Goal: Task Accomplishment & Management: Manage account settings

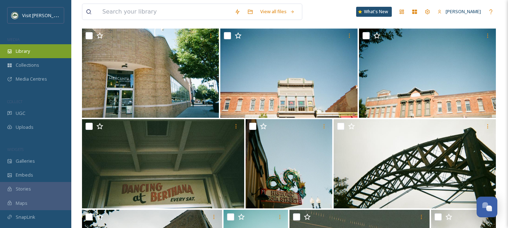
scroll to position [61, 0]
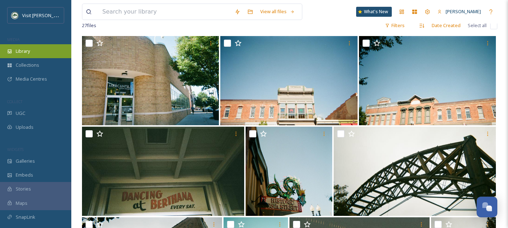
click at [40, 53] on div "Library" at bounding box center [35, 51] width 71 height 14
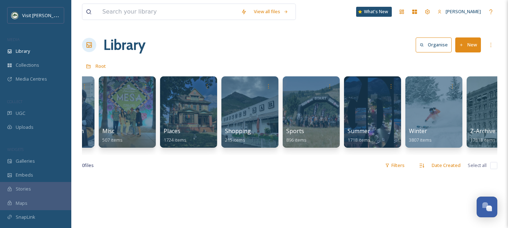
scroll to position [0, 435]
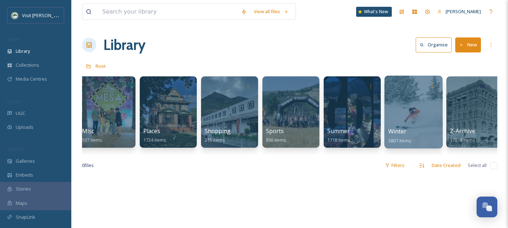
click at [429, 113] on div at bounding box center [413, 112] width 58 height 73
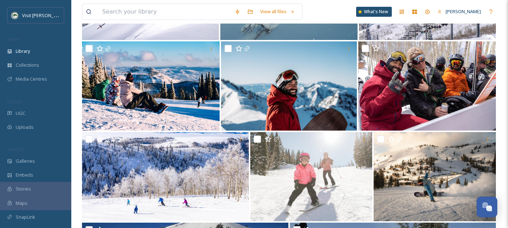
scroll to position [2301, 0]
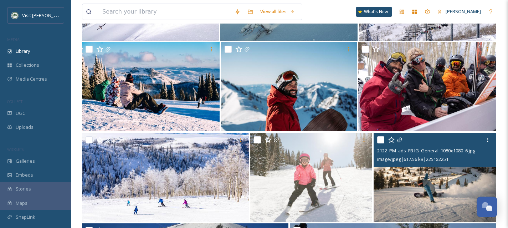
click at [381, 143] on input "checkbox" at bounding box center [380, 139] width 7 height 7
checkbox input "true"
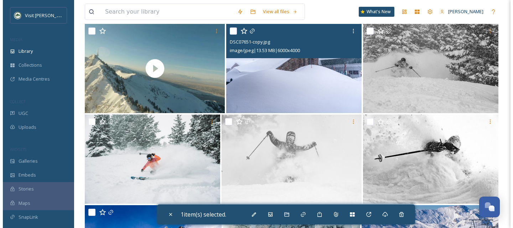
scroll to position [2048, 0]
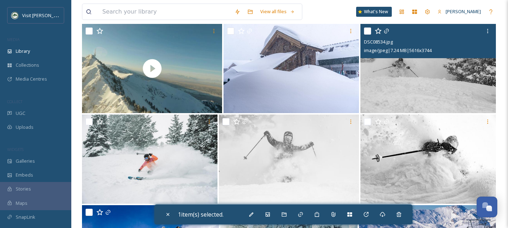
click at [401, 91] on img at bounding box center [427, 68] width 135 height 89
checkbox input "true"
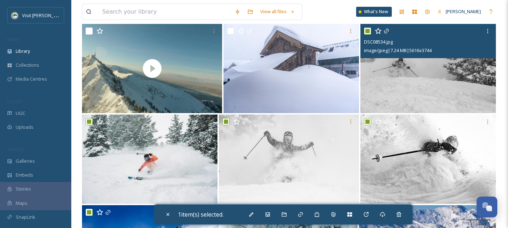
checkbox input "true"
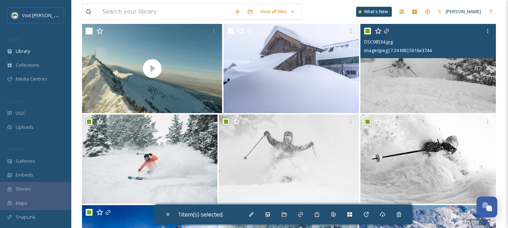
checkbox input "true"
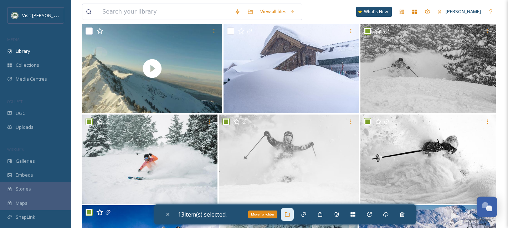
click at [283, 215] on div "Move To Folder" at bounding box center [287, 214] width 13 height 13
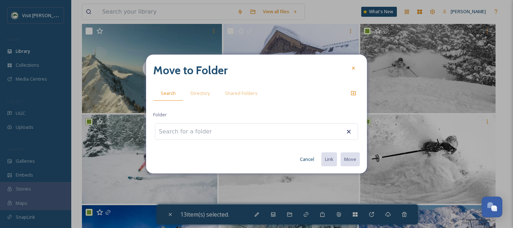
click at [197, 125] on input at bounding box center [194, 132] width 78 height 16
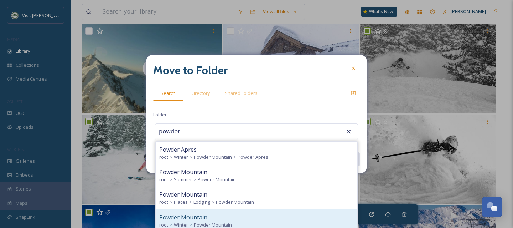
click at [200, 220] on span "Powder Mountain" at bounding box center [183, 217] width 48 height 9
type input "Powder Mountain"
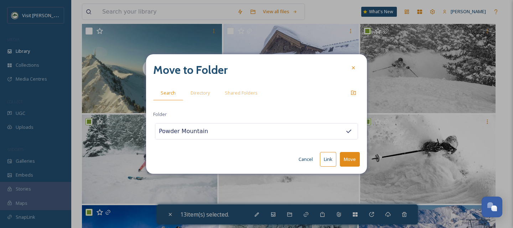
click at [345, 159] on button "Move" at bounding box center [350, 159] width 20 height 15
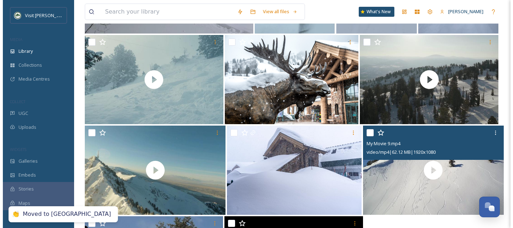
scroll to position [1916, 0]
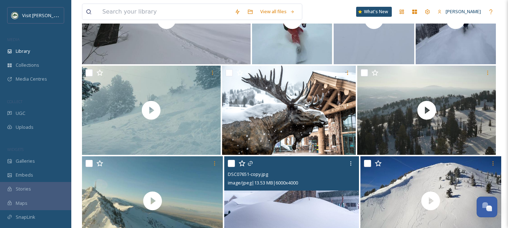
click at [232, 167] on input "checkbox" at bounding box center [231, 163] width 7 height 7
checkbox input "true"
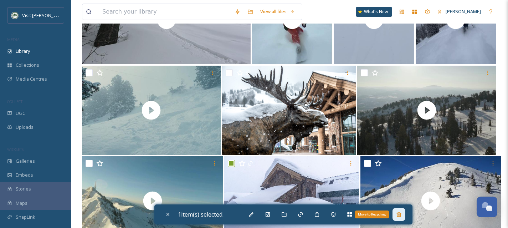
click at [403, 217] on div "Move to Recycling" at bounding box center [398, 214] width 13 height 13
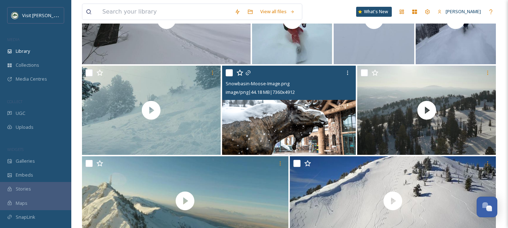
click at [229, 76] on input "checkbox" at bounding box center [228, 72] width 7 height 7
checkbox input "true"
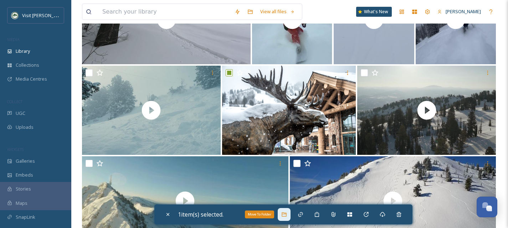
click at [290, 216] on div "Move To Folder" at bounding box center [283, 214] width 13 height 13
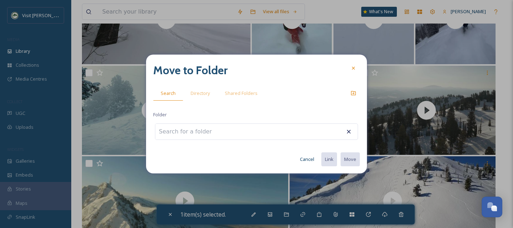
click at [191, 126] on input at bounding box center [194, 132] width 78 height 16
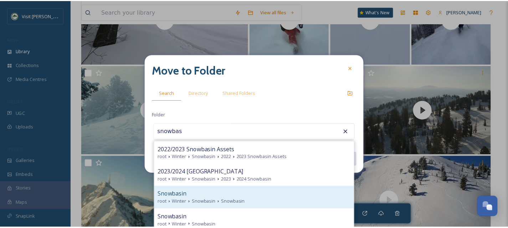
scroll to position [6, 0]
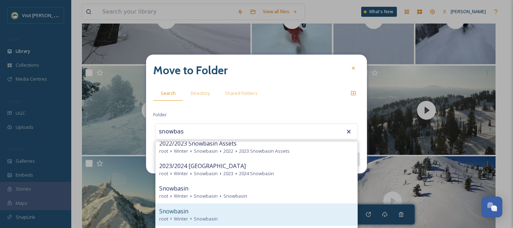
click at [230, 215] on div "root Winter Snowbasin" at bounding box center [256, 218] width 194 height 7
type input "Snowbasin"
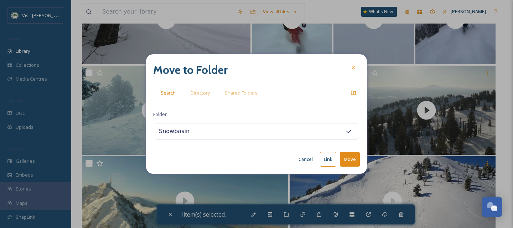
click at [354, 162] on button "Move" at bounding box center [350, 159] width 20 height 15
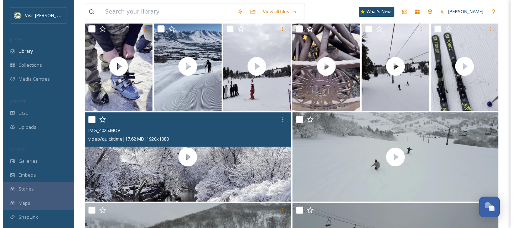
scroll to position [1598, 0]
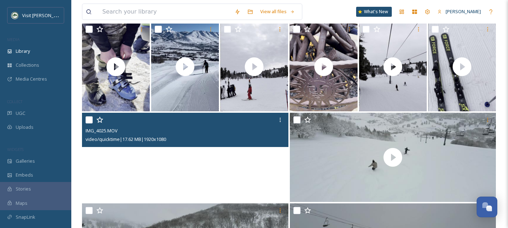
click at [114, 172] on video "IMG_4025.MOV" at bounding box center [185, 157] width 206 height 89
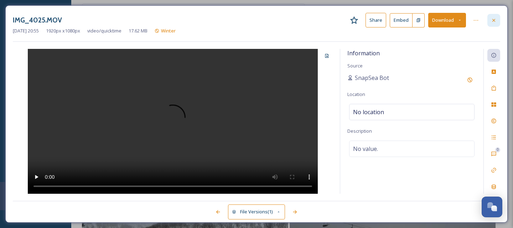
click at [493, 17] on div at bounding box center [493, 20] width 13 height 13
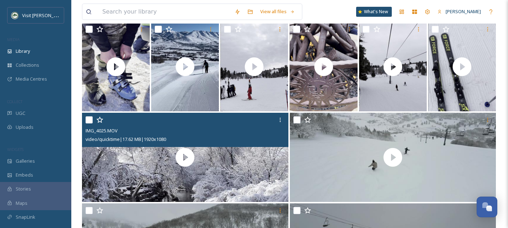
click at [87, 123] on input "checkbox" at bounding box center [88, 119] width 7 height 7
checkbox input "true"
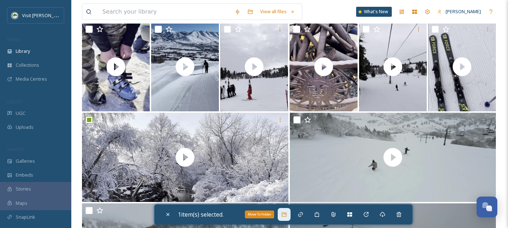
click at [282, 216] on div "Move To Folder" at bounding box center [283, 214] width 13 height 13
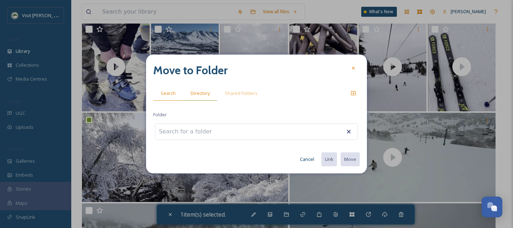
click at [203, 94] on span "Directory" at bounding box center [200, 93] width 19 height 7
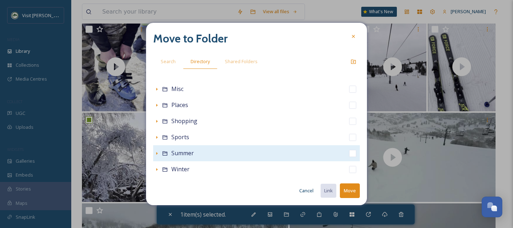
scroll to position [158, 0]
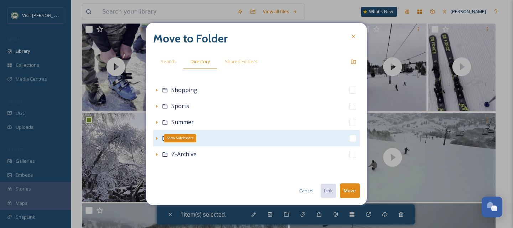
click at [156, 137] on icon at bounding box center [157, 138] width 6 height 6
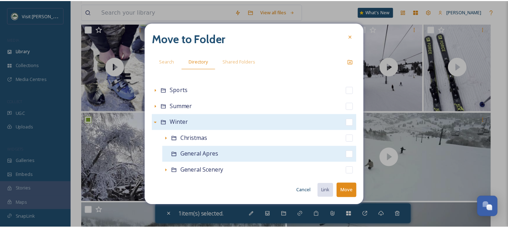
scroll to position [174, 0]
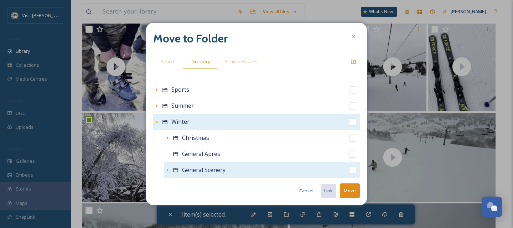
click at [349, 168] on input "checkbox" at bounding box center [352, 169] width 7 height 7
checkbox input "true"
checkbox input "false"
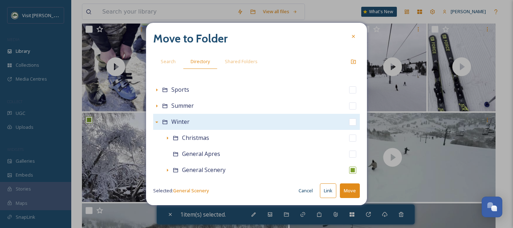
click at [355, 194] on button "Move" at bounding box center [350, 190] width 20 height 15
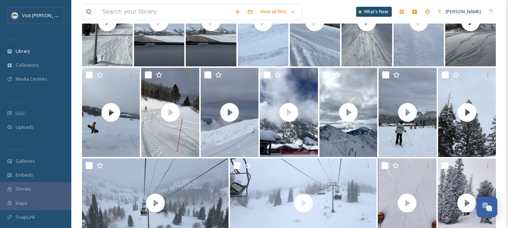
scroll to position [449, 0]
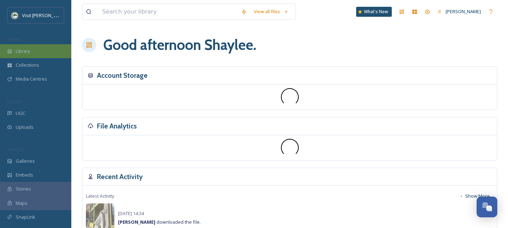
click at [31, 53] on div "Library" at bounding box center [35, 51] width 71 height 14
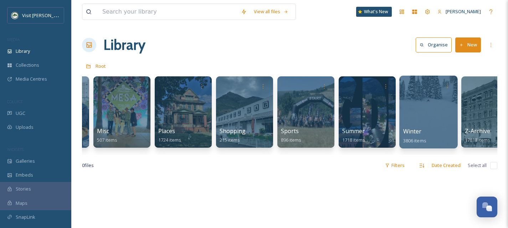
scroll to position [0, 420]
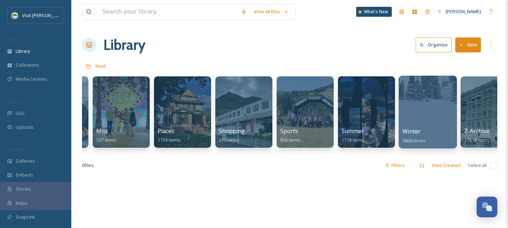
click at [415, 117] on div at bounding box center [427, 112] width 58 height 73
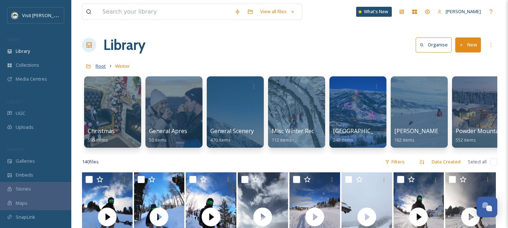
click at [100, 67] on span "Root" at bounding box center [100, 66] width 10 height 6
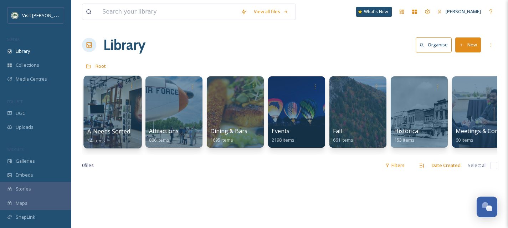
click at [116, 116] on div at bounding box center [112, 112] width 58 height 73
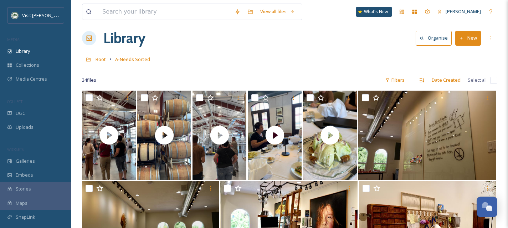
scroll to position [7, 0]
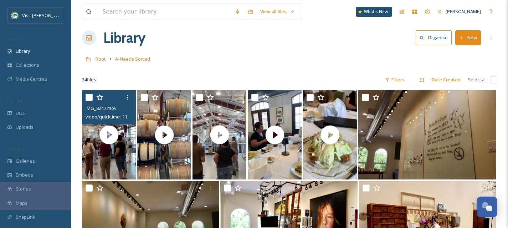
click at [88, 96] on input "checkbox" at bounding box center [88, 97] width 7 height 7
checkbox input "true"
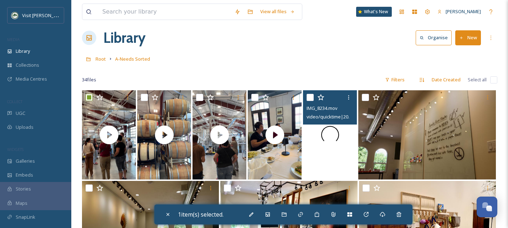
click at [349, 156] on div at bounding box center [330, 134] width 54 height 89
checkbox input "true"
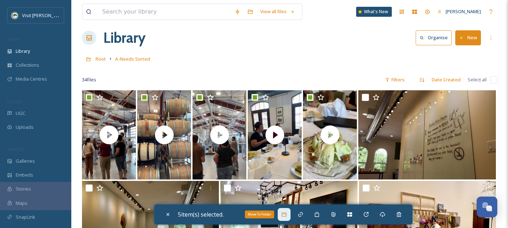
click at [286, 212] on icon at bounding box center [284, 214] width 6 height 6
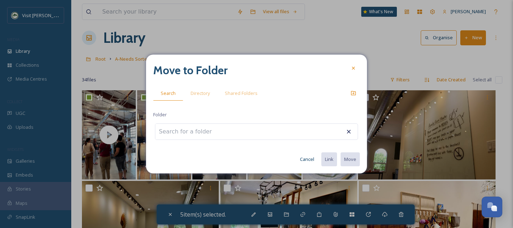
click at [197, 127] on input at bounding box center [194, 132] width 78 height 16
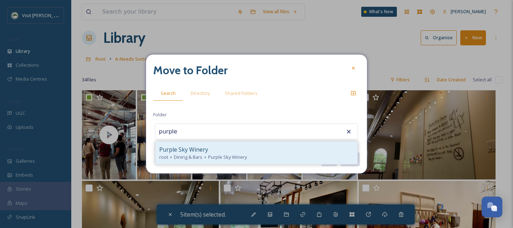
click at [201, 151] on span "Purple Sky Winery" at bounding box center [183, 149] width 49 height 9
type input "Purple Sky Winery"
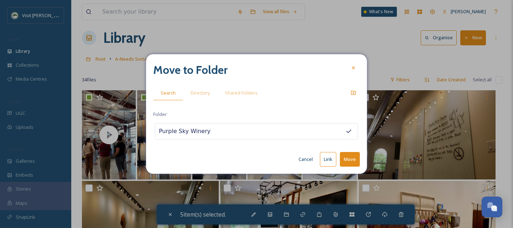
click at [350, 162] on button "Move" at bounding box center [350, 159] width 20 height 15
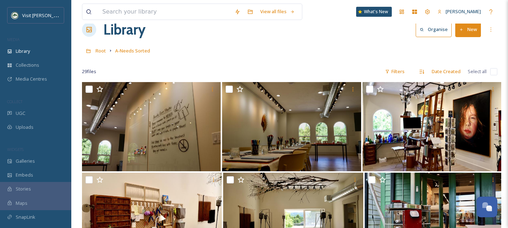
scroll to position [0, 0]
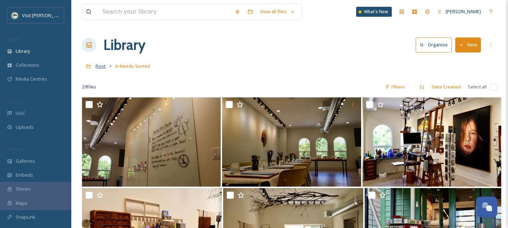
click at [103, 68] on span "Root" at bounding box center [100, 66] width 10 height 6
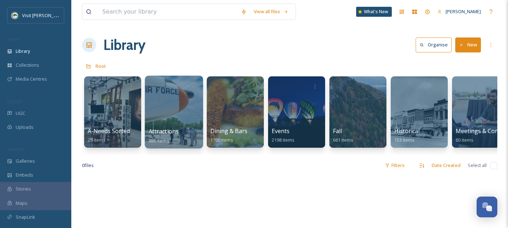
click at [180, 117] on div at bounding box center [174, 112] width 58 height 73
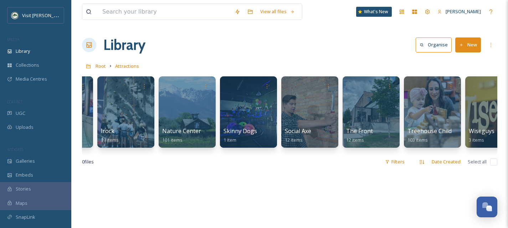
scroll to position [0, 504]
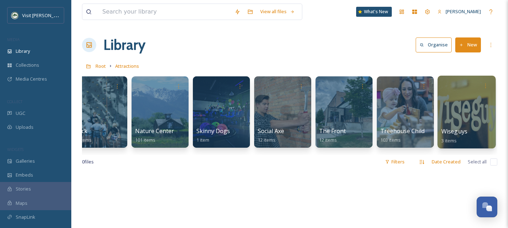
click at [463, 111] on div at bounding box center [466, 112] width 58 height 73
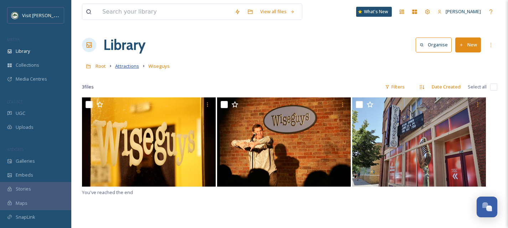
click at [131, 65] on span "Attractions" at bounding box center [127, 66] width 24 height 6
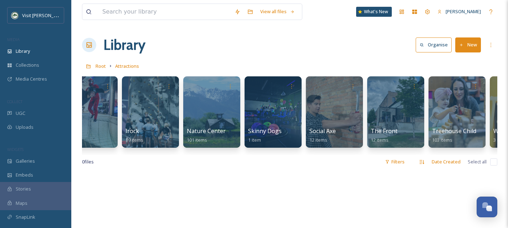
scroll to position [0, 504]
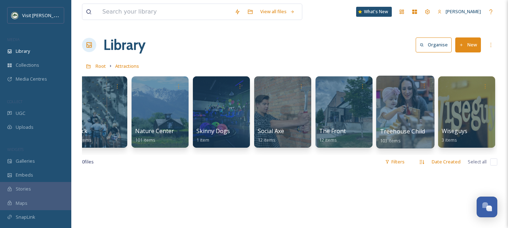
click at [410, 114] on div at bounding box center [405, 112] width 58 height 73
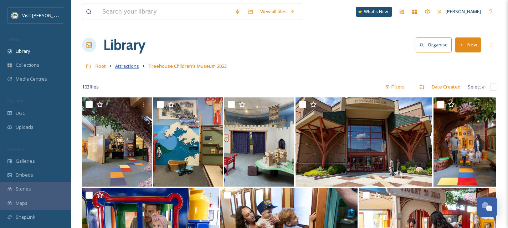
click at [133, 68] on span "Attractions" at bounding box center [127, 66] width 24 height 6
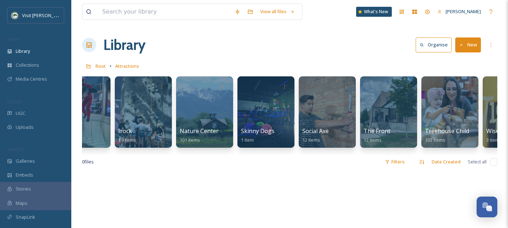
scroll to position [0, 459]
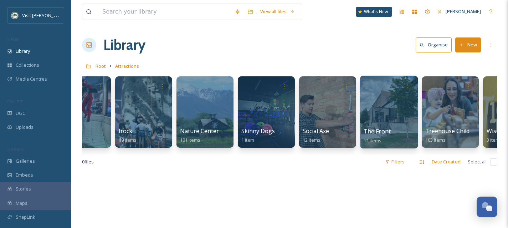
click at [391, 130] on div "The Front 12 items" at bounding box center [388, 136] width 51 height 18
click at [370, 98] on div at bounding box center [388, 112] width 58 height 73
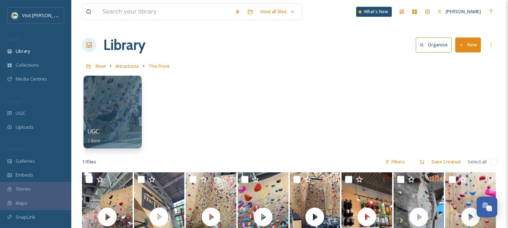
click at [131, 115] on div at bounding box center [112, 112] width 58 height 73
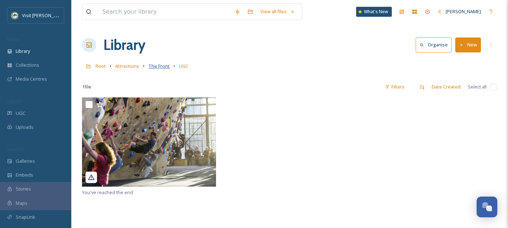
click at [163, 66] on span "The Front" at bounding box center [158, 66] width 21 height 6
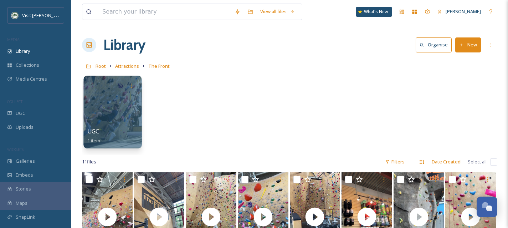
click at [122, 135] on div "UGC 1 item" at bounding box center [112, 136] width 51 height 18
click at [114, 115] on div at bounding box center [112, 112] width 58 height 73
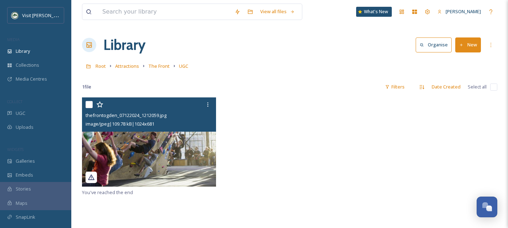
click at [87, 105] on input "checkbox" at bounding box center [88, 104] width 7 height 7
checkbox input "true"
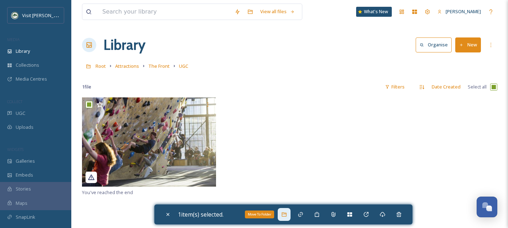
click at [284, 216] on icon at bounding box center [284, 214] width 6 height 6
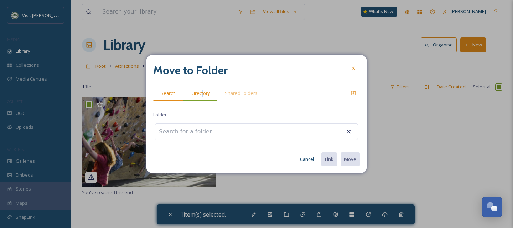
click at [202, 94] on span "Directory" at bounding box center [200, 93] width 19 height 7
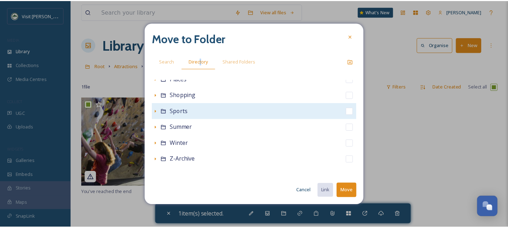
scroll to position [158, 0]
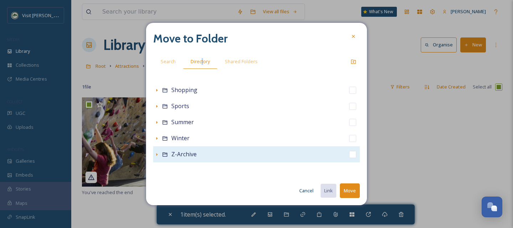
click at [349, 157] on input "checkbox" at bounding box center [352, 154] width 7 height 7
checkbox input "true"
checkbox input "false"
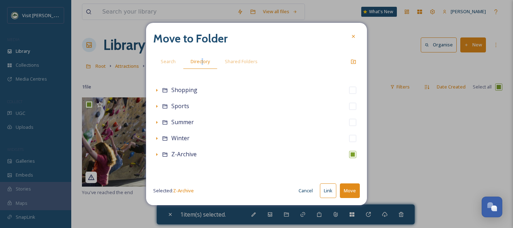
click at [354, 189] on button "Move" at bounding box center [350, 190] width 20 height 15
checkbox input "false"
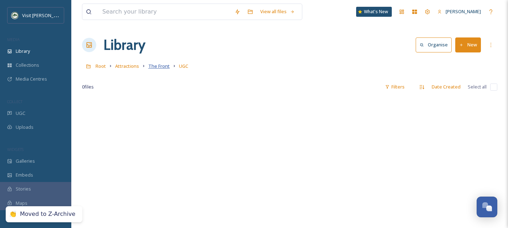
click at [161, 67] on span "The Front" at bounding box center [158, 66] width 21 height 6
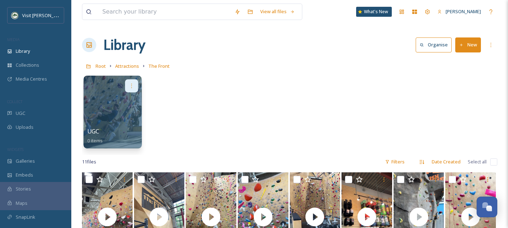
click at [130, 87] on icon at bounding box center [132, 86] width 6 height 6
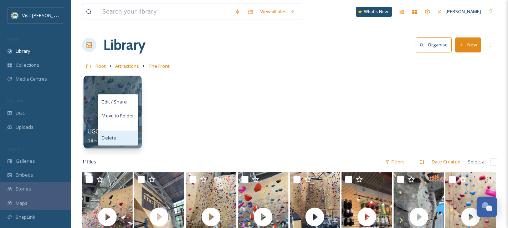
click at [126, 132] on div "Delete" at bounding box center [118, 137] width 40 height 14
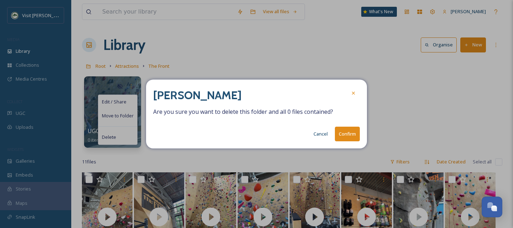
click at [350, 130] on button "Confirm" at bounding box center [347, 133] width 25 height 15
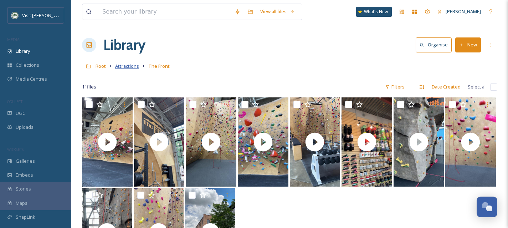
click at [136, 68] on span "Attractions" at bounding box center [127, 66] width 24 height 6
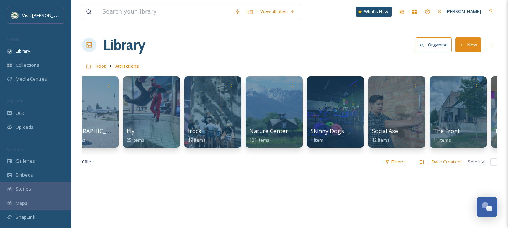
scroll to position [0, 393]
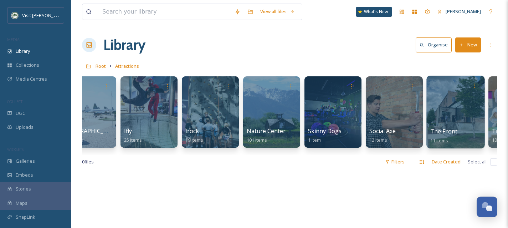
click at [435, 126] on div at bounding box center [455, 112] width 58 height 73
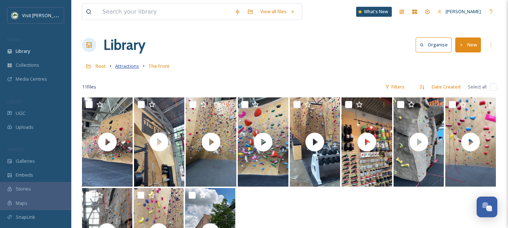
click at [129, 67] on span "Attractions" at bounding box center [127, 66] width 24 height 6
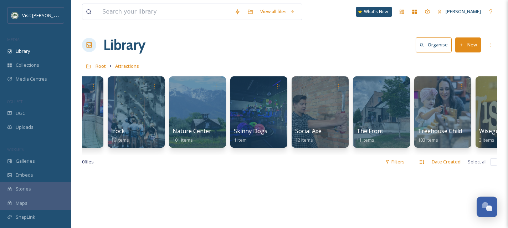
scroll to position [0, 470]
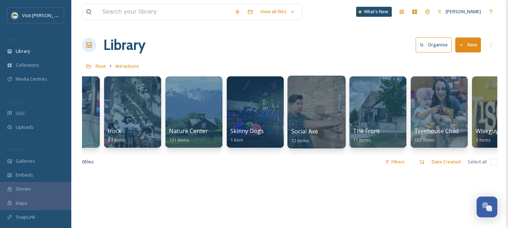
click at [308, 120] on div at bounding box center [316, 112] width 58 height 73
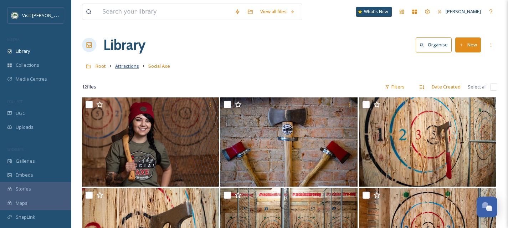
click at [118, 67] on span "Attractions" at bounding box center [127, 66] width 24 height 6
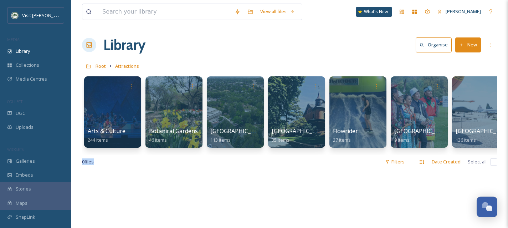
drag, startPoint x: 234, startPoint y: 160, endPoint x: 273, endPoint y: 160, distance: 39.2
click at [273, 160] on div "0 file s Filters Date Created Select all" at bounding box center [289, 162] width 415 height 14
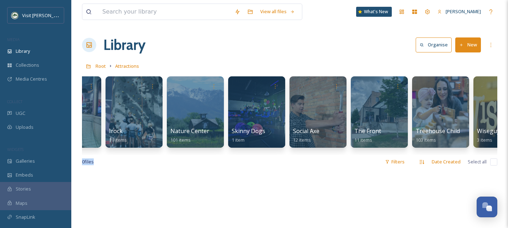
scroll to position [0, 470]
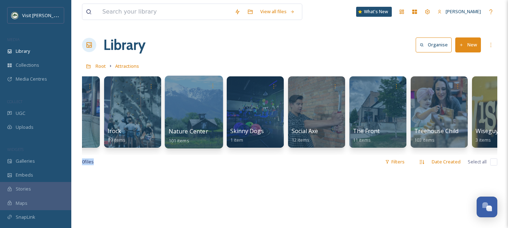
click at [191, 114] on div at bounding box center [194, 112] width 58 height 73
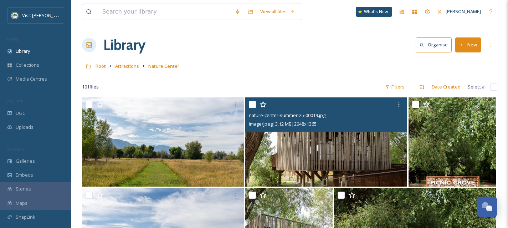
click at [363, 162] on img at bounding box center [326, 141] width 162 height 89
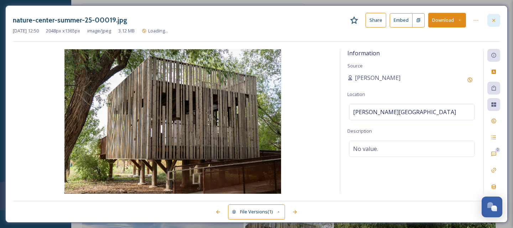
click at [494, 24] on div at bounding box center [493, 20] width 13 height 13
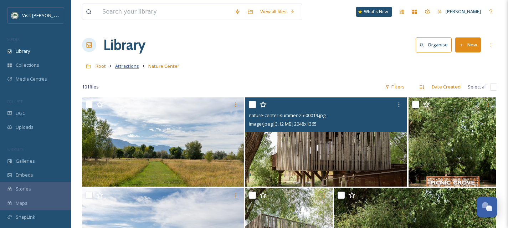
click at [125, 67] on span "Attractions" at bounding box center [127, 66] width 24 height 6
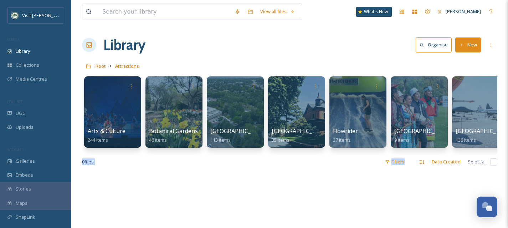
drag, startPoint x: 217, startPoint y: 160, endPoint x: 308, endPoint y: 172, distance: 91.3
click at [308, 168] on div "0 file s Filters Date Created Select all" at bounding box center [289, 162] width 415 height 14
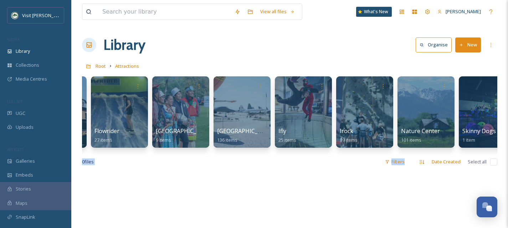
scroll to position [0, 239]
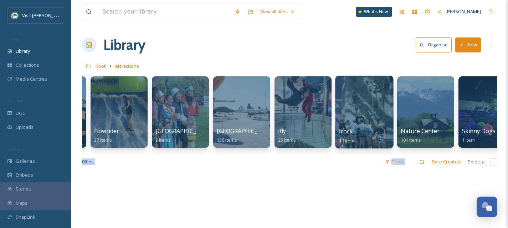
click at [360, 128] on div "Irock 19 items" at bounding box center [364, 136] width 51 height 18
click at [376, 107] on div at bounding box center [364, 112] width 58 height 73
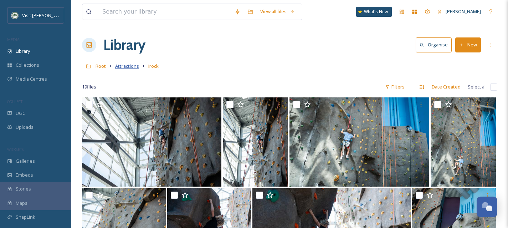
click at [126, 69] on span "Attractions" at bounding box center [127, 66] width 24 height 6
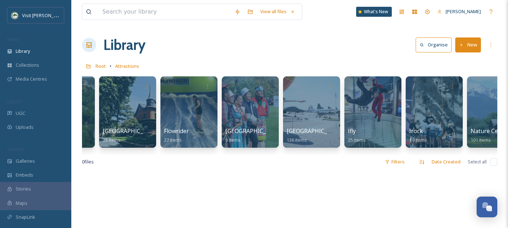
scroll to position [0, 163]
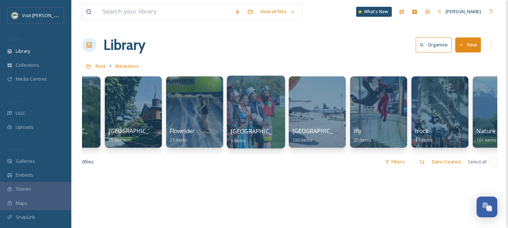
click at [249, 117] on div at bounding box center [256, 112] width 58 height 73
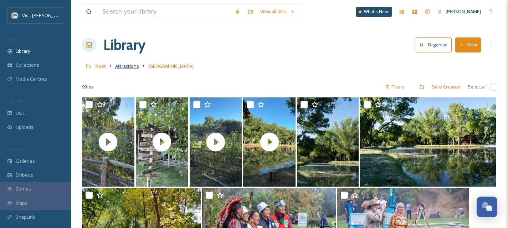
click at [120, 68] on span "Attractions" at bounding box center [127, 66] width 24 height 6
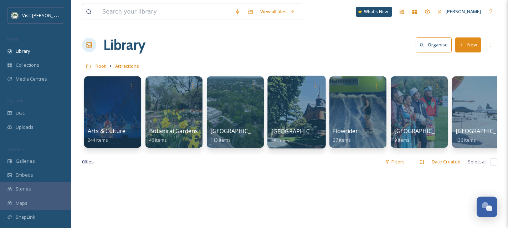
click at [294, 116] on div at bounding box center [296, 112] width 58 height 73
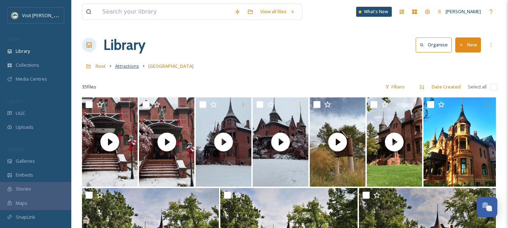
click at [132, 66] on span "Attractions" at bounding box center [127, 66] width 24 height 6
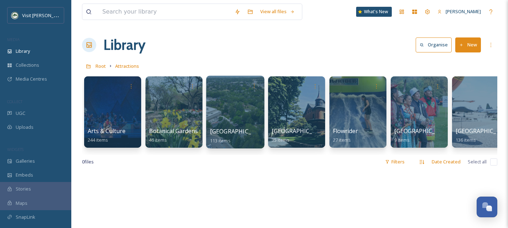
click at [242, 120] on div at bounding box center [235, 112] width 58 height 73
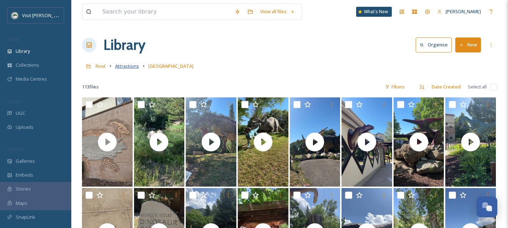
click at [119, 67] on span "Attractions" at bounding box center [127, 66] width 24 height 6
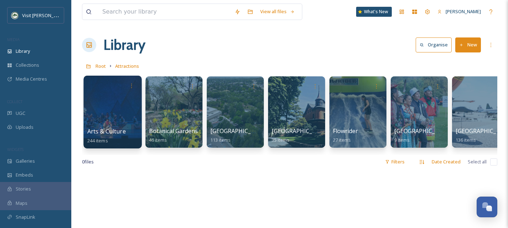
click at [109, 116] on div at bounding box center [112, 112] width 58 height 73
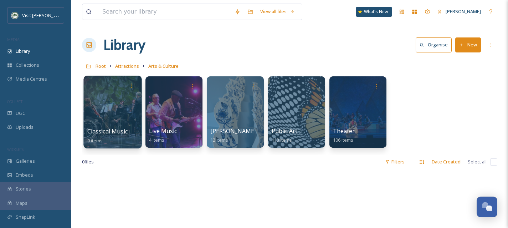
click at [110, 120] on div at bounding box center [112, 112] width 58 height 73
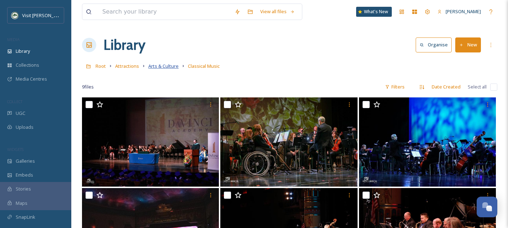
click at [172, 68] on span "Arts & Culture" at bounding box center [163, 66] width 30 height 6
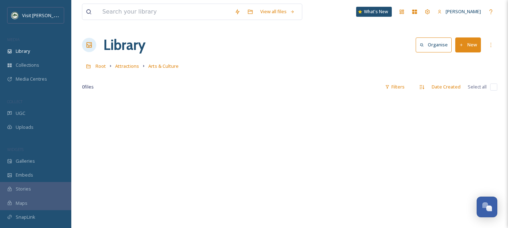
click at [168, 126] on div at bounding box center [289, 211] width 415 height 228
click at [137, 67] on span "Attractions" at bounding box center [127, 66] width 24 height 6
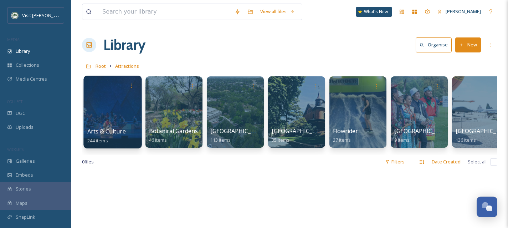
click at [122, 130] on span "Arts & Culture" at bounding box center [106, 131] width 38 height 8
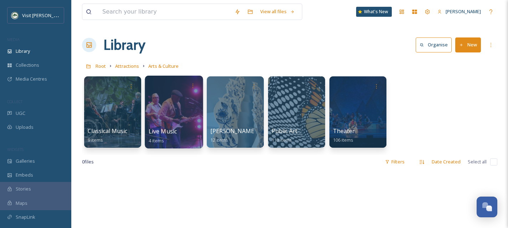
click at [185, 117] on div at bounding box center [174, 112] width 58 height 73
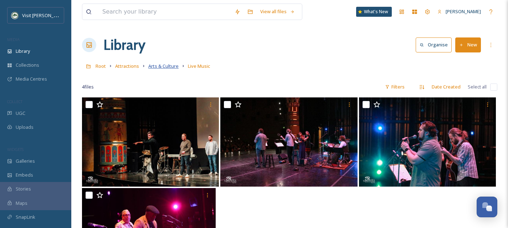
click at [158, 66] on span "Arts & Culture" at bounding box center [163, 66] width 30 height 6
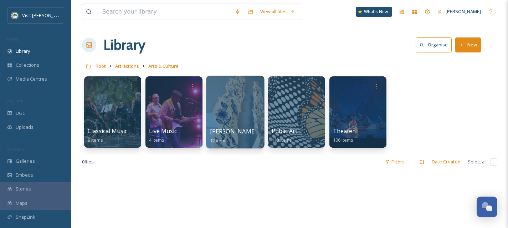
click at [235, 123] on div at bounding box center [235, 112] width 58 height 73
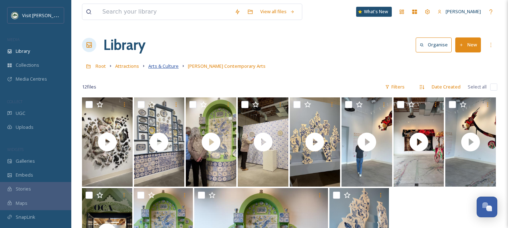
click at [177, 66] on span "Arts & Culture" at bounding box center [163, 66] width 30 height 6
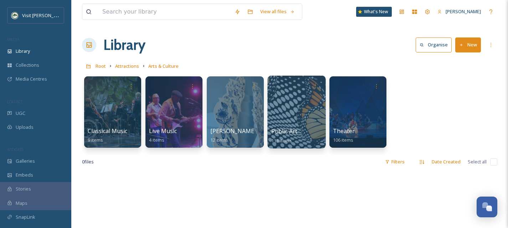
click at [298, 125] on div at bounding box center [296, 112] width 58 height 73
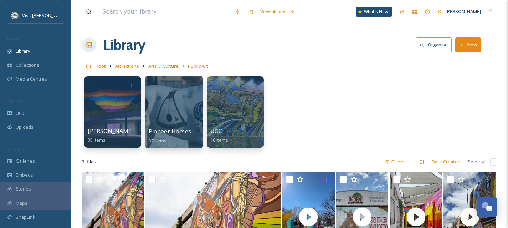
click at [168, 124] on div at bounding box center [174, 112] width 58 height 73
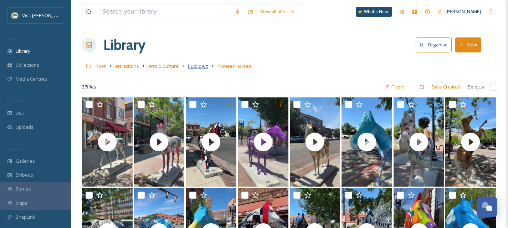
click at [197, 66] on span "Public Art" at bounding box center [198, 66] width 20 height 6
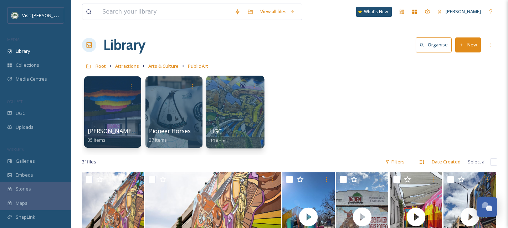
click at [230, 123] on div at bounding box center [235, 112] width 58 height 73
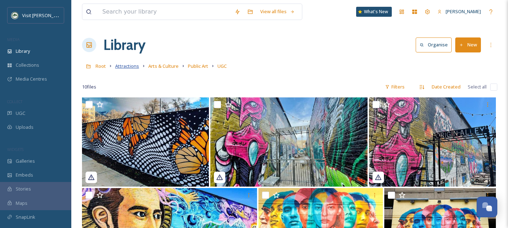
click at [128, 67] on span "Attractions" at bounding box center [127, 66] width 24 height 6
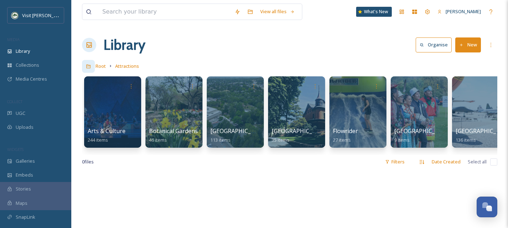
click at [94, 66] on div at bounding box center [88, 66] width 13 height 13
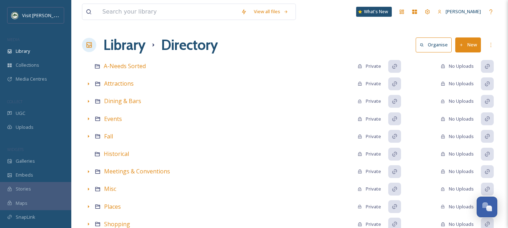
click at [127, 48] on h1 "Library" at bounding box center [124, 44] width 42 height 21
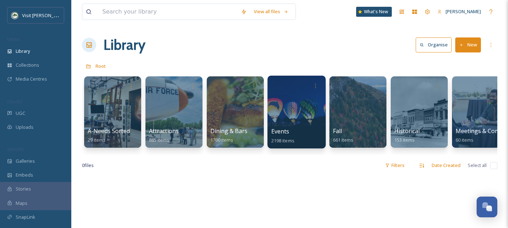
click at [309, 123] on div at bounding box center [296, 112] width 58 height 73
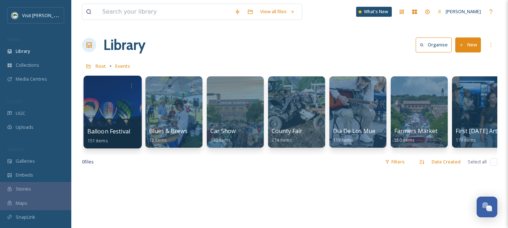
click at [114, 116] on div at bounding box center [112, 112] width 58 height 73
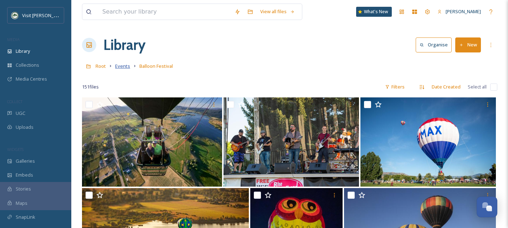
click at [123, 67] on span "Events" at bounding box center [122, 66] width 15 height 6
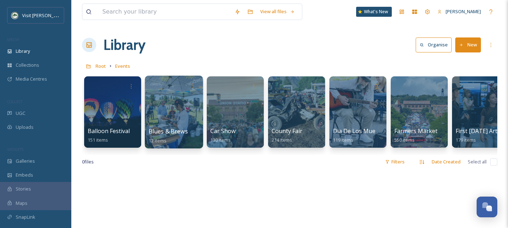
click at [168, 118] on div at bounding box center [174, 112] width 58 height 73
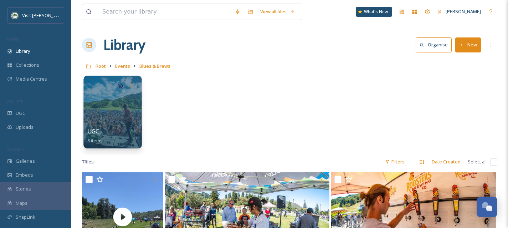
click at [125, 133] on div "UGC 5 items" at bounding box center [112, 136] width 51 height 18
click at [125, 113] on div at bounding box center [112, 112] width 58 height 73
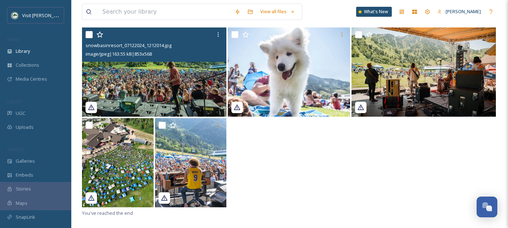
scroll to position [63, 0]
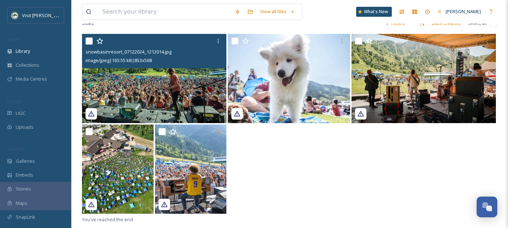
click at [88, 39] on input "checkbox" at bounding box center [88, 40] width 7 height 7
checkbox input "true"
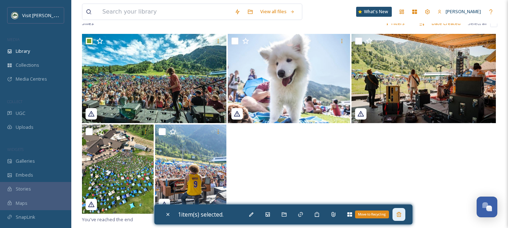
click at [401, 215] on icon at bounding box center [398, 214] width 5 height 5
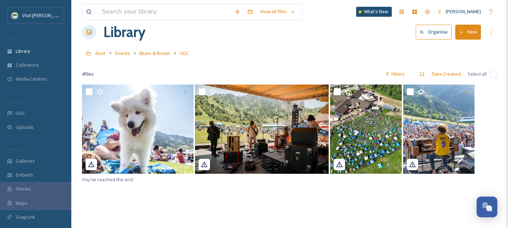
scroll to position [0, 0]
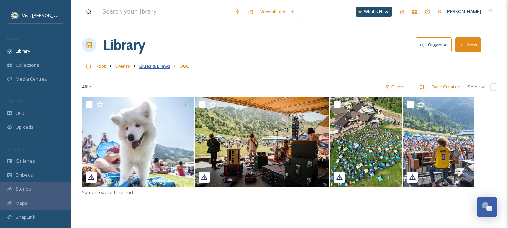
click at [146, 69] on span "Blues & Brews" at bounding box center [154, 66] width 31 height 6
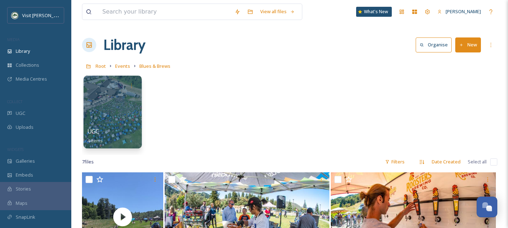
click at [122, 126] on div at bounding box center [112, 112] width 58 height 73
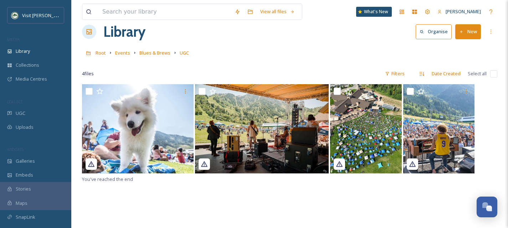
scroll to position [14, 0]
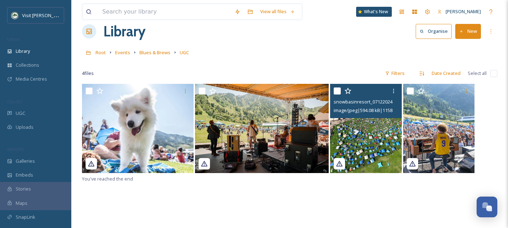
click at [336, 93] on input "checkbox" at bounding box center [336, 90] width 7 height 7
checkbox input "true"
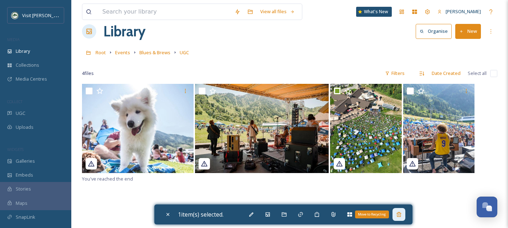
click at [405, 215] on div "Move to Recycling" at bounding box center [398, 214] width 13 height 13
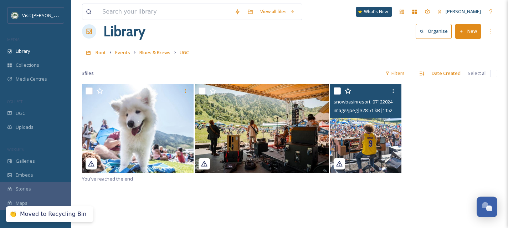
click at [374, 138] on img at bounding box center [365, 128] width 71 height 89
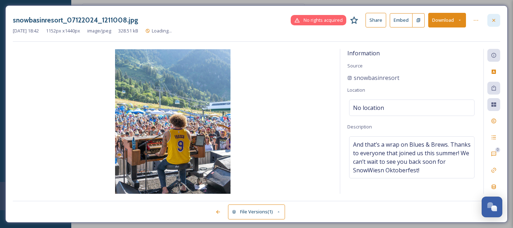
click at [493, 16] on div at bounding box center [493, 20] width 13 height 13
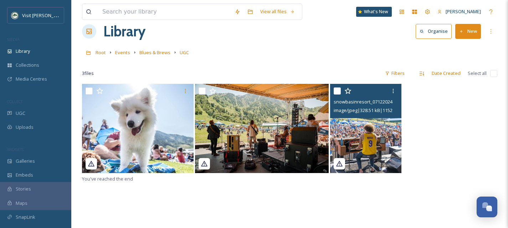
click at [337, 90] on input "checkbox" at bounding box center [336, 90] width 7 height 7
checkbox input "true"
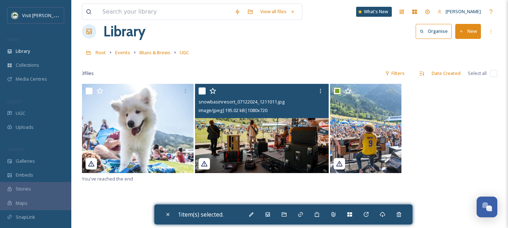
click at [201, 91] on input "checkbox" at bounding box center [201, 90] width 7 height 7
checkbox input "true"
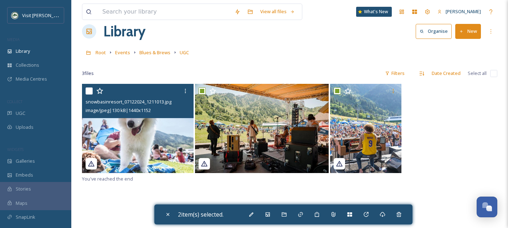
click at [88, 88] on input "checkbox" at bounding box center [88, 90] width 7 height 7
checkbox input "true"
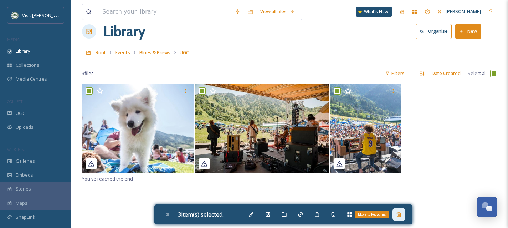
click at [405, 213] on div "Move to Recycling" at bounding box center [398, 214] width 13 height 13
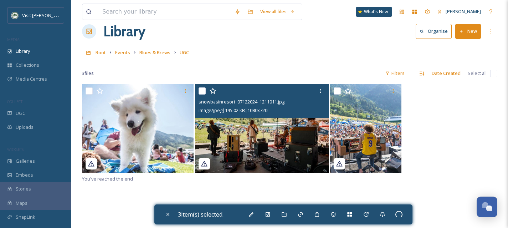
checkbox input "false"
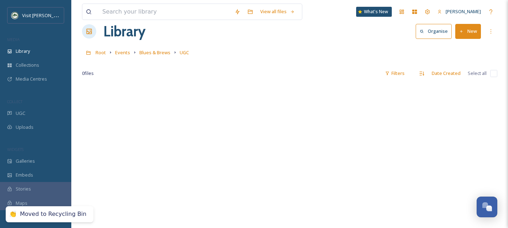
click at [154, 50] on span "Blues & Brews" at bounding box center [154, 52] width 31 height 6
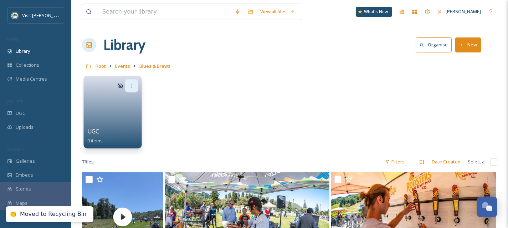
click at [134, 84] on icon at bounding box center [132, 86] width 6 height 6
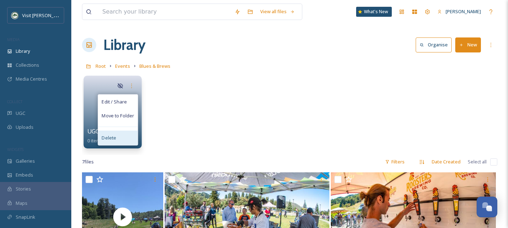
click at [129, 138] on div "Delete" at bounding box center [118, 137] width 40 height 14
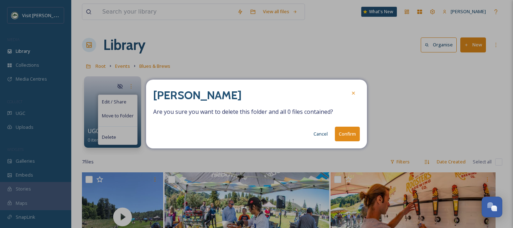
click at [356, 133] on button "Confirm" at bounding box center [347, 133] width 25 height 15
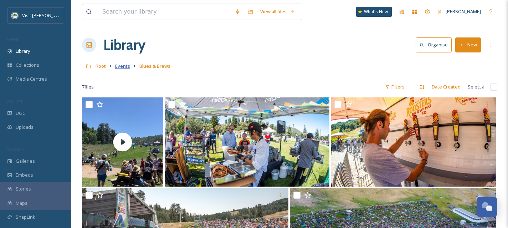
click at [123, 66] on span "Events" at bounding box center [122, 66] width 15 height 6
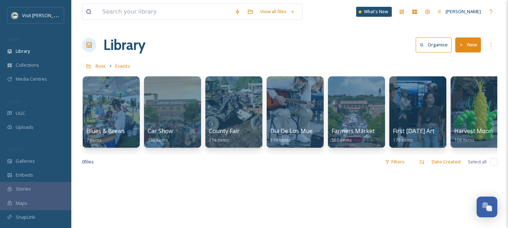
scroll to position [0, 71]
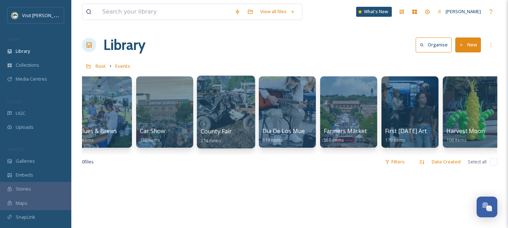
click at [226, 109] on div at bounding box center [226, 112] width 58 height 73
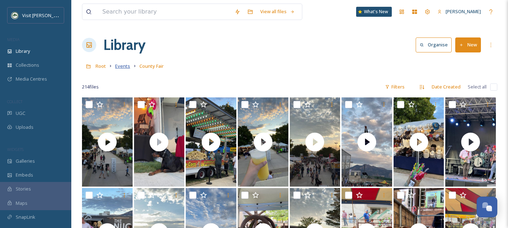
click at [124, 68] on span "Events" at bounding box center [122, 66] width 15 height 6
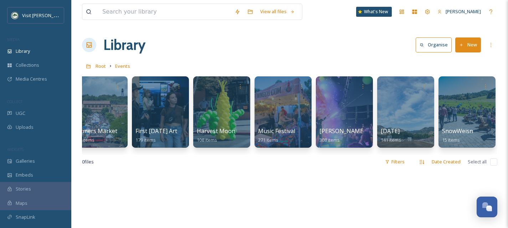
scroll to position [0, 320]
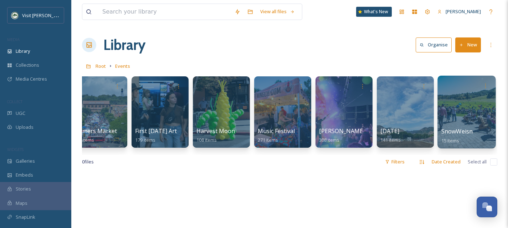
click at [480, 113] on div at bounding box center [466, 112] width 58 height 73
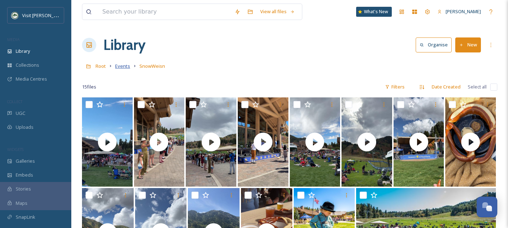
click at [123, 64] on span "Events" at bounding box center [122, 66] width 15 height 6
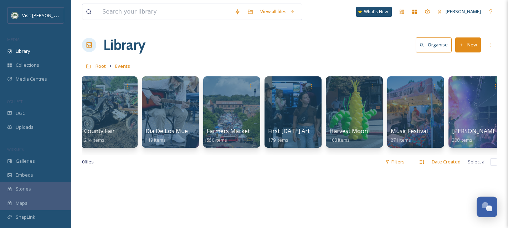
scroll to position [0, 320]
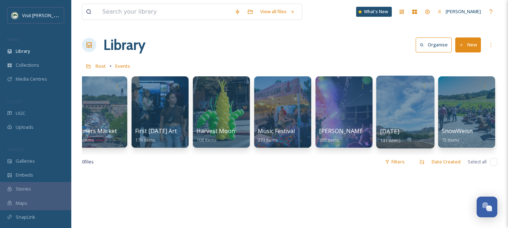
click at [409, 107] on div at bounding box center [405, 112] width 58 height 73
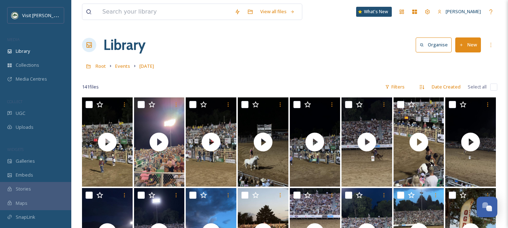
click at [129, 67] on div "Root Events Pioneer Day" at bounding box center [289, 66] width 415 height 14
click at [126, 66] on span "Events" at bounding box center [122, 66] width 15 height 6
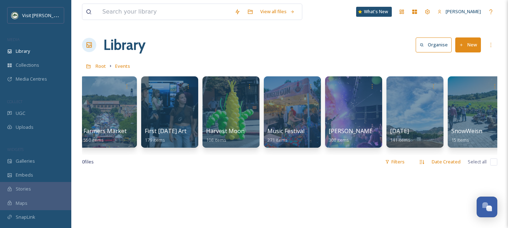
scroll to position [0, 320]
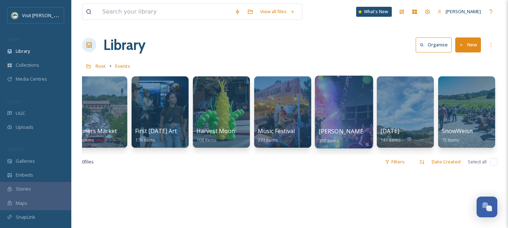
click at [346, 118] on div at bounding box center [344, 112] width 58 height 73
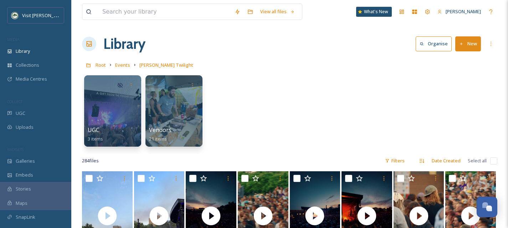
scroll to position [1, 0]
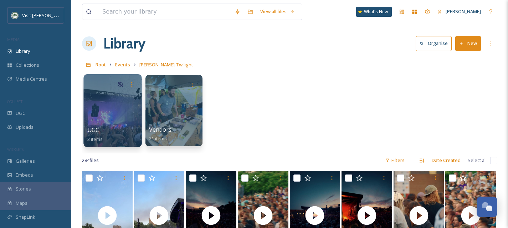
click at [123, 120] on div at bounding box center [112, 110] width 58 height 73
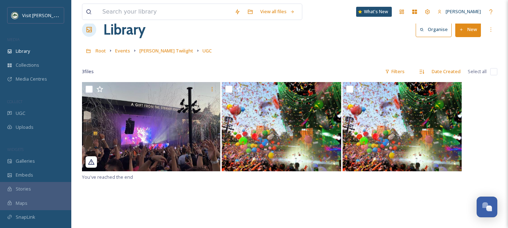
scroll to position [25, 0]
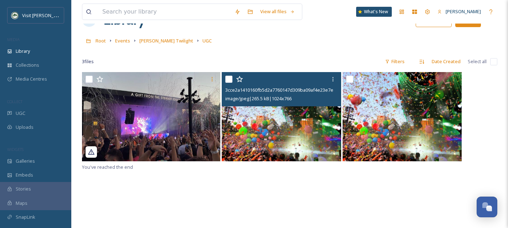
click at [230, 78] on input "checkbox" at bounding box center [228, 79] width 7 height 7
checkbox input "true"
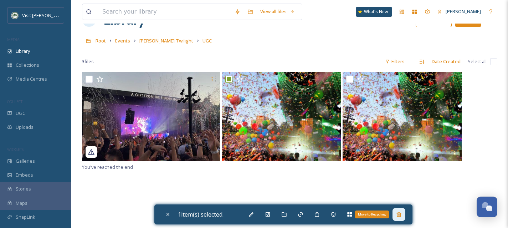
click at [401, 214] on icon at bounding box center [399, 214] width 6 height 6
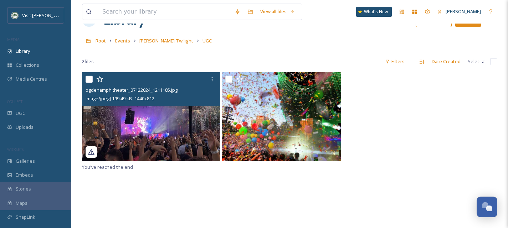
click at [87, 80] on input "checkbox" at bounding box center [88, 79] width 7 height 7
checkbox input "true"
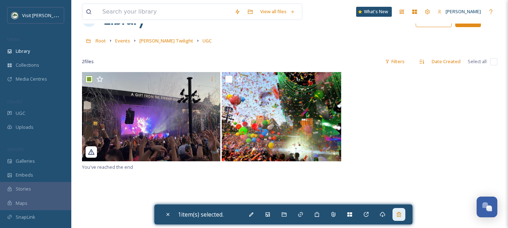
click at [405, 213] on div at bounding box center [398, 214] width 13 height 13
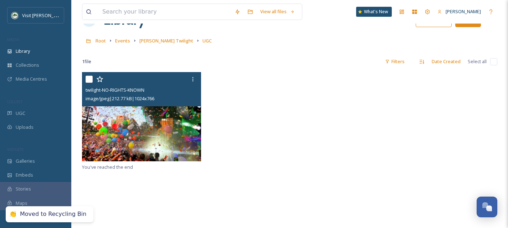
click at [158, 138] on img at bounding box center [141, 116] width 119 height 89
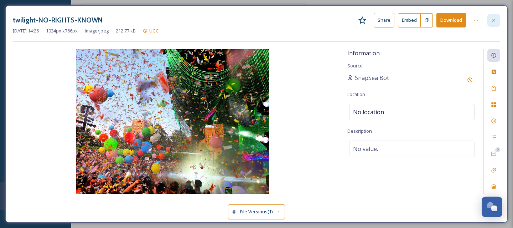
click at [496, 24] on div at bounding box center [493, 20] width 13 height 13
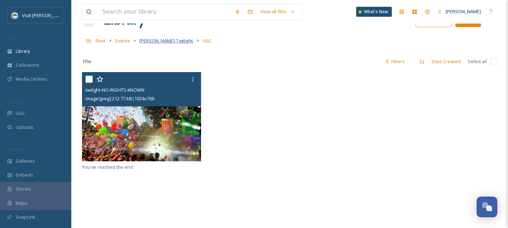
click at [156, 41] on span "Ogden Twilight" at bounding box center [166, 40] width 54 height 6
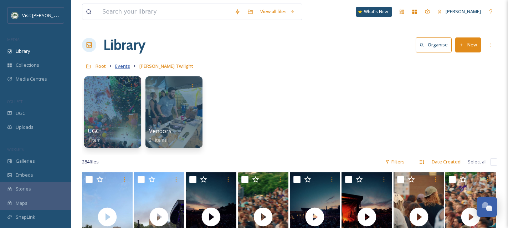
click at [123, 64] on span "Events" at bounding box center [122, 66] width 15 height 6
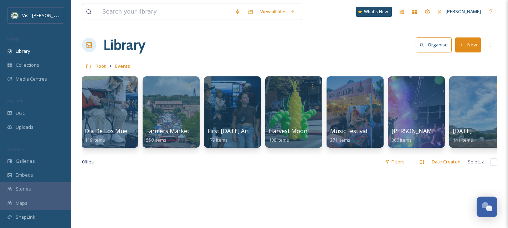
scroll to position [0, 250]
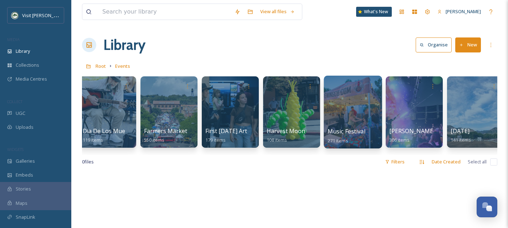
click at [337, 123] on div at bounding box center [352, 112] width 58 height 73
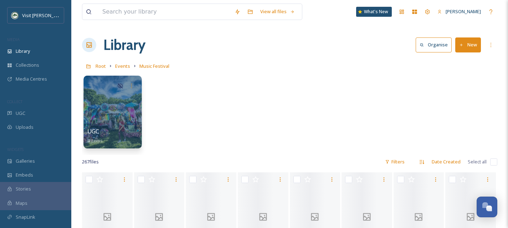
click at [110, 117] on div at bounding box center [112, 112] width 58 height 73
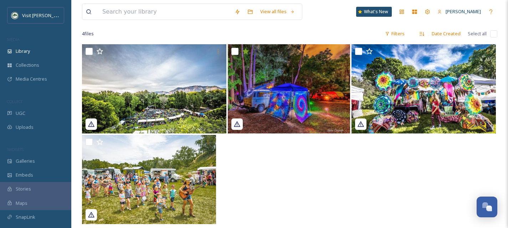
scroll to position [54, 0]
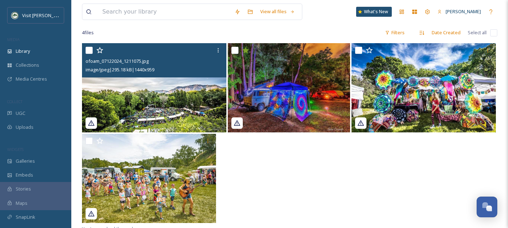
click at [88, 47] on input "checkbox" at bounding box center [88, 50] width 7 height 7
checkbox input "true"
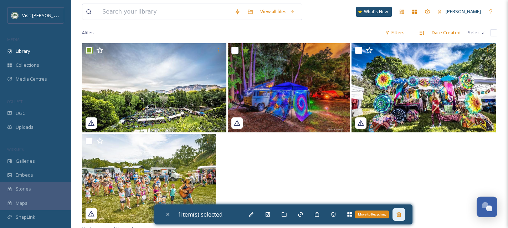
click at [405, 214] on div "Move to Recycling" at bounding box center [398, 214] width 13 height 13
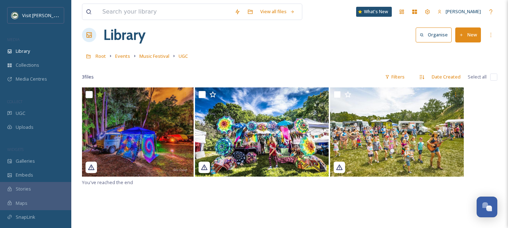
scroll to position [0, 0]
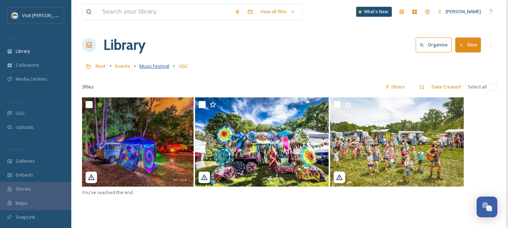
click at [159, 65] on span "Music Festival" at bounding box center [154, 66] width 30 height 6
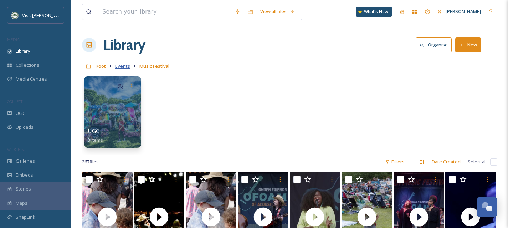
click at [117, 67] on span "Events" at bounding box center [122, 66] width 15 height 6
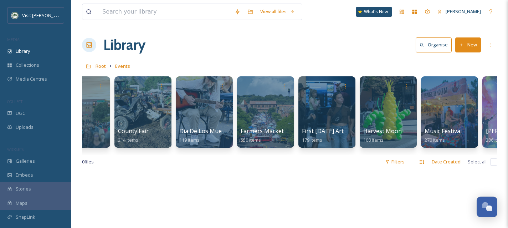
scroll to position [0, 163]
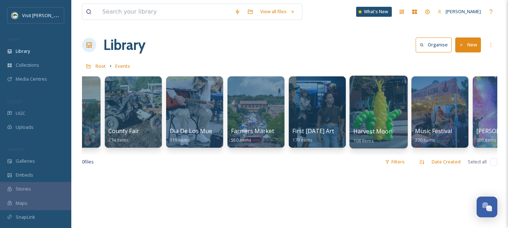
click at [372, 114] on div at bounding box center [378, 112] width 58 height 73
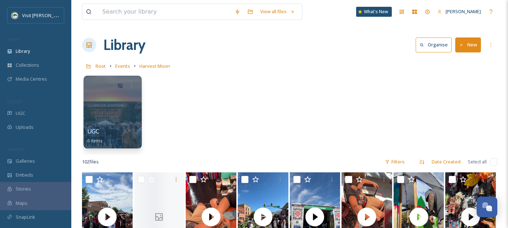
click at [112, 122] on div at bounding box center [112, 112] width 58 height 73
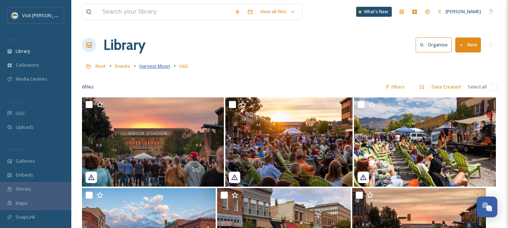
click at [148, 66] on span "Harvest Moon" at bounding box center [154, 66] width 31 height 6
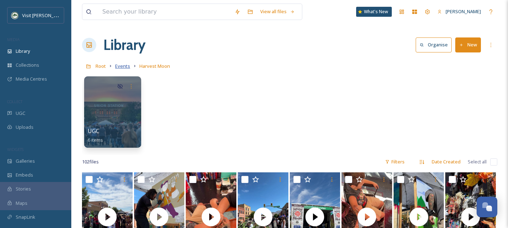
click at [119, 66] on span "Events" at bounding box center [122, 66] width 15 height 6
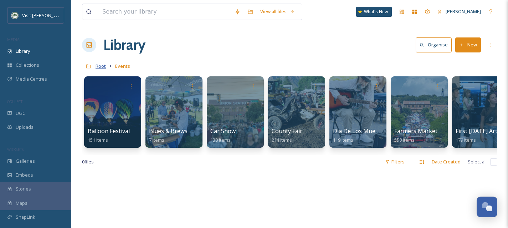
click at [103, 67] on span "Root" at bounding box center [100, 66] width 10 height 6
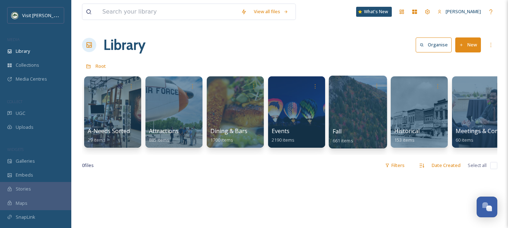
click at [358, 108] on div at bounding box center [357, 112] width 58 height 73
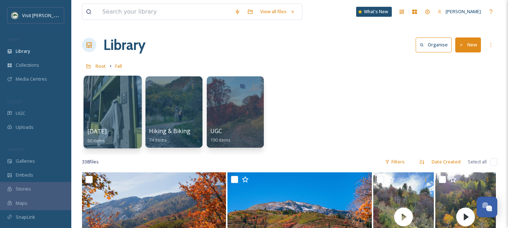
click at [108, 113] on div at bounding box center [112, 112] width 58 height 73
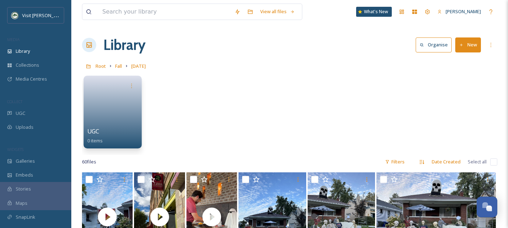
click at [111, 114] on link at bounding box center [112, 109] width 51 height 35
click at [128, 89] on div at bounding box center [131, 85] width 13 height 13
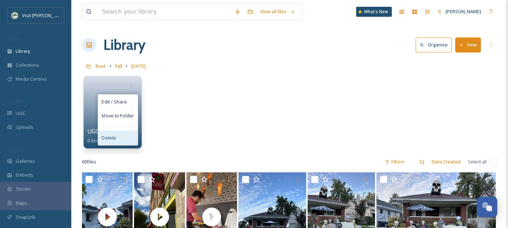
click at [128, 136] on div "Delete" at bounding box center [118, 137] width 40 height 14
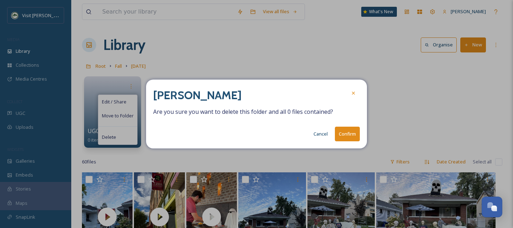
click at [348, 136] on button "Confirm" at bounding box center [347, 133] width 25 height 15
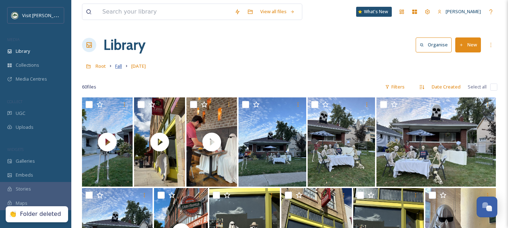
click at [120, 68] on span "Fall" at bounding box center [118, 66] width 7 height 6
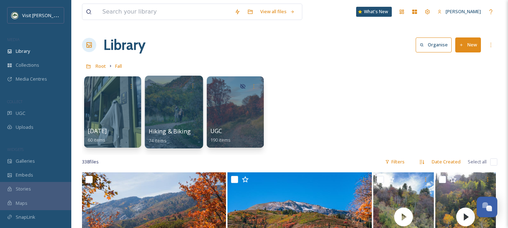
click at [181, 102] on div at bounding box center [174, 112] width 58 height 73
click at [100, 67] on span "Root" at bounding box center [100, 66] width 10 height 6
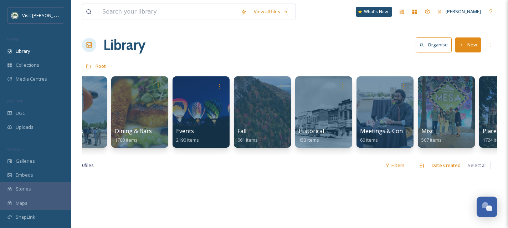
scroll to position [0, 157]
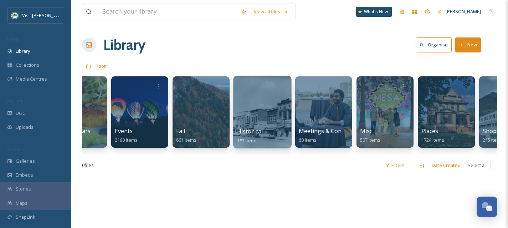
click at [274, 112] on div at bounding box center [262, 112] width 58 height 73
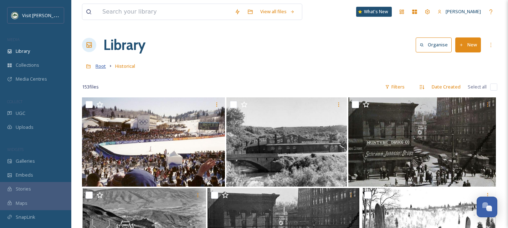
click at [100, 66] on span "Root" at bounding box center [100, 66] width 10 height 6
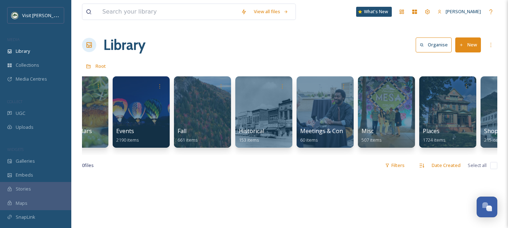
scroll to position [0, 171]
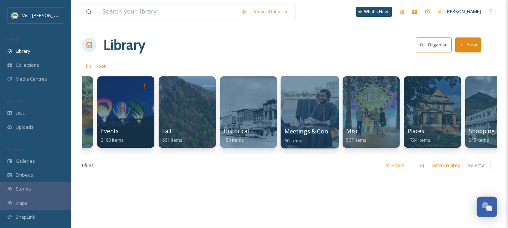
click at [309, 124] on div at bounding box center [309, 112] width 58 height 73
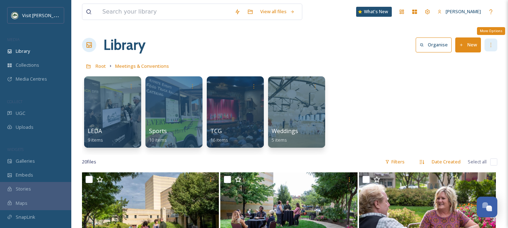
click at [491, 45] on icon at bounding box center [491, 45] width 6 height 6
click at [395, 102] on div "LEDA 9 items Sports 10 items TCG 16 items Weddings 5 items" at bounding box center [289, 114] width 415 height 82
click at [469, 48] on button "New" at bounding box center [468, 44] width 26 height 15
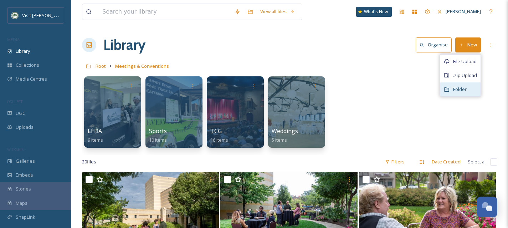
click at [466, 91] on span "Folder" at bounding box center [460, 89] width 14 height 7
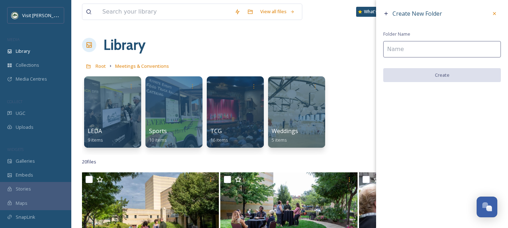
click at [398, 49] on input at bounding box center [442, 49] width 118 height 16
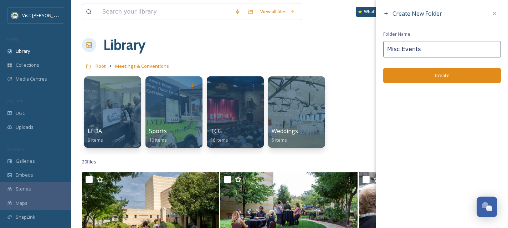
type input "Misc Events"
click at [404, 75] on button "Create" at bounding box center [442, 75] width 118 height 15
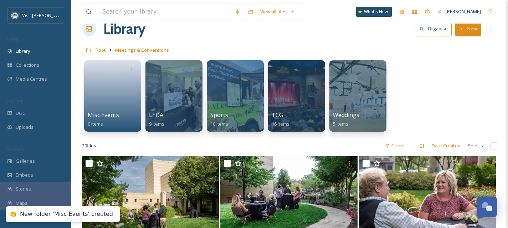
scroll to position [17, 0]
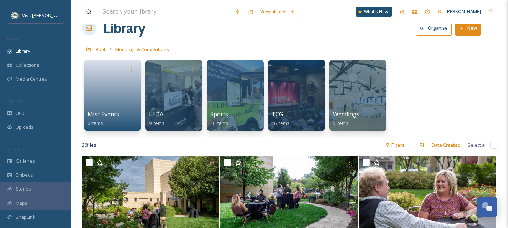
click at [494, 143] on input "checkbox" at bounding box center [493, 144] width 7 height 7
checkbox input "true"
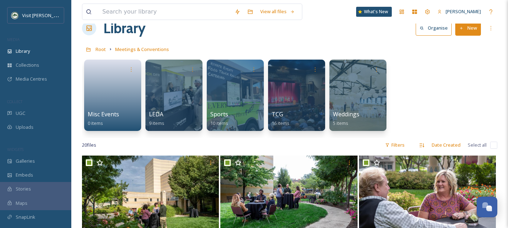
checkbox input "true"
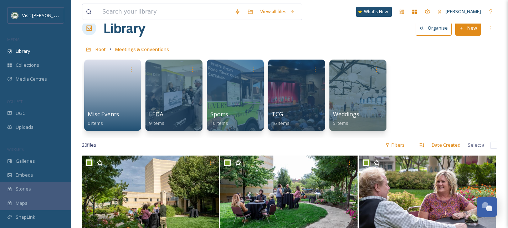
checkbox input "true"
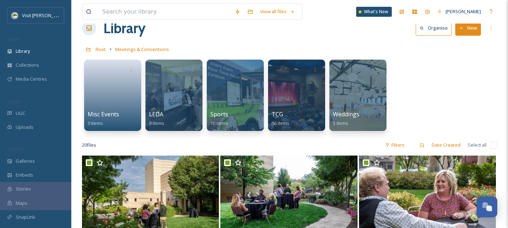
checkbox input "true"
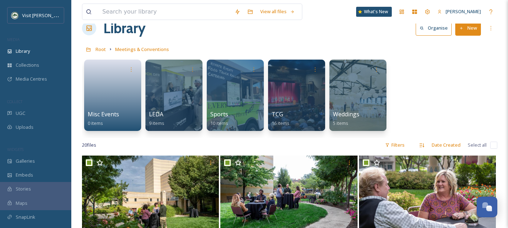
checkbox input "true"
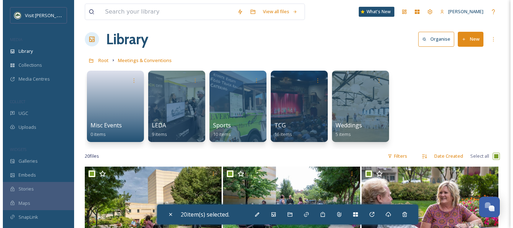
scroll to position [0, 0]
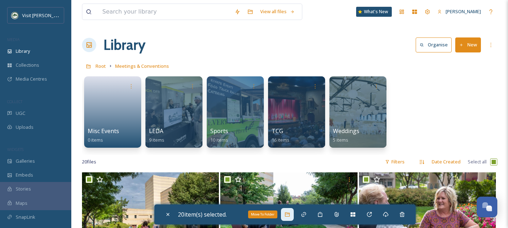
click at [289, 213] on icon at bounding box center [287, 214] width 6 height 6
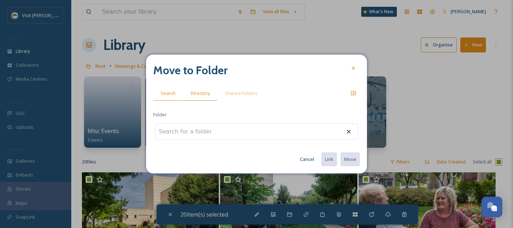
click at [201, 89] on div "Directory" at bounding box center [200, 93] width 34 height 15
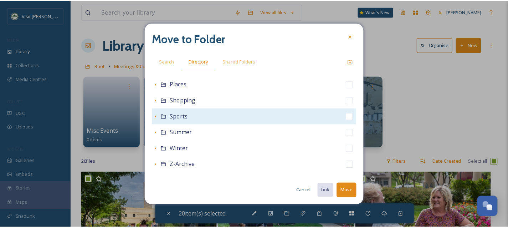
scroll to position [92, 0]
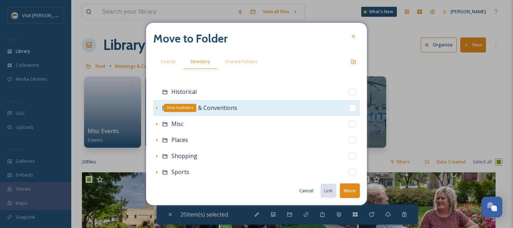
click at [158, 108] on icon at bounding box center [157, 108] width 6 height 6
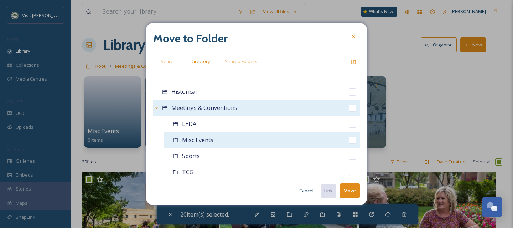
click at [350, 140] on input "checkbox" at bounding box center [352, 139] width 7 height 7
checkbox input "true"
checkbox input "false"
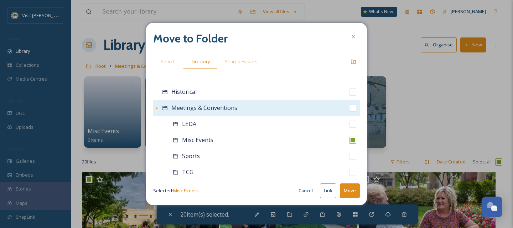
click at [354, 189] on button "Move" at bounding box center [350, 190] width 20 height 15
checkbox input "false"
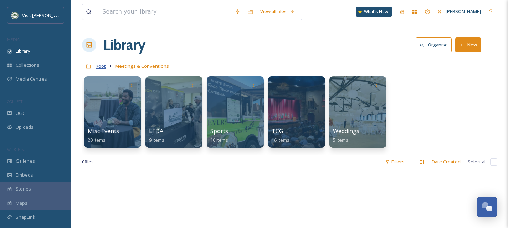
click at [103, 67] on span "Root" at bounding box center [100, 66] width 10 height 6
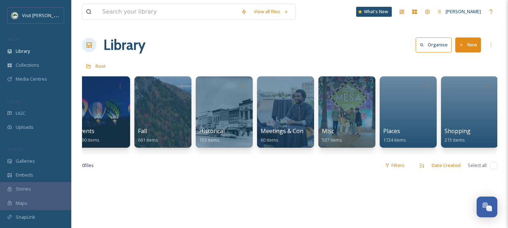
scroll to position [0, 232]
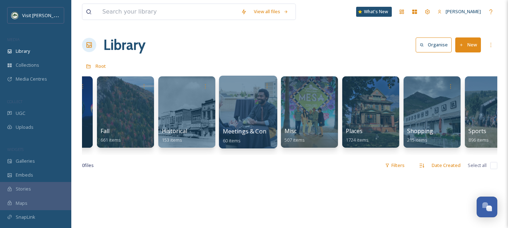
click at [237, 113] on div at bounding box center [248, 112] width 58 height 73
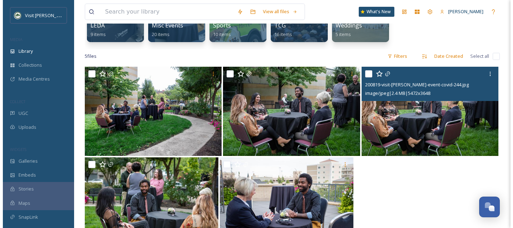
scroll to position [104, 0]
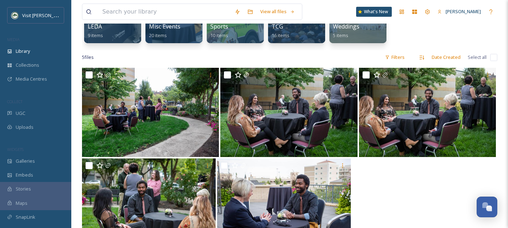
click at [490, 57] on input "checkbox" at bounding box center [493, 57] width 7 height 7
checkbox input "true"
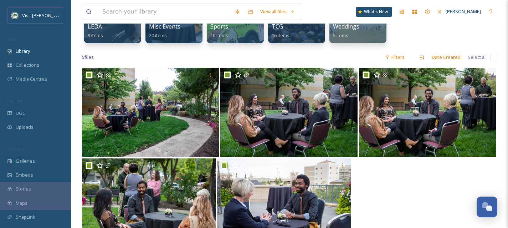
checkbox input "true"
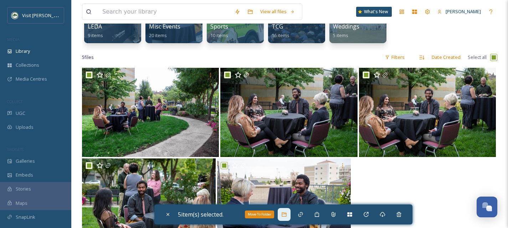
click at [290, 212] on div "Move To Folder" at bounding box center [283, 214] width 13 height 13
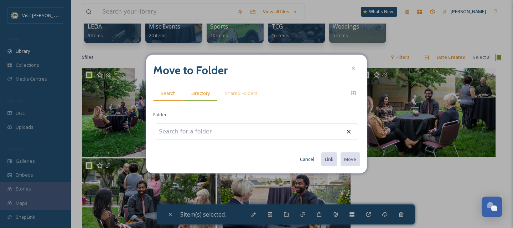
click at [207, 97] on div "Directory" at bounding box center [200, 93] width 34 height 15
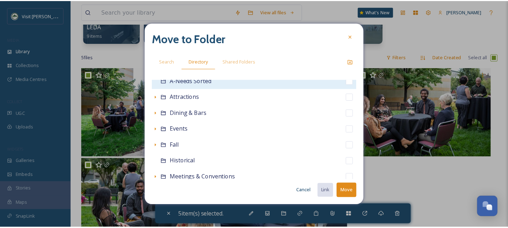
scroll to position [63, 0]
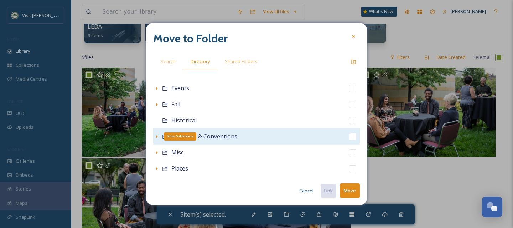
click at [158, 135] on icon at bounding box center [157, 137] width 6 height 6
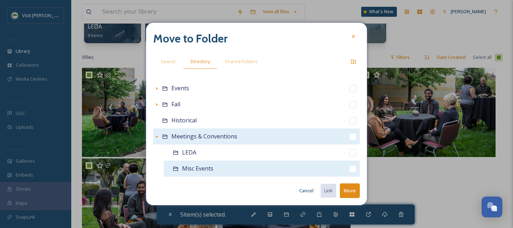
click at [349, 169] on input "checkbox" at bounding box center [352, 168] width 7 height 7
checkbox input "true"
checkbox input "false"
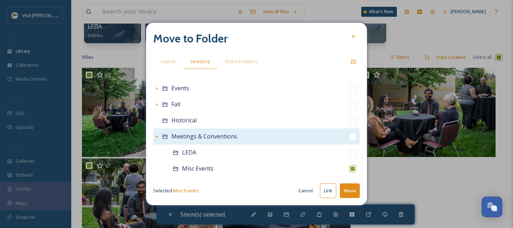
click at [357, 194] on button "Move" at bounding box center [350, 190] width 20 height 15
checkbox input "false"
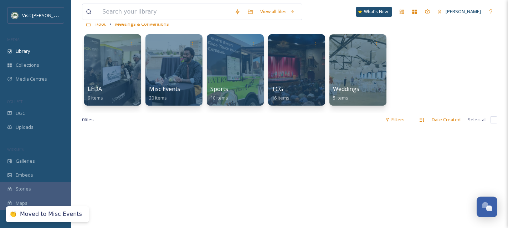
scroll to position [0, 0]
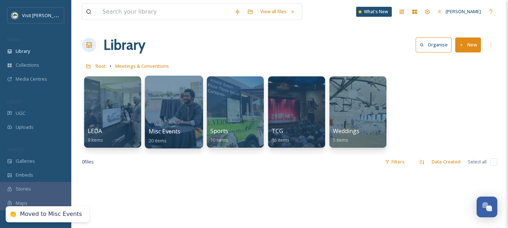
click at [181, 124] on div at bounding box center [174, 112] width 58 height 73
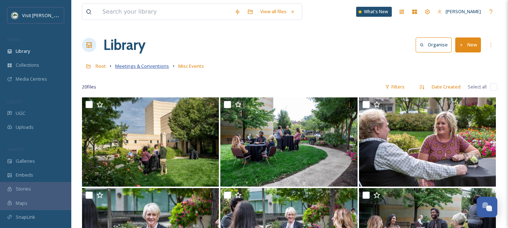
click at [159, 67] on span "Meetings & Conventions" at bounding box center [142, 66] width 54 height 6
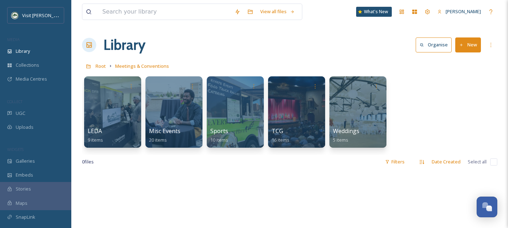
click at [106, 66] on div "Root Meetings & Conventions" at bounding box center [289, 66] width 415 height 14
click at [97, 67] on span "Root" at bounding box center [100, 66] width 10 height 6
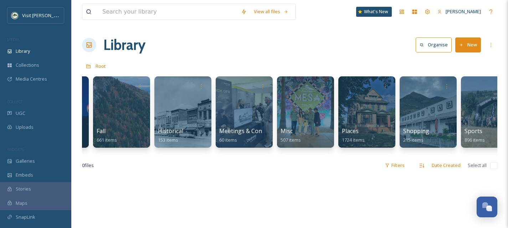
scroll to position [0, 239]
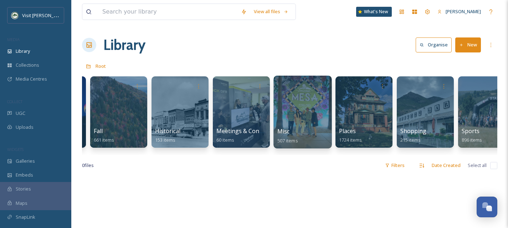
click at [294, 105] on div at bounding box center [302, 112] width 58 height 73
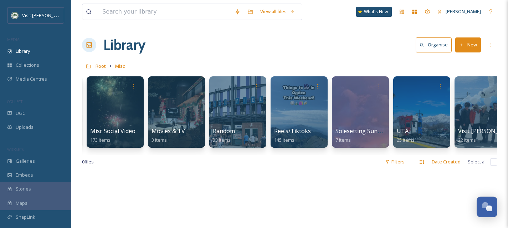
scroll to position [0, 136]
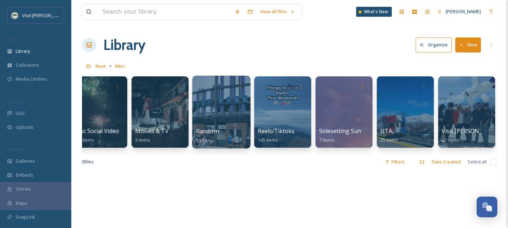
click at [227, 108] on div at bounding box center [221, 112] width 58 height 73
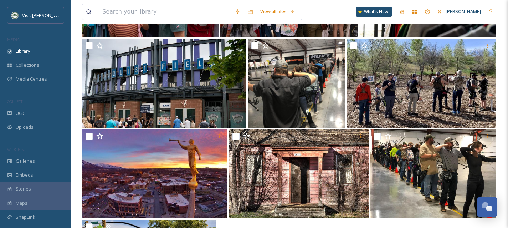
scroll to position [677, 0]
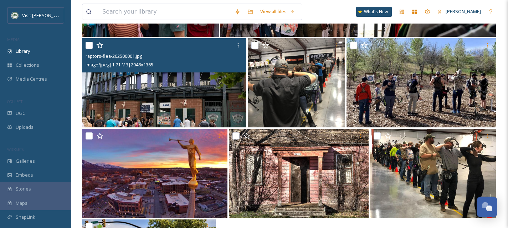
click at [175, 100] on img at bounding box center [164, 82] width 164 height 89
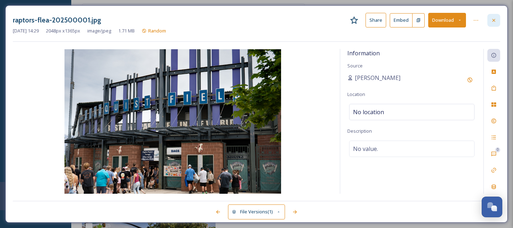
click at [494, 18] on icon at bounding box center [494, 20] width 6 height 6
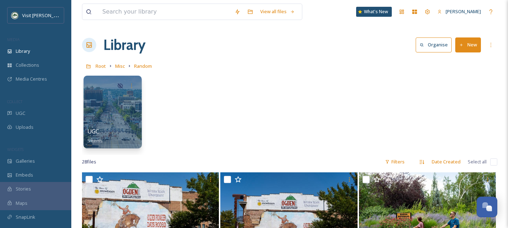
click at [112, 120] on div at bounding box center [112, 112] width 58 height 73
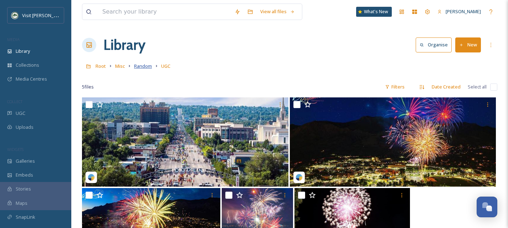
click at [136, 68] on span "Random" at bounding box center [143, 66] width 18 height 6
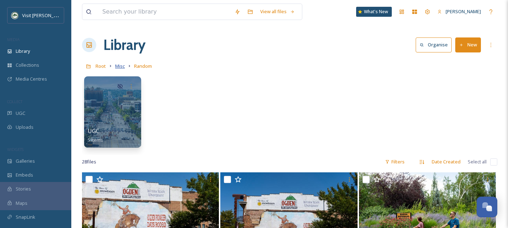
click at [119, 68] on span "Misc" at bounding box center [120, 66] width 10 height 6
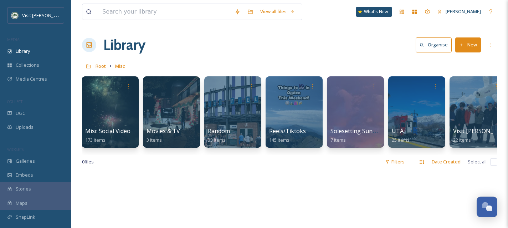
scroll to position [0, 136]
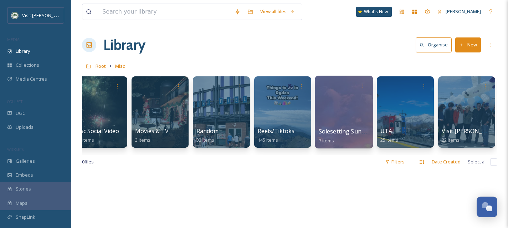
click at [348, 114] on div at bounding box center [344, 112] width 58 height 73
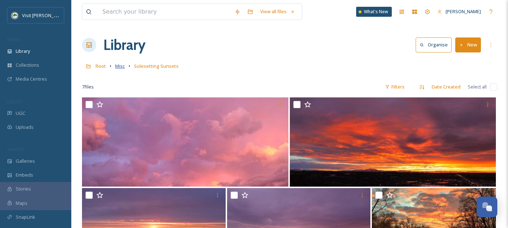
click at [120, 68] on span "Misc" at bounding box center [120, 66] width 10 height 6
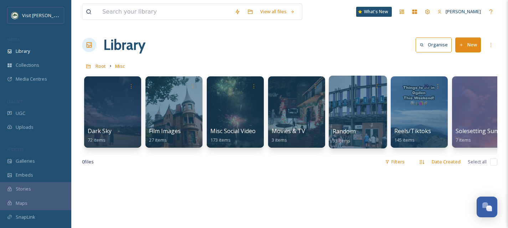
click at [362, 131] on div "Random 33 items" at bounding box center [357, 136] width 51 height 18
click at [344, 110] on div at bounding box center [357, 112] width 58 height 73
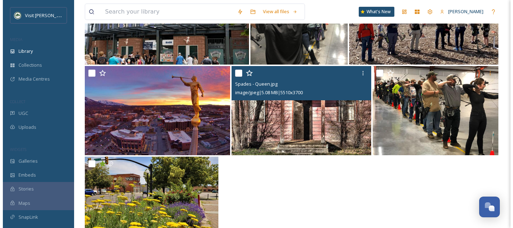
scroll to position [767, 0]
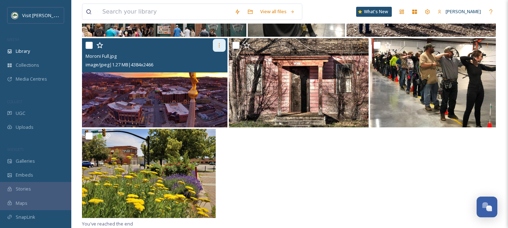
click at [218, 47] on icon at bounding box center [219, 45] width 6 height 6
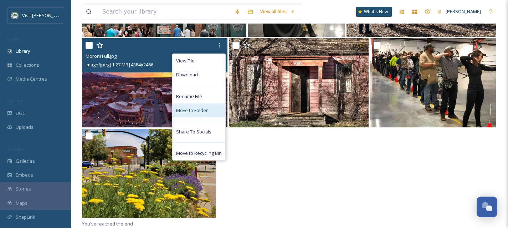
click at [206, 111] on span "Move to Folder" at bounding box center [192, 110] width 32 height 7
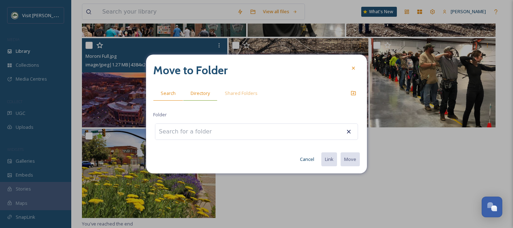
click at [203, 97] on div "Directory" at bounding box center [200, 93] width 34 height 15
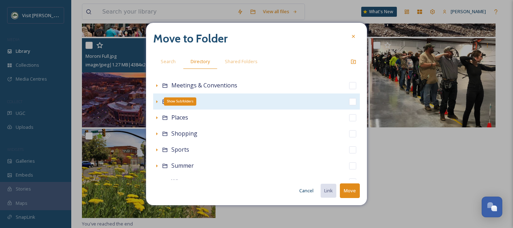
click at [156, 100] on icon at bounding box center [157, 102] width 6 height 6
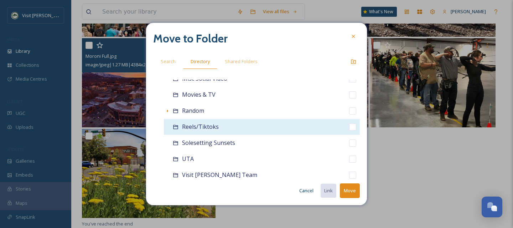
scroll to position [195, 0]
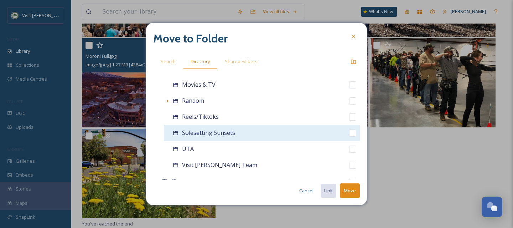
click at [349, 135] on input "checkbox" at bounding box center [352, 132] width 7 height 7
checkbox input "true"
checkbox input "false"
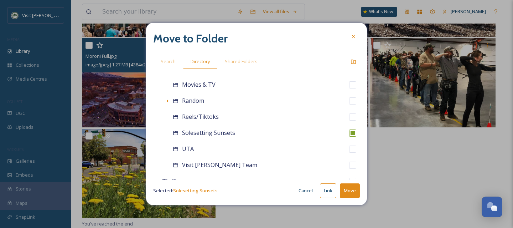
click at [351, 186] on button "Move" at bounding box center [350, 190] width 20 height 15
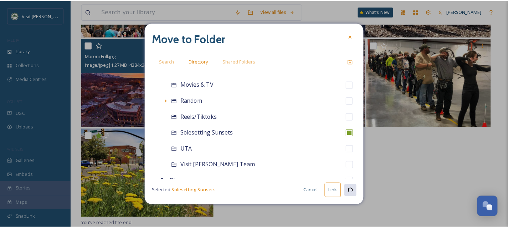
scroll to position [677, 0]
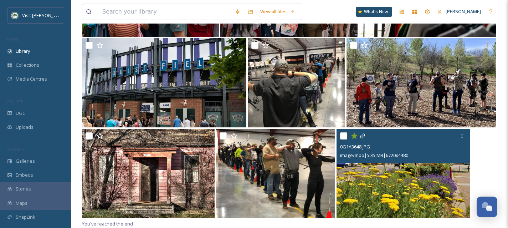
click at [353, 136] on icon at bounding box center [353, 136] width 7 height 6
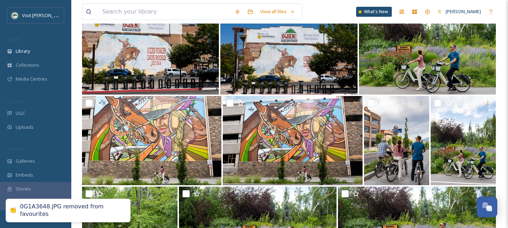
scroll to position [0, 0]
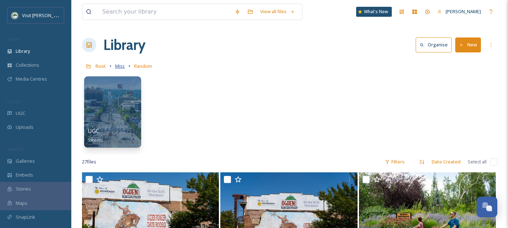
click at [123, 65] on span "Misc" at bounding box center [120, 66] width 10 height 6
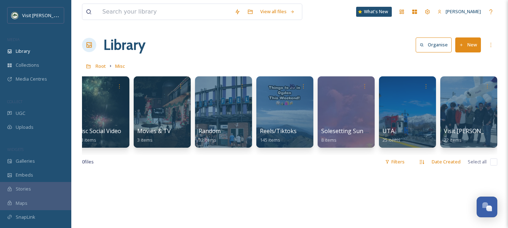
scroll to position [0, 136]
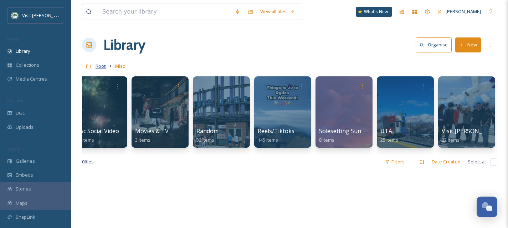
click at [100, 66] on span "Root" at bounding box center [100, 66] width 10 height 6
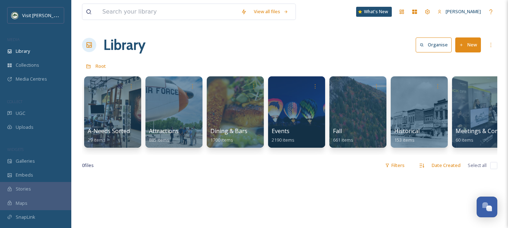
drag, startPoint x: 225, startPoint y: 153, endPoint x: 249, endPoint y: 155, distance: 24.3
click at [249, 155] on div "A-Needs Sorted 29 items Attractions 885 items Dining & Bars 1700 items Events 2…" at bounding box center [289, 114] width 415 height 82
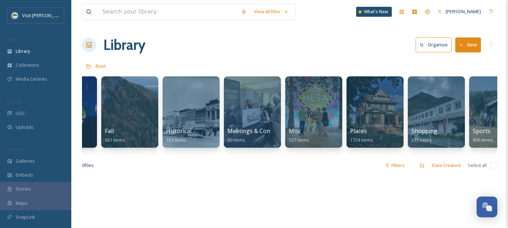
scroll to position [0, 277]
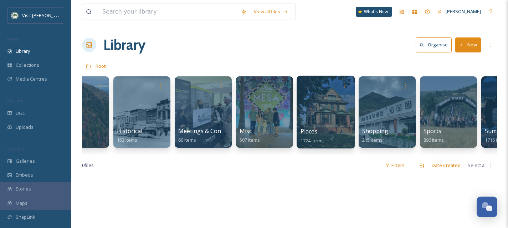
click at [303, 109] on div at bounding box center [325, 112] width 58 height 73
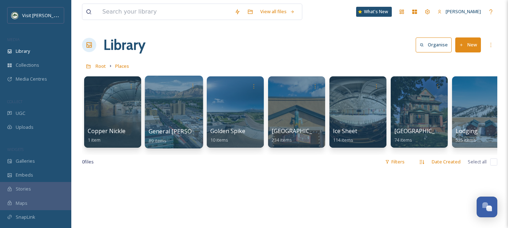
click at [181, 121] on div at bounding box center [174, 112] width 58 height 73
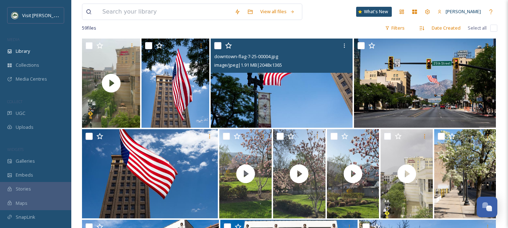
scroll to position [133, 0]
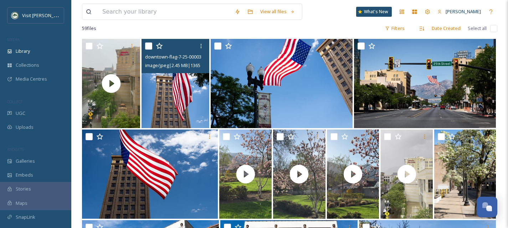
click at [150, 45] on input "checkbox" at bounding box center [148, 45] width 7 height 7
checkbox input "true"
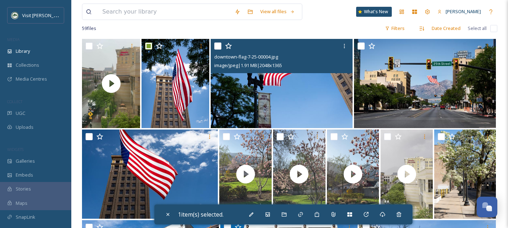
click at [215, 46] on input "checkbox" at bounding box center [217, 45] width 7 height 7
checkbox input "true"
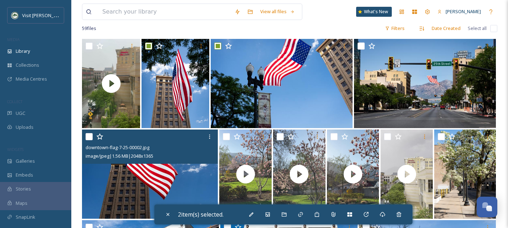
click at [88, 134] on input "checkbox" at bounding box center [88, 136] width 7 height 7
checkbox input "true"
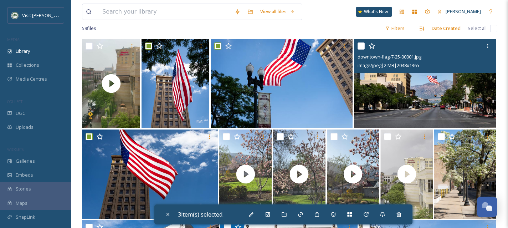
click at [359, 44] on input "checkbox" at bounding box center [360, 45] width 7 height 7
checkbox input "true"
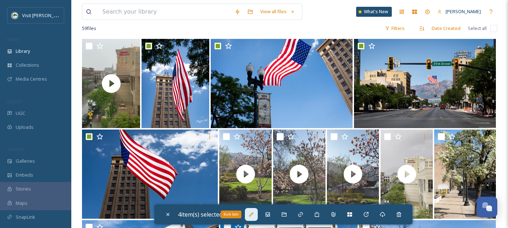
click at [248, 216] on div "Bulk Edit" at bounding box center [251, 214] width 13 height 13
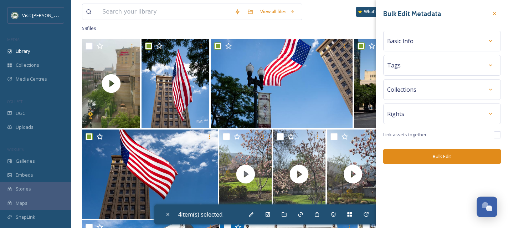
click at [493, 41] on div at bounding box center [490, 41] width 13 height 13
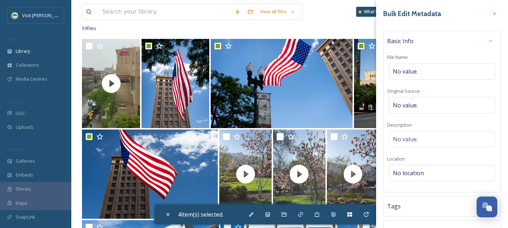
click at [493, 41] on div "Basic Info File Name No value. Original Source No value. Description No value. …" at bounding box center [442, 111] width 118 height 161
click at [490, 41] on div at bounding box center [490, 41] width 13 height 13
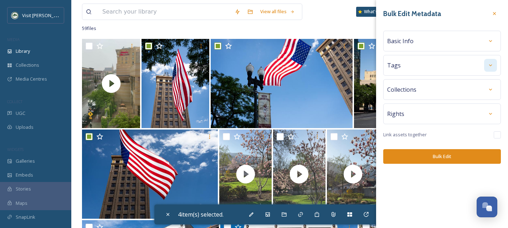
click at [491, 67] on icon at bounding box center [490, 65] width 6 height 6
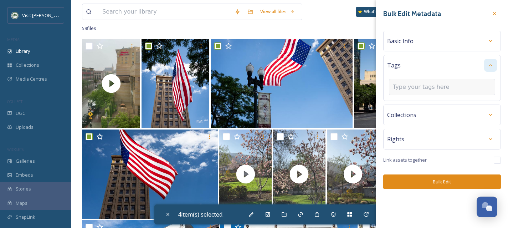
click at [416, 90] on input at bounding box center [428, 87] width 71 height 9
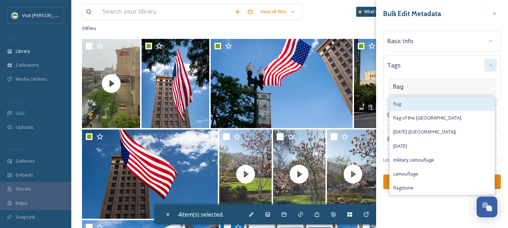
type input "flag"
click at [417, 100] on div "flag" at bounding box center [441, 104] width 105 height 14
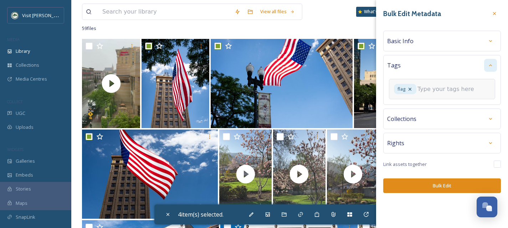
click at [440, 186] on button "Bulk Edit" at bounding box center [442, 185] width 118 height 15
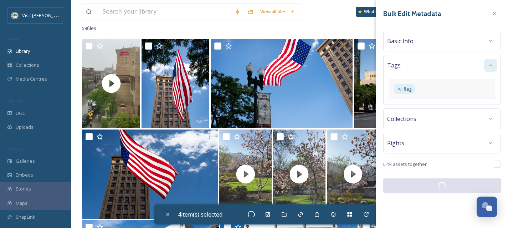
checkbox input "false"
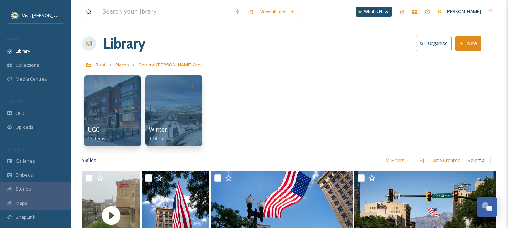
scroll to position [0, 0]
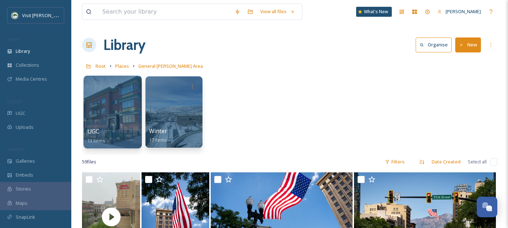
click at [121, 118] on div at bounding box center [112, 112] width 58 height 73
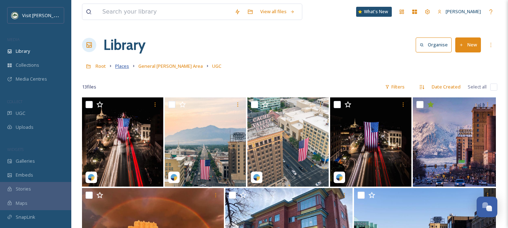
click at [125, 67] on span "Places" at bounding box center [122, 66] width 14 height 6
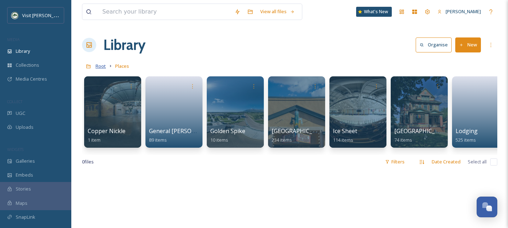
click at [103, 69] on span "Root" at bounding box center [100, 66] width 10 height 6
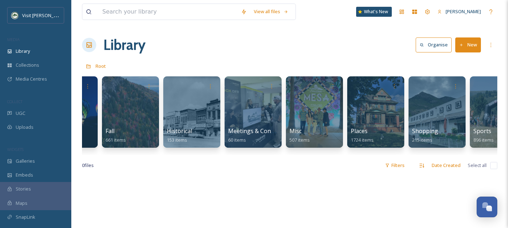
scroll to position [0, 233]
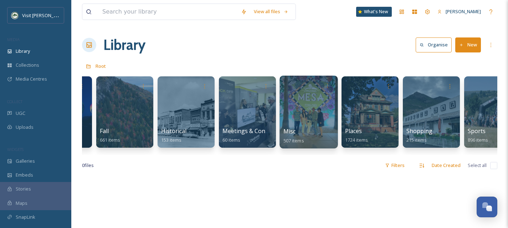
click at [311, 115] on div at bounding box center [308, 112] width 58 height 73
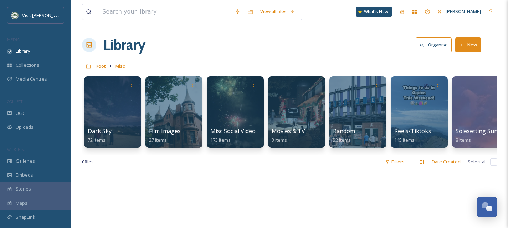
scroll to position [0, 45]
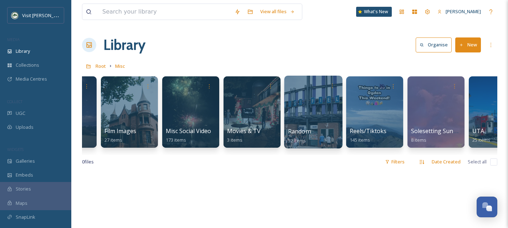
click at [314, 112] on div at bounding box center [313, 112] width 58 height 73
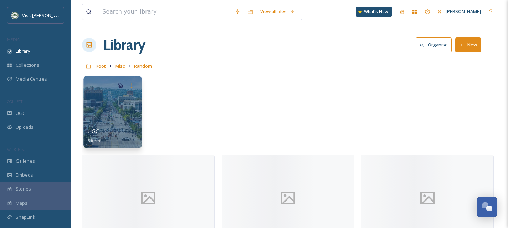
click at [120, 127] on div "UGC 5 items" at bounding box center [112, 136] width 51 height 18
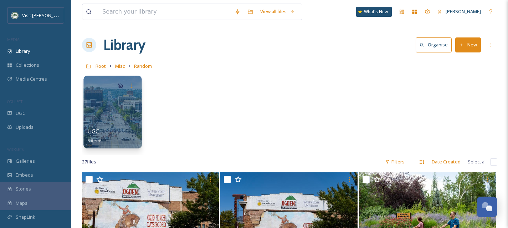
click at [120, 115] on div at bounding box center [112, 112] width 58 height 73
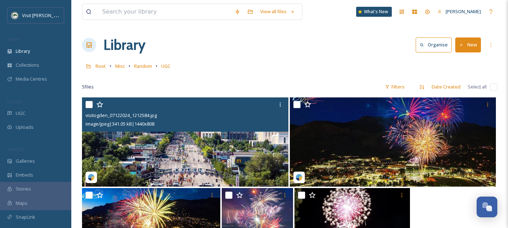
click at [88, 104] on input "checkbox" at bounding box center [88, 104] width 7 height 7
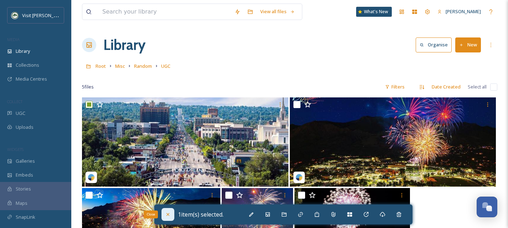
click at [168, 214] on icon at bounding box center [168, 214] width 6 height 6
checkbox input "false"
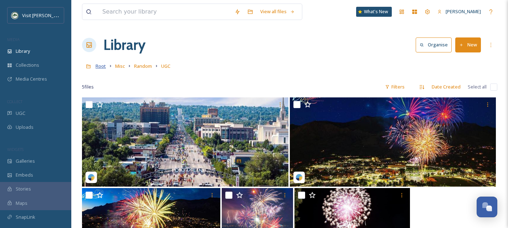
click at [100, 66] on span "Root" at bounding box center [100, 66] width 10 height 6
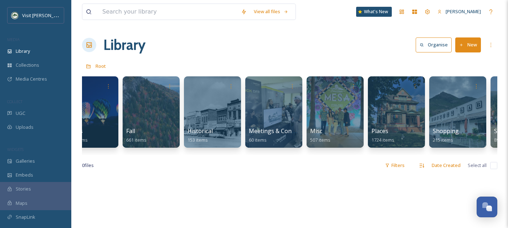
scroll to position [0, 207]
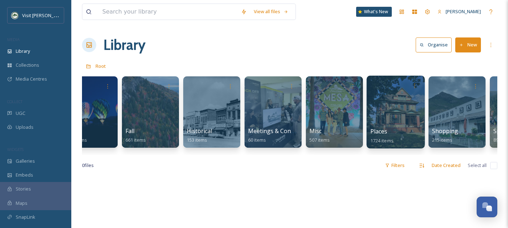
click at [383, 123] on div at bounding box center [395, 112] width 58 height 73
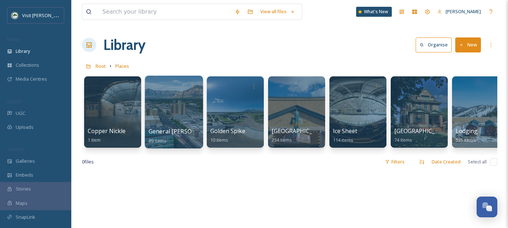
click at [165, 124] on div at bounding box center [174, 112] width 58 height 73
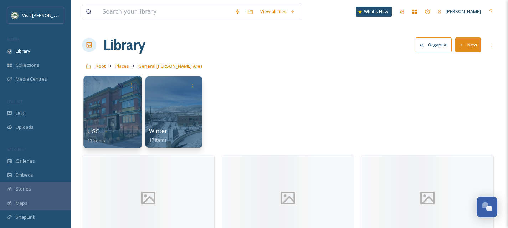
click at [114, 118] on div at bounding box center [112, 112] width 58 height 73
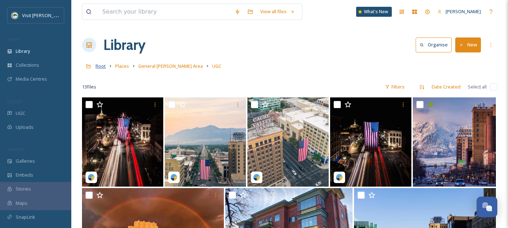
click at [103, 67] on span "Root" at bounding box center [100, 66] width 10 height 6
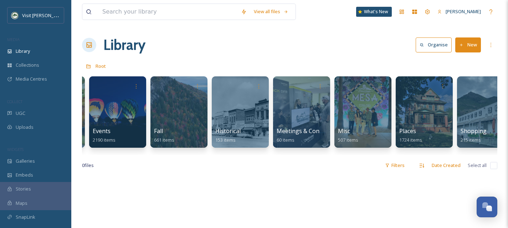
scroll to position [0, 222]
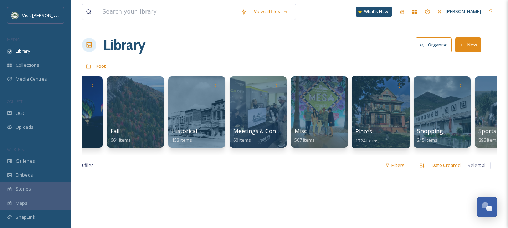
click at [369, 117] on div at bounding box center [380, 112] width 58 height 73
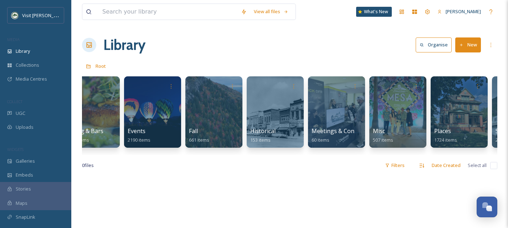
scroll to position [0, 158]
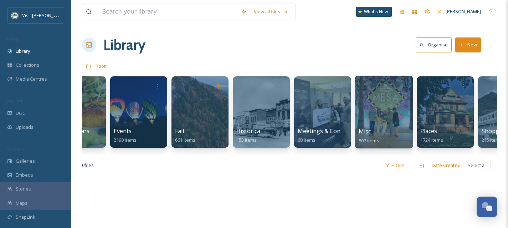
click at [364, 130] on span "Misc" at bounding box center [364, 131] width 12 height 8
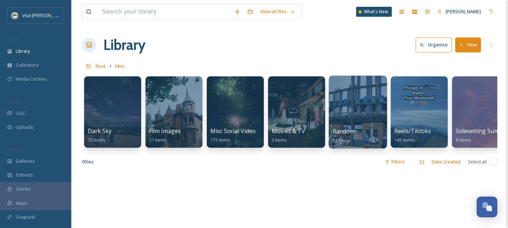
click at [349, 123] on div at bounding box center [357, 112] width 58 height 73
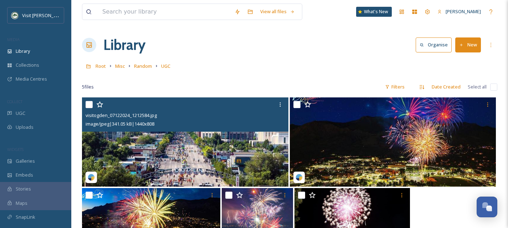
click at [89, 103] on input "checkbox" at bounding box center [88, 104] width 7 height 7
checkbox input "true"
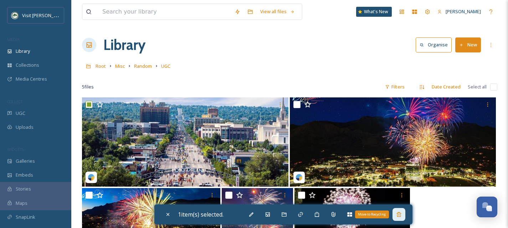
click at [401, 217] on icon at bounding box center [399, 214] width 6 height 6
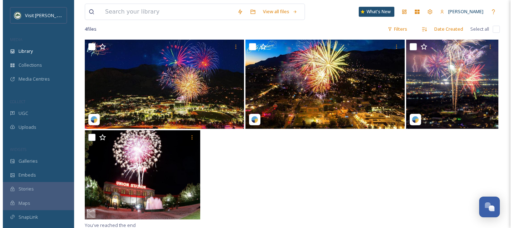
scroll to position [57, 0]
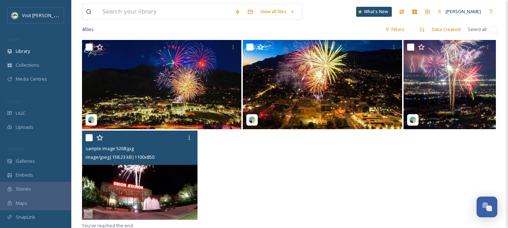
click at [169, 183] on img at bounding box center [139, 174] width 115 height 89
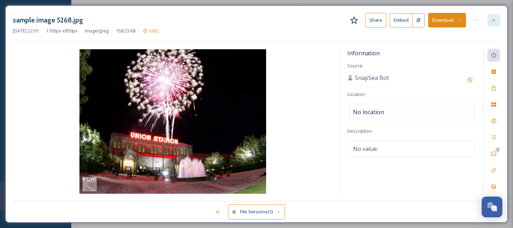
click at [497, 22] on div at bounding box center [493, 20] width 13 height 13
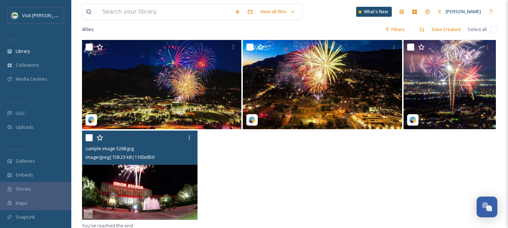
click at [89, 137] on input "checkbox" at bounding box center [88, 137] width 7 height 7
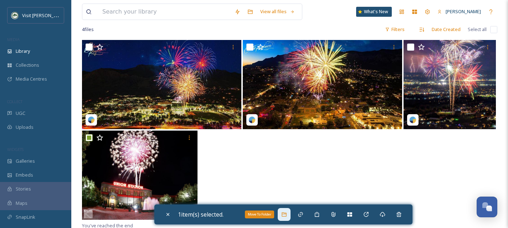
click at [283, 213] on icon at bounding box center [284, 214] width 6 height 6
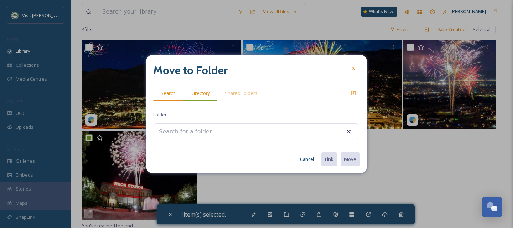
click at [198, 97] on div "Directory" at bounding box center [200, 93] width 34 height 15
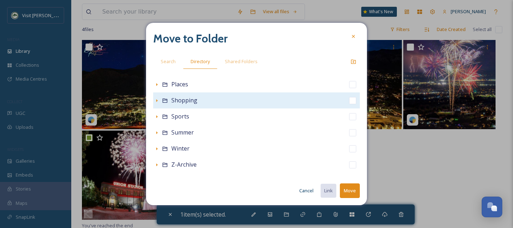
scroll to position [140, 0]
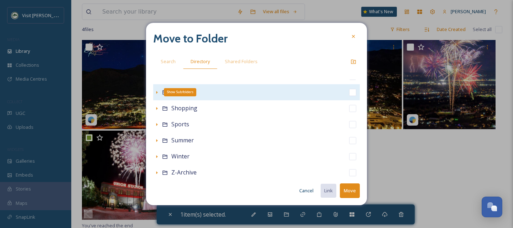
click at [156, 92] on icon at bounding box center [157, 92] width 6 height 6
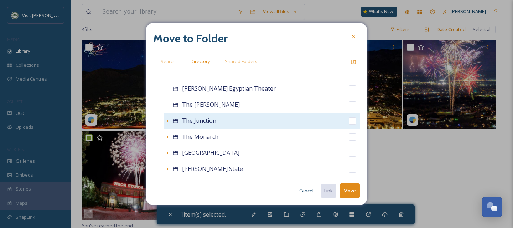
scroll to position [407, 0]
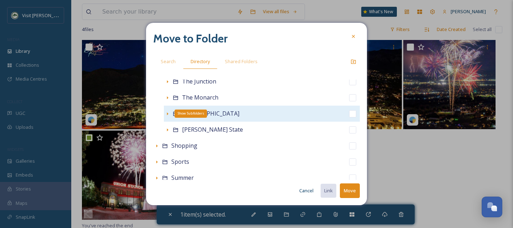
click at [169, 114] on icon at bounding box center [168, 114] width 6 height 6
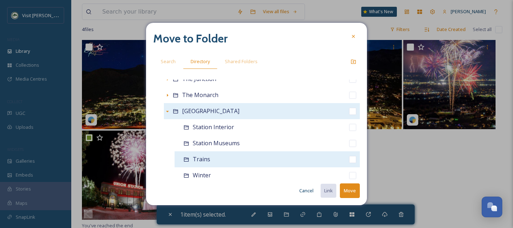
scroll to position [409, 0]
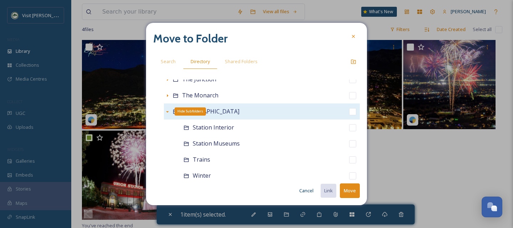
click at [168, 111] on icon at bounding box center [167, 111] width 3 height 1
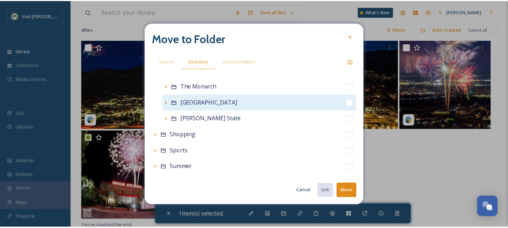
scroll to position [440, 0]
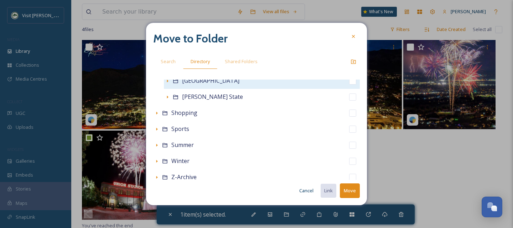
click at [306, 190] on button "Cancel" at bounding box center [306, 190] width 21 height 14
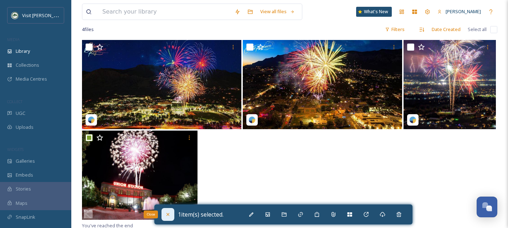
click at [165, 213] on icon at bounding box center [168, 214] width 6 height 6
checkbox input "false"
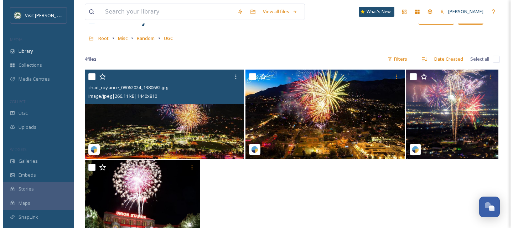
scroll to position [18, 0]
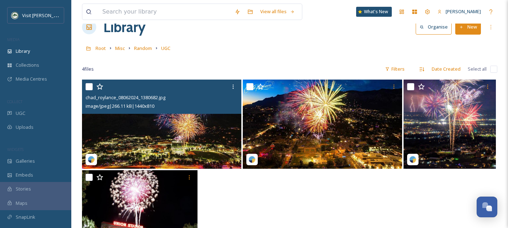
click at [186, 148] on img at bounding box center [161, 123] width 159 height 89
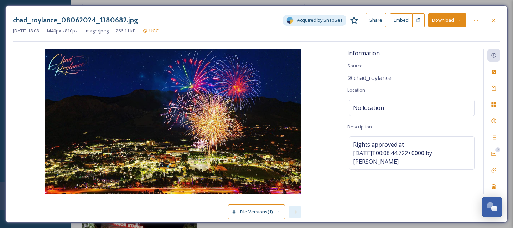
click at [296, 214] on div at bounding box center [295, 211] width 13 height 13
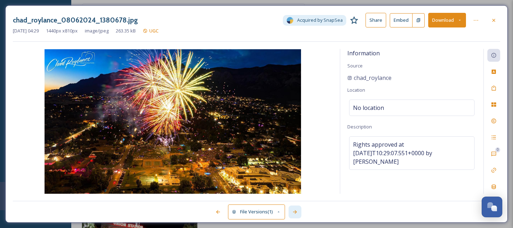
click at [296, 214] on div at bounding box center [295, 211] width 13 height 13
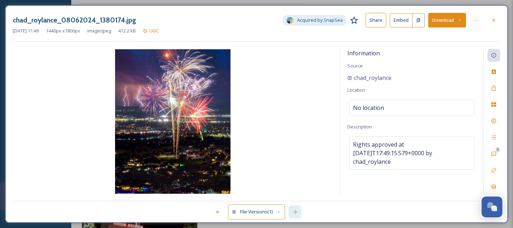
click at [298, 213] on div at bounding box center [295, 211] width 13 height 13
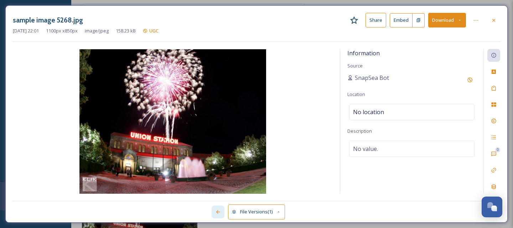
click at [218, 212] on icon at bounding box center [218, 212] width 4 height 4
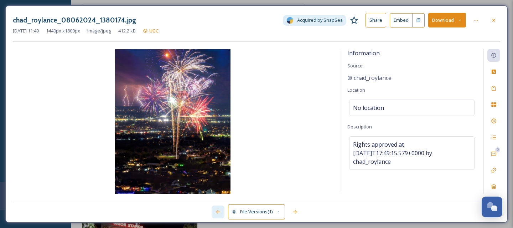
click at [218, 212] on icon at bounding box center [218, 212] width 4 height 4
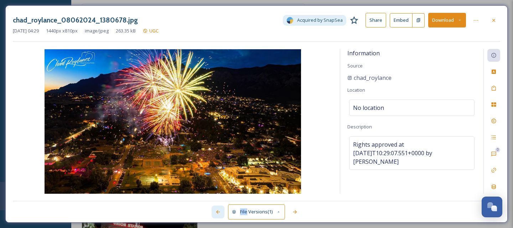
click at [218, 212] on icon at bounding box center [218, 212] width 4 height 4
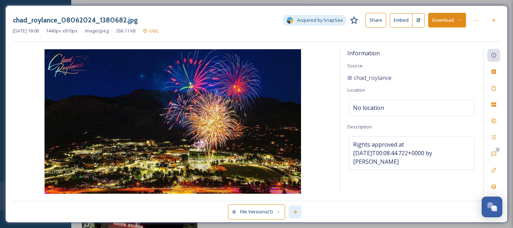
click at [296, 212] on icon at bounding box center [295, 212] width 4 height 4
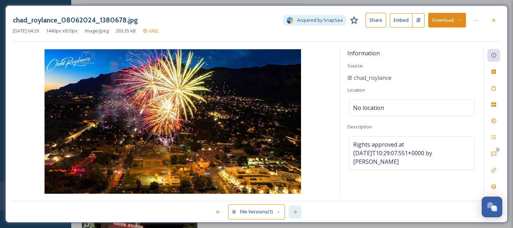
click at [296, 211] on icon at bounding box center [295, 212] width 4 height 4
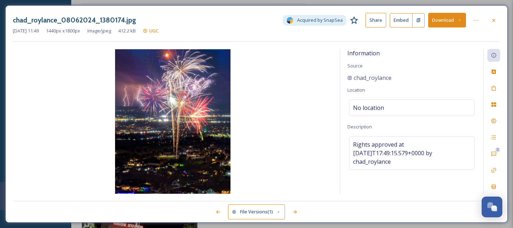
click at [498, 21] on div at bounding box center [493, 20] width 13 height 13
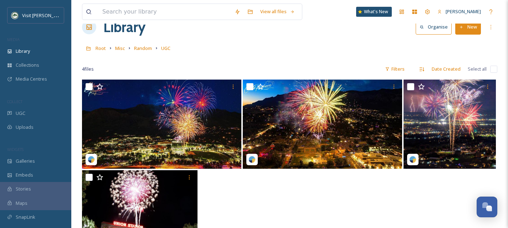
click at [493, 68] on input "checkbox" at bounding box center [493, 69] width 7 height 7
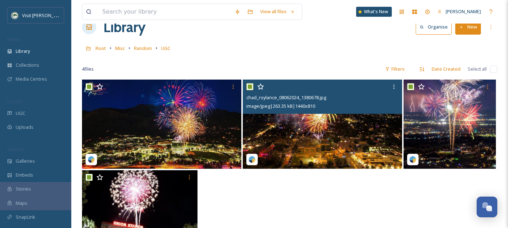
checkbox input "true"
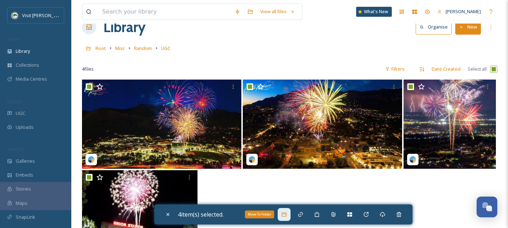
click at [286, 214] on icon at bounding box center [283, 214] width 5 height 4
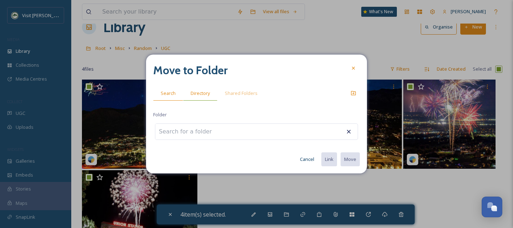
click at [202, 95] on span "Directory" at bounding box center [200, 93] width 19 height 7
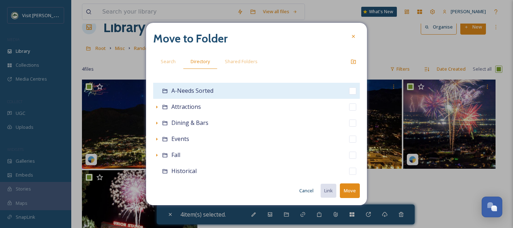
scroll to position [54, 0]
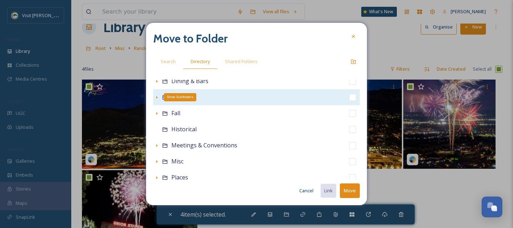
click at [155, 97] on icon at bounding box center [157, 97] width 6 height 6
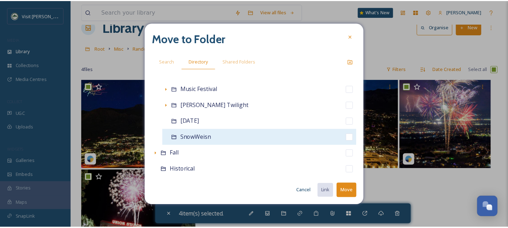
scroll to position [208, 0]
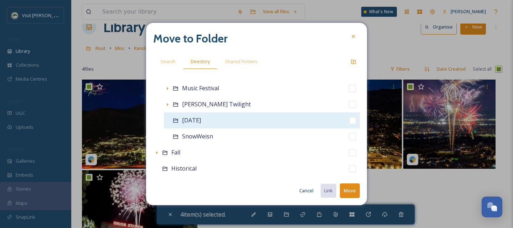
click at [349, 120] on input "checkbox" at bounding box center [352, 120] width 7 height 7
checkbox input "true"
checkbox input "false"
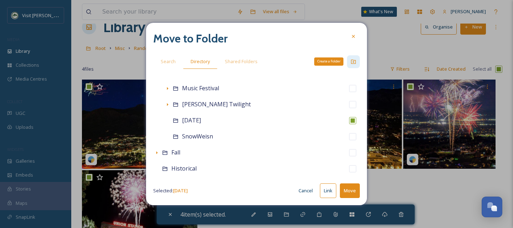
click at [354, 59] on icon at bounding box center [353, 62] width 6 height 6
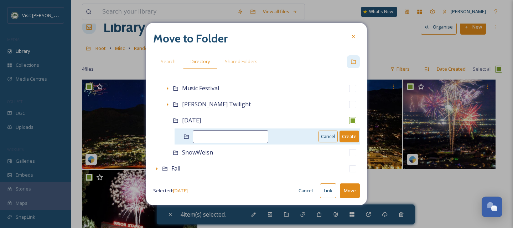
click at [207, 138] on input at bounding box center [231, 136] width 76 height 13
type input "UGC"
click at [342, 137] on button "Create" at bounding box center [349, 136] width 20 height 12
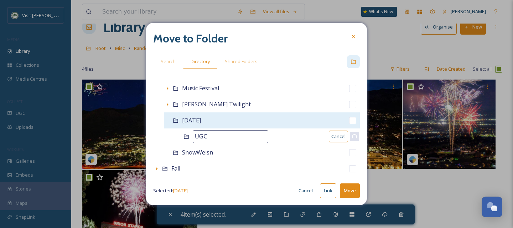
checkbox input "false"
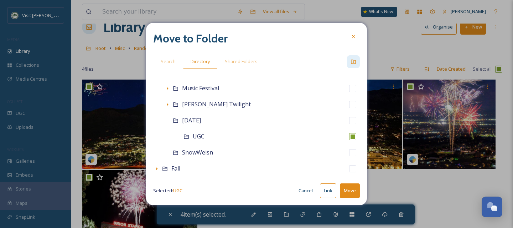
click at [353, 192] on button "Move" at bounding box center [350, 190] width 20 height 15
checkbox input "false"
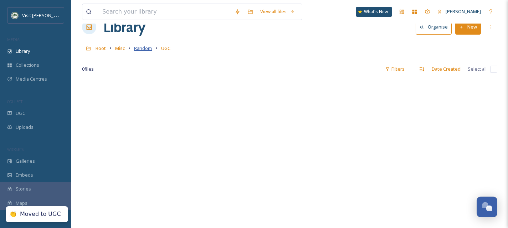
click at [142, 47] on span "Random" at bounding box center [143, 48] width 18 height 6
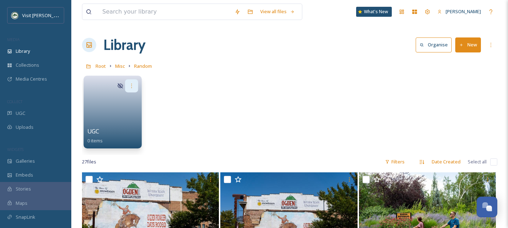
click at [133, 87] on icon at bounding box center [132, 86] width 6 height 6
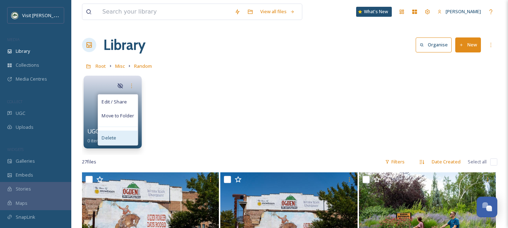
click at [128, 136] on div "Delete" at bounding box center [118, 137] width 40 height 14
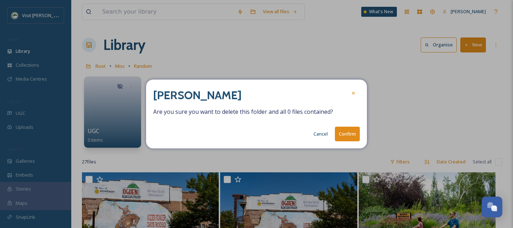
click at [352, 134] on button "Confirm" at bounding box center [347, 133] width 25 height 15
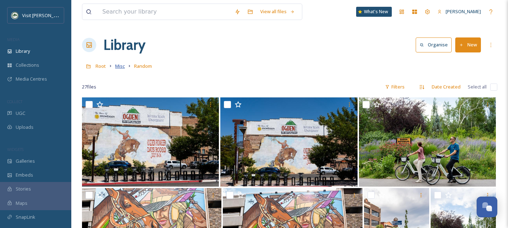
click at [115, 66] on span "Misc" at bounding box center [120, 66] width 10 height 6
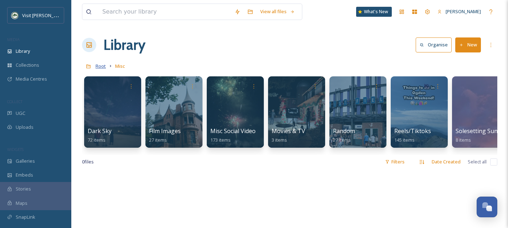
click at [103, 66] on span "Root" at bounding box center [100, 66] width 10 height 6
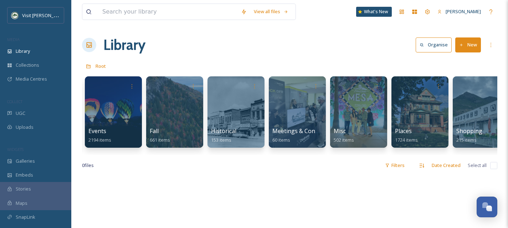
scroll to position [0, 199]
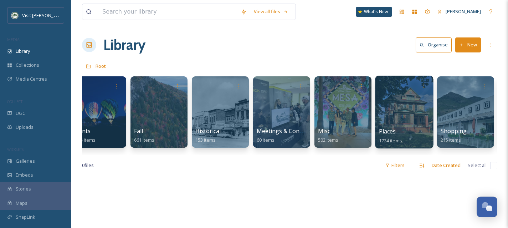
click at [381, 113] on div at bounding box center [404, 112] width 58 height 73
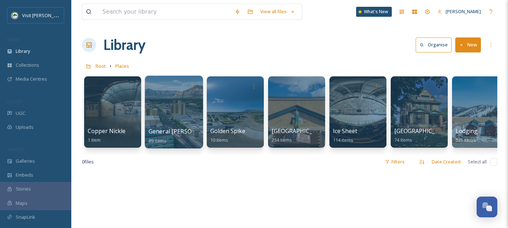
click at [192, 109] on div at bounding box center [174, 112] width 58 height 73
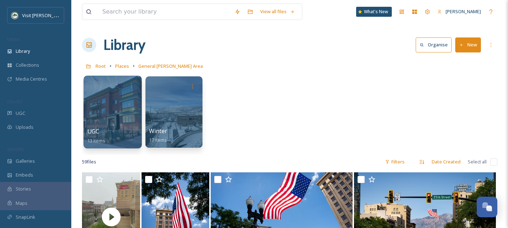
click at [131, 119] on div at bounding box center [112, 112] width 58 height 73
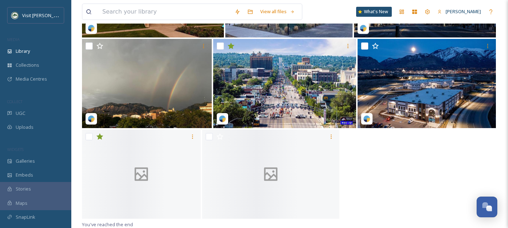
scroll to position [240, 0]
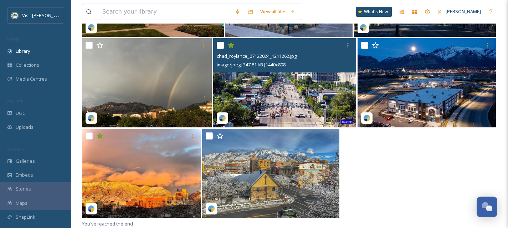
click at [231, 45] on icon at bounding box center [230, 45] width 7 height 6
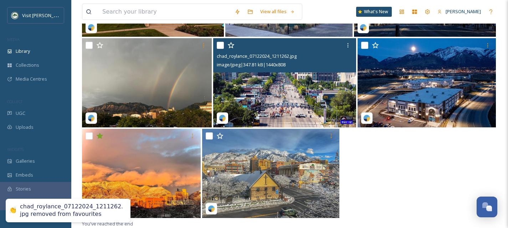
click at [223, 44] on div at bounding box center [285, 45] width 137 height 13
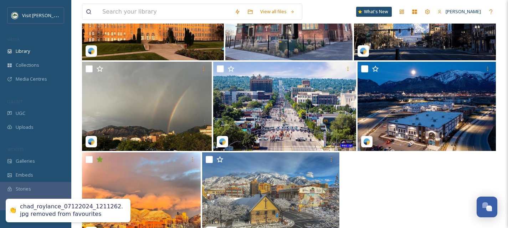
scroll to position [217, 0]
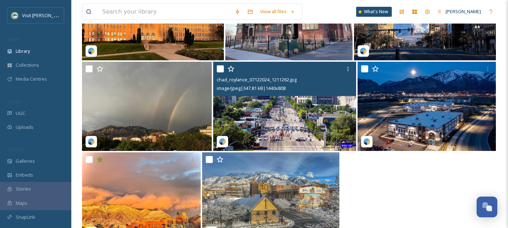
click at [220, 68] on input "checkbox" at bounding box center [220, 68] width 7 height 7
checkbox input "true"
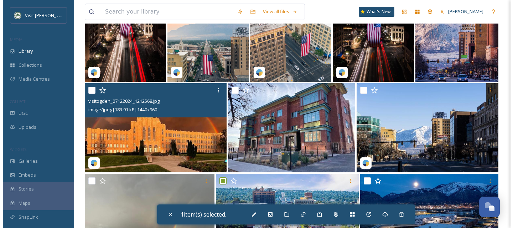
scroll to position [30, 0]
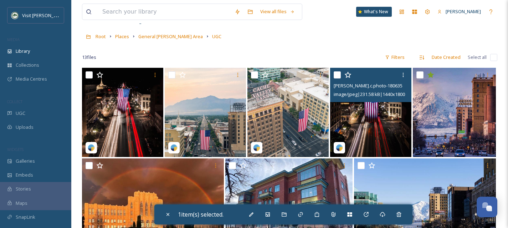
click at [335, 75] on input "checkbox" at bounding box center [336, 74] width 7 height 7
checkbox input "true"
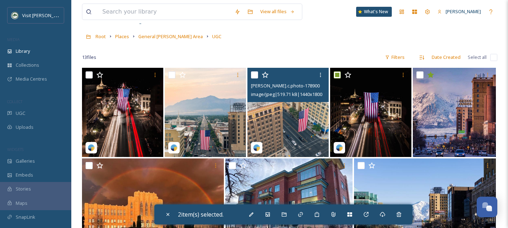
click at [256, 73] on input "checkbox" at bounding box center [254, 74] width 7 height 7
checkbox input "true"
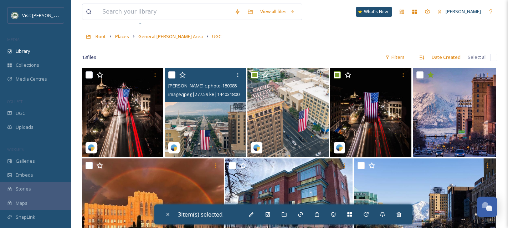
click at [172, 72] on input "checkbox" at bounding box center [171, 74] width 7 height 7
checkbox input "true"
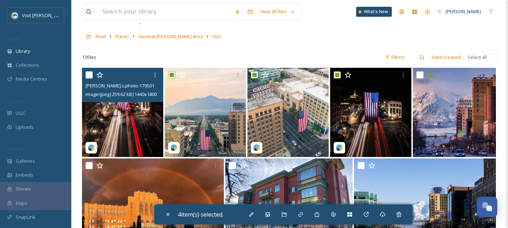
click at [88, 74] on input "checkbox" at bounding box center [88, 74] width 7 height 7
checkbox input "true"
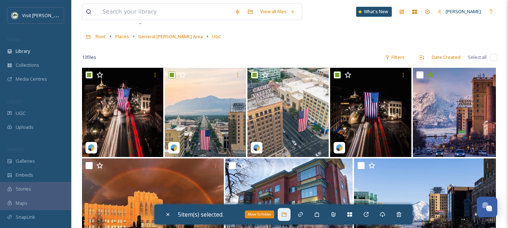
click at [287, 214] on icon at bounding box center [284, 214] width 6 height 6
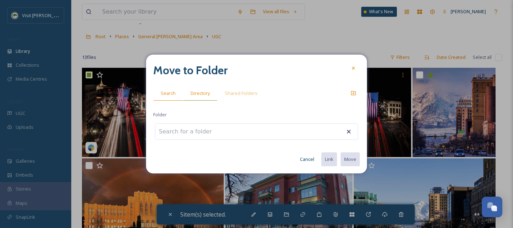
click at [203, 97] on div "Directory" at bounding box center [200, 93] width 34 height 15
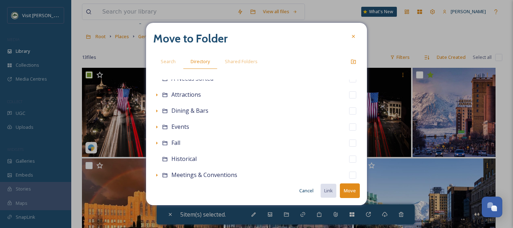
scroll to position [25, 0]
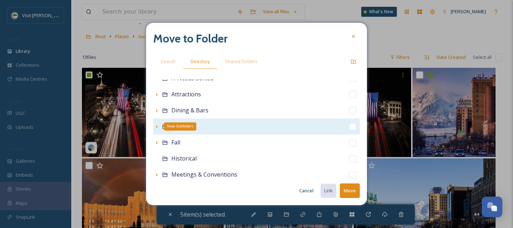
click at [156, 125] on icon at bounding box center [157, 127] width 6 height 6
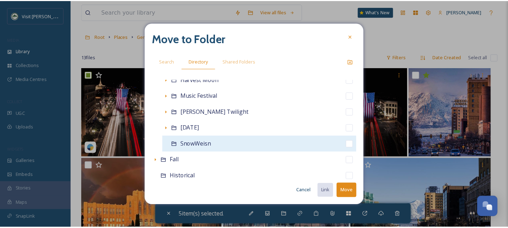
scroll to position [212, 0]
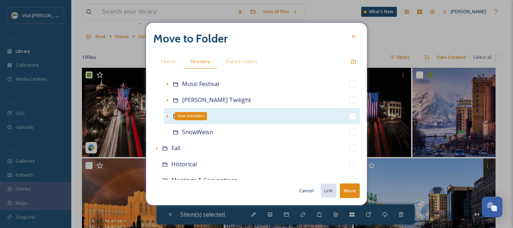
click at [167, 116] on icon at bounding box center [168, 116] width 6 height 6
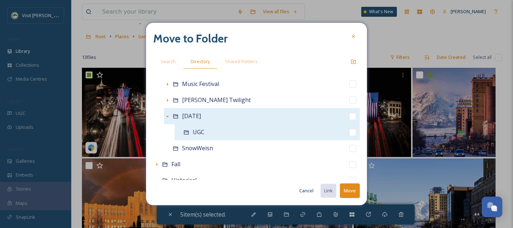
click at [349, 132] on input "checkbox" at bounding box center [352, 132] width 7 height 7
checkbox input "true"
checkbox input "false"
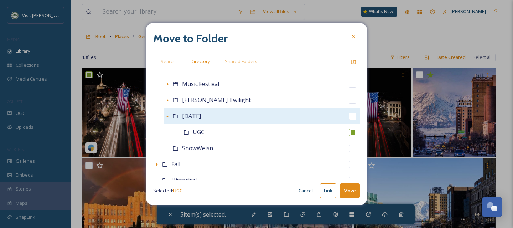
click at [353, 189] on button "Move" at bounding box center [350, 190] width 20 height 15
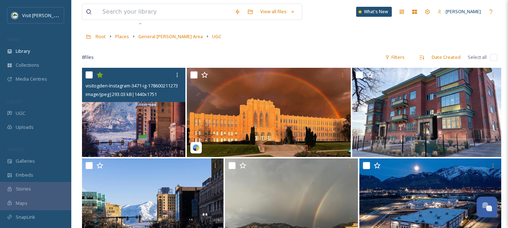
click at [100, 75] on icon at bounding box center [99, 75] width 7 height 6
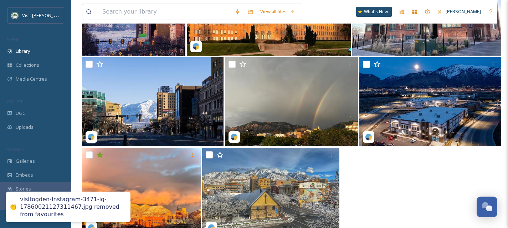
scroll to position [150, 0]
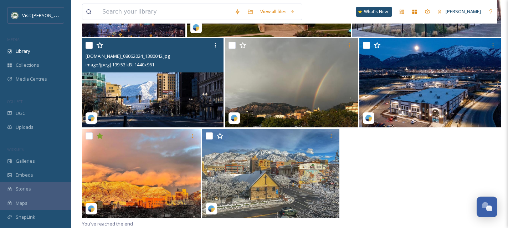
click at [151, 103] on img at bounding box center [152, 82] width 141 height 89
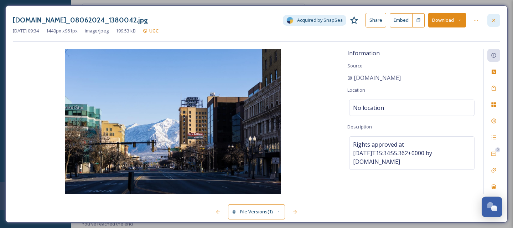
click at [493, 21] on icon at bounding box center [494, 20] width 6 height 6
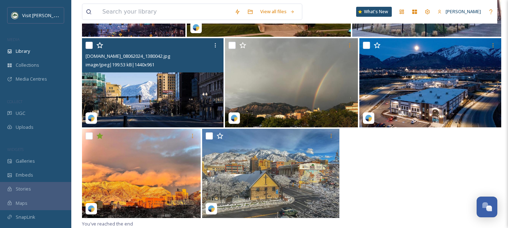
click at [87, 45] on input "checkbox" at bounding box center [88, 45] width 7 height 7
checkbox input "true"
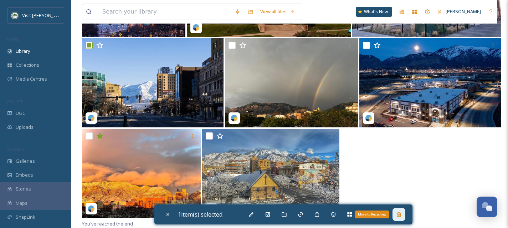
click at [401, 215] on icon at bounding box center [399, 214] width 6 height 6
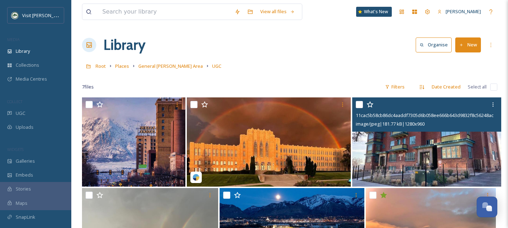
click at [359, 103] on input "checkbox" at bounding box center [358, 104] width 7 height 7
checkbox input "true"
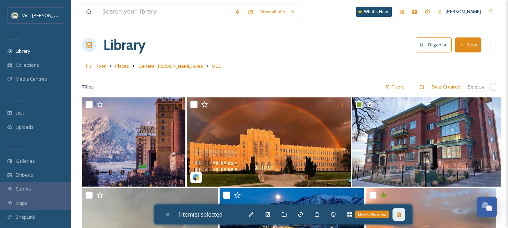
click at [400, 218] on div "Move to Recycling" at bounding box center [398, 214] width 13 height 13
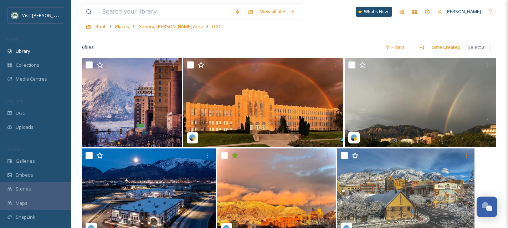
scroll to position [29, 0]
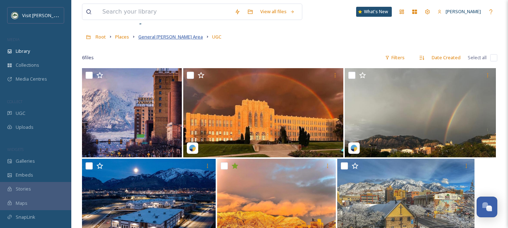
click at [151, 38] on span "General Ogden Area" at bounding box center [170, 36] width 64 height 6
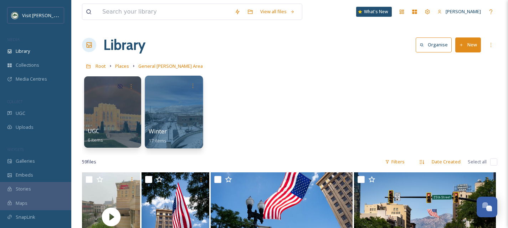
click at [166, 117] on div at bounding box center [174, 112] width 58 height 73
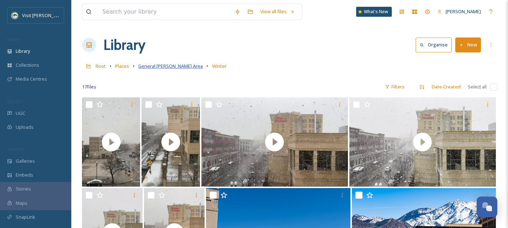
click at [154, 67] on span "General Ogden Area" at bounding box center [170, 66] width 64 height 6
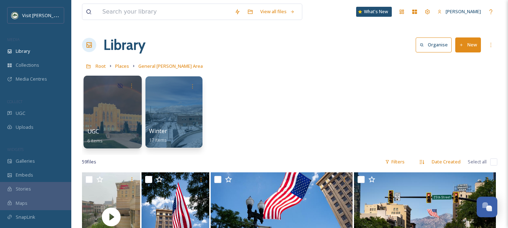
click at [118, 120] on div at bounding box center [112, 112] width 58 height 73
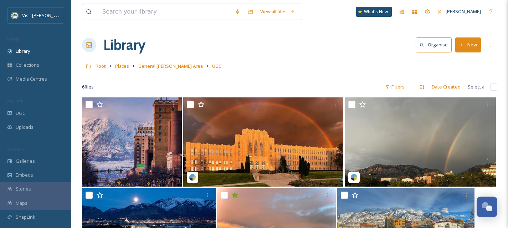
click at [112, 63] on icon at bounding box center [111, 66] width 6 height 6
click at [119, 67] on span "Places" at bounding box center [122, 66] width 14 height 6
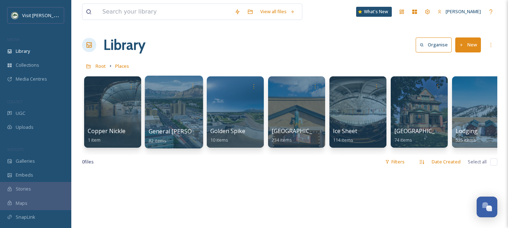
click at [175, 115] on div at bounding box center [174, 112] width 58 height 73
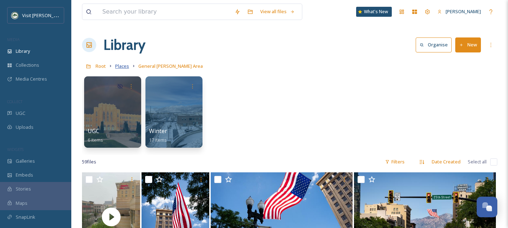
click at [124, 67] on span "Places" at bounding box center [122, 66] width 14 height 6
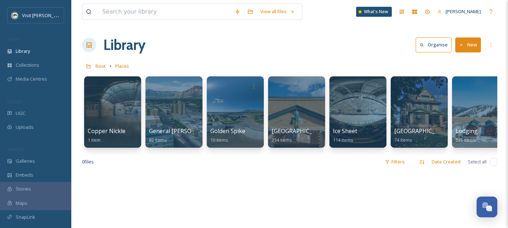
scroll to position [0, 60]
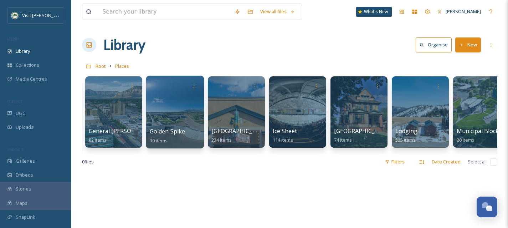
click at [149, 100] on div at bounding box center [175, 112] width 58 height 73
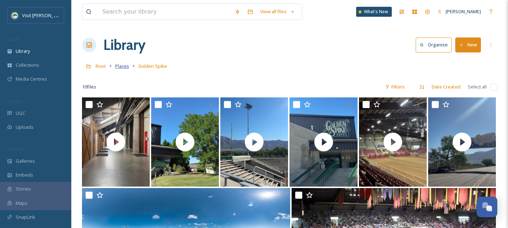
click at [123, 68] on span "Places" at bounding box center [122, 66] width 14 height 6
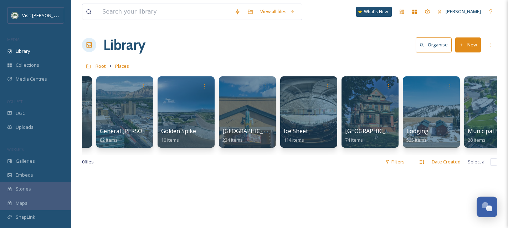
scroll to position [0, 59]
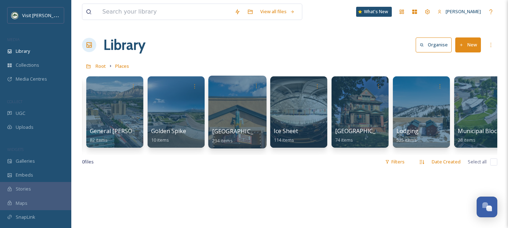
click at [247, 111] on div at bounding box center [237, 112] width 58 height 73
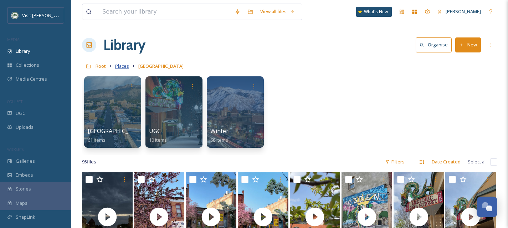
click at [116, 63] on span "Places" at bounding box center [122, 66] width 14 height 6
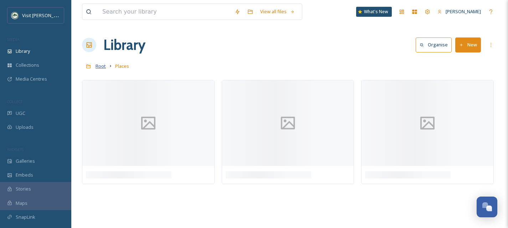
click at [100, 67] on span "Root" at bounding box center [100, 66] width 10 height 6
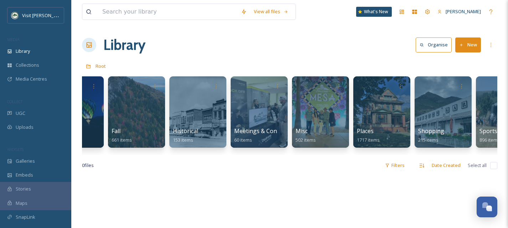
scroll to position [0, 225]
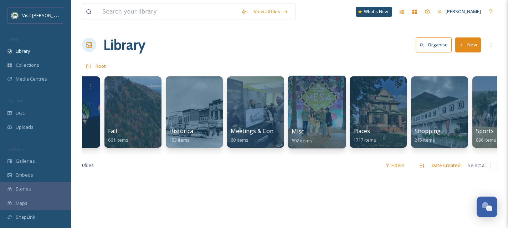
click at [325, 118] on div at bounding box center [316, 112] width 58 height 73
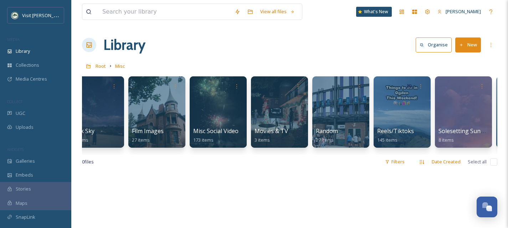
scroll to position [0, 34]
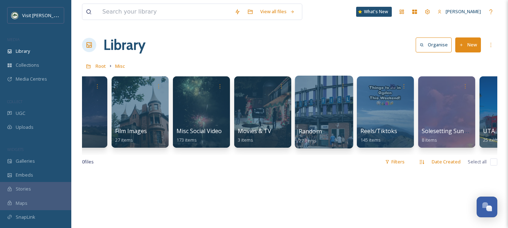
click at [323, 126] on div at bounding box center [324, 112] width 58 height 73
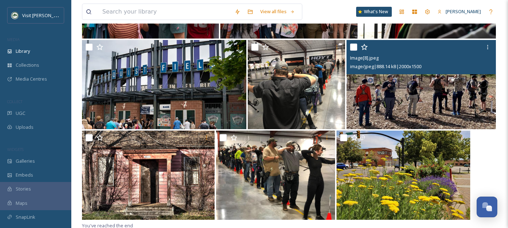
scroll to position [602, 0]
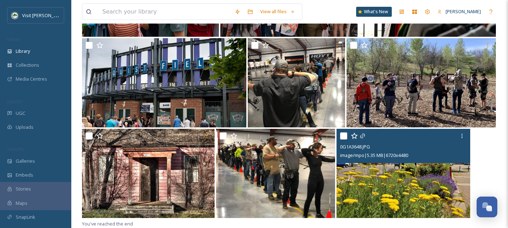
click at [344, 135] on input "checkbox" at bounding box center [343, 135] width 7 height 7
checkbox input "true"
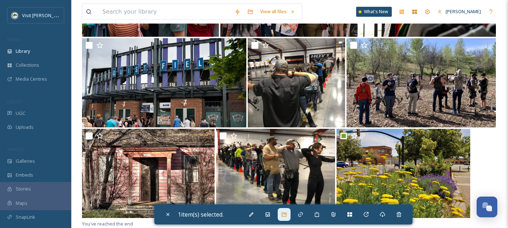
click at [287, 215] on icon at bounding box center [284, 214] width 6 height 6
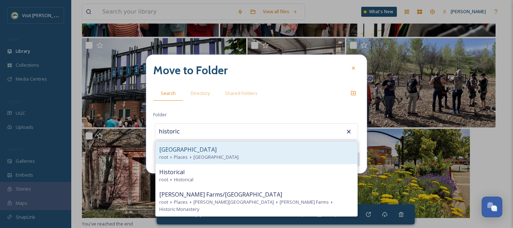
click at [202, 145] on span "[GEOGRAPHIC_DATA]" at bounding box center [187, 149] width 57 height 9
type input "[GEOGRAPHIC_DATA]"
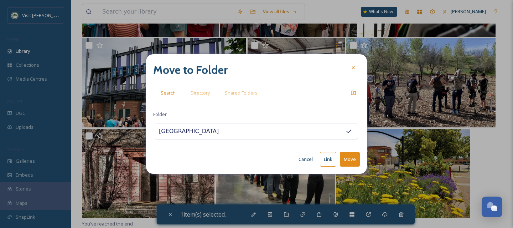
click at [346, 160] on button "Move" at bounding box center [350, 159] width 20 height 15
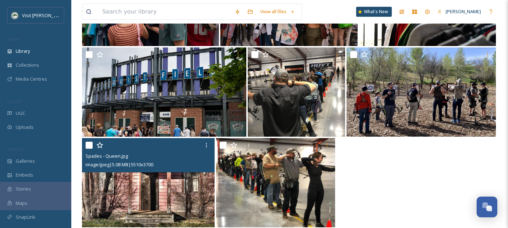
scroll to position [592, 0]
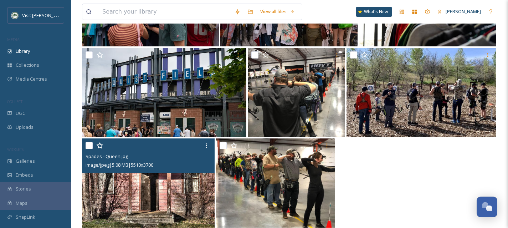
click at [145, 199] on img at bounding box center [148, 182] width 133 height 89
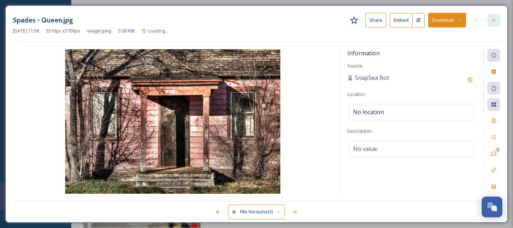
click at [496, 21] on icon at bounding box center [494, 20] width 6 height 6
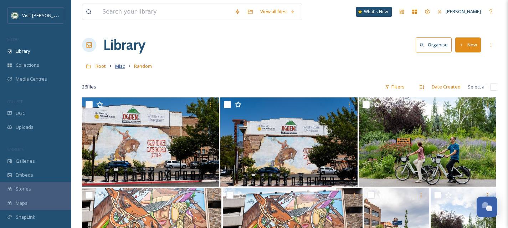
click at [122, 65] on span "Misc" at bounding box center [120, 66] width 10 height 6
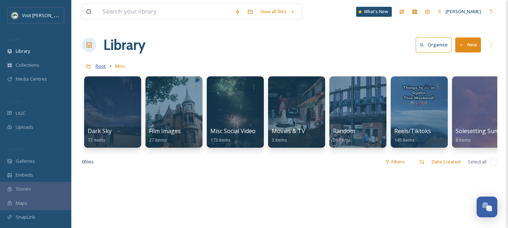
click at [101, 67] on span "Root" at bounding box center [100, 66] width 10 height 6
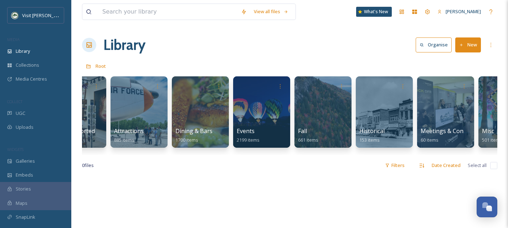
scroll to position [0, 203]
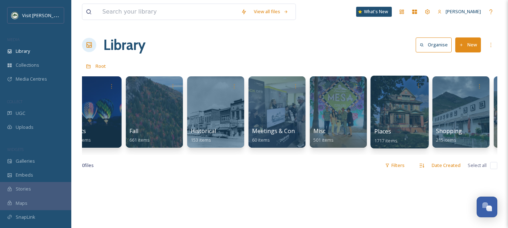
click at [391, 121] on div at bounding box center [399, 112] width 58 height 73
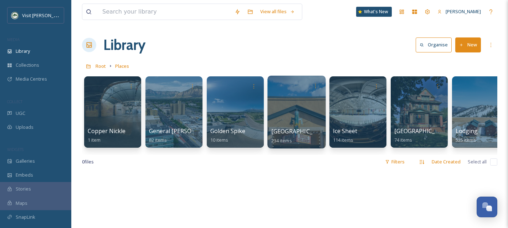
click at [309, 125] on div at bounding box center [296, 112] width 58 height 73
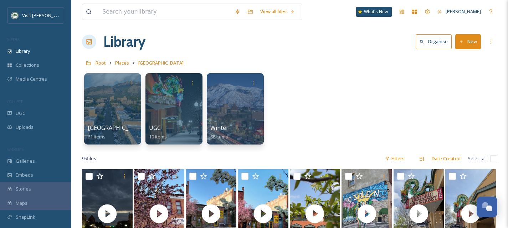
scroll to position [0, 0]
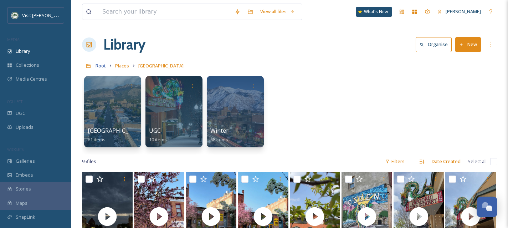
click at [100, 64] on span "Root" at bounding box center [100, 65] width 10 height 6
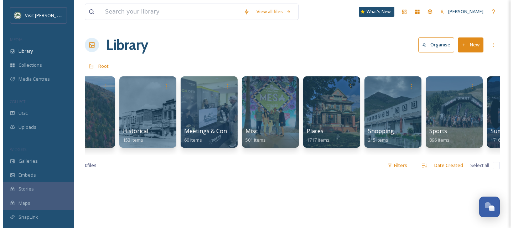
scroll to position [0, 278]
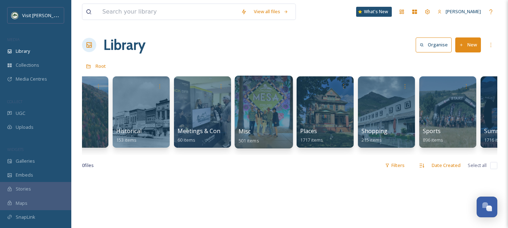
click at [282, 116] on div at bounding box center [263, 112] width 58 height 73
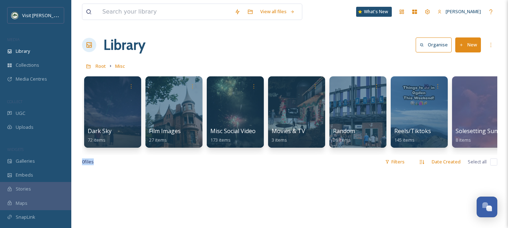
drag, startPoint x: 257, startPoint y: 162, endPoint x: 333, endPoint y: 158, distance: 76.0
click at [333, 158] on div "View all files What's New Shaylee Stevens Library Organise New Root Misc Your S…" at bounding box center [289, 200] width 436 height 400
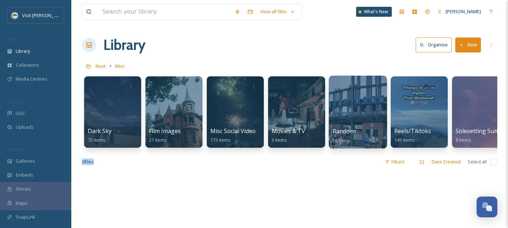
click at [354, 123] on div at bounding box center [357, 112] width 58 height 73
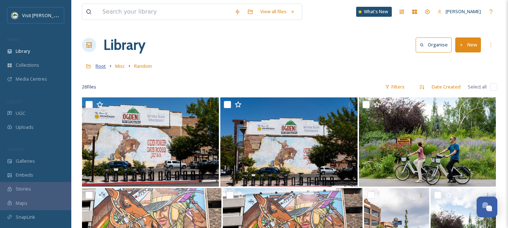
click at [101, 66] on span "Root" at bounding box center [100, 66] width 10 height 6
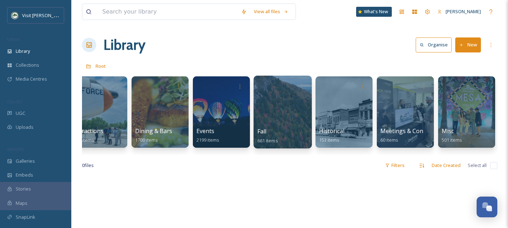
scroll to position [0, 82]
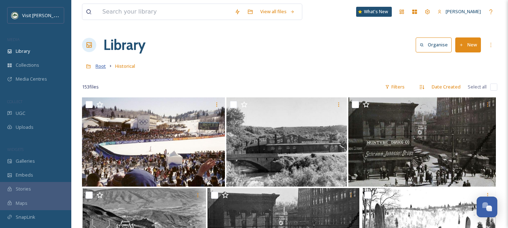
click at [103, 66] on span "Root" at bounding box center [100, 66] width 10 height 6
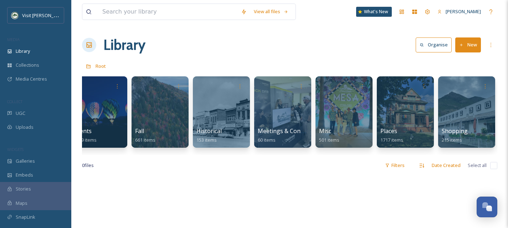
scroll to position [0, 253]
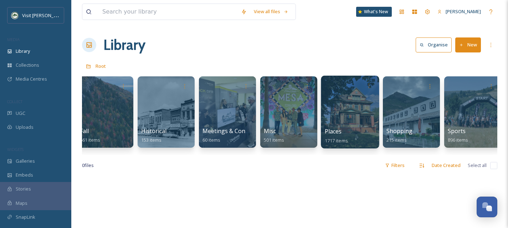
click at [354, 116] on div at bounding box center [350, 112] width 58 height 73
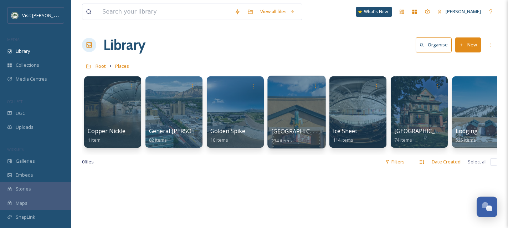
click at [291, 123] on div at bounding box center [296, 112] width 58 height 73
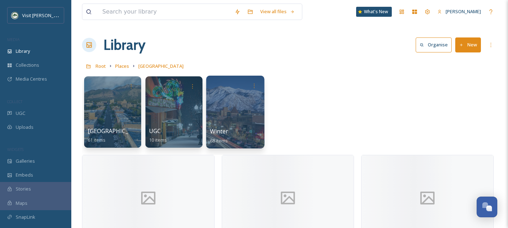
click at [231, 116] on div at bounding box center [235, 112] width 58 height 73
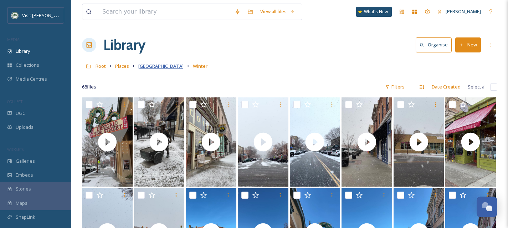
click at [152, 67] on span "[GEOGRAPHIC_DATA]" at bounding box center [160, 66] width 45 height 6
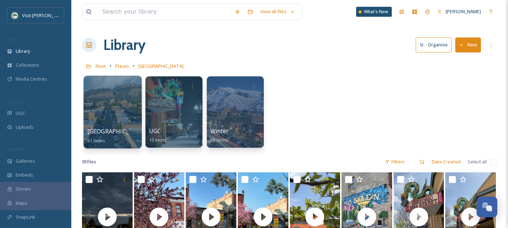
click at [124, 123] on div at bounding box center [112, 112] width 58 height 73
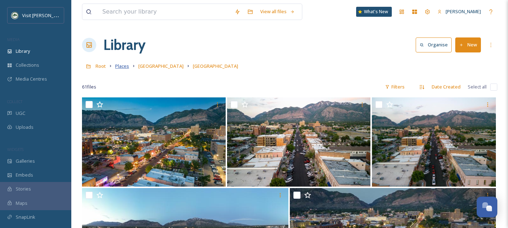
click at [126, 67] on span "Places" at bounding box center [122, 66] width 14 height 6
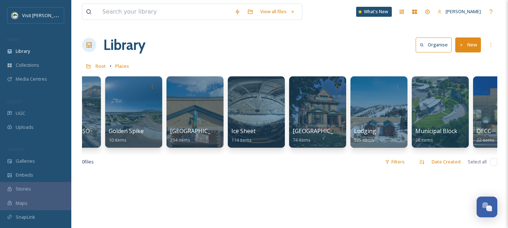
scroll to position [0, 127]
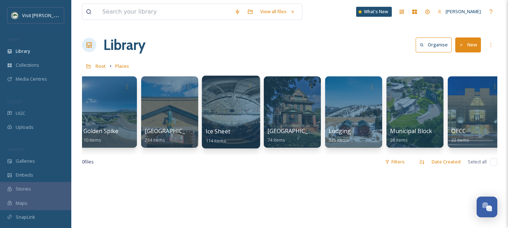
click at [234, 109] on div at bounding box center [231, 112] width 58 height 73
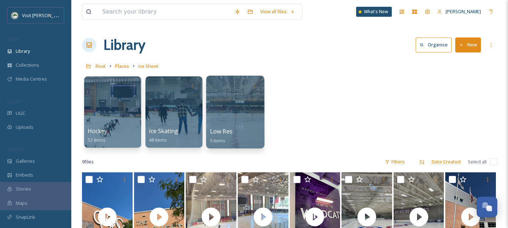
click at [249, 112] on div at bounding box center [235, 112] width 58 height 73
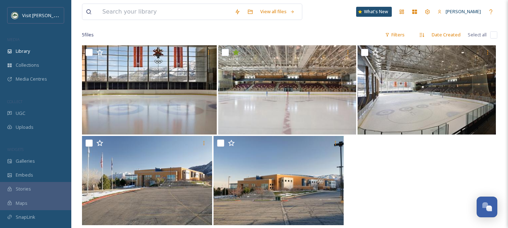
scroll to position [64, 0]
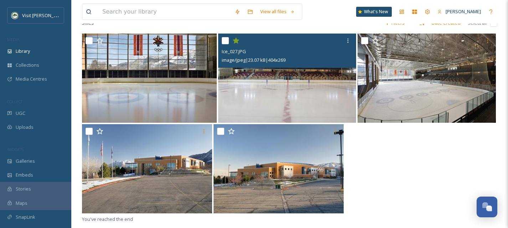
click at [237, 42] on icon at bounding box center [235, 40] width 7 height 6
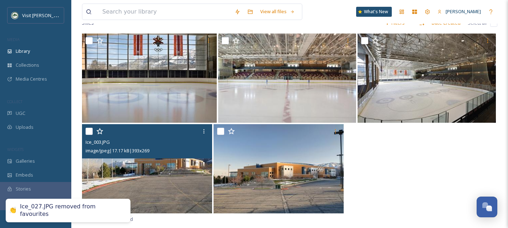
scroll to position [0, 0]
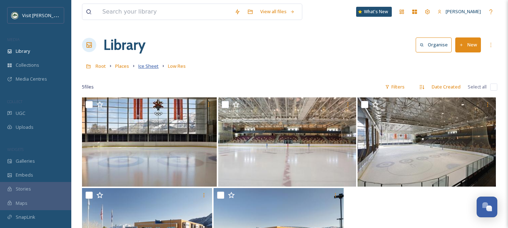
click at [154, 66] on span "Ice Sheet" at bounding box center [148, 66] width 20 height 6
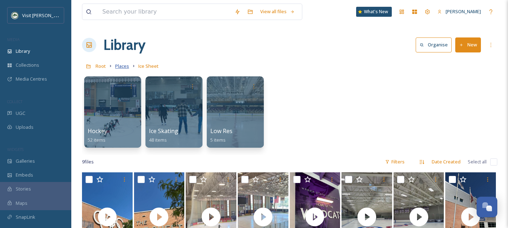
click at [116, 68] on span "Places" at bounding box center [122, 66] width 14 height 6
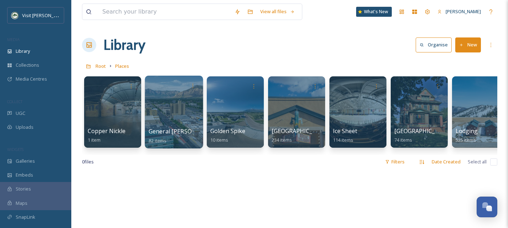
click at [186, 125] on div at bounding box center [174, 112] width 58 height 73
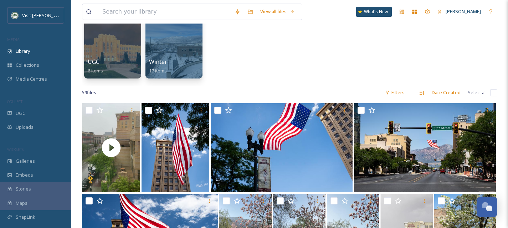
scroll to position [2, 0]
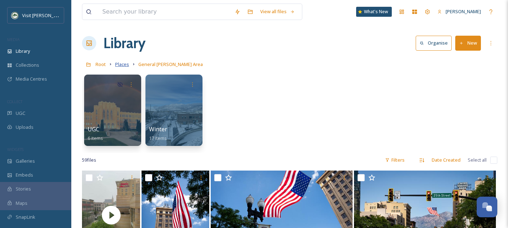
click at [127, 65] on span "Places" at bounding box center [122, 64] width 14 height 6
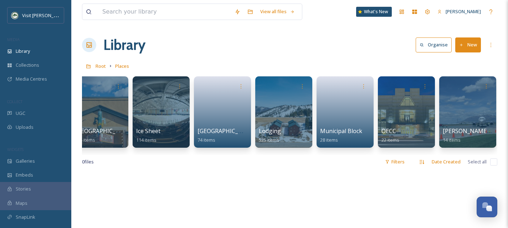
scroll to position [0, 193]
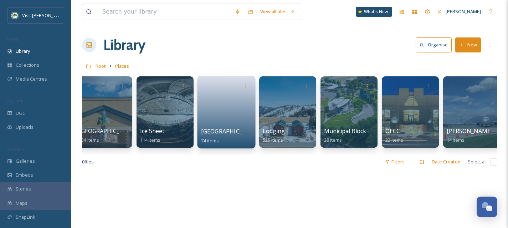
click at [220, 112] on link at bounding box center [226, 109] width 51 height 35
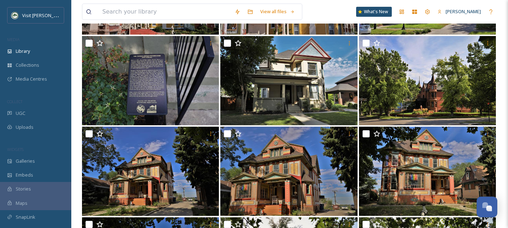
scroll to position [243, 0]
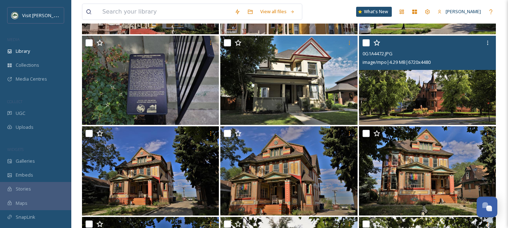
click at [363, 43] on input "checkbox" at bounding box center [365, 42] width 7 height 7
checkbox input "true"
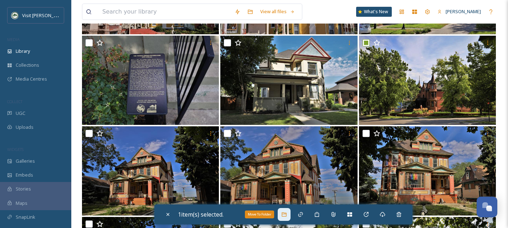
click at [281, 215] on div "Move To Folder" at bounding box center [283, 214] width 13 height 13
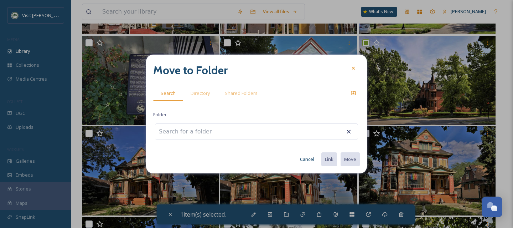
click at [201, 132] on input at bounding box center [194, 132] width 78 height 16
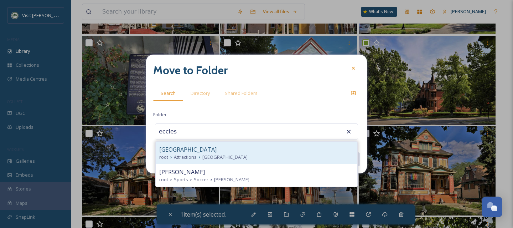
click at [206, 154] on span "[GEOGRAPHIC_DATA]" at bounding box center [224, 157] width 45 height 7
type input "[GEOGRAPHIC_DATA]"
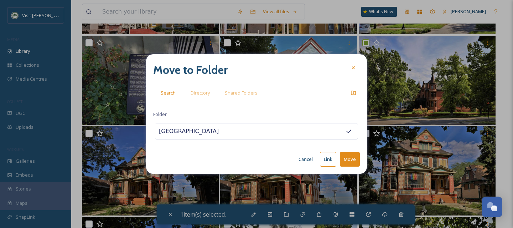
click at [350, 155] on button "Move" at bounding box center [350, 159] width 20 height 15
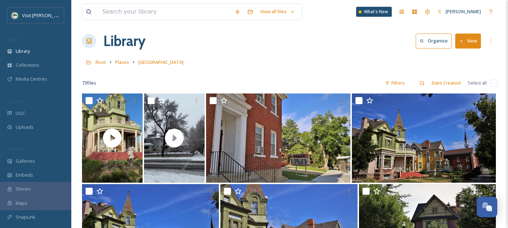
scroll to position [0, 0]
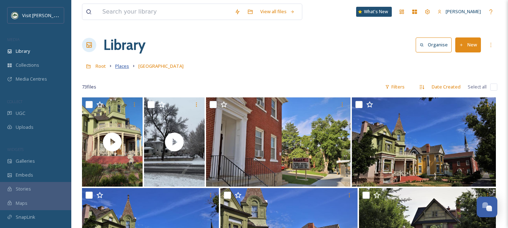
click at [118, 66] on span "Places" at bounding box center [122, 66] width 14 height 6
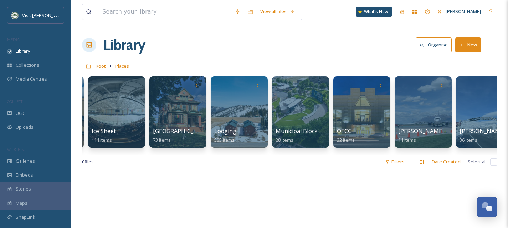
scroll to position [0, 242]
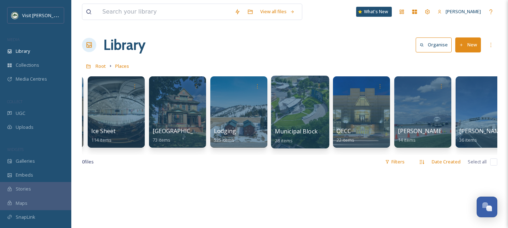
click at [307, 130] on span "Municipal Block" at bounding box center [296, 131] width 43 height 8
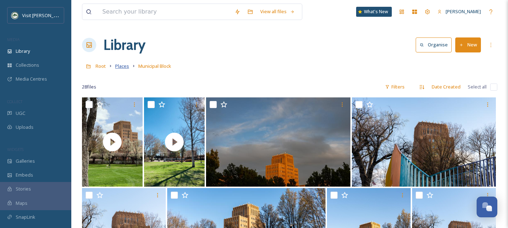
click at [123, 65] on span "Places" at bounding box center [122, 66] width 14 height 6
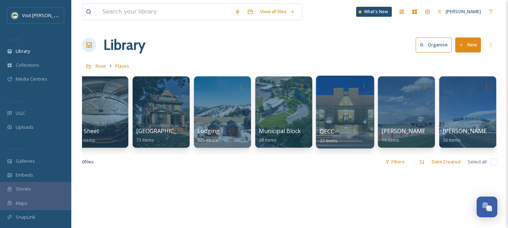
scroll to position [0, 264]
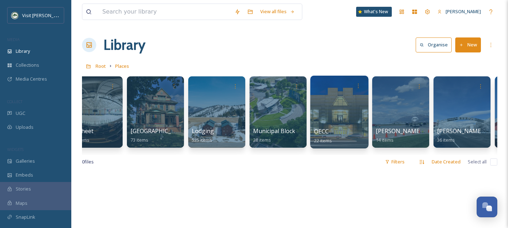
click at [356, 113] on div at bounding box center [339, 112] width 58 height 73
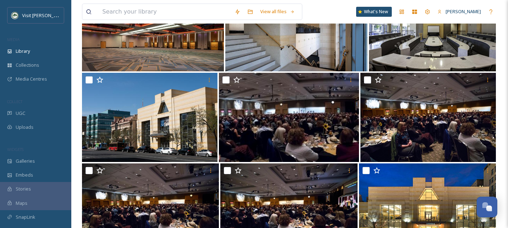
scroll to position [118, 0]
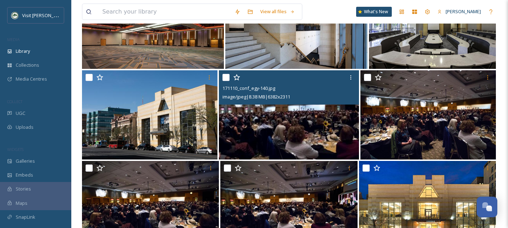
click at [308, 131] on img at bounding box center [289, 114] width 140 height 89
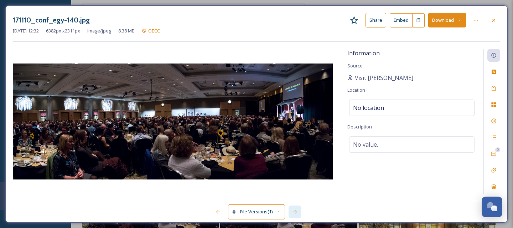
click at [293, 211] on icon at bounding box center [295, 212] width 6 height 6
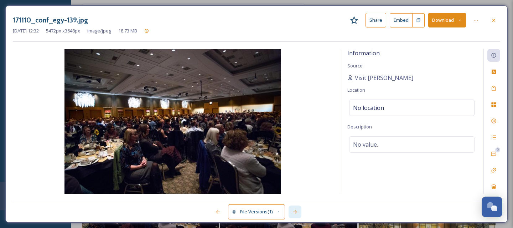
click at [293, 211] on icon at bounding box center [295, 212] width 6 height 6
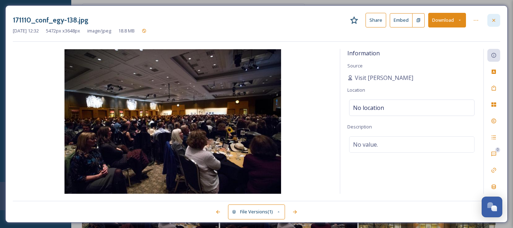
click at [498, 17] on div at bounding box center [493, 20] width 13 height 13
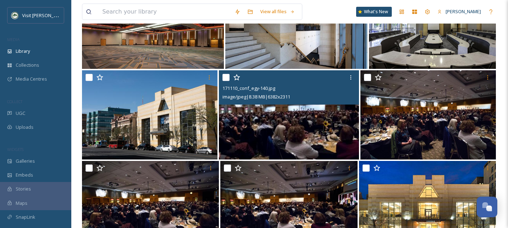
click at [228, 79] on input "checkbox" at bounding box center [225, 77] width 7 height 7
checkbox input "true"
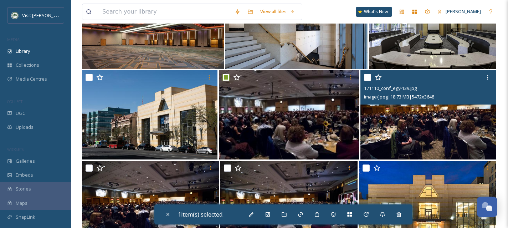
click at [369, 77] on input "checkbox" at bounding box center [367, 77] width 7 height 7
checkbox input "true"
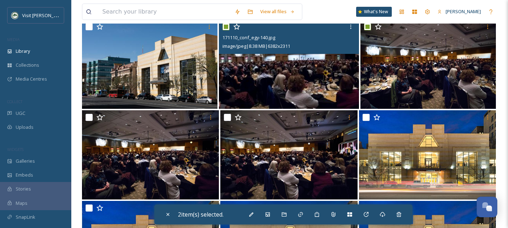
scroll to position [173, 0]
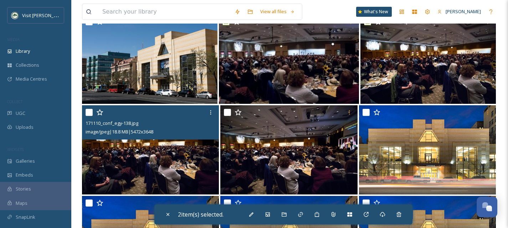
click at [89, 111] on input "checkbox" at bounding box center [88, 112] width 7 height 7
checkbox input "true"
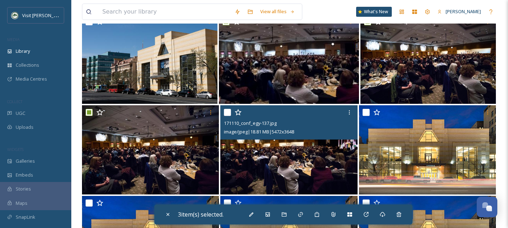
click at [225, 113] on input "checkbox" at bounding box center [227, 112] width 7 height 7
checkbox input "true"
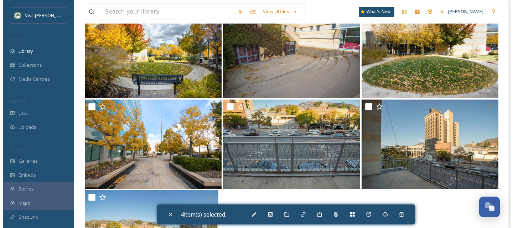
scroll to position [529, 0]
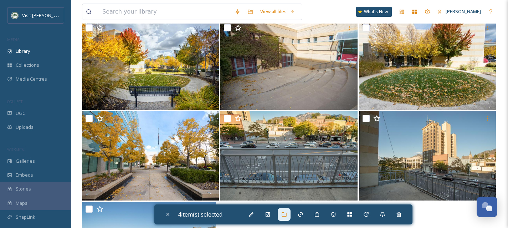
click at [285, 216] on icon at bounding box center [284, 214] width 6 height 6
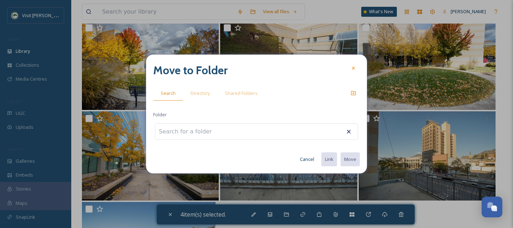
click at [190, 133] on input at bounding box center [194, 132] width 78 height 16
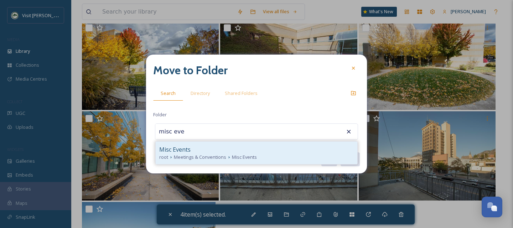
click at [206, 152] on div "Misc Events" at bounding box center [256, 149] width 194 height 9
type input "Misc Events"
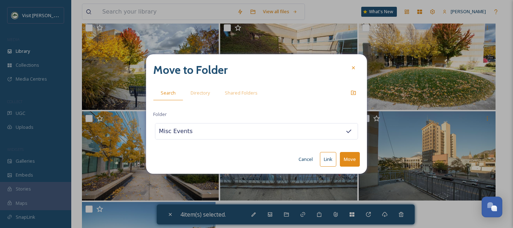
click at [350, 164] on button "Move" at bounding box center [350, 159] width 20 height 15
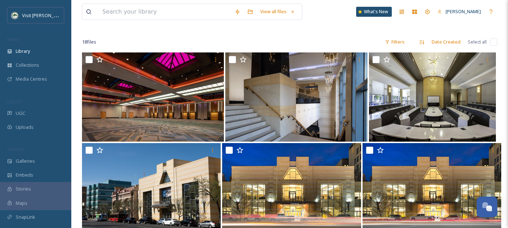
scroll to position [45, 0]
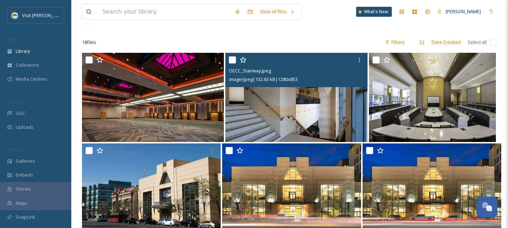
click at [254, 127] on img at bounding box center [296, 97] width 142 height 89
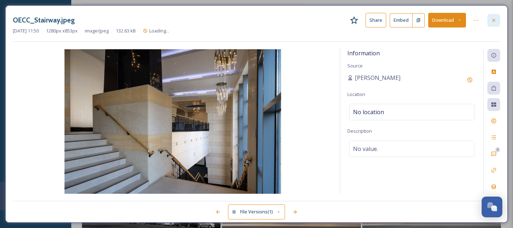
click at [496, 20] on icon at bounding box center [494, 20] width 6 height 6
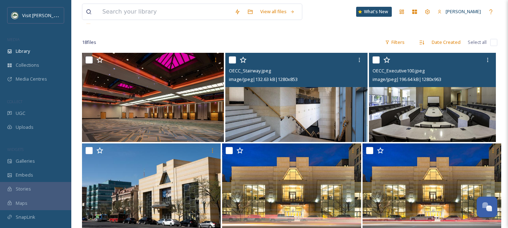
click at [452, 124] on img at bounding box center [432, 97] width 127 height 89
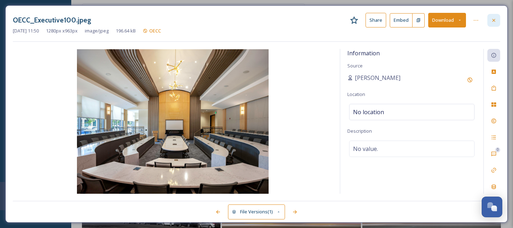
click at [494, 21] on icon at bounding box center [494, 20] width 6 height 6
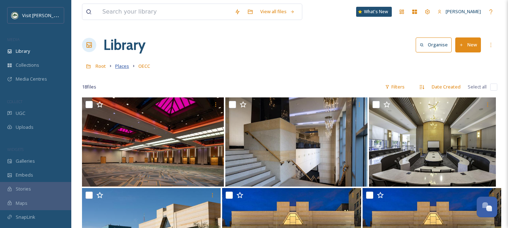
click at [120, 66] on span "Places" at bounding box center [122, 66] width 14 height 6
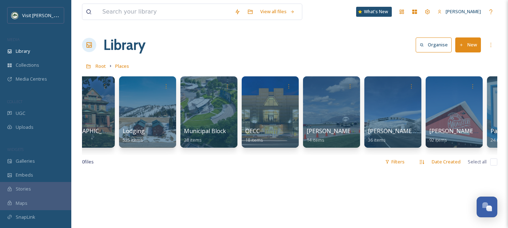
scroll to position [0, 345]
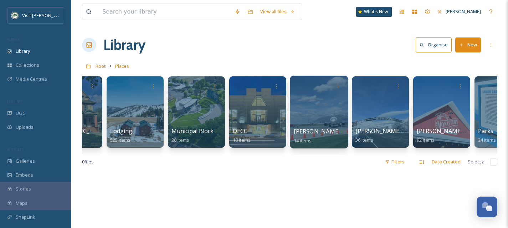
click at [316, 128] on span "[PERSON_NAME][GEOGRAPHIC_DATA]" at bounding box center [346, 131] width 105 height 8
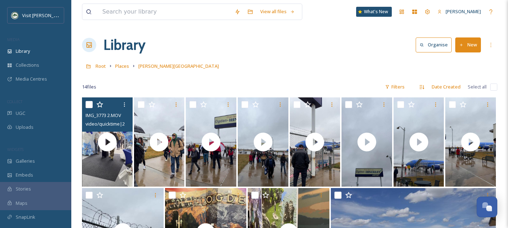
click at [88, 105] on input "checkbox" at bounding box center [88, 104] width 7 height 7
checkbox input "true"
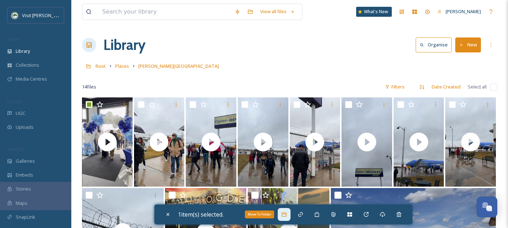
click at [287, 213] on icon at bounding box center [284, 214] width 6 height 6
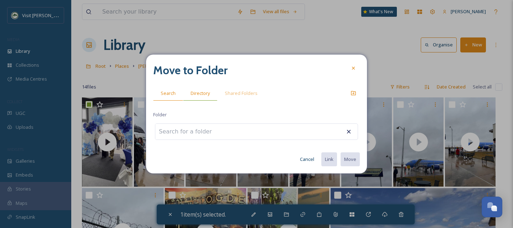
click at [211, 95] on div "Directory" at bounding box center [200, 93] width 34 height 15
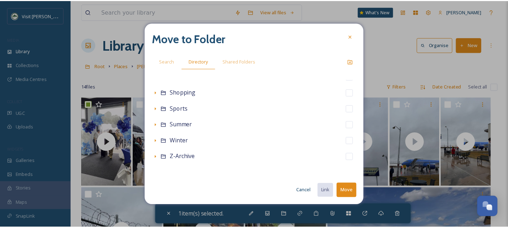
scroll to position [158, 0]
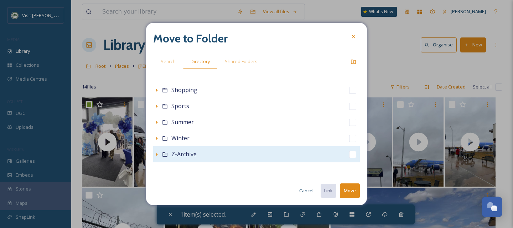
click at [349, 155] on input "checkbox" at bounding box center [352, 154] width 7 height 7
checkbox input "true"
checkbox input "false"
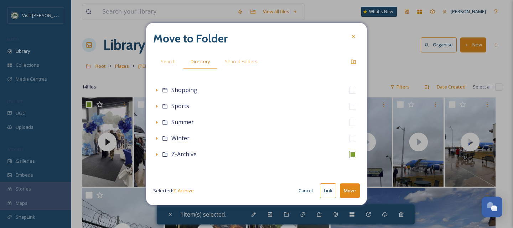
click at [354, 191] on button "Move" at bounding box center [350, 190] width 20 height 15
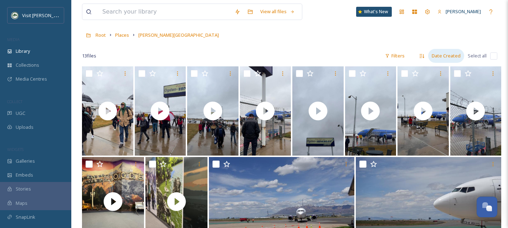
scroll to position [0, 0]
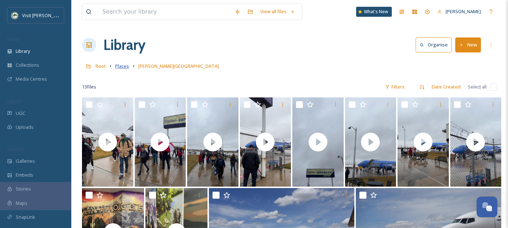
click at [126, 67] on span "Places" at bounding box center [122, 66] width 14 height 6
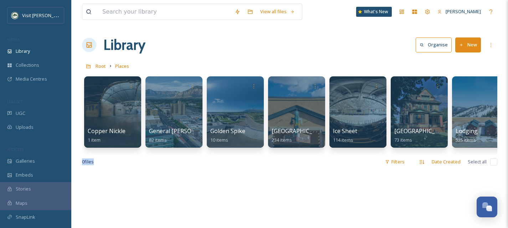
drag, startPoint x: 222, startPoint y: 154, endPoint x: 330, endPoint y: 163, distance: 108.6
click at [330, 163] on div "View all files What's New Shaylee Stevens Library Organise New Root Places Your…" at bounding box center [289, 200] width 436 height 400
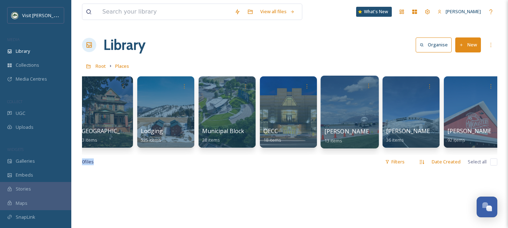
scroll to position [0, 316]
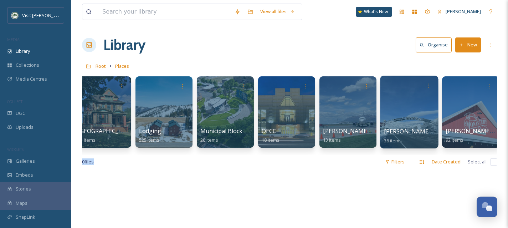
click at [401, 111] on div at bounding box center [409, 112] width 58 height 73
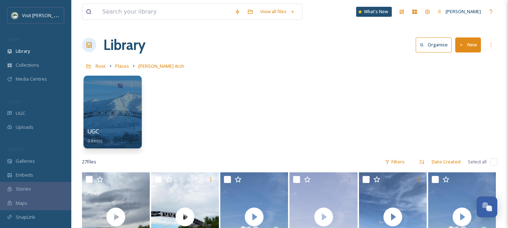
click at [121, 113] on div at bounding box center [112, 112] width 58 height 73
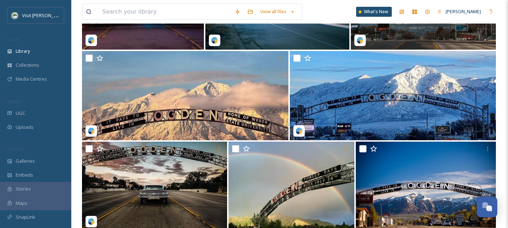
scroll to position [240, 0]
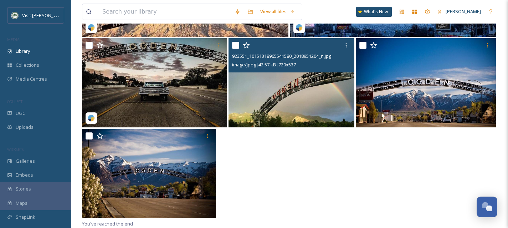
click at [279, 109] on img at bounding box center [291, 82] width 126 height 89
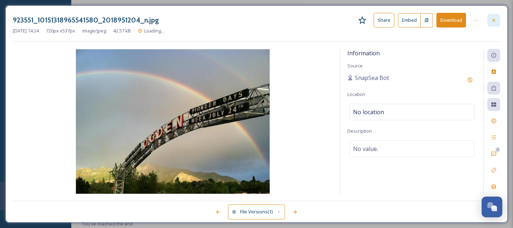
click at [496, 20] on icon at bounding box center [494, 20] width 6 height 6
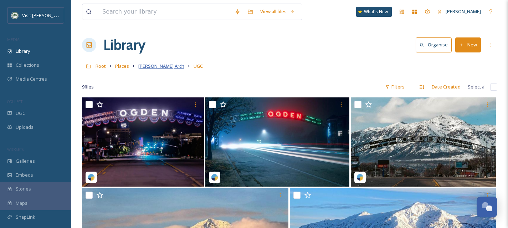
click at [142, 66] on span "[PERSON_NAME] Arch" at bounding box center [161, 66] width 46 height 6
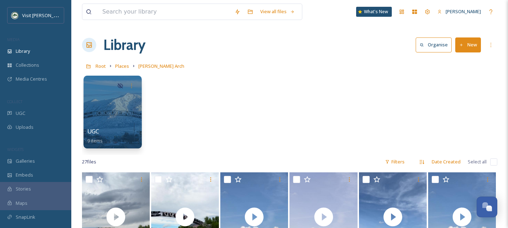
click at [116, 118] on div at bounding box center [112, 112] width 58 height 73
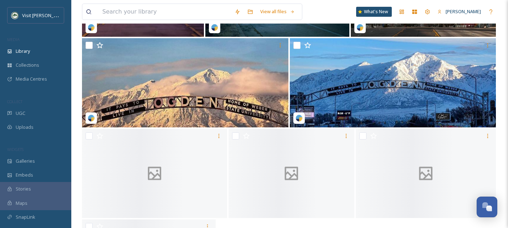
scroll to position [240, 0]
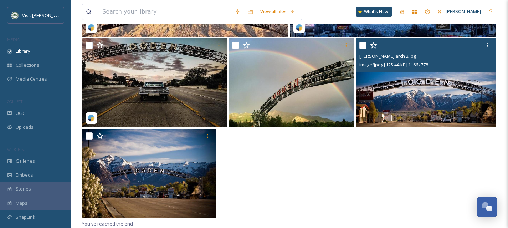
click at [395, 95] on img at bounding box center [425, 82] width 140 height 89
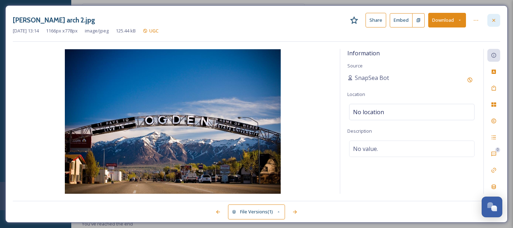
click at [495, 18] on icon at bounding box center [494, 20] width 6 height 6
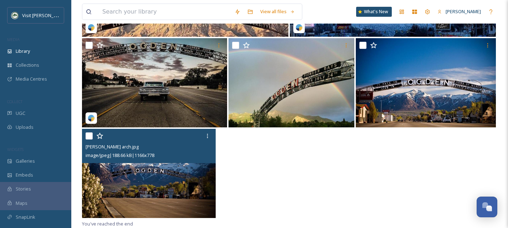
click at [162, 176] on img at bounding box center [149, 173] width 134 height 89
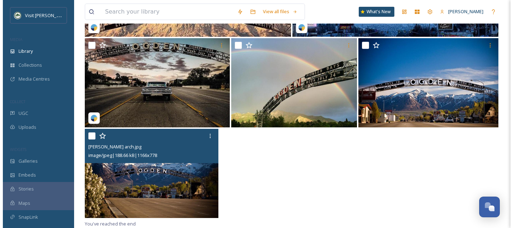
scroll to position [150, 0]
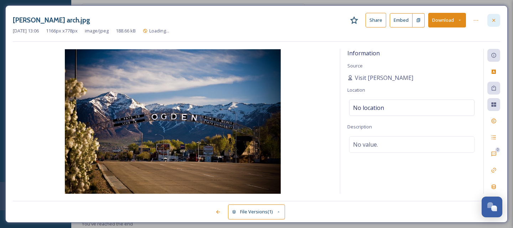
click at [495, 21] on icon at bounding box center [493, 20] width 3 height 3
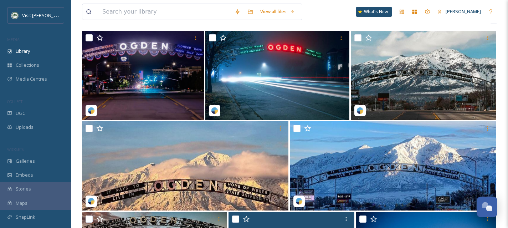
scroll to position [37, 0]
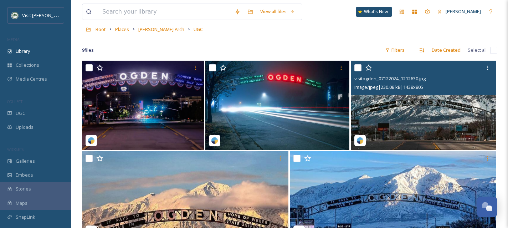
click at [437, 123] on img at bounding box center [422, 105] width 145 height 89
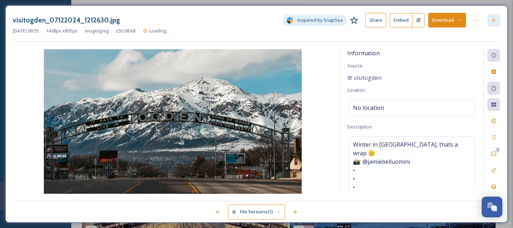
click at [496, 19] on icon at bounding box center [494, 20] width 6 height 6
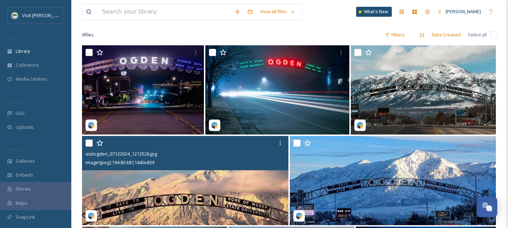
scroll to position [53, 0]
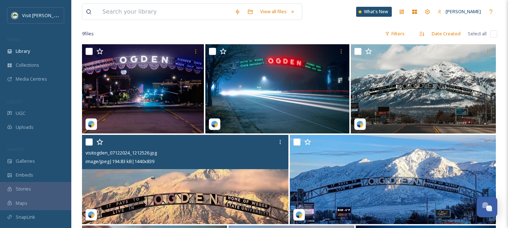
click at [231, 189] on img at bounding box center [185, 179] width 206 height 89
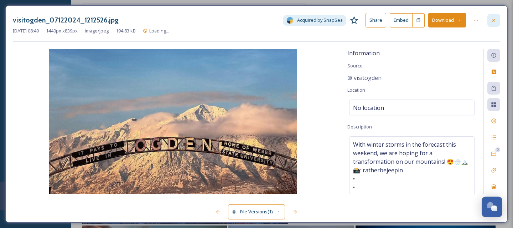
click at [496, 21] on icon at bounding box center [494, 20] width 6 height 6
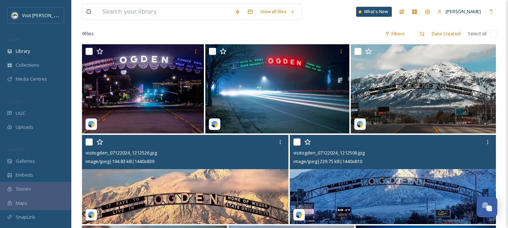
click at [391, 199] on img at bounding box center [393, 179] width 206 height 89
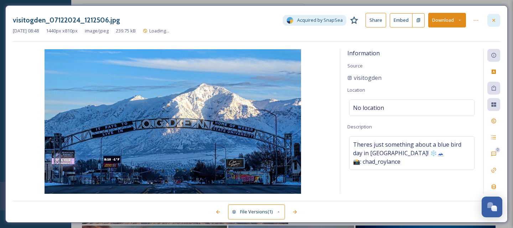
click at [494, 21] on icon at bounding box center [493, 20] width 3 height 3
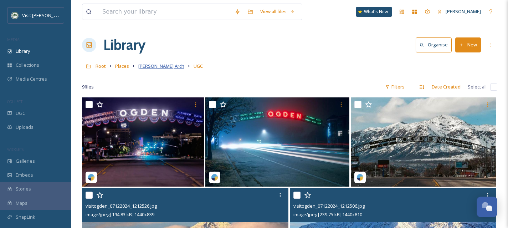
click at [144, 66] on span "[PERSON_NAME] Arch" at bounding box center [161, 66] width 46 height 6
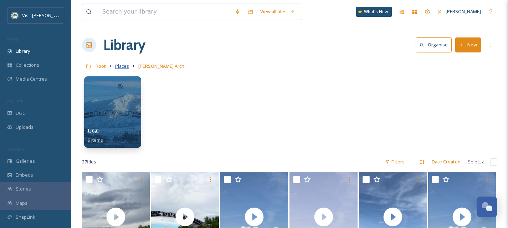
click at [125, 65] on span "Places" at bounding box center [122, 66] width 14 height 6
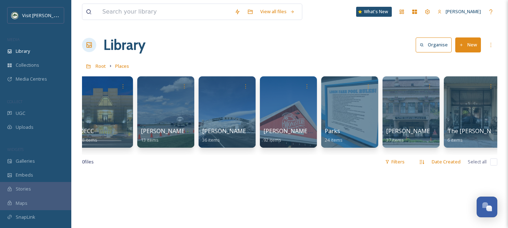
scroll to position [0, 509]
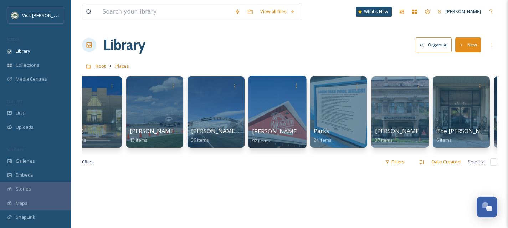
click at [273, 123] on div at bounding box center [277, 112] width 58 height 73
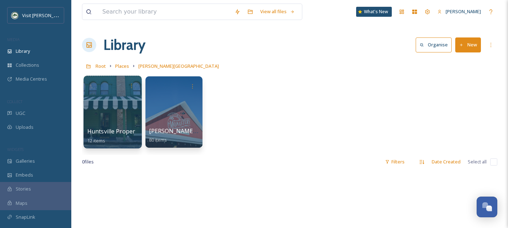
click at [107, 118] on div at bounding box center [112, 112] width 58 height 73
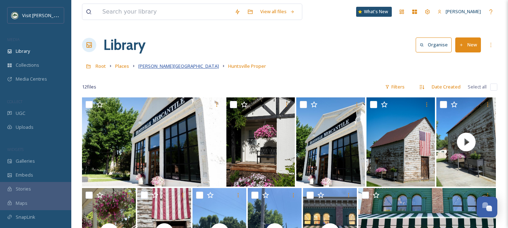
click at [155, 68] on span "[PERSON_NAME][GEOGRAPHIC_DATA]" at bounding box center [178, 66] width 81 height 6
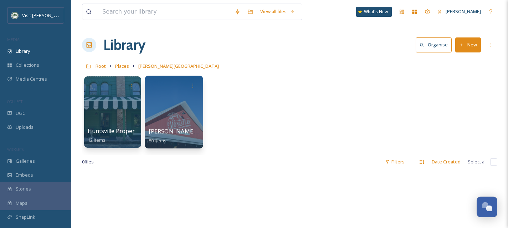
click at [185, 121] on div at bounding box center [174, 112] width 58 height 73
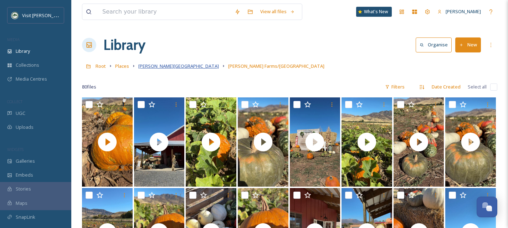
click at [147, 67] on span "[PERSON_NAME][GEOGRAPHIC_DATA]" at bounding box center [178, 66] width 81 height 6
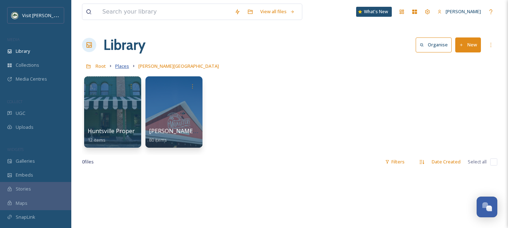
click at [125, 66] on span "Places" at bounding box center [122, 66] width 14 height 6
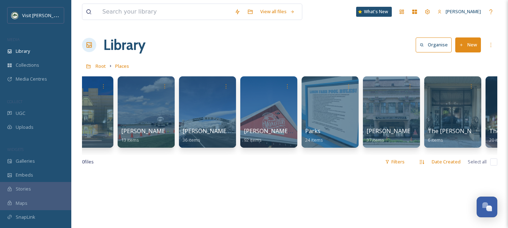
scroll to position [0, 559]
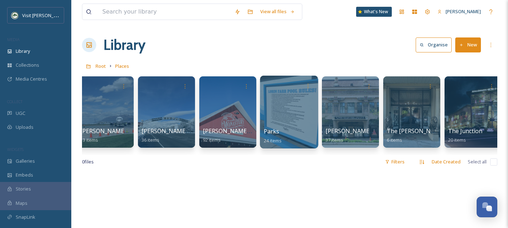
click at [295, 115] on div at bounding box center [289, 112] width 58 height 73
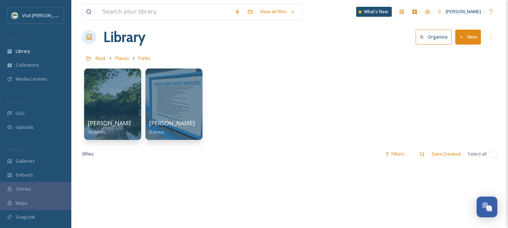
scroll to position [16, 0]
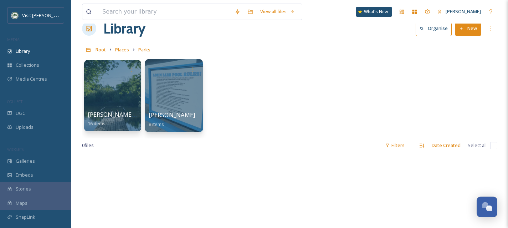
click at [175, 103] on div at bounding box center [174, 95] width 58 height 73
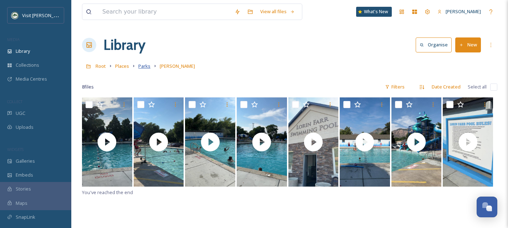
click at [140, 67] on span "Parks" at bounding box center [144, 66] width 12 height 6
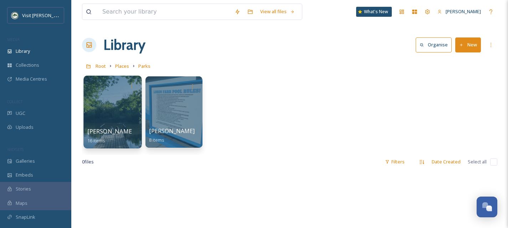
click at [128, 121] on div at bounding box center [112, 112] width 58 height 73
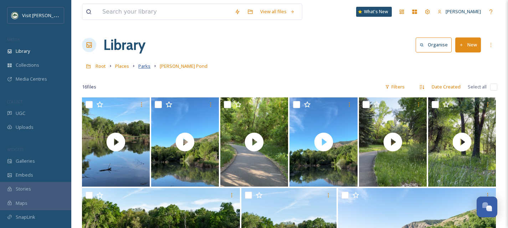
click at [143, 67] on span "Parks" at bounding box center [144, 66] width 12 height 6
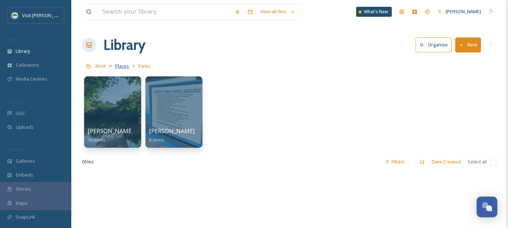
click at [120, 67] on span "Places" at bounding box center [122, 66] width 14 height 6
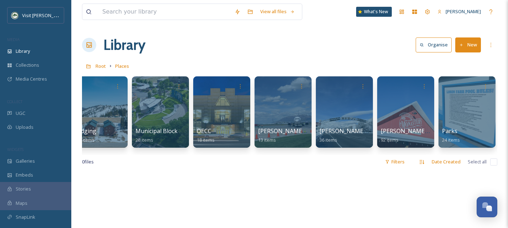
scroll to position [0, 392]
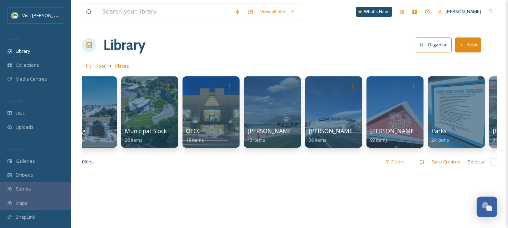
drag, startPoint x: 358, startPoint y: 168, endPoint x: 381, endPoint y: 167, distance: 22.5
click at [381, 167] on div "0 file s Filters Date Created Select all" at bounding box center [289, 162] width 415 height 14
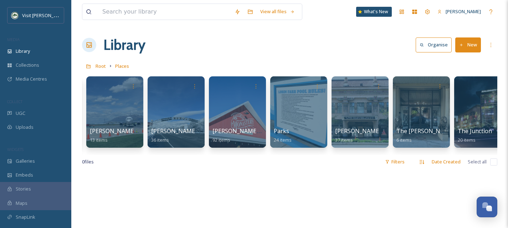
scroll to position [0, 612]
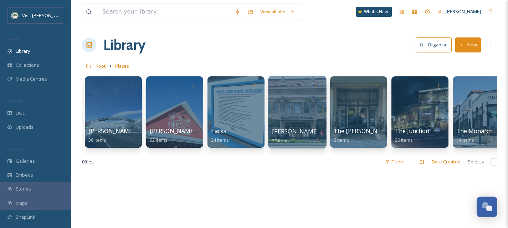
click at [312, 106] on div at bounding box center [297, 112] width 58 height 73
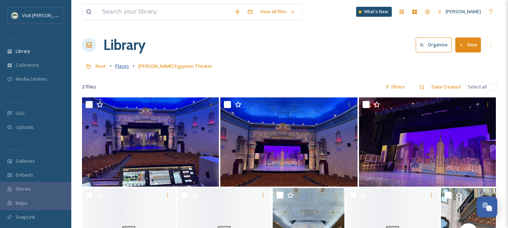
click at [127, 66] on span "Places" at bounding box center [122, 66] width 14 height 6
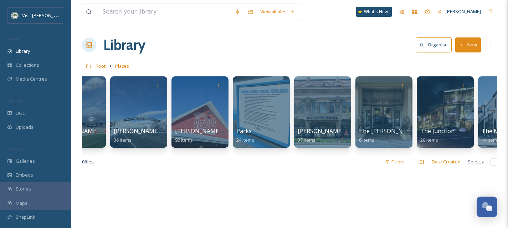
scroll to position [0, 596]
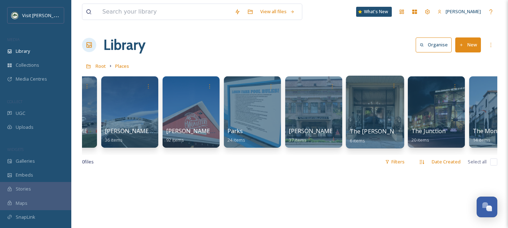
click at [384, 130] on div "The Bigelow 6 items" at bounding box center [374, 136] width 51 height 18
click at [381, 126] on div at bounding box center [375, 112] width 58 height 73
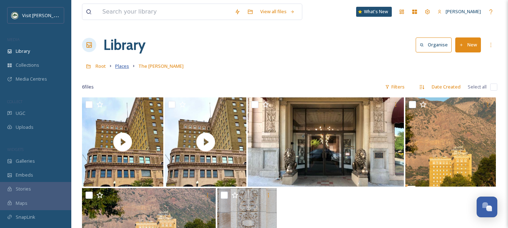
click at [124, 66] on span "Places" at bounding box center [122, 66] width 14 height 6
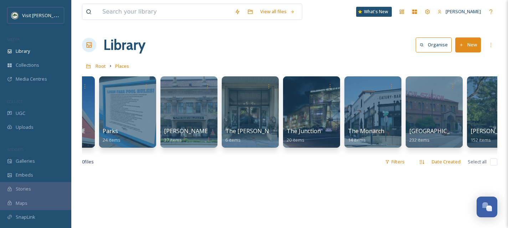
scroll to position [0, 749]
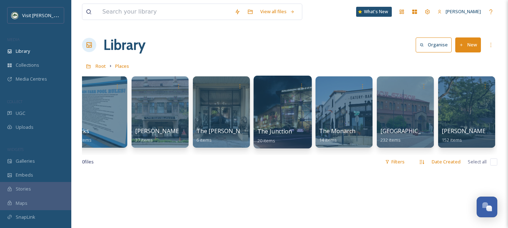
click at [293, 100] on div at bounding box center [282, 112] width 58 height 73
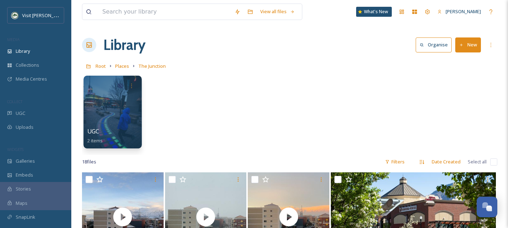
click at [133, 117] on div at bounding box center [112, 112] width 58 height 73
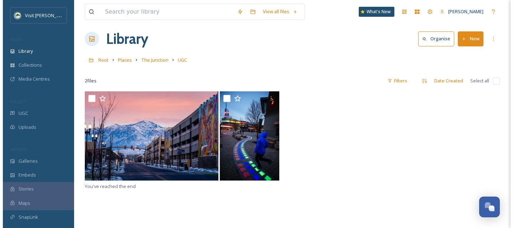
scroll to position [6, 0]
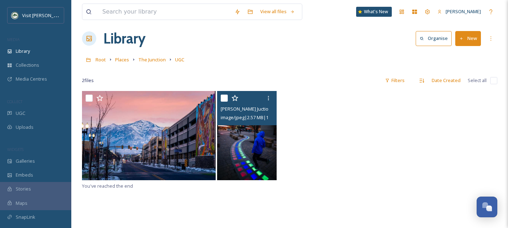
click at [261, 140] on img at bounding box center [246, 135] width 59 height 89
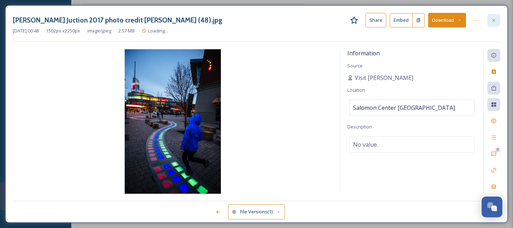
click at [496, 24] on div at bounding box center [493, 20] width 13 height 13
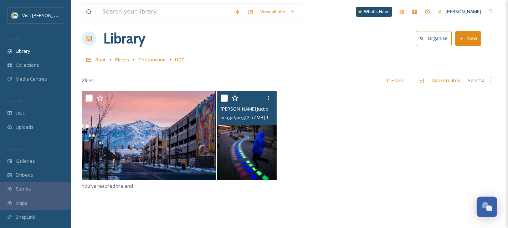
click at [251, 152] on img at bounding box center [246, 135] width 59 height 89
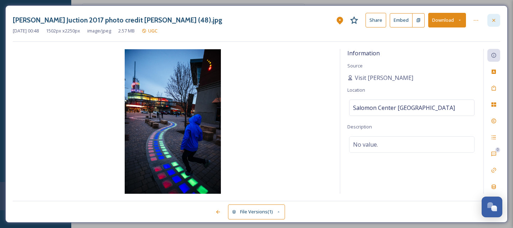
click at [497, 22] on div at bounding box center [493, 20] width 13 height 13
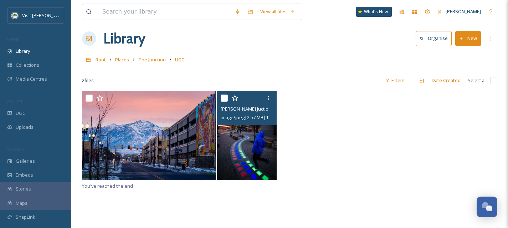
click at [226, 96] on input "checkbox" at bounding box center [223, 97] width 7 height 7
checkbox input "true"
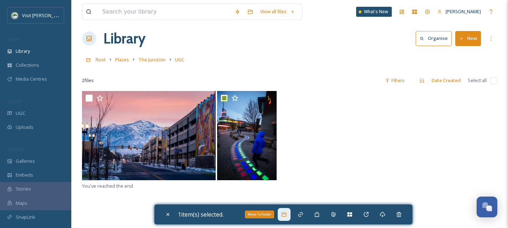
click at [286, 211] on icon at bounding box center [284, 214] width 6 height 6
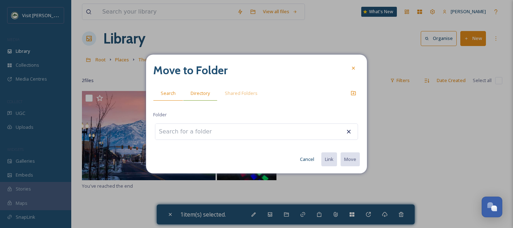
click at [206, 94] on span "Directory" at bounding box center [200, 93] width 19 height 7
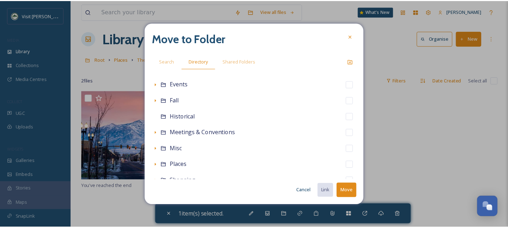
scroll to position [158, 0]
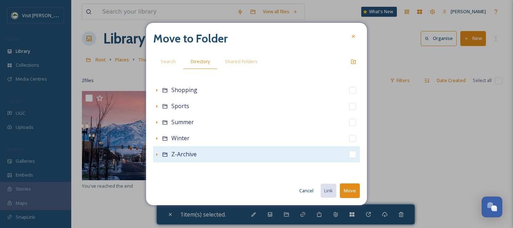
drag, startPoint x: 348, startPoint y: 154, endPoint x: 354, endPoint y: 178, distance: 25.0
click at [349, 154] on input "checkbox" at bounding box center [352, 154] width 7 height 7
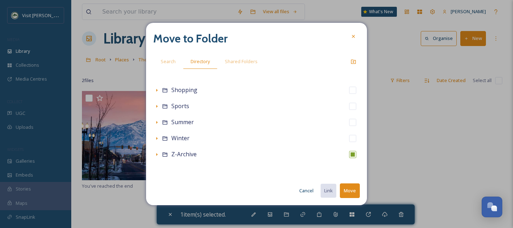
checkbox input "true"
checkbox input "false"
click at [353, 189] on button "Move" at bounding box center [350, 190] width 20 height 15
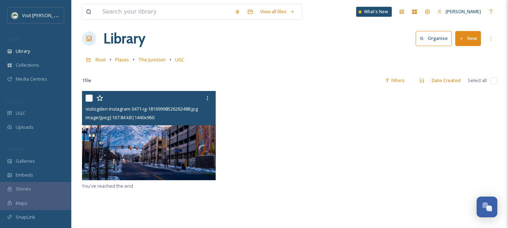
click at [170, 155] on img at bounding box center [149, 135] width 134 height 89
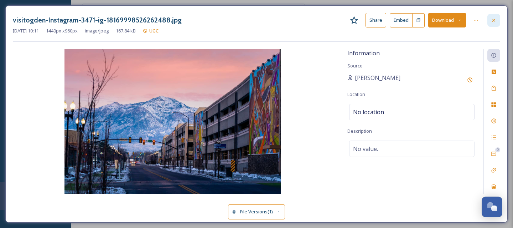
click at [495, 19] on icon at bounding box center [494, 20] width 6 height 6
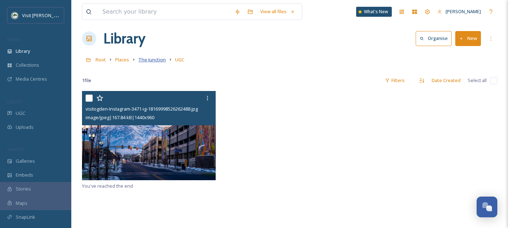
click at [151, 62] on span "The Junction" at bounding box center [151, 59] width 27 height 6
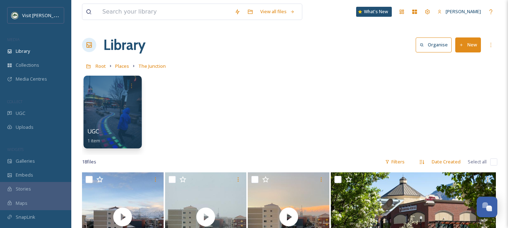
click at [110, 96] on div at bounding box center [112, 112] width 58 height 73
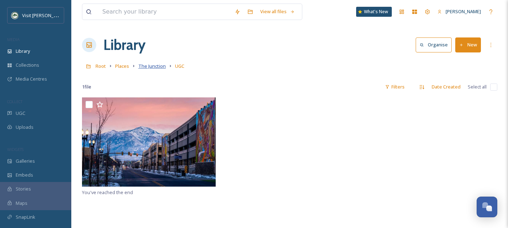
click at [155, 67] on span "The Junction" at bounding box center [151, 66] width 27 height 6
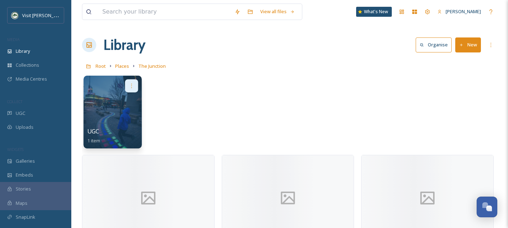
click at [129, 88] on icon at bounding box center [132, 86] width 6 height 6
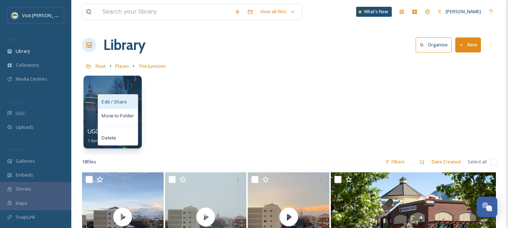
click at [128, 98] on div "Edit / Share" at bounding box center [118, 101] width 40 height 14
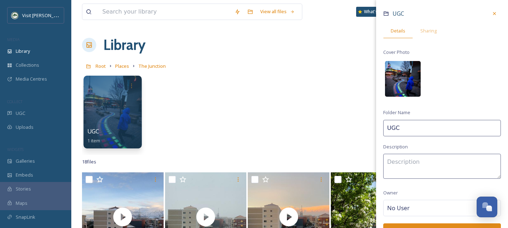
click at [403, 84] on img at bounding box center [403, 79] width 36 height 36
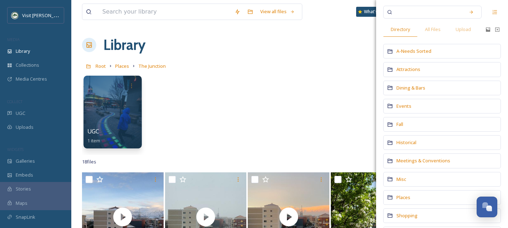
scroll to position [33, 0]
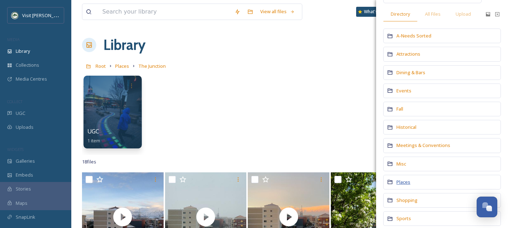
click at [403, 182] on span "Places" at bounding box center [403, 181] width 14 height 6
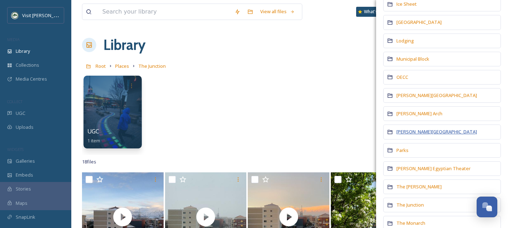
scroll to position [160, 0]
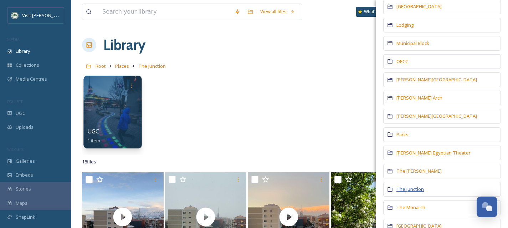
click at [412, 188] on span "The Junction" at bounding box center [409, 189] width 27 height 6
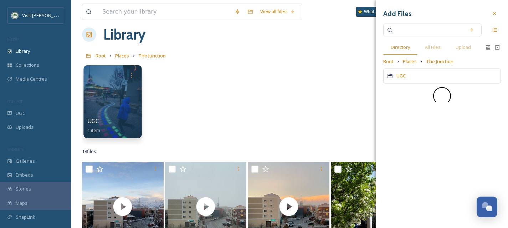
scroll to position [10, 0]
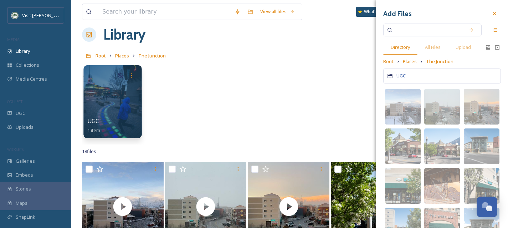
click at [401, 77] on span "UGC" at bounding box center [400, 75] width 9 height 6
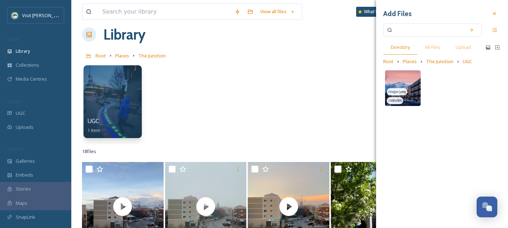
click at [407, 74] on img at bounding box center [403, 88] width 36 height 36
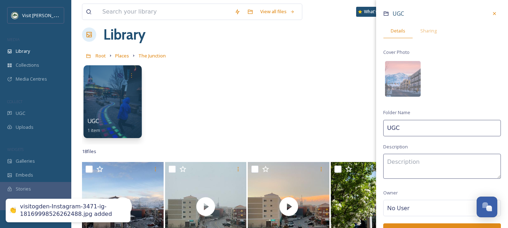
scroll to position [50, 0]
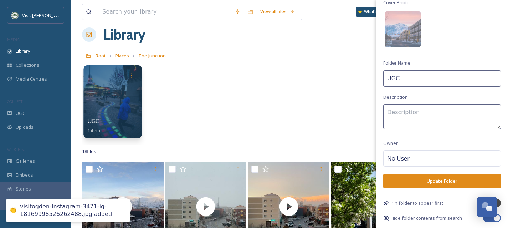
click at [432, 182] on button "Update Folder" at bounding box center [442, 180] width 118 height 15
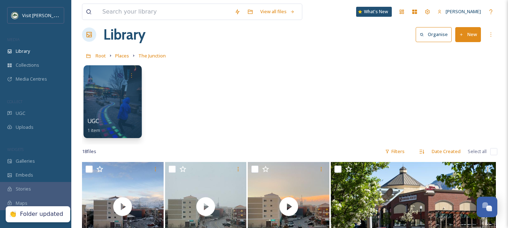
click at [178, 82] on div "UGC 1 item" at bounding box center [289, 103] width 415 height 82
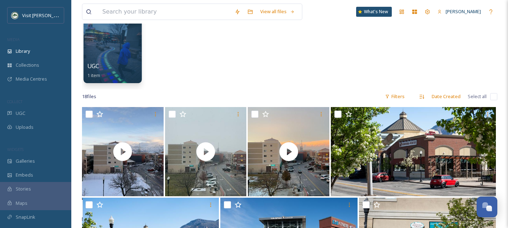
scroll to position [69, 0]
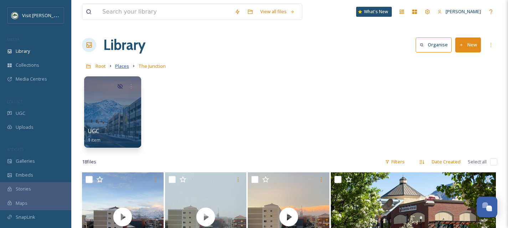
click at [127, 67] on span "Places" at bounding box center [122, 66] width 14 height 6
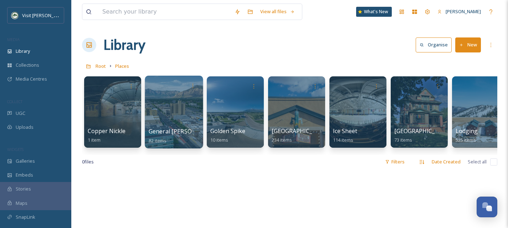
click at [173, 114] on div at bounding box center [174, 112] width 58 height 73
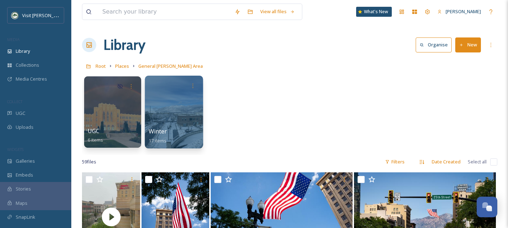
click at [186, 115] on div at bounding box center [174, 112] width 58 height 73
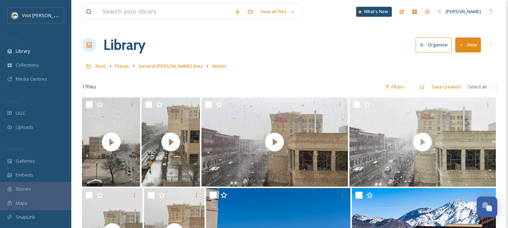
click at [167, 70] on link "General Ogden Area" at bounding box center [170, 66] width 64 height 9
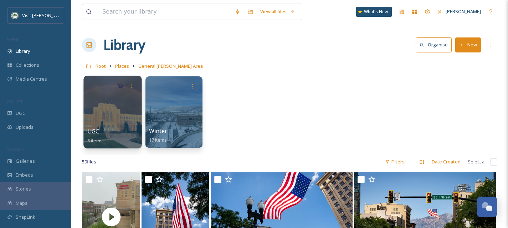
click at [107, 127] on div "UGC 6 items" at bounding box center [112, 136] width 51 height 18
click at [121, 108] on div at bounding box center [112, 112] width 58 height 73
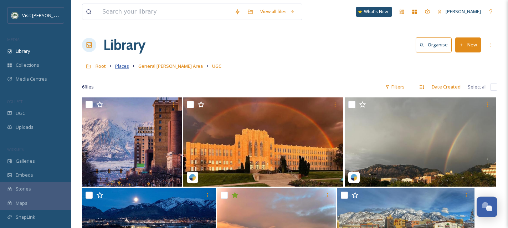
click at [125, 66] on span "Places" at bounding box center [122, 66] width 14 height 6
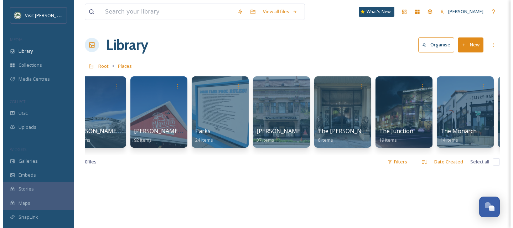
scroll to position [0, 654]
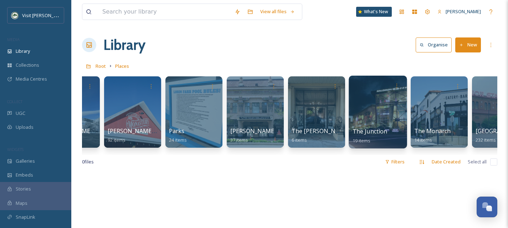
click at [391, 120] on div at bounding box center [377, 112] width 58 height 73
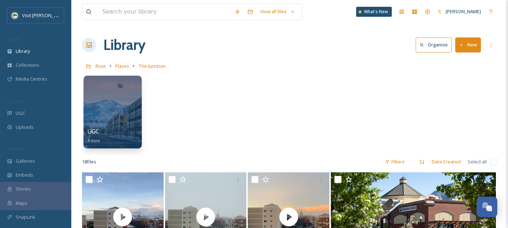
click at [129, 120] on div at bounding box center [112, 112] width 58 height 73
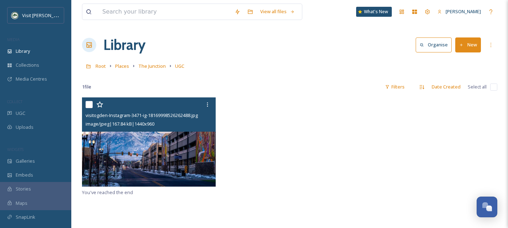
click at [86, 103] on input "checkbox" at bounding box center [88, 104] width 7 height 7
checkbox input "true"
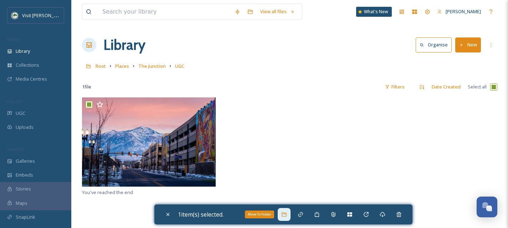
click at [290, 218] on div "Move To Folder" at bounding box center [283, 214] width 13 height 13
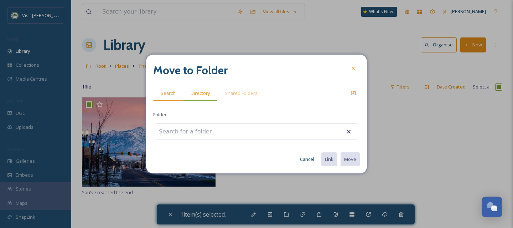
click at [199, 94] on span "Directory" at bounding box center [200, 93] width 19 height 7
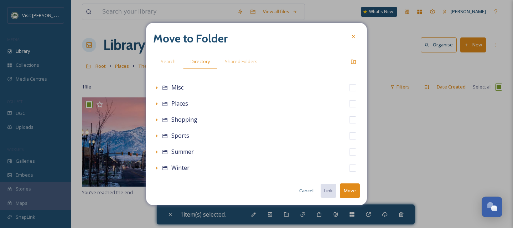
scroll to position [136, 0]
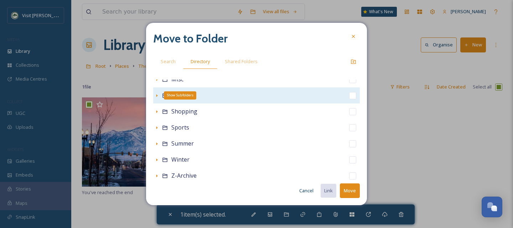
click at [154, 96] on icon at bounding box center [157, 96] width 6 height 6
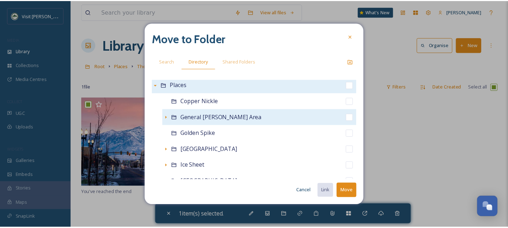
scroll to position [149, 0]
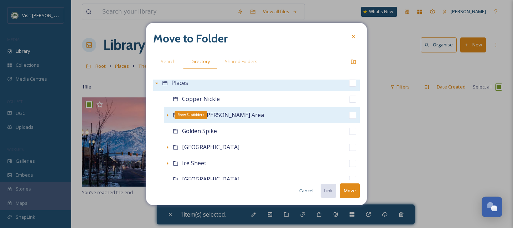
click at [166, 114] on icon at bounding box center [168, 115] width 6 height 6
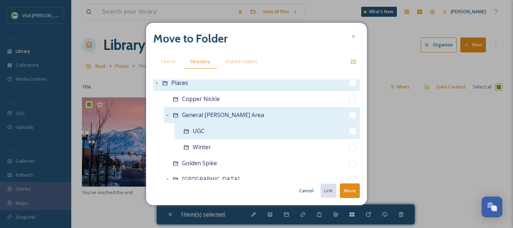
click at [349, 131] on input "checkbox" at bounding box center [352, 131] width 7 height 7
checkbox input "true"
checkbox input "false"
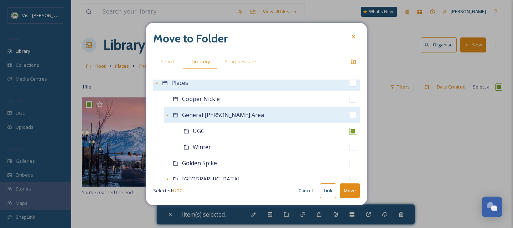
click at [356, 191] on button "Move" at bounding box center [350, 190] width 20 height 15
checkbox input "false"
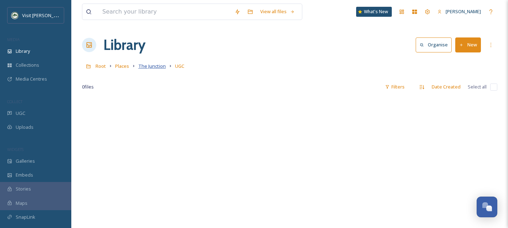
click at [146, 67] on span "The Junction" at bounding box center [151, 66] width 27 height 6
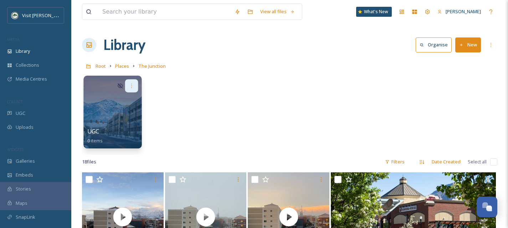
click at [129, 83] on icon at bounding box center [132, 86] width 6 height 6
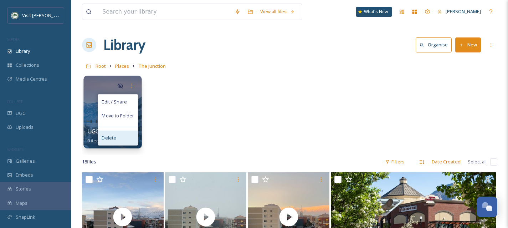
click at [115, 141] on div "Delete" at bounding box center [118, 137] width 40 height 14
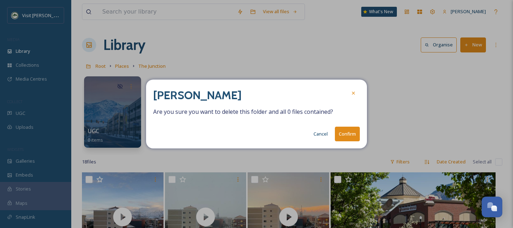
click at [351, 132] on button "Confirm" at bounding box center [347, 133] width 25 height 15
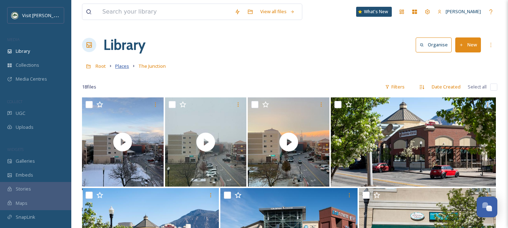
click at [127, 65] on span "Places" at bounding box center [122, 66] width 14 height 6
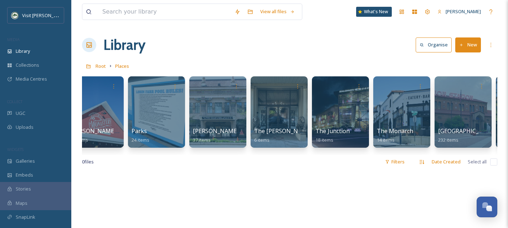
scroll to position [0, 749]
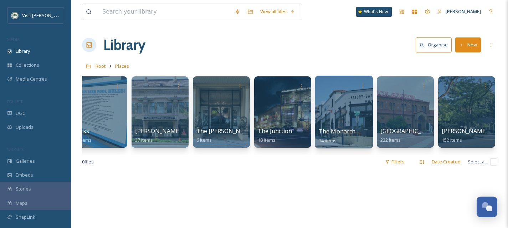
click at [336, 107] on div at bounding box center [344, 112] width 58 height 73
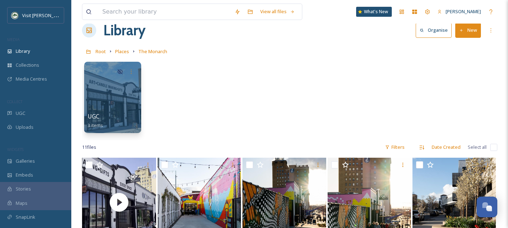
scroll to position [15, 0]
click at [130, 116] on div "UGC 3 items" at bounding box center [112, 121] width 51 height 18
click at [105, 97] on div at bounding box center [112, 97] width 58 height 73
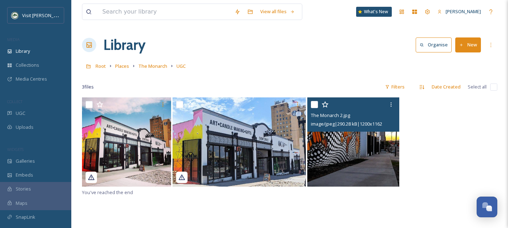
click at [314, 106] on input "checkbox" at bounding box center [314, 104] width 7 height 7
checkbox input "true"
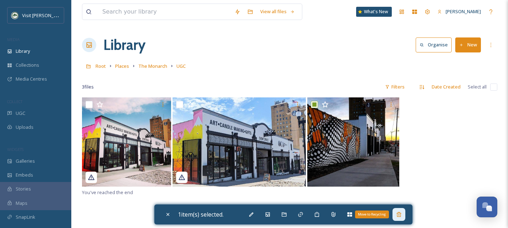
click at [399, 219] on div "Move to Recycling" at bounding box center [398, 214] width 13 height 13
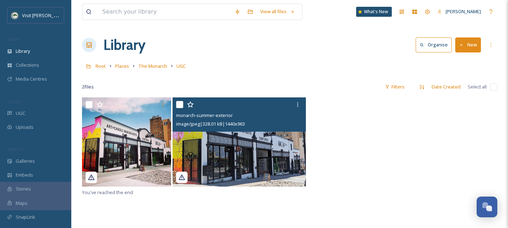
click at [178, 103] on input "checkbox" at bounding box center [179, 104] width 7 height 7
checkbox input "true"
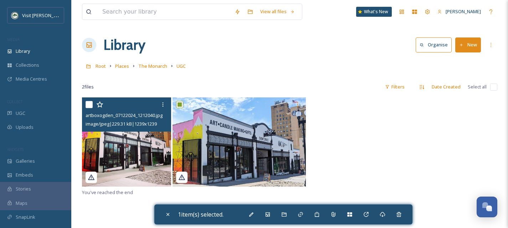
click at [88, 104] on input "checkbox" at bounding box center [88, 104] width 7 height 7
checkbox input "true"
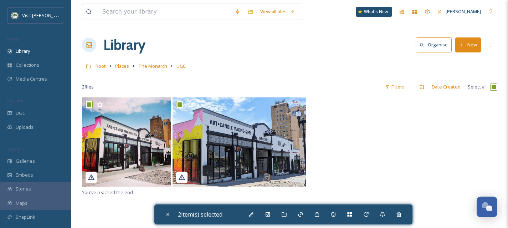
click at [407, 213] on div "2 item(s) selected." at bounding box center [283, 214] width 258 height 20
click at [405, 213] on div "Move to Recycling" at bounding box center [398, 214] width 13 height 13
checkbox input "false"
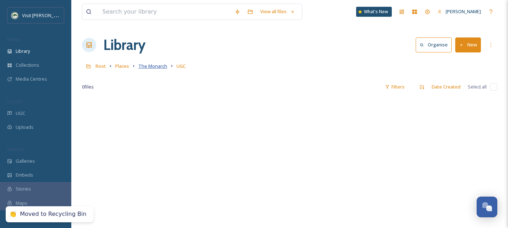
click at [142, 66] on span "The Monarch" at bounding box center [152, 66] width 29 height 6
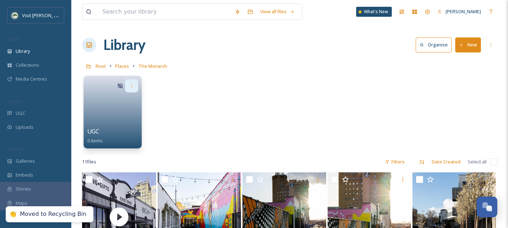
click at [130, 83] on icon at bounding box center [132, 86] width 6 height 6
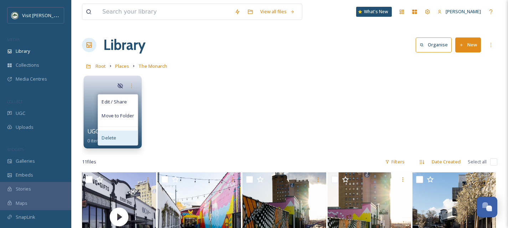
click at [131, 136] on div "Delete" at bounding box center [118, 137] width 40 height 14
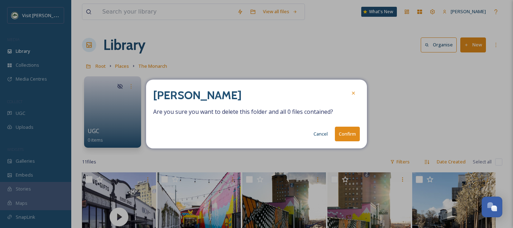
click at [357, 131] on button "Confirm" at bounding box center [347, 133] width 25 height 15
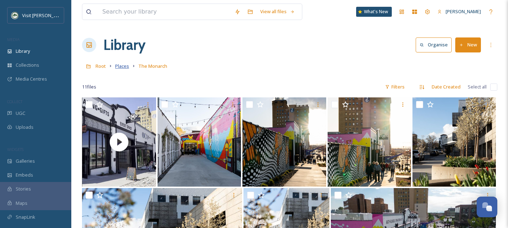
click at [124, 67] on span "Places" at bounding box center [122, 66] width 14 height 6
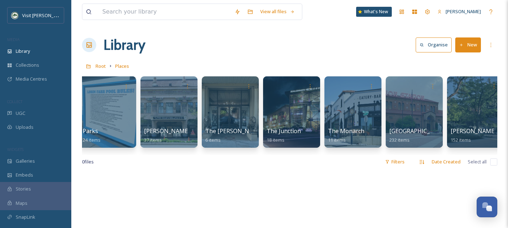
scroll to position [0, 749]
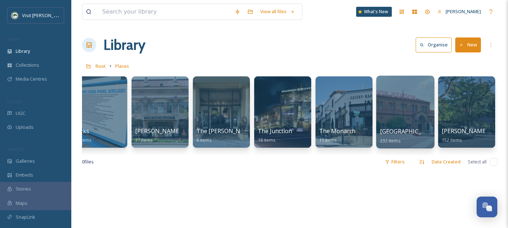
click at [410, 114] on div at bounding box center [405, 112] width 58 height 73
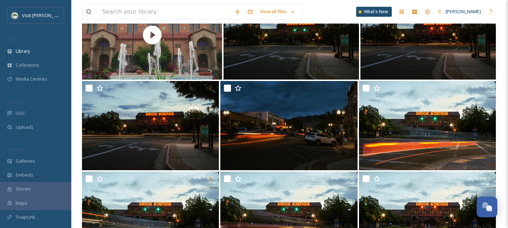
scroll to position [1355, 0]
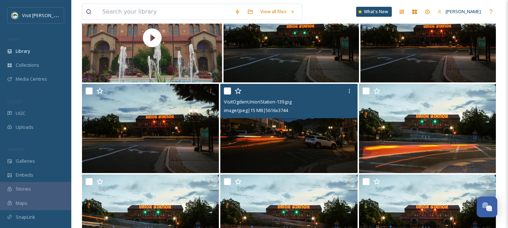
click at [228, 89] on input "checkbox" at bounding box center [227, 90] width 7 height 7
checkbox input "true"
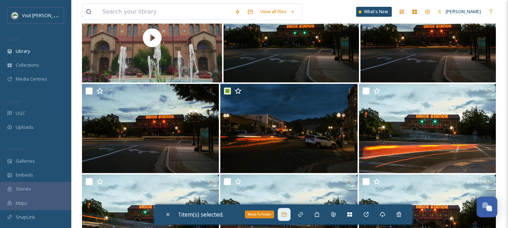
click at [286, 212] on icon at bounding box center [284, 214] width 6 height 6
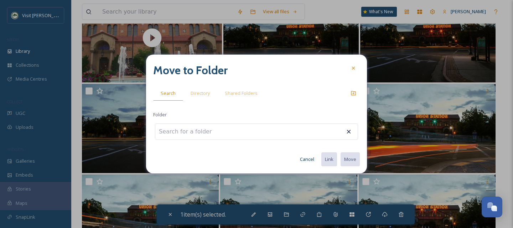
click at [218, 131] on input at bounding box center [194, 132] width 78 height 16
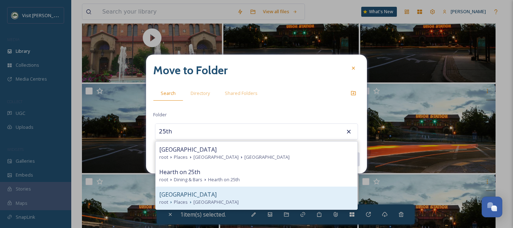
click at [234, 200] on div "root Places [GEOGRAPHIC_DATA]" at bounding box center [256, 201] width 194 height 7
type input "[GEOGRAPHIC_DATA]"
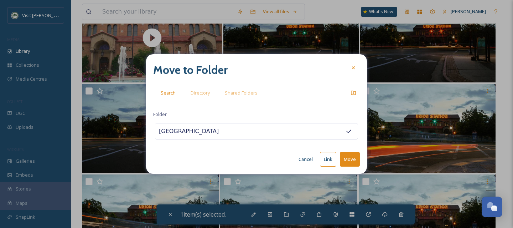
click at [346, 158] on button "Move" at bounding box center [350, 159] width 20 height 15
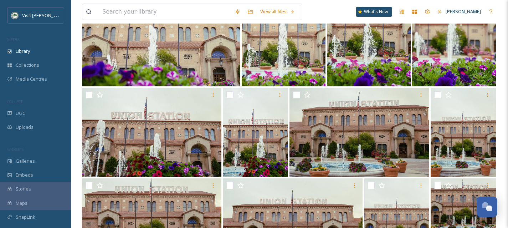
scroll to position [2848, 0]
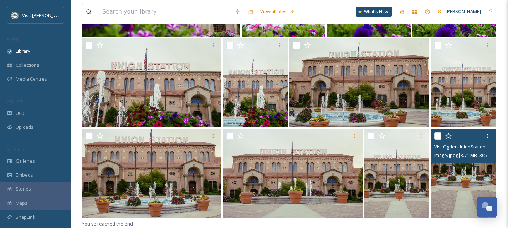
click at [440, 136] on input "checkbox" at bounding box center [437, 135] width 7 height 7
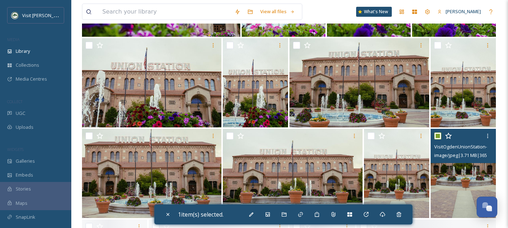
click at [439, 136] on input "checkbox" at bounding box center [437, 135] width 7 height 7
checkbox input "false"
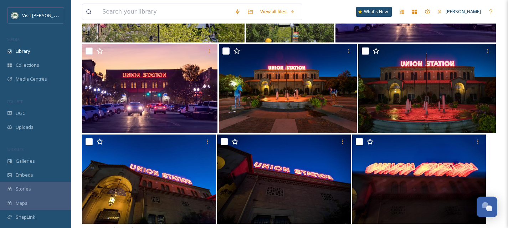
scroll to position [4024, 0]
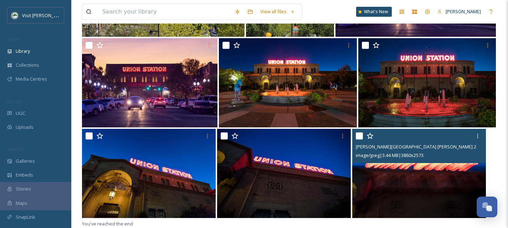
click at [362, 136] on input "checkbox" at bounding box center [358, 135] width 7 height 7
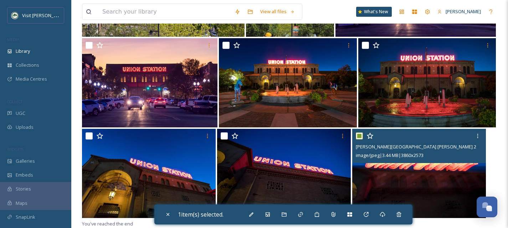
click at [362, 136] on input "checkbox" at bounding box center [358, 135] width 7 height 7
checkbox input "false"
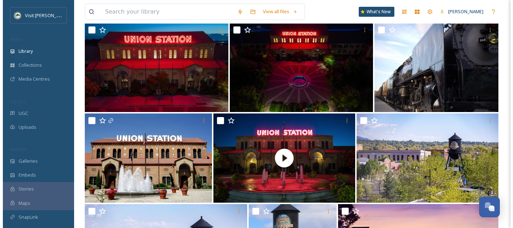
scroll to position [3768, 0]
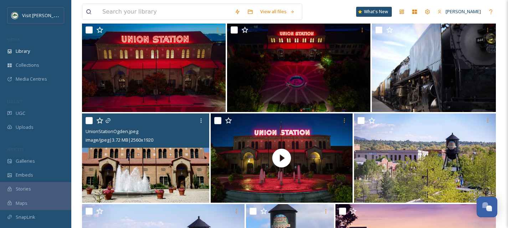
click at [141, 170] on img at bounding box center [145, 157] width 127 height 89
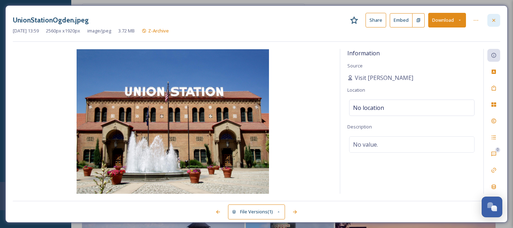
click at [494, 19] on icon at bounding box center [493, 20] width 3 height 3
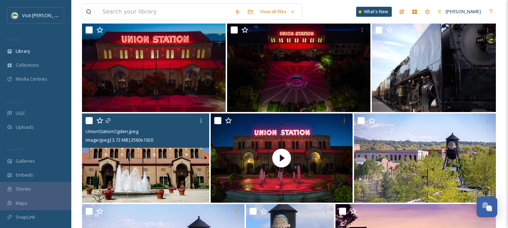
click at [89, 120] on input "checkbox" at bounding box center [88, 120] width 7 height 7
checkbox input "true"
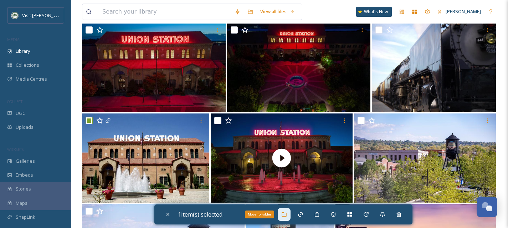
click at [289, 215] on div "Move To Folder" at bounding box center [283, 214] width 13 height 13
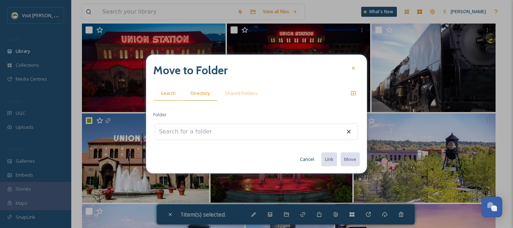
click at [198, 90] on span "Directory" at bounding box center [200, 93] width 19 height 7
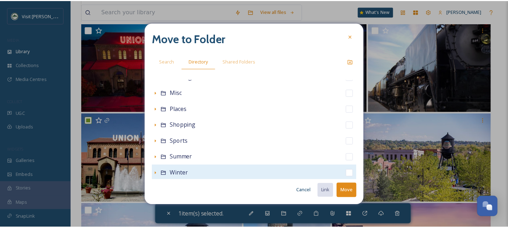
scroll to position [158, 0]
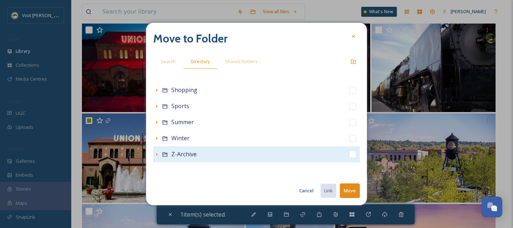
click at [349, 155] on input "checkbox" at bounding box center [352, 154] width 7 height 7
checkbox input "true"
checkbox input "false"
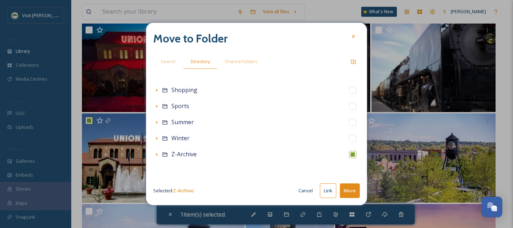
click at [352, 193] on button "Move" at bounding box center [350, 190] width 20 height 15
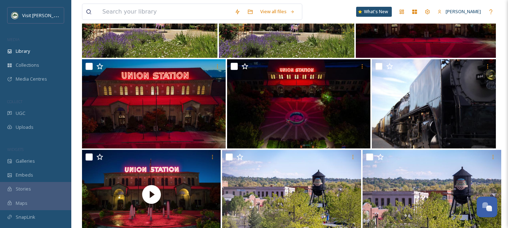
scroll to position [3717, 0]
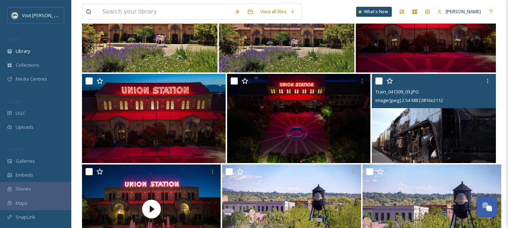
click at [378, 84] on input "checkbox" at bounding box center [378, 80] width 7 height 7
checkbox input "true"
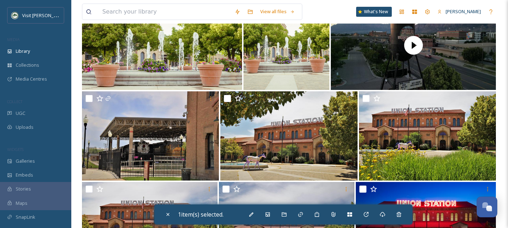
scroll to position [3517, 0]
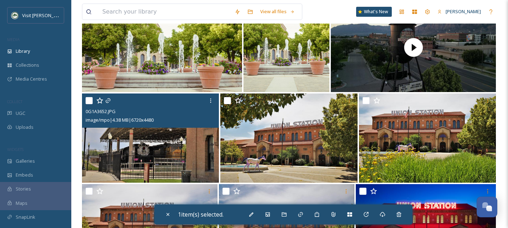
click at [89, 101] on input "checkbox" at bounding box center [88, 100] width 7 height 7
checkbox input "true"
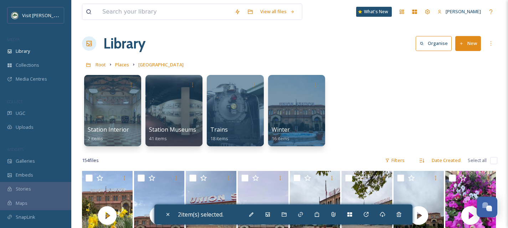
scroll to position [0, 0]
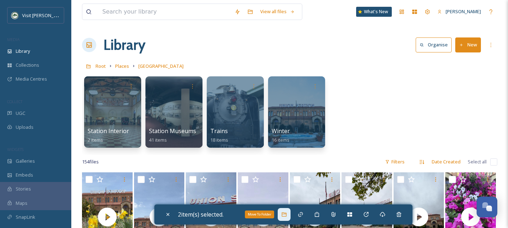
click at [286, 213] on icon at bounding box center [283, 214] width 5 height 4
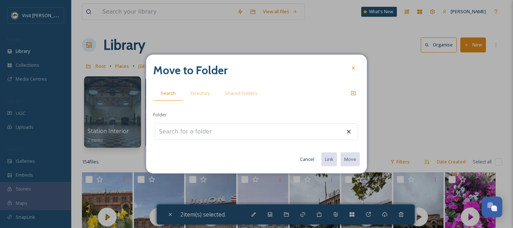
click at [215, 135] on input at bounding box center [194, 132] width 78 height 16
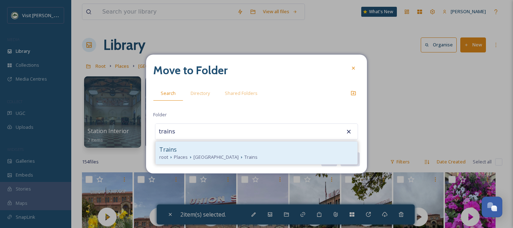
click at [220, 154] on span "Union Station" at bounding box center [215, 157] width 45 height 7
type input "Trains"
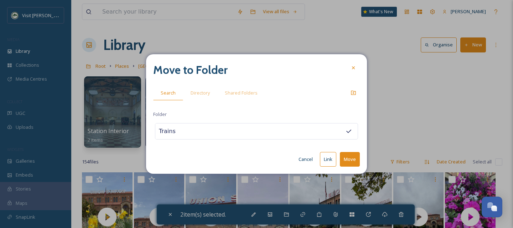
click at [350, 158] on button "Move" at bounding box center [350, 159] width 20 height 15
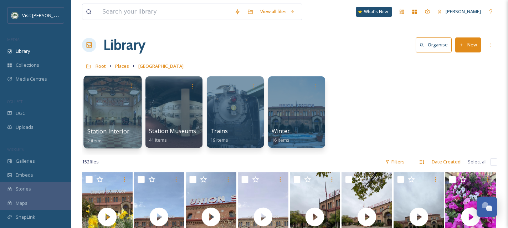
click at [119, 126] on div at bounding box center [112, 112] width 58 height 73
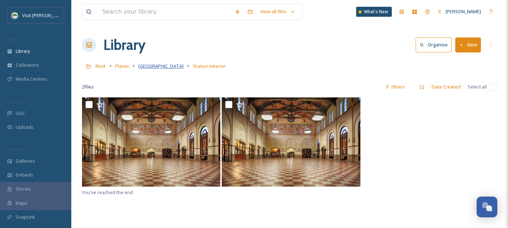
click at [160, 64] on span "Union Station" at bounding box center [160, 66] width 45 height 6
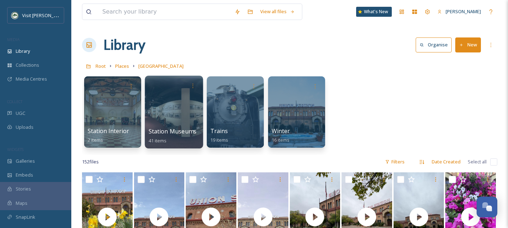
click at [165, 113] on div at bounding box center [174, 112] width 58 height 73
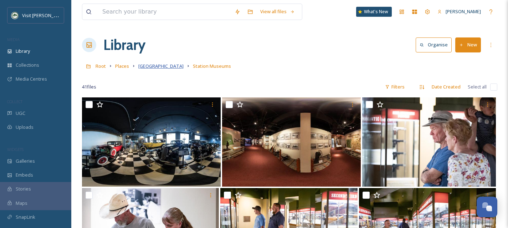
click at [161, 68] on span "Union Station" at bounding box center [160, 66] width 45 height 6
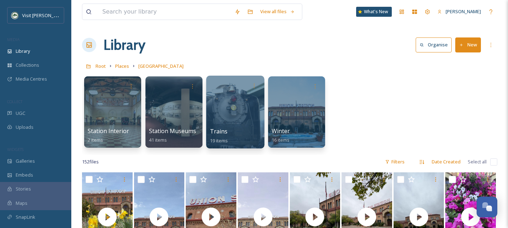
click at [237, 131] on div "Trains 19 items" at bounding box center [235, 136] width 51 height 18
click at [233, 111] on div at bounding box center [235, 112] width 58 height 73
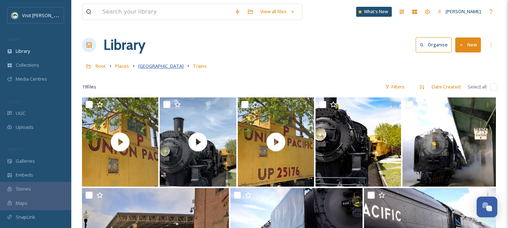
click at [160, 65] on span "Union Station" at bounding box center [160, 66] width 45 height 6
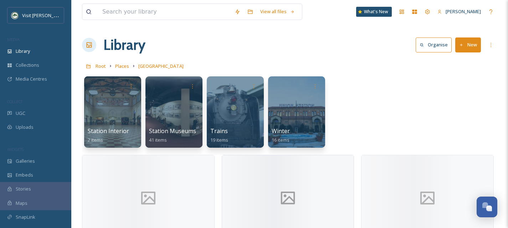
click at [294, 121] on div at bounding box center [296, 111] width 57 height 71
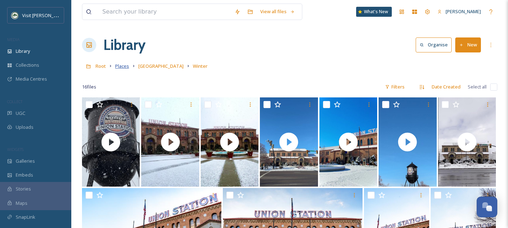
click at [119, 65] on span "Places" at bounding box center [122, 66] width 14 height 6
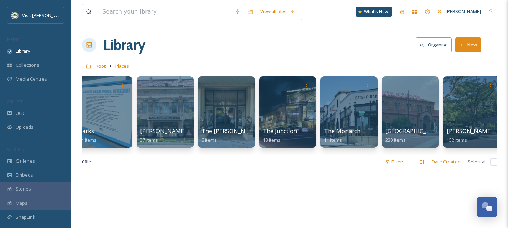
scroll to position [0, 749]
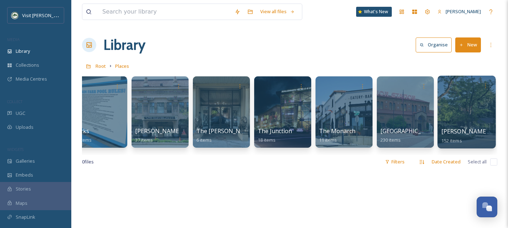
click at [461, 129] on span "[PERSON_NAME] State" at bounding box center [472, 131] width 62 height 8
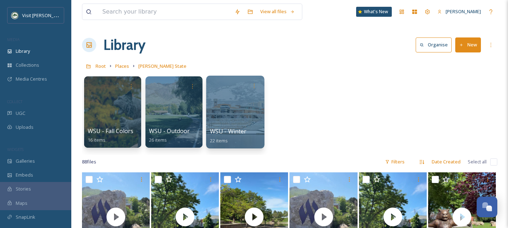
click at [218, 113] on div at bounding box center [235, 112] width 58 height 73
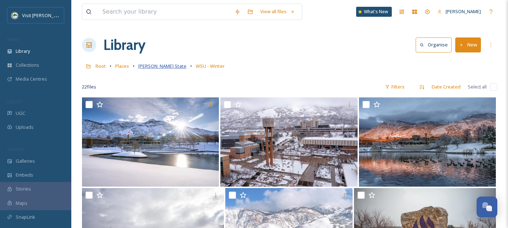
click at [146, 68] on span "[PERSON_NAME] State" at bounding box center [162, 66] width 48 height 6
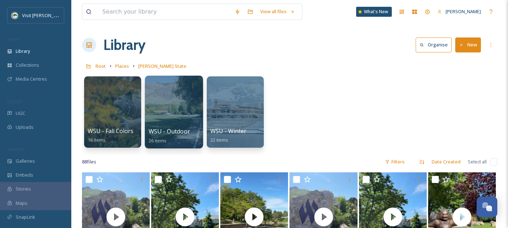
click at [180, 124] on div at bounding box center [174, 112] width 58 height 73
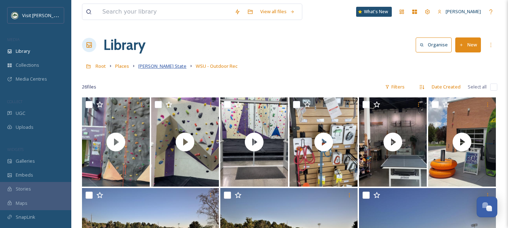
click at [154, 65] on span "[PERSON_NAME] State" at bounding box center [162, 66] width 48 height 6
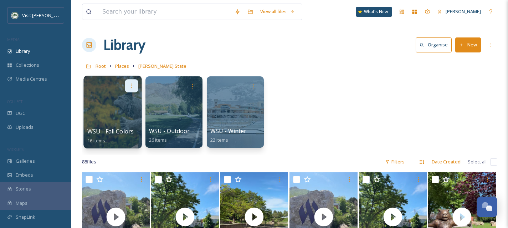
click at [134, 85] on icon at bounding box center [132, 86] width 6 height 6
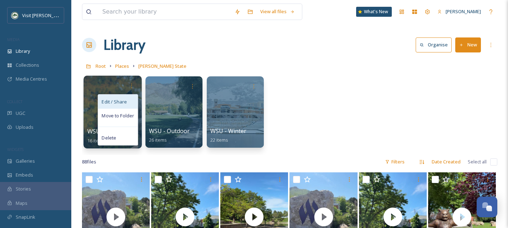
click at [127, 99] on div "Edit / Share" at bounding box center [118, 101] width 40 height 14
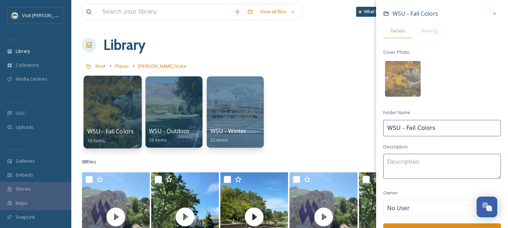
click at [436, 128] on input "WSU - Fall Colors" at bounding box center [442, 128] width 118 height 16
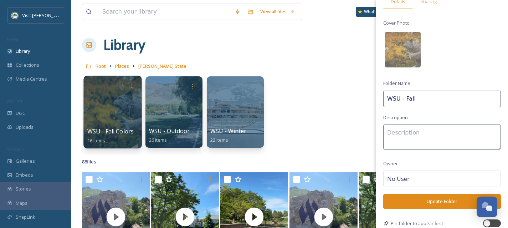
scroll to position [50, 0]
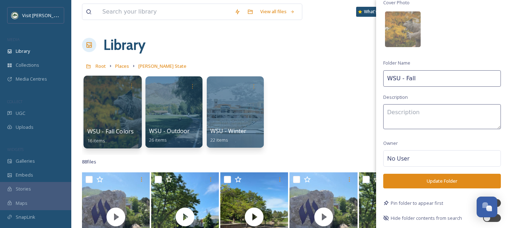
type input "WSU - Fall"
click at [452, 179] on button "Update Folder" at bounding box center [442, 180] width 118 height 15
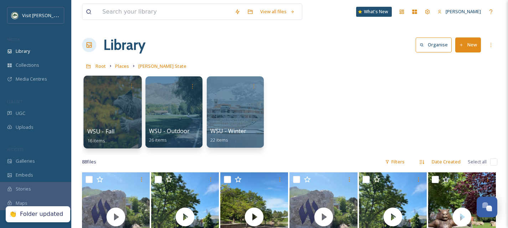
click at [126, 120] on div at bounding box center [112, 112] width 58 height 73
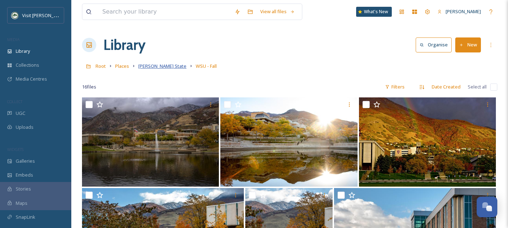
click at [154, 63] on span "[PERSON_NAME] State" at bounding box center [162, 66] width 48 height 6
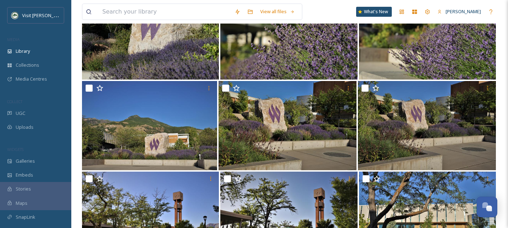
scroll to position [906, 0]
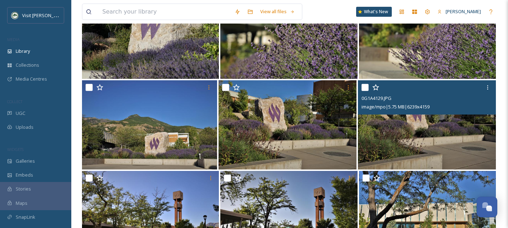
click at [361, 85] on input "checkbox" at bounding box center [364, 87] width 7 height 7
checkbox input "true"
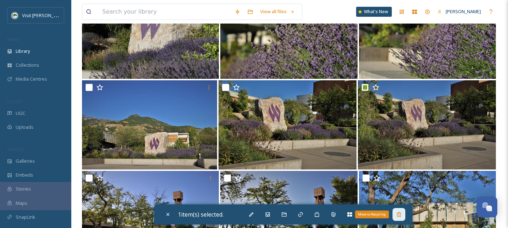
click at [400, 212] on icon at bounding box center [399, 214] width 6 height 6
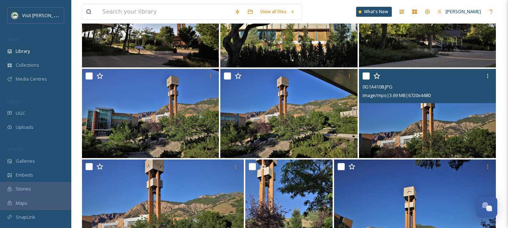
scroll to position [1101, 0]
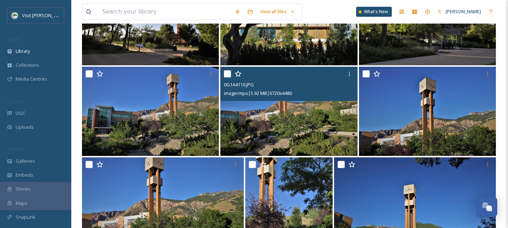
click at [226, 74] on input "checkbox" at bounding box center [227, 73] width 7 height 7
checkbox input "true"
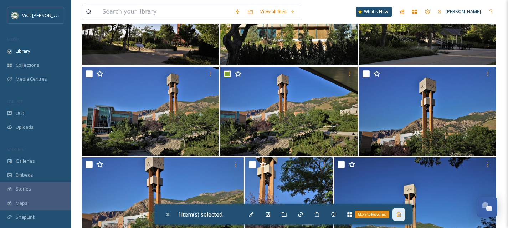
click at [398, 213] on icon at bounding box center [399, 214] width 6 height 6
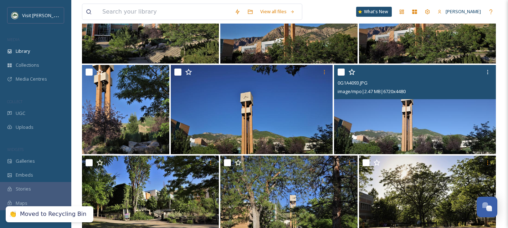
scroll to position [1205, 0]
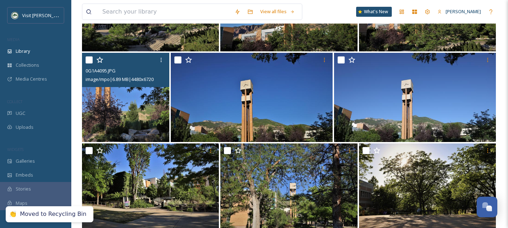
click at [85, 122] on img at bounding box center [125, 97] width 87 height 89
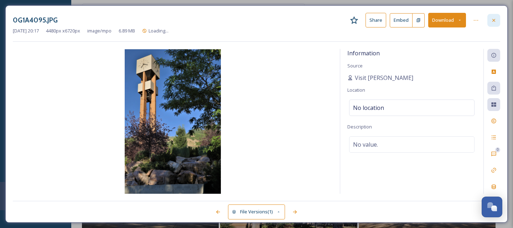
click at [492, 24] on div at bounding box center [493, 20] width 13 height 13
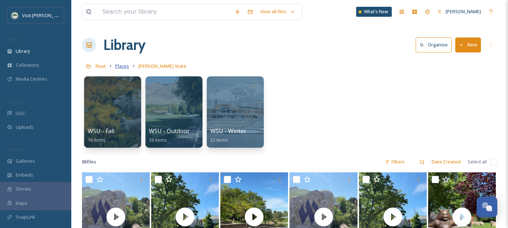
click at [125, 66] on span "Places" at bounding box center [122, 66] width 14 height 6
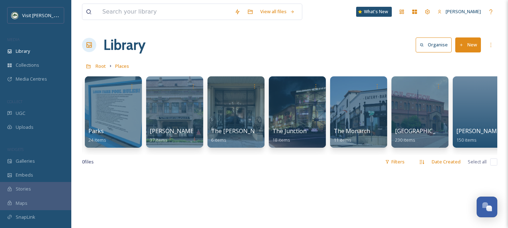
scroll to position [0, 749]
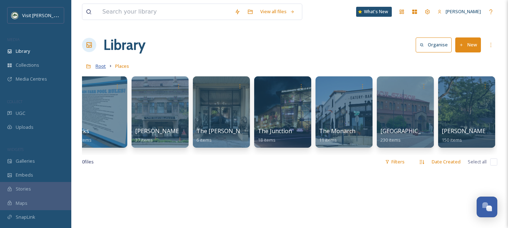
click at [105, 67] on span "Root" at bounding box center [100, 66] width 10 height 6
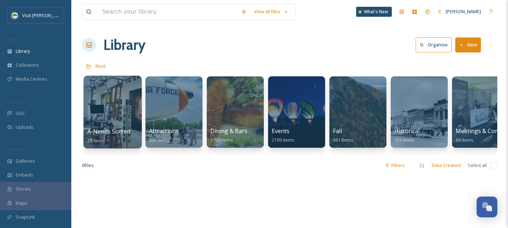
click at [121, 116] on div at bounding box center [112, 112] width 58 height 73
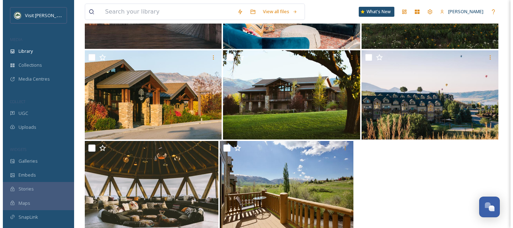
scroll to position [770, 0]
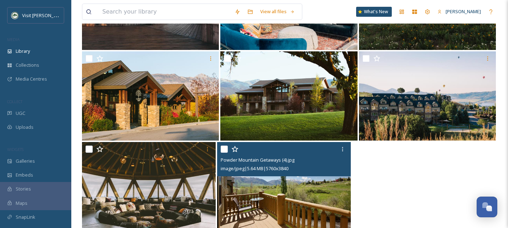
click at [223, 150] on input "checkbox" at bounding box center [223, 148] width 7 height 7
checkbox input "true"
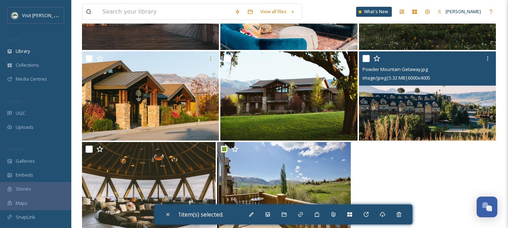
click at [368, 59] on input "checkbox" at bounding box center [365, 58] width 7 height 7
checkbox input "true"
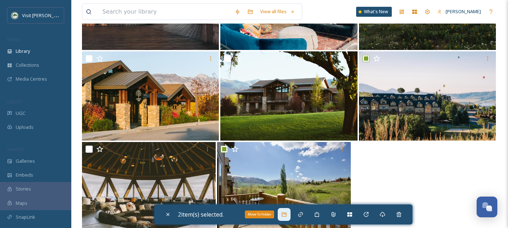
click at [286, 215] on icon at bounding box center [284, 214] width 6 height 6
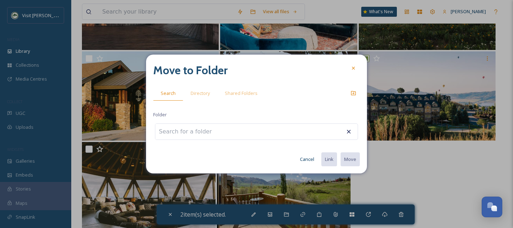
click at [191, 128] on input at bounding box center [194, 132] width 78 height 16
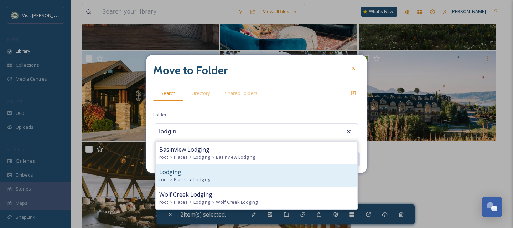
click at [208, 176] on span "Lodging" at bounding box center [201, 179] width 17 height 7
type input "Lodging"
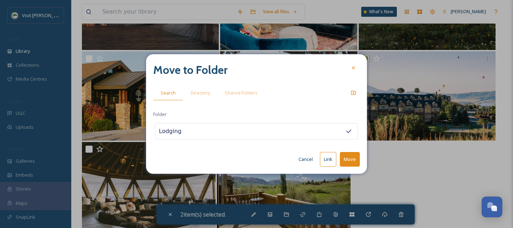
click at [353, 158] on button "Move" at bounding box center [350, 159] width 20 height 15
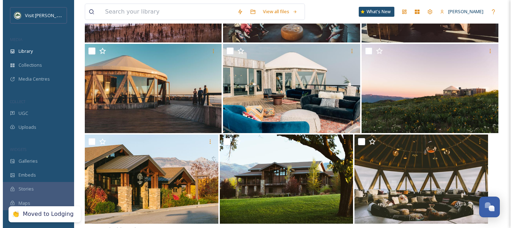
scroll to position [687, 0]
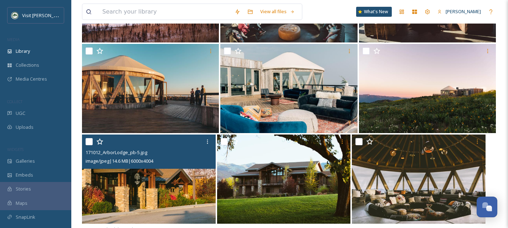
click at [87, 142] on input "checkbox" at bounding box center [88, 141] width 7 height 7
checkbox input "true"
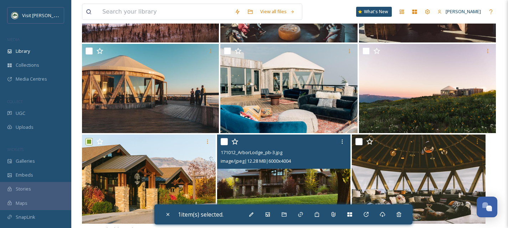
click at [224, 141] on input "checkbox" at bounding box center [223, 141] width 7 height 7
checkbox input "true"
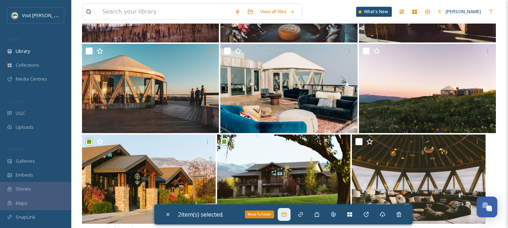
click at [290, 209] on div "Move To Folder" at bounding box center [283, 214] width 13 height 13
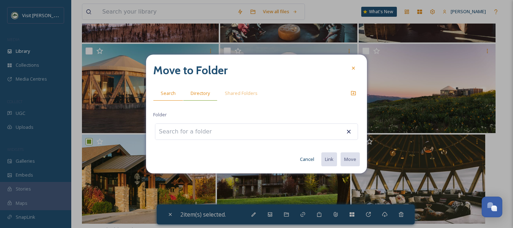
click at [202, 97] on div "Directory" at bounding box center [200, 93] width 34 height 15
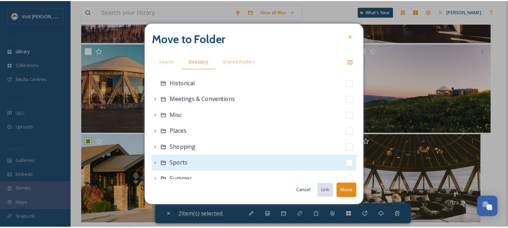
scroll to position [158, 0]
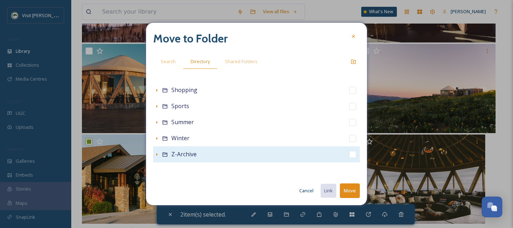
click at [349, 151] on input "checkbox" at bounding box center [352, 154] width 7 height 7
checkbox input "true"
checkbox input "false"
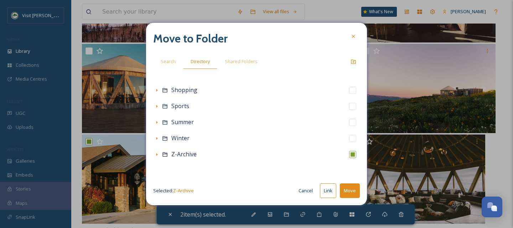
click at [352, 189] on button "Move" at bounding box center [350, 190] width 20 height 15
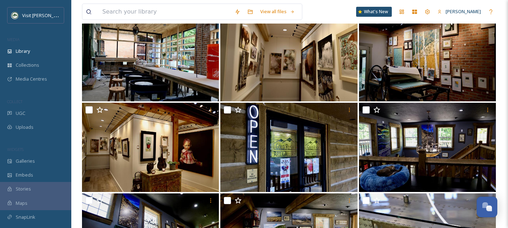
scroll to position [0, 0]
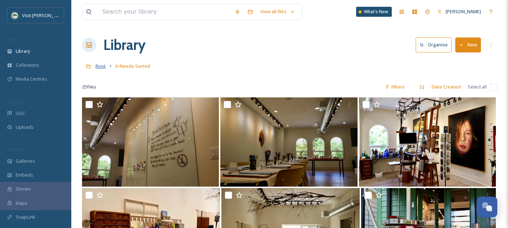
click at [103, 66] on span "Root" at bounding box center [100, 66] width 10 height 6
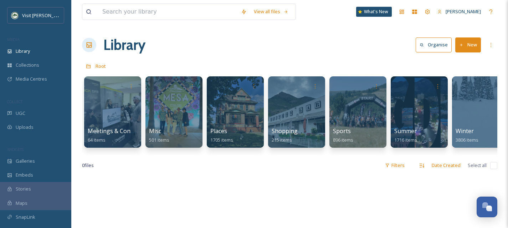
scroll to position [0, 364]
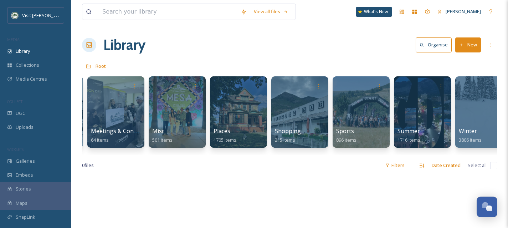
click at [268, 123] on div "A-Needs Sorted 25 items Attractions 886 items Dining & Bars 1700 items Events 2…" at bounding box center [289, 114] width 415 height 82
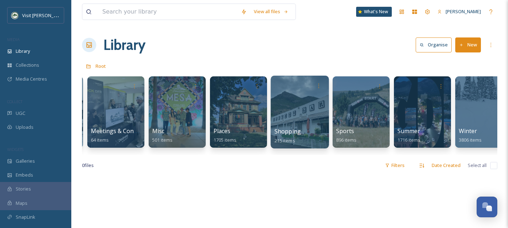
click at [288, 121] on div at bounding box center [299, 112] width 58 height 73
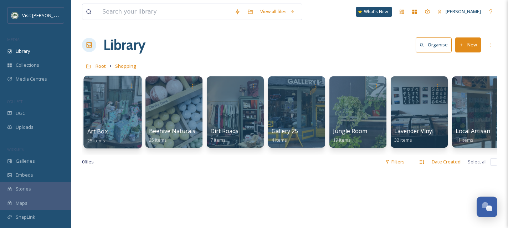
click at [118, 126] on div at bounding box center [112, 112] width 58 height 73
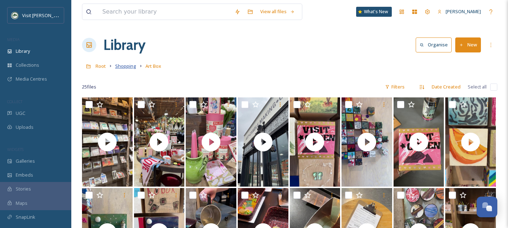
click at [134, 65] on span "Shopping" at bounding box center [125, 66] width 21 height 6
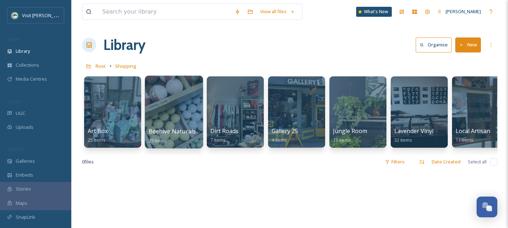
click at [183, 129] on span "Beehive Naturals" at bounding box center [172, 131] width 47 height 8
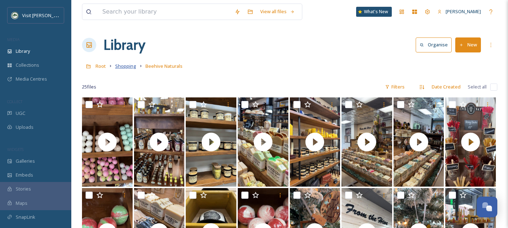
click at [128, 67] on span "Shopping" at bounding box center [125, 66] width 21 height 6
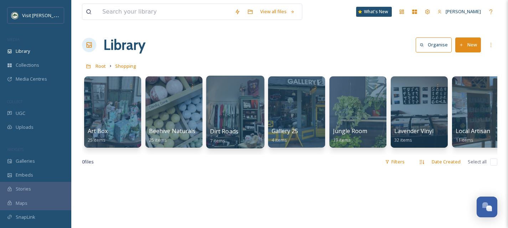
click at [252, 129] on div "Dirt Roads 7 items" at bounding box center [235, 136] width 51 height 18
click at [252, 110] on div at bounding box center [235, 112] width 58 height 73
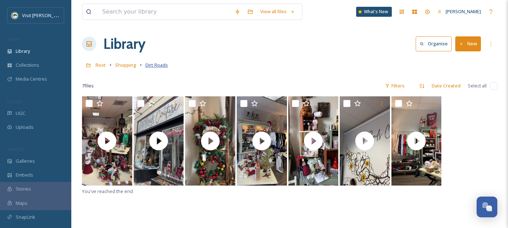
scroll to position [1, 0]
click at [124, 64] on span "Shopping" at bounding box center [125, 64] width 21 height 6
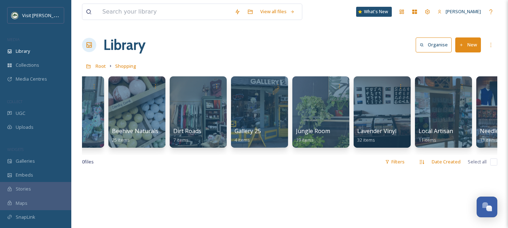
scroll to position [0, 87]
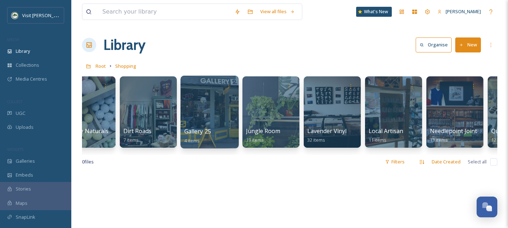
click at [234, 118] on div at bounding box center [209, 112] width 58 height 73
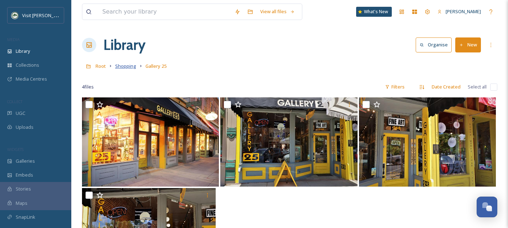
click at [126, 67] on span "Shopping" at bounding box center [125, 66] width 21 height 6
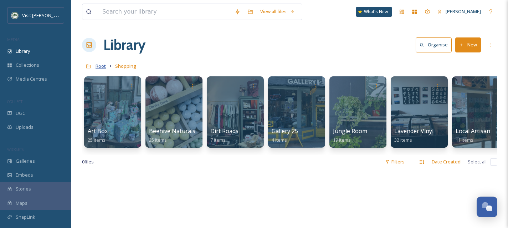
click at [99, 67] on span "Root" at bounding box center [100, 66] width 10 height 6
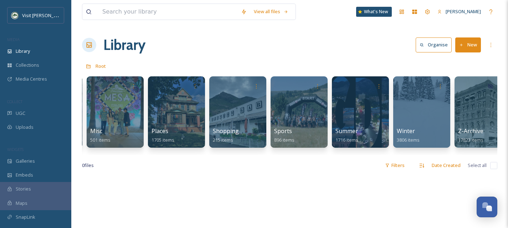
scroll to position [0, 443]
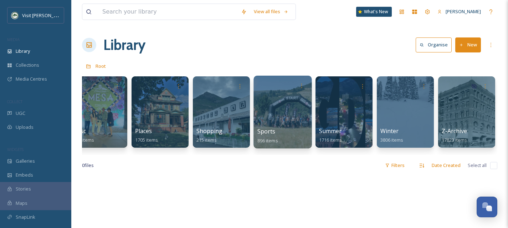
click at [288, 112] on div at bounding box center [282, 112] width 58 height 73
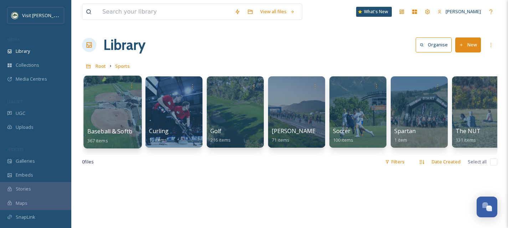
click at [117, 111] on div at bounding box center [112, 112] width 58 height 73
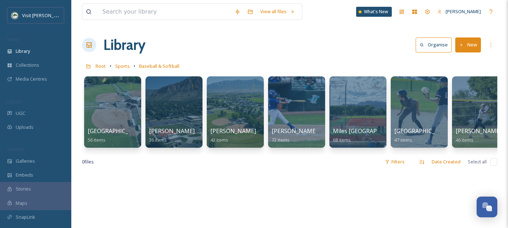
scroll to position [0, 14]
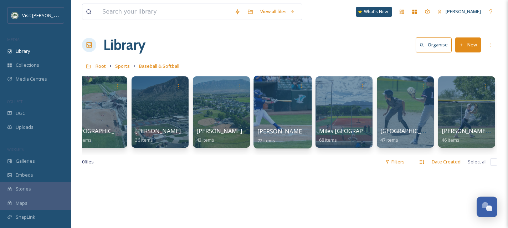
click at [279, 123] on div at bounding box center [282, 112] width 58 height 73
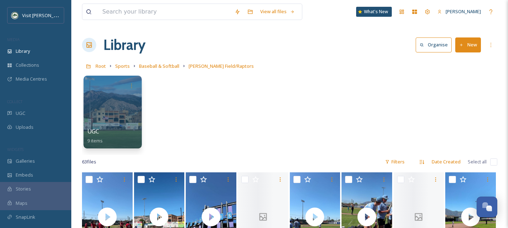
click at [125, 122] on div at bounding box center [112, 112] width 58 height 73
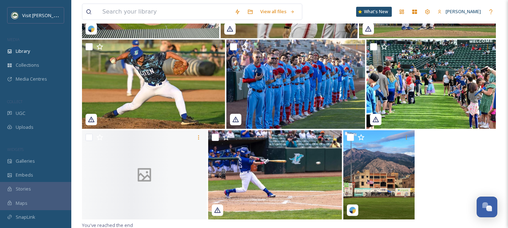
scroll to position [150, 0]
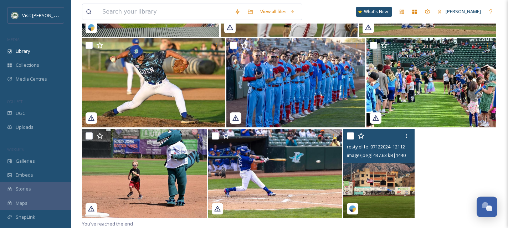
click at [373, 196] on img at bounding box center [378, 173] width 71 height 89
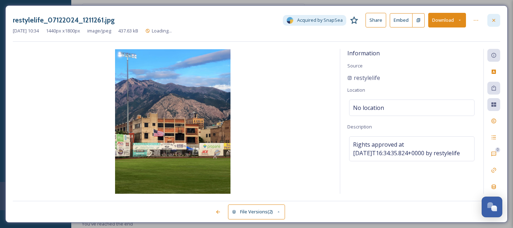
click at [494, 21] on icon at bounding box center [494, 20] width 6 height 6
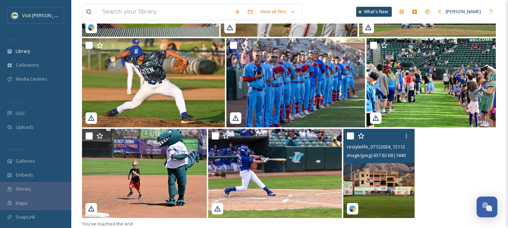
click at [349, 136] on input "checkbox" at bounding box center [350, 135] width 7 height 7
checkbox input "true"
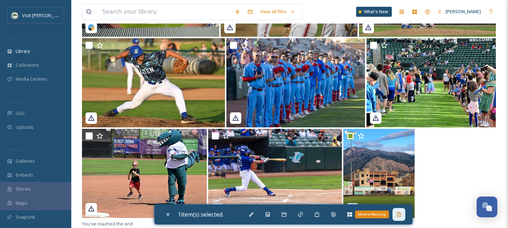
click at [400, 217] on div "Move to Recycling" at bounding box center [398, 214] width 13 height 13
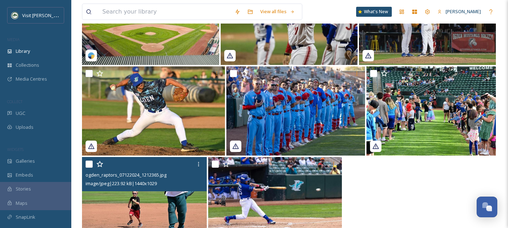
scroll to position [121, 0]
click at [91, 163] on input "checkbox" at bounding box center [88, 164] width 7 height 7
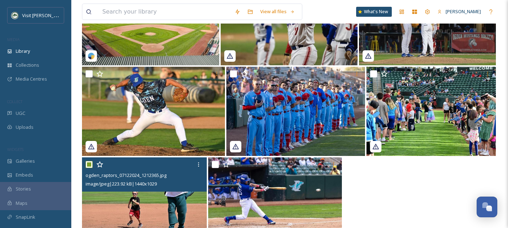
checkbox input "true"
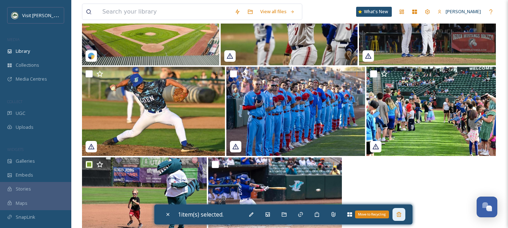
click at [401, 213] on icon at bounding box center [398, 214] width 5 height 5
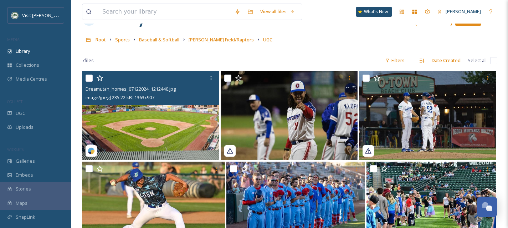
scroll to position [27, 0]
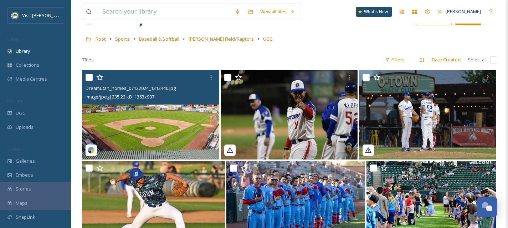
click at [168, 141] on img at bounding box center [150, 114] width 137 height 89
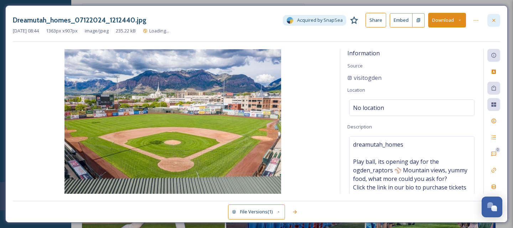
click at [492, 21] on icon at bounding box center [493, 20] width 3 height 3
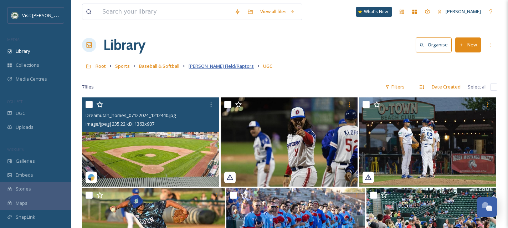
click at [212, 64] on span "[PERSON_NAME] Field/Raptors" at bounding box center [220, 66] width 65 height 6
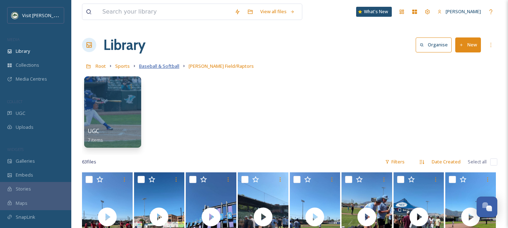
click at [160, 68] on span "Baseball & Softball" at bounding box center [159, 66] width 40 height 6
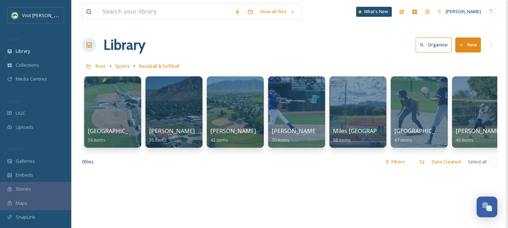
scroll to position [0, 14]
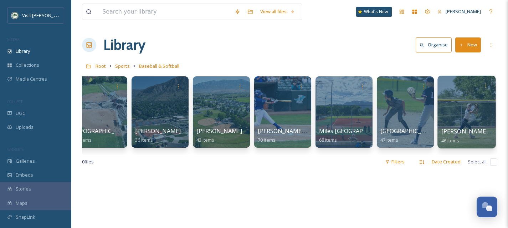
click at [473, 114] on div at bounding box center [466, 112] width 58 height 73
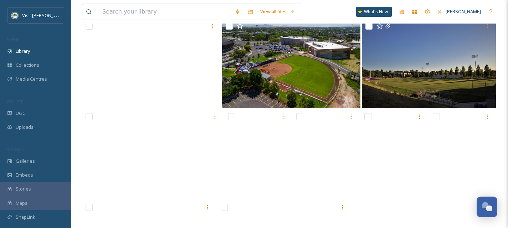
scroll to position [1041, 0]
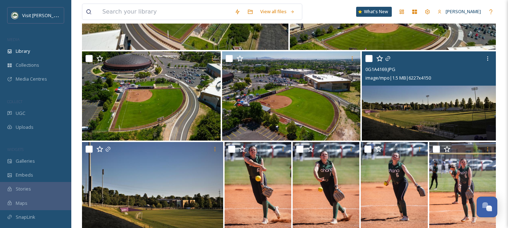
click at [402, 113] on img at bounding box center [429, 95] width 134 height 89
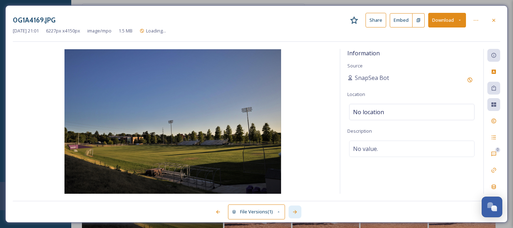
click at [291, 213] on div at bounding box center [295, 211] width 13 height 13
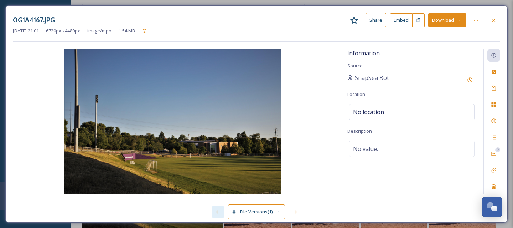
click at [220, 214] on div at bounding box center [218, 211] width 13 height 13
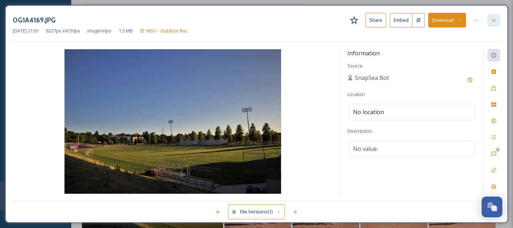
click at [495, 18] on icon at bounding box center [494, 20] width 6 height 6
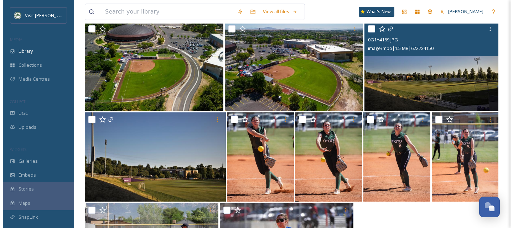
scroll to position [1068, 0]
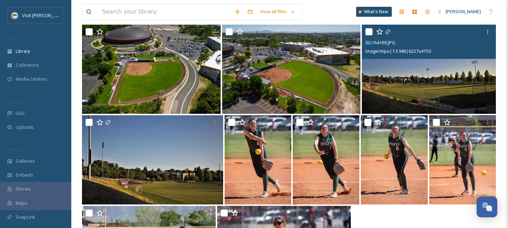
click at [368, 32] on input "checkbox" at bounding box center [368, 31] width 7 height 7
checkbox input "true"
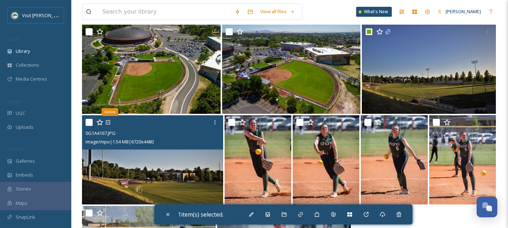
click at [91, 120] on input "checkbox" at bounding box center [88, 122] width 7 height 7
checkbox input "true"
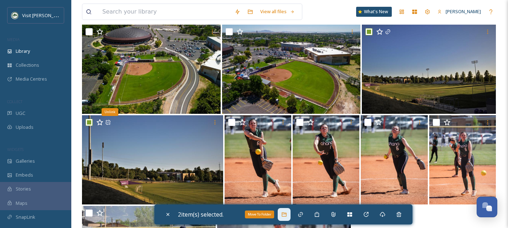
click at [282, 213] on div "Move To Folder" at bounding box center [283, 214] width 13 height 13
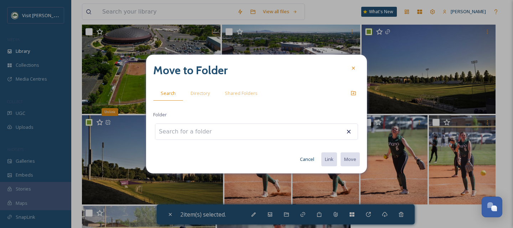
click at [195, 139] on input at bounding box center [194, 132] width 78 height 16
click at [191, 131] on input at bounding box center [194, 132] width 78 height 16
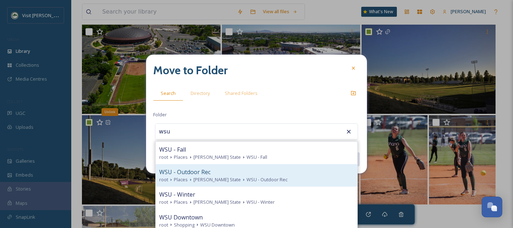
click at [211, 175] on div "WSU - Outdoor Rec" at bounding box center [256, 171] width 194 height 9
type input "WSU - Outdoor Rec"
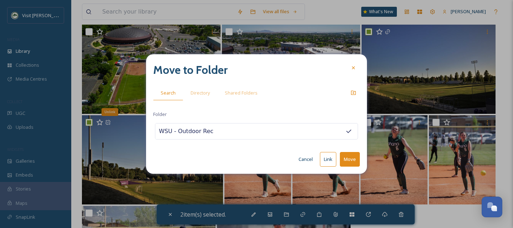
click at [347, 162] on button "Move" at bounding box center [350, 159] width 20 height 15
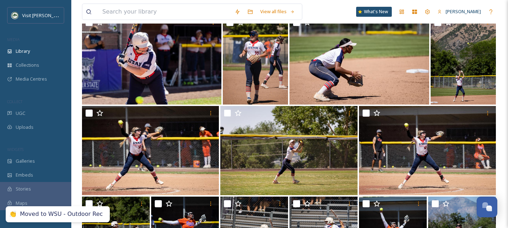
scroll to position [0, 0]
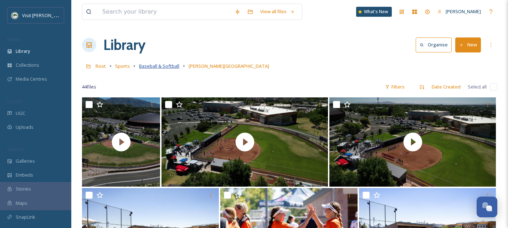
click at [160, 68] on span "Baseball & Softball" at bounding box center [159, 66] width 40 height 6
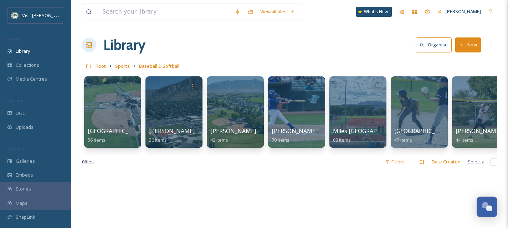
scroll to position [0, 14]
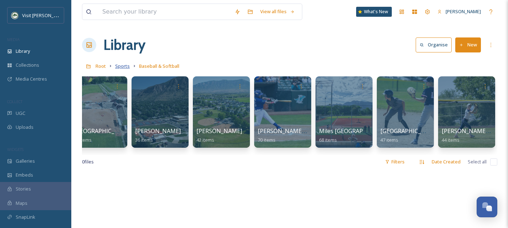
click at [124, 65] on span "Sports" at bounding box center [122, 66] width 15 height 6
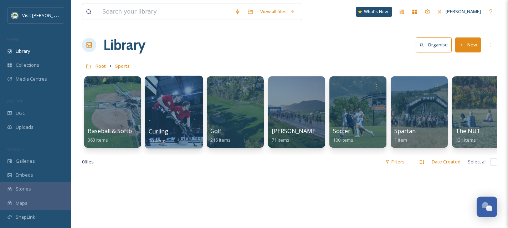
click at [178, 125] on div at bounding box center [174, 112] width 58 height 73
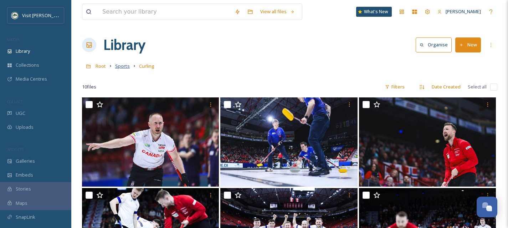
click at [121, 68] on span "Sports" at bounding box center [122, 66] width 15 height 6
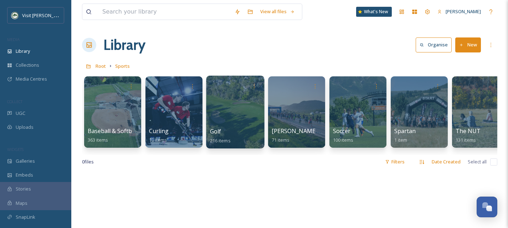
click at [234, 131] on div "Golf 216 items" at bounding box center [235, 136] width 51 height 18
click at [225, 118] on div at bounding box center [235, 112] width 58 height 73
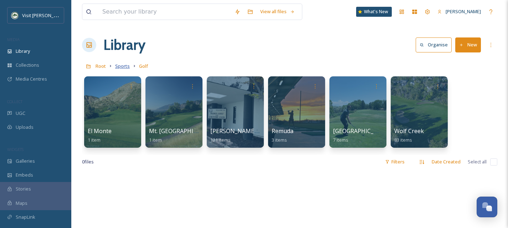
click at [120, 68] on span "Sports" at bounding box center [122, 66] width 15 height 6
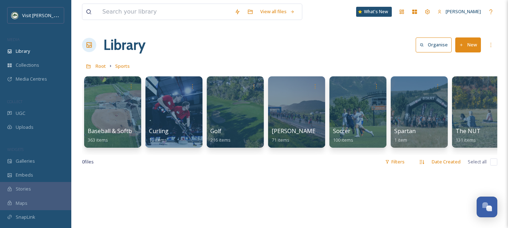
scroll to position [0, 14]
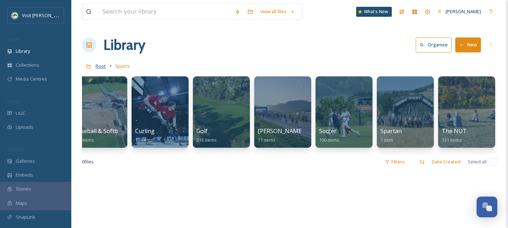
click at [101, 67] on span "Root" at bounding box center [100, 66] width 10 height 6
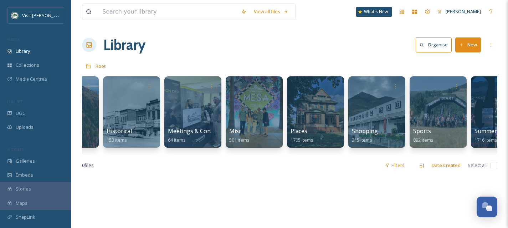
scroll to position [0, 443]
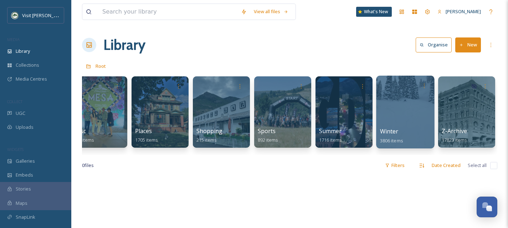
click at [397, 110] on div at bounding box center [405, 112] width 58 height 73
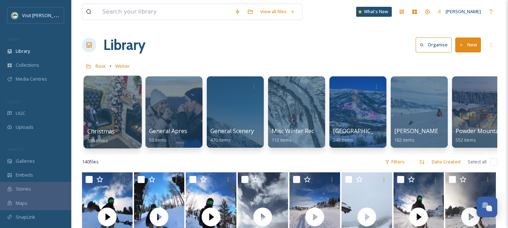
click at [131, 122] on div at bounding box center [112, 112] width 58 height 73
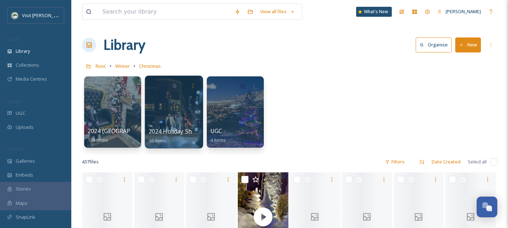
click at [183, 118] on div at bounding box center [174, 112] width 58 height 73
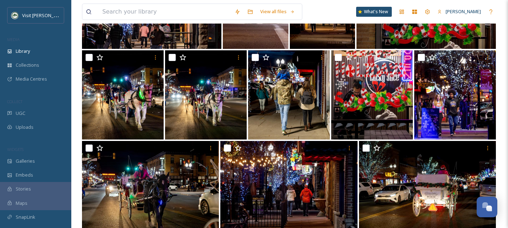
scroll to position [228, 0]
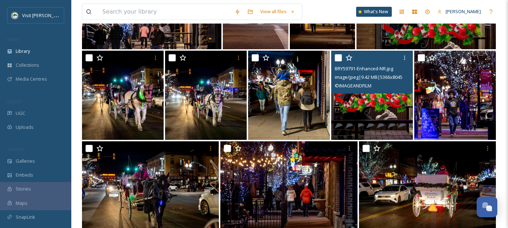
click at [357, 107] on img at bounding box center [372, 95] width 82 height 89
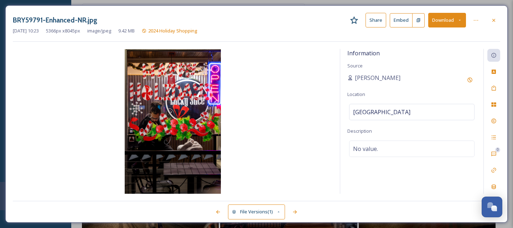
click at [496, 19] on icon at bounding box center [494, 20] width 6 height 6
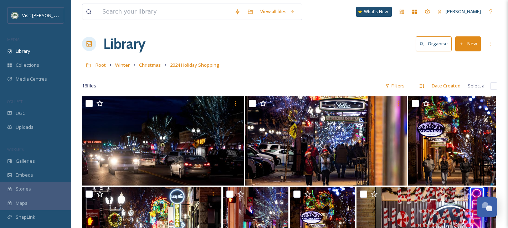
scroll to position [1, 0]
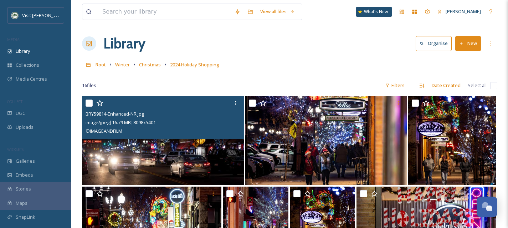
click at [88, 103] on input "checkbox" at bounding box center [88, 102] width 7 height 7
checkbox input "true"
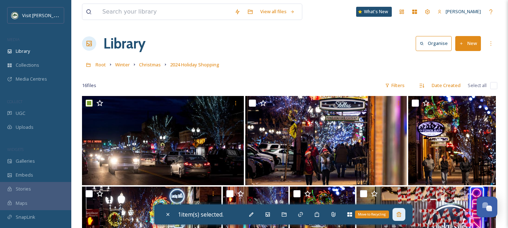
click at [402, 219] on div "Move to Recycling" at bounding box center [398, 214] width 13 height 13
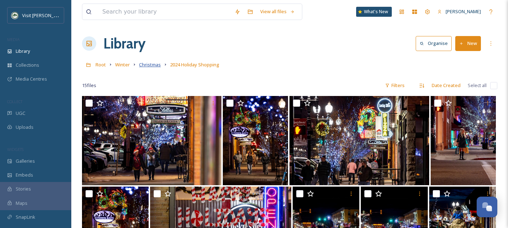
click at [149, 64] on span "Christmas" at bounding box center [150, 64] width 22 height 6
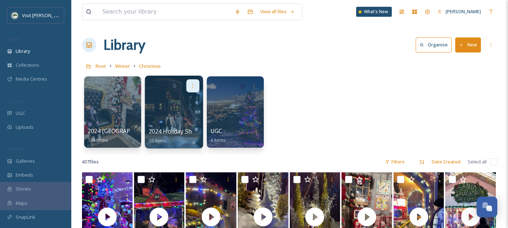
click at [190, 84] on icon at bounding box center [193, 86] width 6 height 6
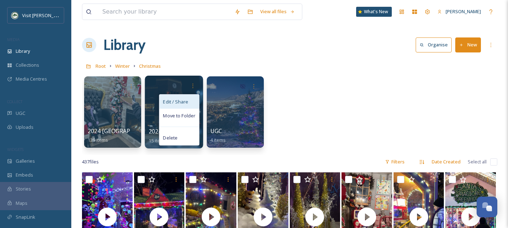
click at [181, 98] on span "Edit / Share" at bounding box center [175, 101] width 25 height 7
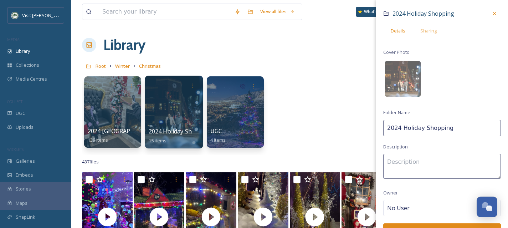
click at [403, 129] on input "2024 Holiday Shopping" at bounding box center [442, 128] width 118 height 16
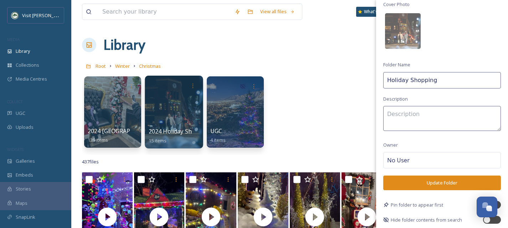
scroll to position [50, 0]
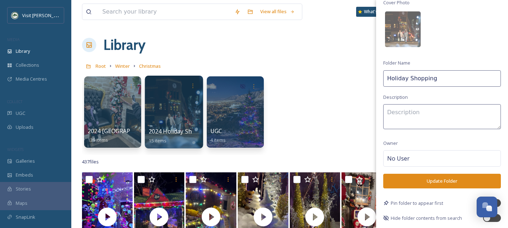
type input "Holiday Shopping"
click at [442, 178] on button "Update Folder" at bounding box center [442, 180] width 118 height 15
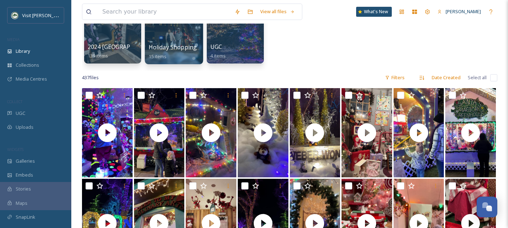
scroll to position [79, 0]
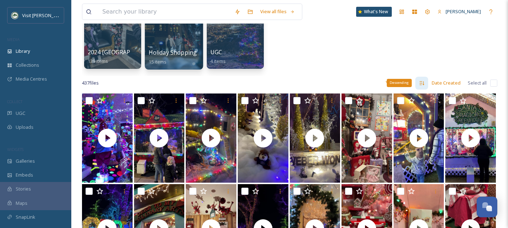
click at [399, 82] on div "Descending" at bounding box center [398, 83] width 25 height 8
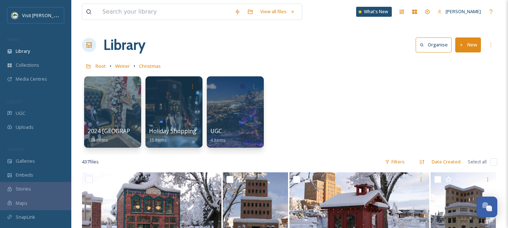
click at [472, 44] on button "New" at bounding box center [468, 44] width 26 height 15
click at [468, 90] on div "Folder" at bounding box center [460, 89] width 40 height 14
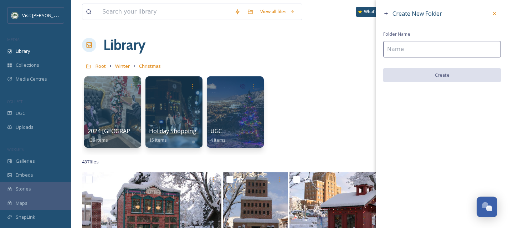
click at [402, 52] on input at bounding box center [442, 49] width 118 height 16
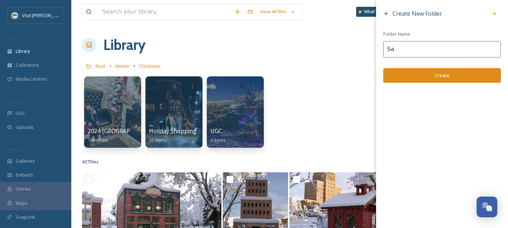
type input "S"
type input "Parade & Santa Run"
click at [425, 80] on button "Create" at bounding box center [442, 75] width 118 height 15
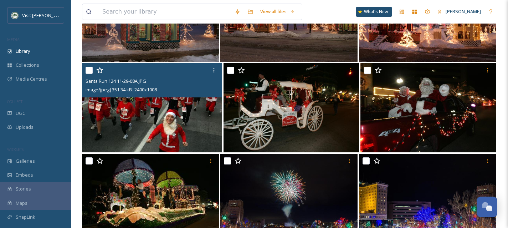
scroll to position [576, 0]
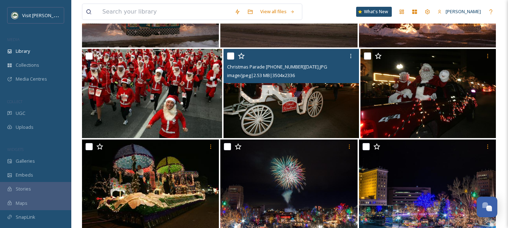
click at [293, 119] on img at bounding box center [290, 93] width 135 height 89
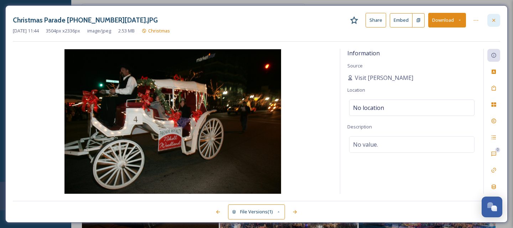
click at [497, 19] on div at bounding box center [493, 20] width 13 height 13
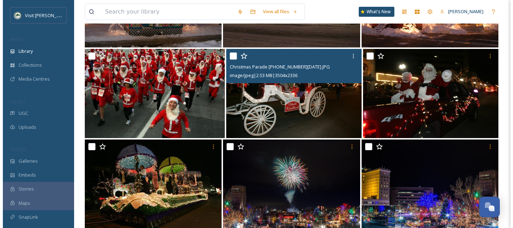
scroll to position [577, 0]
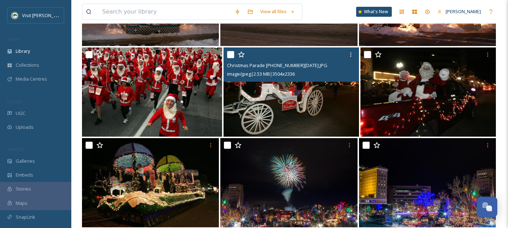
click at [230, 54] on input "checkbox" at bounding box center [230, 54] width 7 height 7
checkbox input "true"
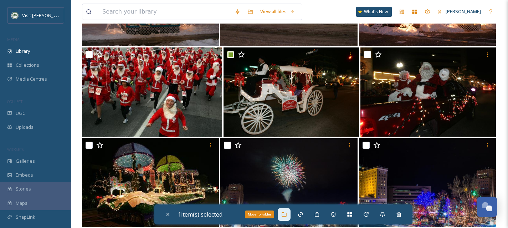
click at [282, 214] on div "Move To Folder" at bounding box center [283, 214] width 13 height 13
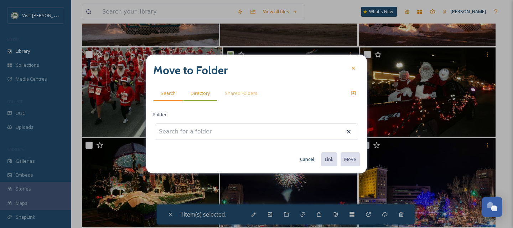
click at [202, 95] on span "Directory" at bounding box center [200, 93] width 19 height 7
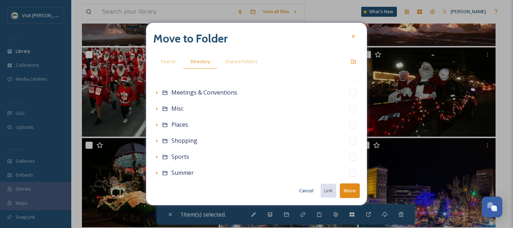
scroll to position [158, 0]
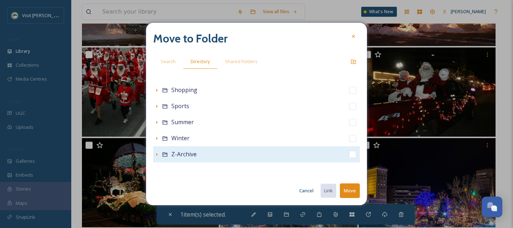
click at [349, 156] on input "checkbox" at bounding box center [352, 154] width 7 height 7
checkbox input "true"
checkbox input "false"
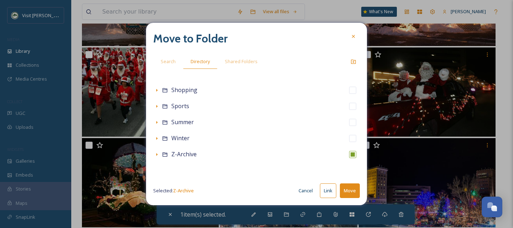
click at [349, 190] on button "Move" at bounding box center [350, 190] width 20 height 15
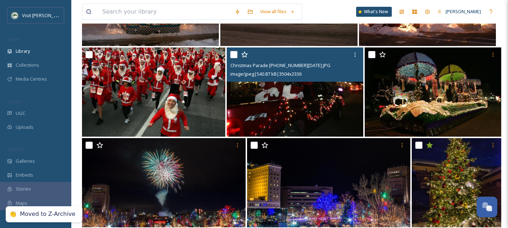
click at [349, 111] on img at bounding box center [295, 91] width 136 height 89
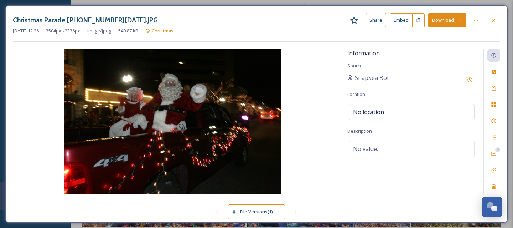
click at [484, 20] on div "Christmas Parade [PHONE_NUMBER][DATE].JPG Share Embed Download" at bounding box center [256, 20] width 487 height 15
click at [496, 17] on icon at bounding box center [494, 20] width 6 height 6
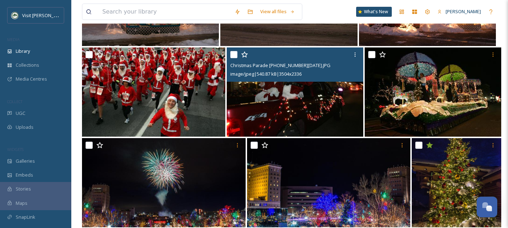
click at [233, 55] on input "checkbox" at bounding box center [233, 54] width 7 height 7
checkbox input "true"
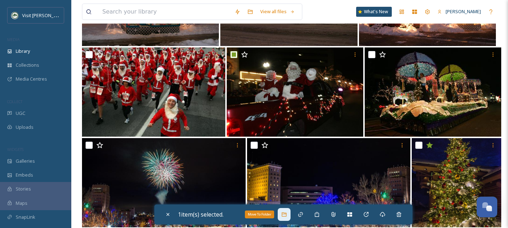
click at [280, 213] on div "Move To Folder" at bounding box center [283, 214] width 13 height 13
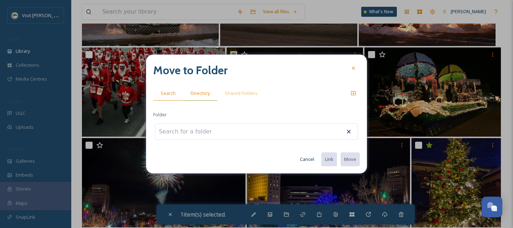
click at [208, 92] on span "Directory" at bounding box center [200, 93] width 19 height 7
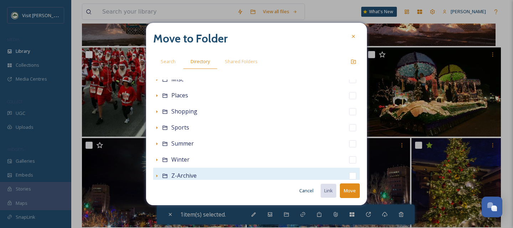
scroll to position [158, 0]
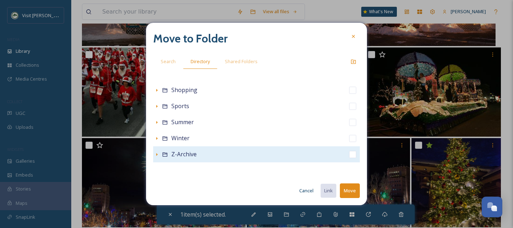
click at [349, 154] on input "checkbox" at bounding box center [352, 154] width 7 height 7
checkbox input "true"
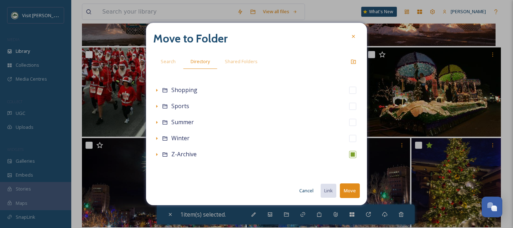
checkbox input "false"
click at [346, 190] on button "Move" at bounding box center [350, 190] width 20 height 15
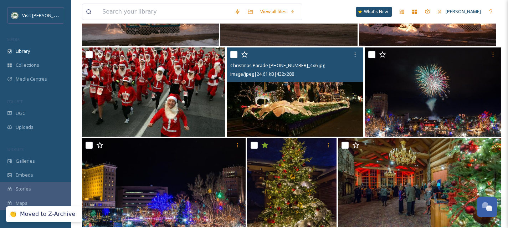
click at [280, 103] on img at bounding box center [295, 91] width 136 height 89
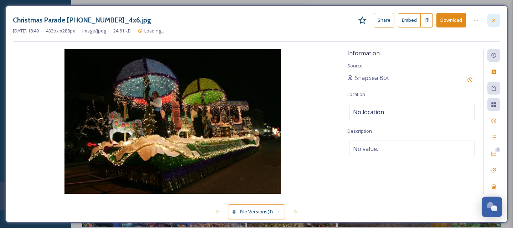
click at [491, 24] on div at bounding box center [493, 20] width 13 height 13
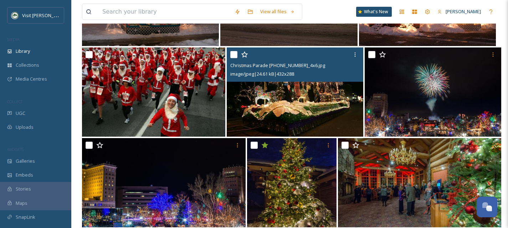
drag, startPoint x: 234, startPoint y: 53, endPoint x: 255, endPoint y: 97, distance: 48.3
click at [234, 53] on input "checkbox" at bounding box center [233, 54] width 7 height 7
checkbox input "true"
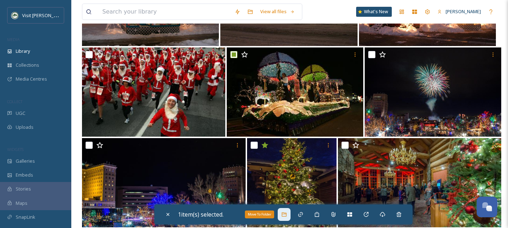
click at [285, 213] on icon at bounding box center [284, 214] width 6 height 6
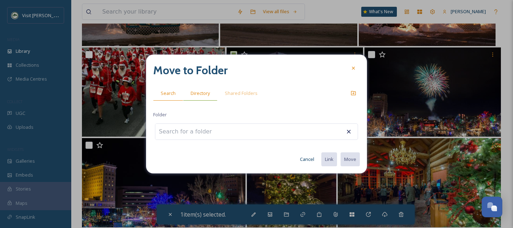
click at [197, 87] on div "Directory" at bounding box center [200, 93] width 34 height 15
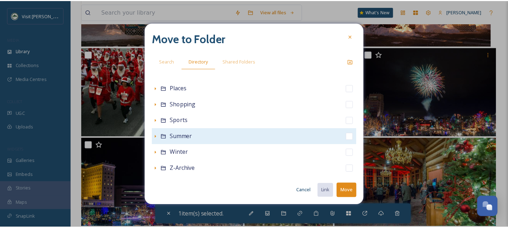
scroll to position [158, 0]
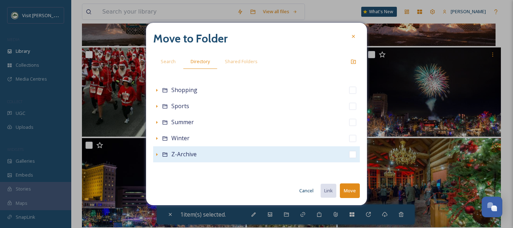
click at [349, 155] on input "checkbox" at bounding box center [352, 154] width 7 height 7
checkbox input "true"
checkbox input "false"
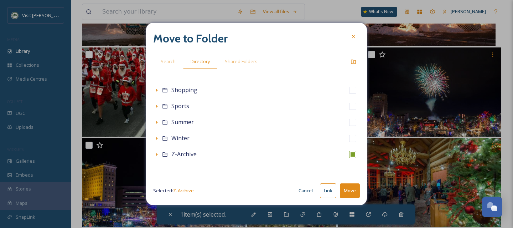
click at [343, 189] on button "Move" at bounding box center [350, 190] width 20 height 15
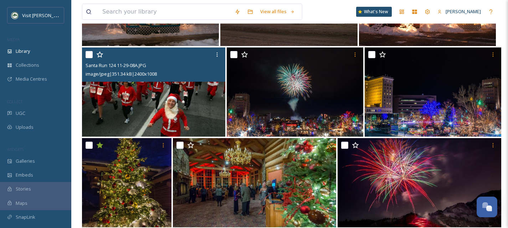
click at [89, 53] on input "checkbox" at bounding box center [88, 54] width 7 height 7
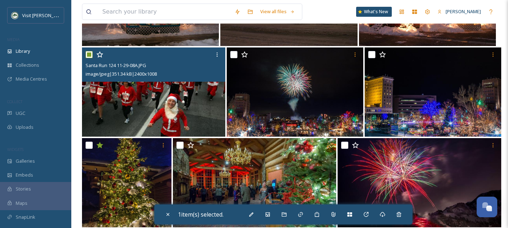
click at [90, 54] on input "checkbox" at bounding box center [88, 54] width 7 height 7
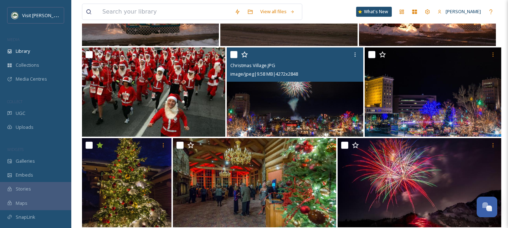
click at [258, 120] on img at bounding box center [295, 91] width 136 height 89
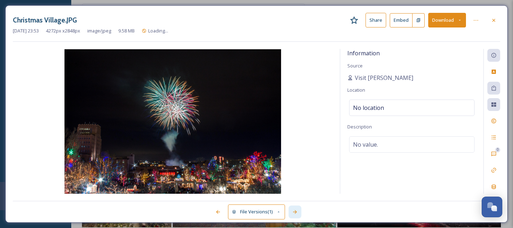
click at [298, 211] on div at bounding box center [295, 211] width 13 height 13
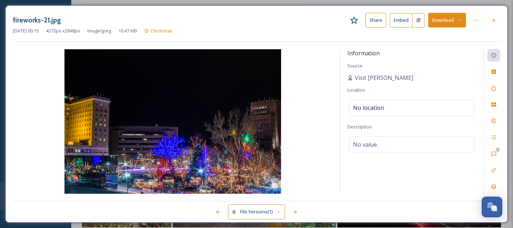
click at [496, 26] on div "fireworks-21.jpg Share Embed Download" at bounding box center [256, 20] width 487 height 15
click at [493, 24] on div at bounding box center [493, 20] width 13 height 13
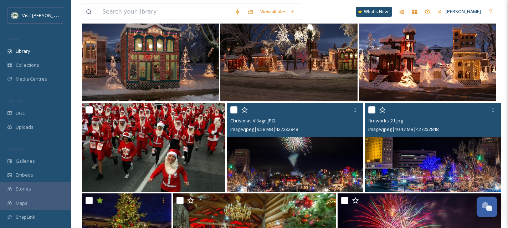
scroll to position [470, 0]
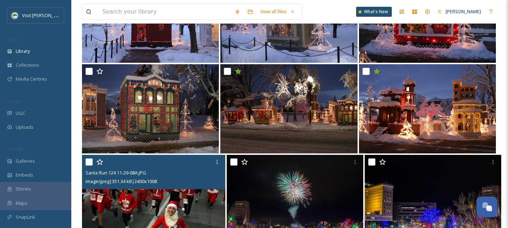
click at [90, 163] on input "checkbox" at bounding box center [88, 161] width 7 height 7
checkbox input "true"
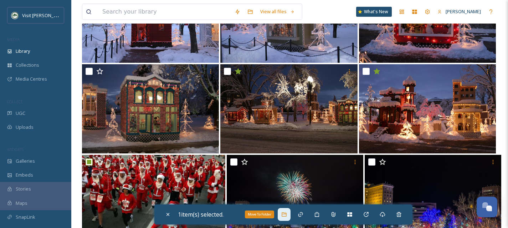
click at [288, 209] on div "Move To Folder" at bounding box center [283, 214] width 13 height 13
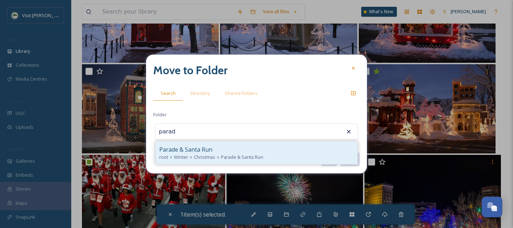
click at [181, 149] on span "Parade & Santa Run" at bounding box center [185, 149] width 53 height 9
type input "Parade & Santa Run"
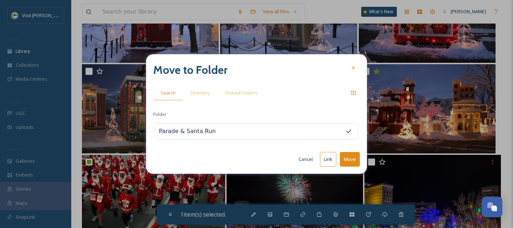
click at [350, 159] on button "Move" at bounding box center [350, 159] width 20 height 15
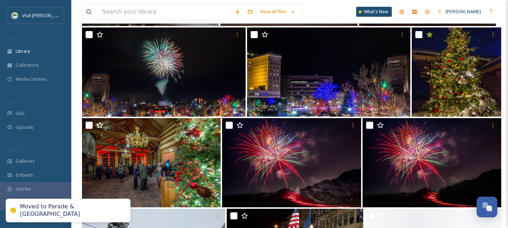
scroll to position [714, 0]
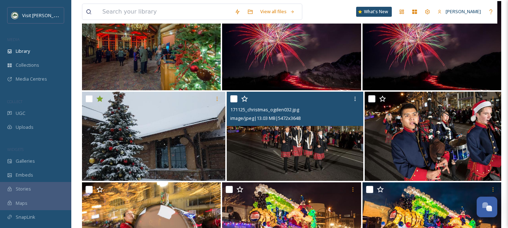
click at [235, 98] on input "checkbox" at bounding box center [233, 98] width 7 height 7
checkbox input "true"
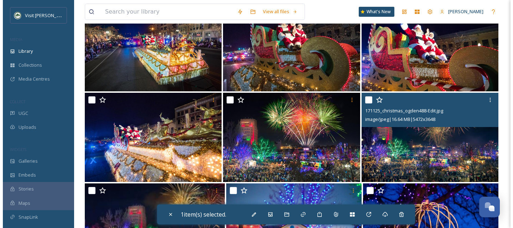
scroll to position [2437, 0]
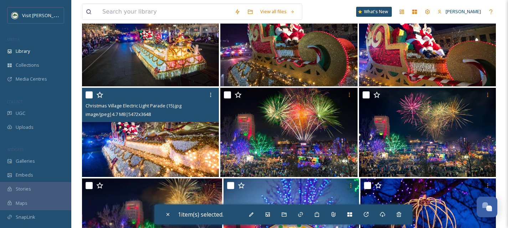
click at [183, 154] on img at bounding box center [150, 132] width 137 height 89
checkbox input "true"
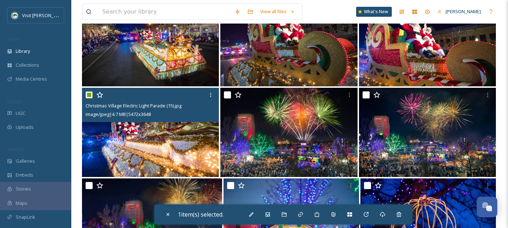
checkbox input "true"
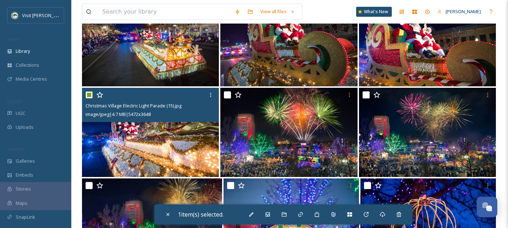
checkbox input "true"
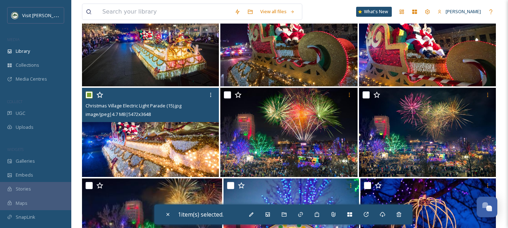
checkbox input "true"
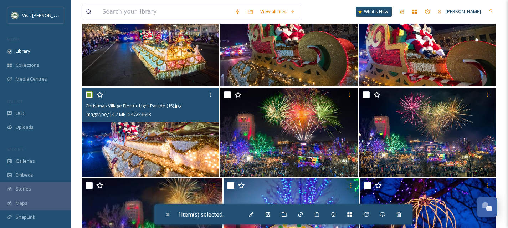
checkbox input "true"
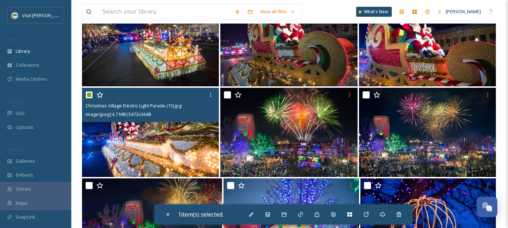
checkbox input "true"
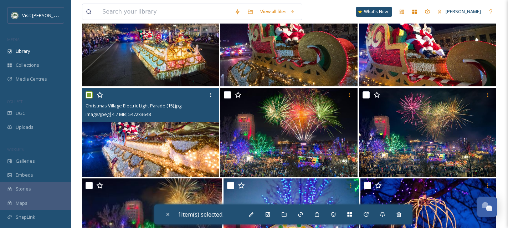
checkbox input "true"
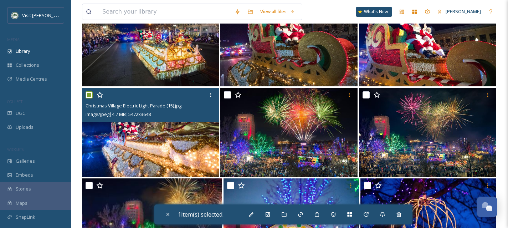
checkbox input "true"
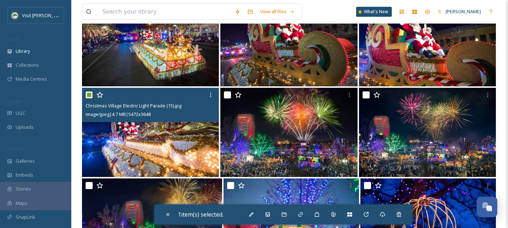
checkbox input "true"
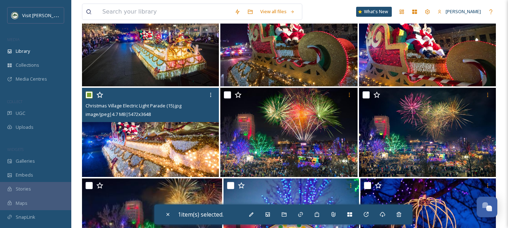
checkbox input "true"
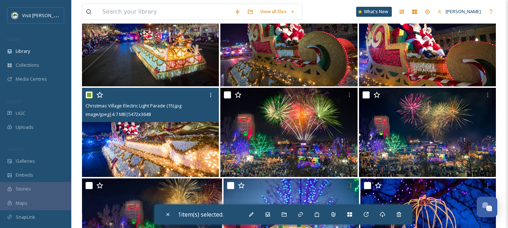
checkbox input "true"
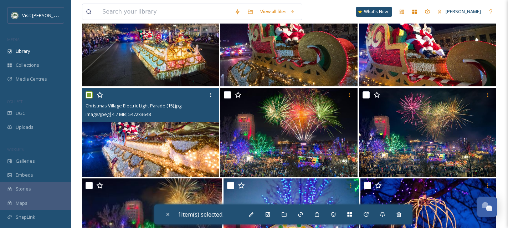
checkbox input "true"
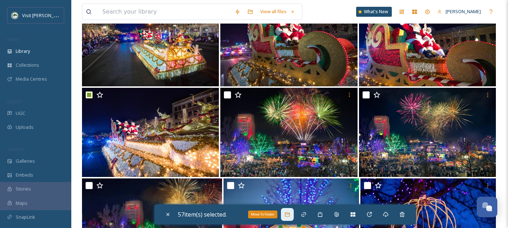
click at [290, 216] on icon at bounding box center [287, 214] width 6 height 6
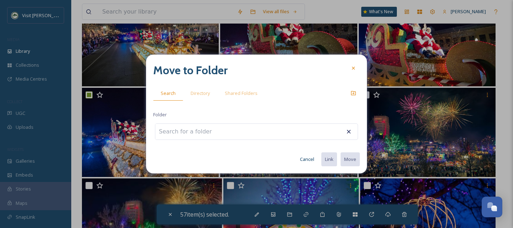
click at [191, 127] on input at bounding box center [194, 132] width 78 height 16
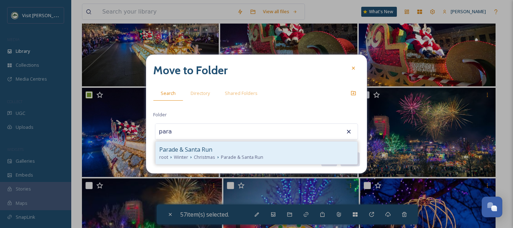
click at [204, 152] on span "Parade & Santa Run" at bounding box center [185, 149] width 53 height 9
type input "Parade & Santa Run"
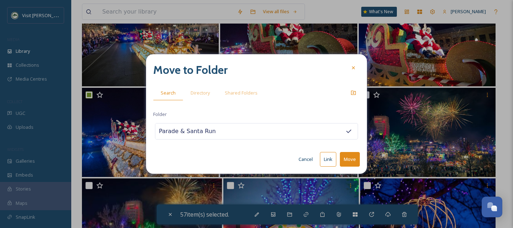
drag, startPoint x: 350, startPoint y: 159, endPoint x: 379, endPoint y: 150, distance: 30.8
click at [350, 159] on button "Move" at bounding box center [350, 159] width 20 height 15
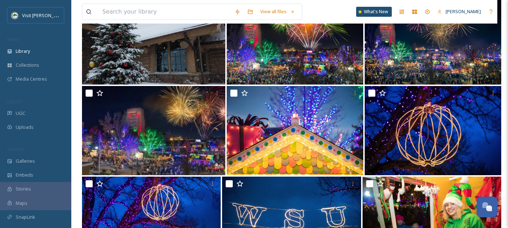
scroll to position [810, 0]
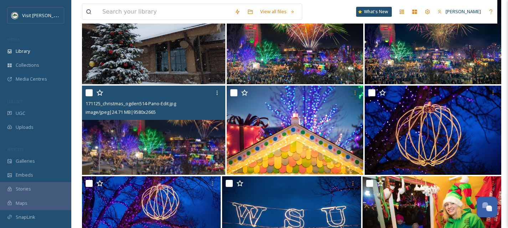
click at [149, 153] on img at bounding box center [153, 129] width 143 height 89
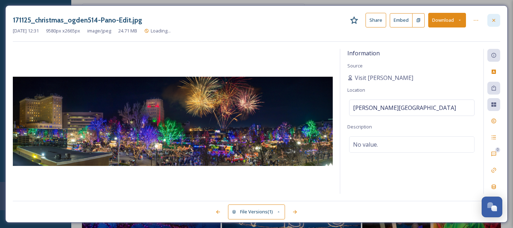
click at [492, 18] on icon at bounding box center [494, 20] width 6 height 6
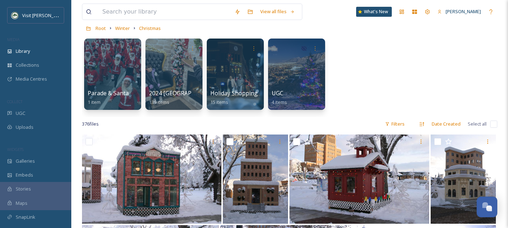
scroll to position [39, 0]
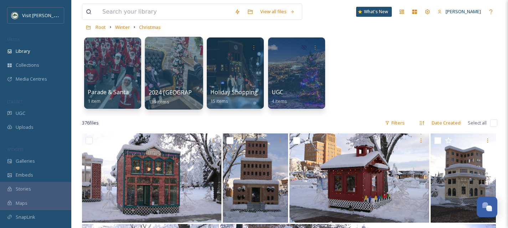
click at [159, 79] on div at bounding box center [174, 73] width 58 height 73
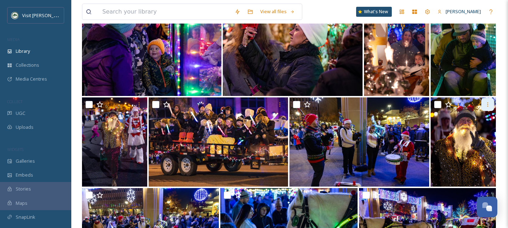
scroll to position [837, 0]
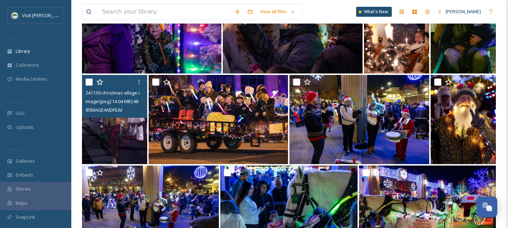
click at [89, 83] on input "checkbox" at bounding box center [88, 81] width 7 height 7
checkbox input "true"
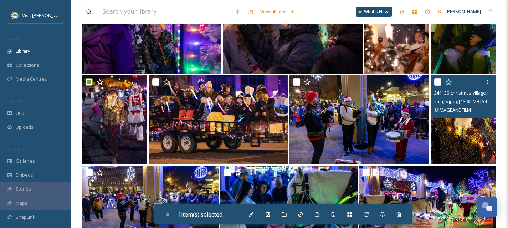
click at [439, 82] on input "checkbox" at bounding box center [437, 81] width 7 height 7
checkbox input "true"
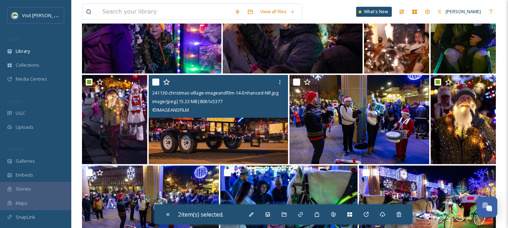
click at [154, 83] on input "checkbox" at bounding box center [155, 81] width 7 height 7
checkbox input "true"
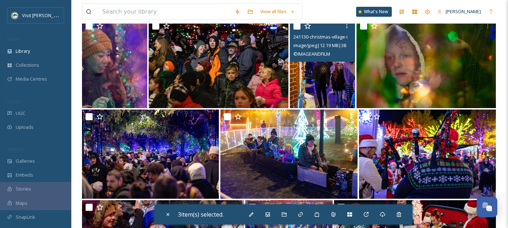
scroll to position [1074, 0]
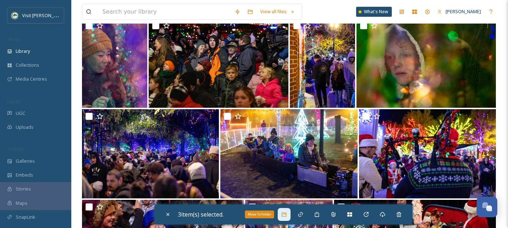
click at [284, 215] on icon at bounding box center [283, 214] width 5 height 4
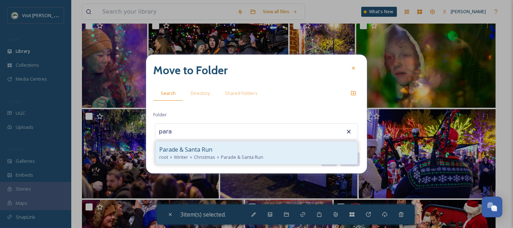
click at [187, 146] on span "Parade & Santa Run" at bounding box center [185, 149] width 53 height 9
type input "Parade & Santa Run"
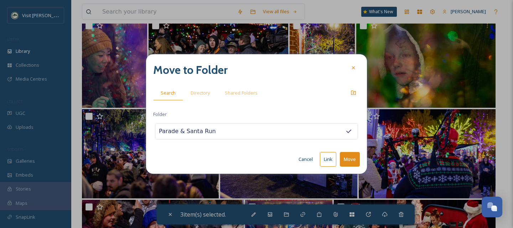
click at [350, 159] on button "Move" at bounding box center [350, 159] width 20 height 15
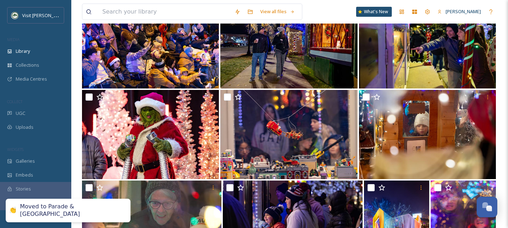
scroll to position [1869, 0]
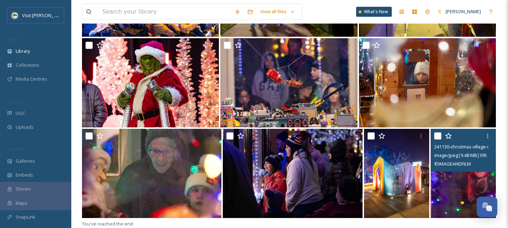
click at [436, 136] on input "checkbox" at bounding box center [437, 135] width 7 height 7
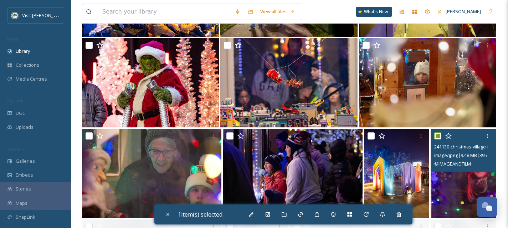
click at [436, 136] on input "checkbox" at bounding box center [437, 135] width 7 height 7
checkbox input "false"
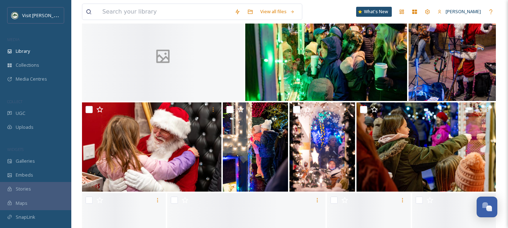
scroll to position [3497, 0]
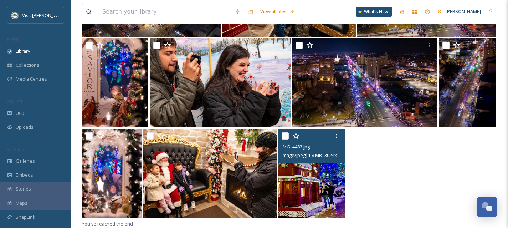
click at [285, 137] on input "checkbox" at bounding box center [284, 135] width 7 height 7
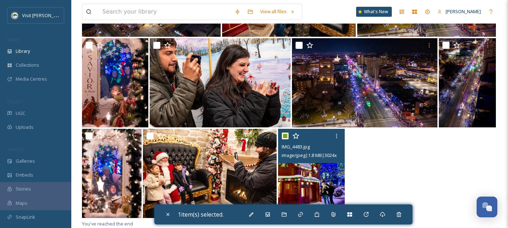
click at [285, 137] on input "checkbox" at bounding box center [284, 135] width 7 height 7
checkbox input "false"
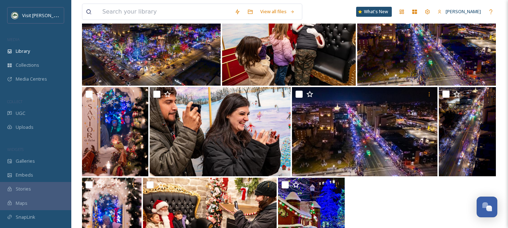
scroll to position [3448, 0]
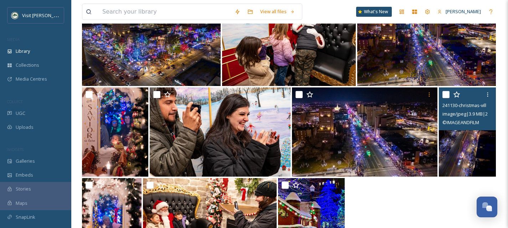
click at [445, 93] on input "checkbox" at bounding box center [445, 94] width 7 height 7
checkbox input "true"
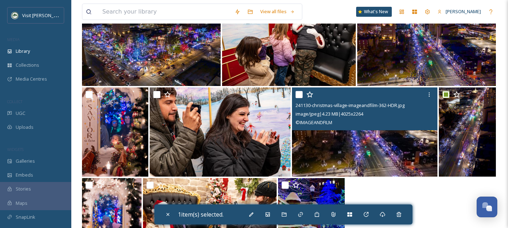
click at [301, 95] on input "checkbox" at bounding box center [298, 94] width 7 height 7
checkbox input "true"
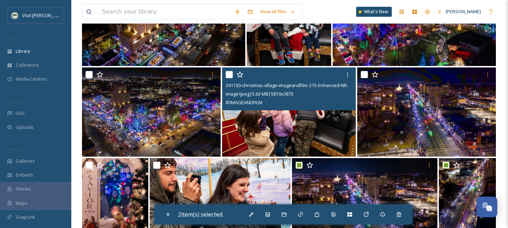
scroll to position [3376, 0]
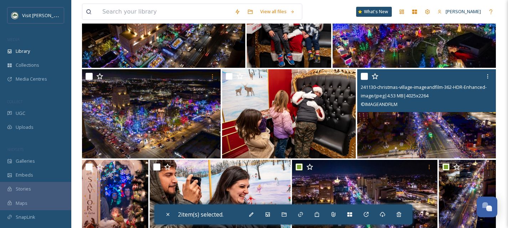
click at [365, 78] on input "checkbox" at bounding box center [363, 76] width 7 height 7
checkbox input "true"
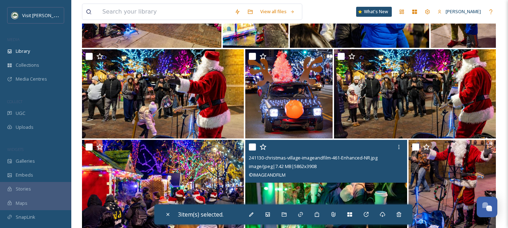
scroll to position [2818, 0]
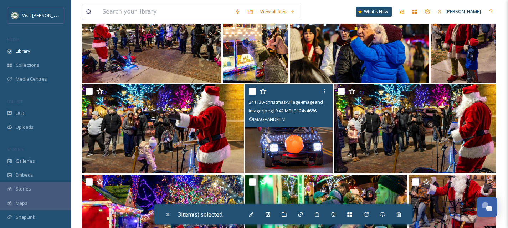
click at [252, 91] on input "checkbox" at bounding box center [252, 91] width 7 height 7
checkbox input "true"
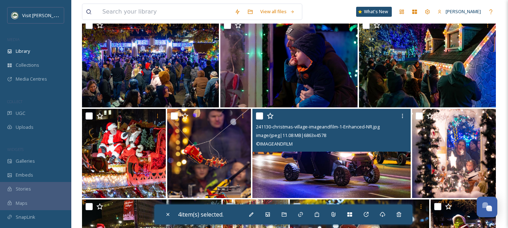
scroll to position [2600, 0]
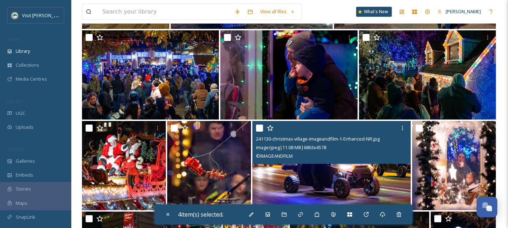
click at [258, 127] on input "checkbox" at bounding box center [259, 127] width 7 height 7
checkbox input "true"
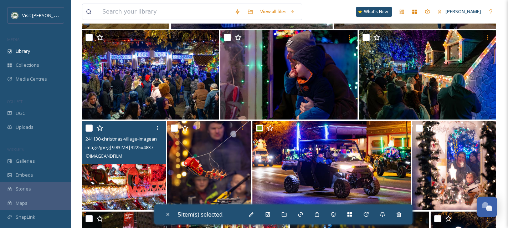
click at [89, 127] on input "checkbox" at bounding box center [88, 127] width 7 height 7
checkbox input "true"
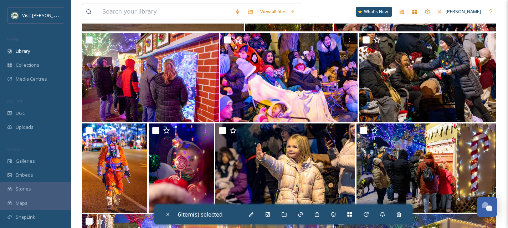
scroll to position [2324, 0]
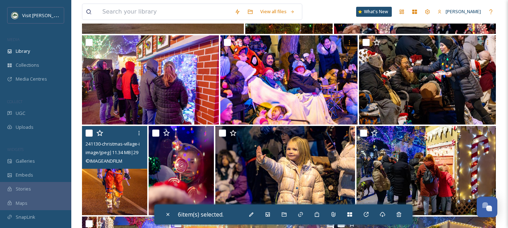
click at [87, 133] on input "checkbox" at bounding box center [88, 132] width 7 height 7
checkbox input "true"
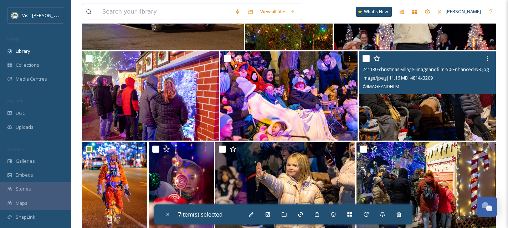
scroll to position [2307, 0]
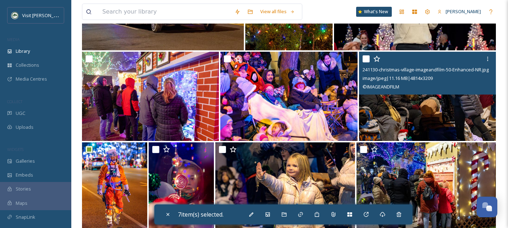
click at [365, 60] on input "checkbox" at bounding box center [365, 58] width 7 height 7
checkbox input "true"
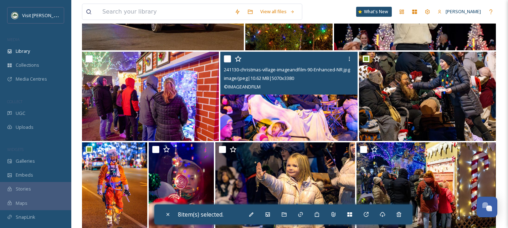
click at [228, 58] on input "checkbox" at bounding box center [227, 58] width 7 height 7
checkbox input "true"
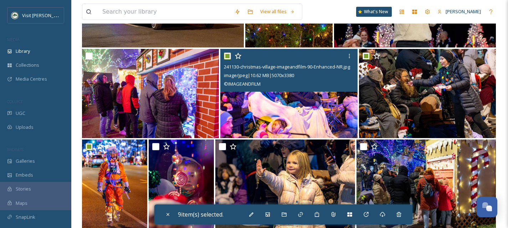
scroll to position [2354, 0]
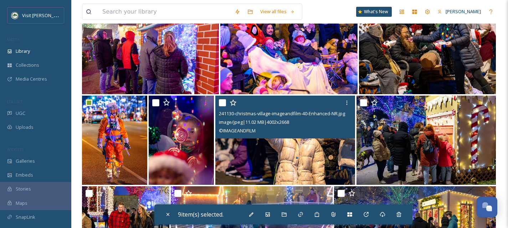
click at [223, 104] on input "checkbox" at bounding box center [222, 102] width 7 height 7
checkbox input "true"
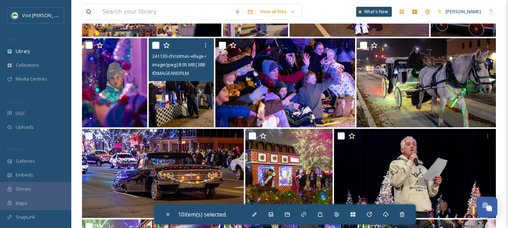
scroll to position [2137, 0]
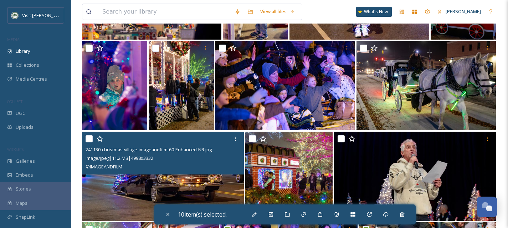
click at [89, 139] on input "checkbox" at bounding box center [88, 138] width 7 height 7
checkbox input "true"
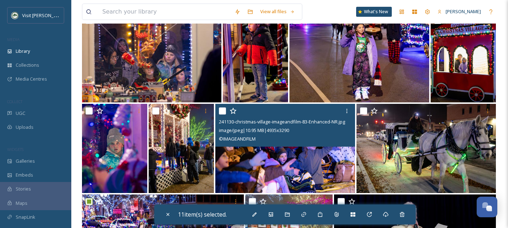
scroll to position [2074, 0]
click at [222, 110] on input "checkbox" at bounding box center [222, 111] width 7 height 7
checkbox input "true"
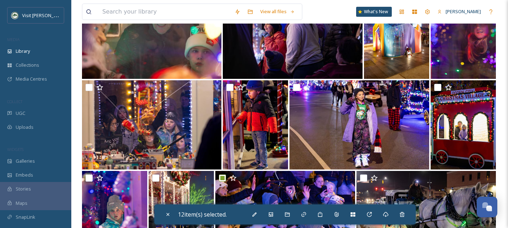
scroll to position [2007, 0]
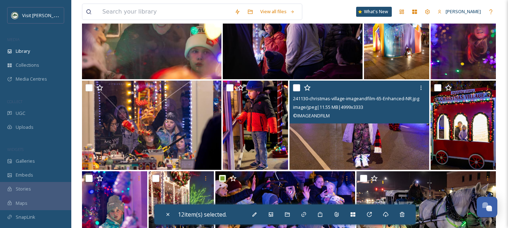
click at [296, 89] on input "checkbox" at bounding box center [296, 87] width 7 height 7
checkbox input "true"
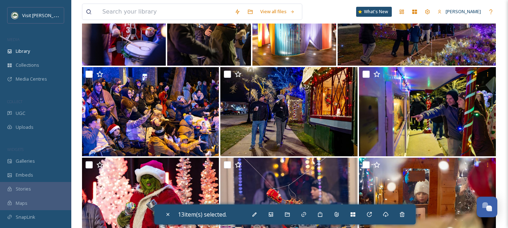
scroll to position [1749, 0]
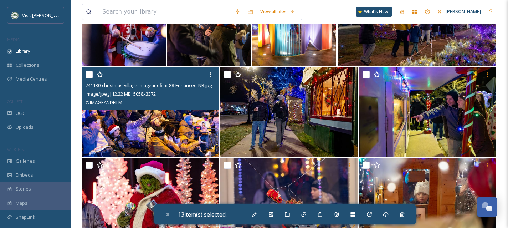
click at [90, 75] on input "checkbox" at bounding box center [88, 74] width 7 height 7
checkbox input "true"
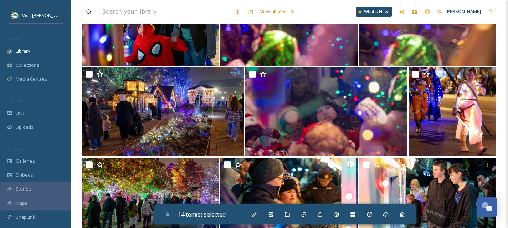
scroll to position [1445, 0]
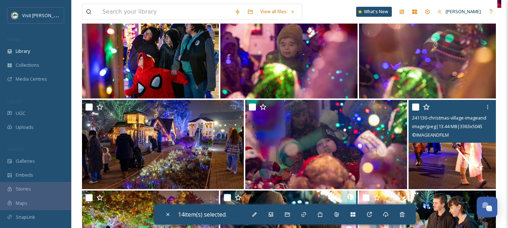
click at [416, 107] on input "checkbox" at bounding box center [415, 106] width 7 height 7
checkbox input "true"
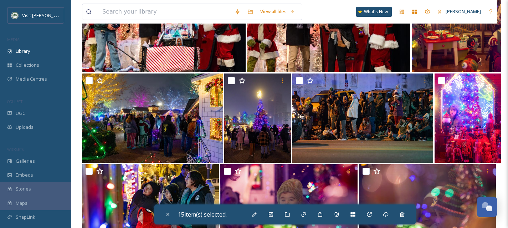
scroll to position [1290, 0]
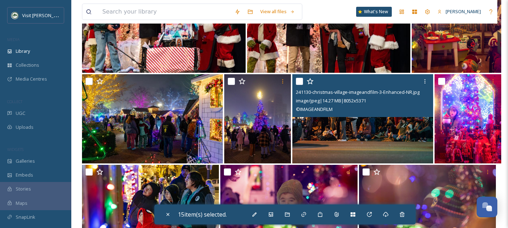
click at [297, 81] on input "checkbox" at bounding box center [299, 81] width 7 height 7
checkbox input "true"
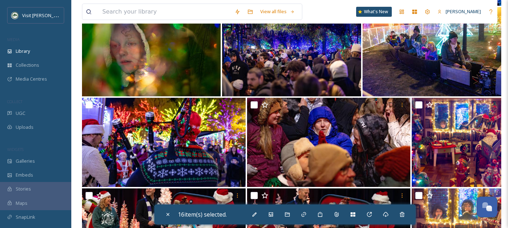
scroll to position [1085, 0]
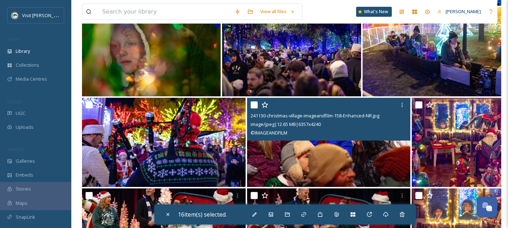
click at [254, 104] on input "checkbox" at bounding box center [253, 104] width 7 height 7
checkbox input "true"
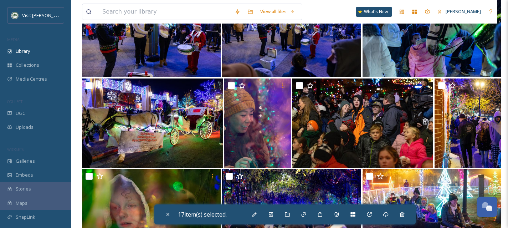
scroll to position [922, 0]
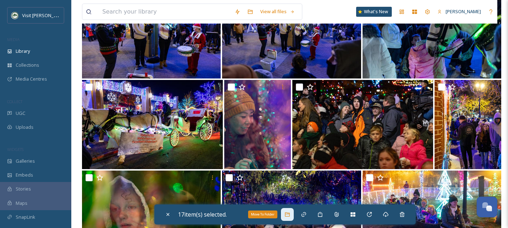
click at [289, 215] on icon at bounding box center [287, 214] width 6 height 6
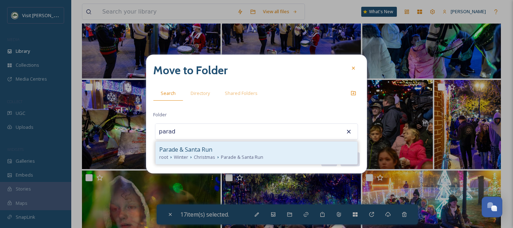
click at [192, 152] on span "Parade & Santa Run" at bounding box center [185, 149] width 53 height 9
type input "Parade & Santa Run"
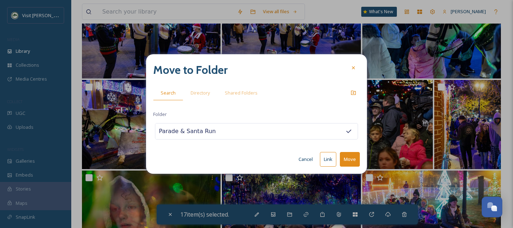
click at [353, 159] on button "Move" at bounding box center [350, 159] width 20 height 15
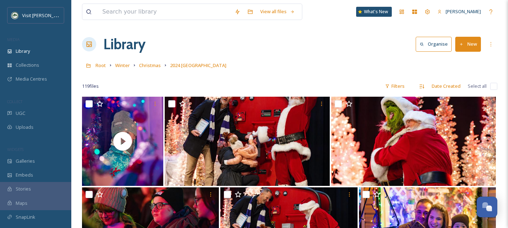
scroll to position [0, 0]
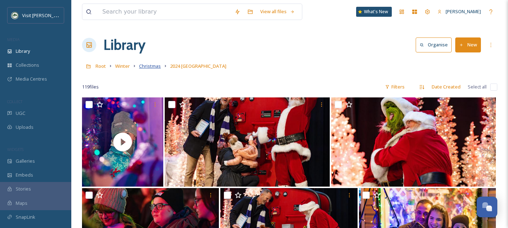
click at [155, 67] on span "Christmas" at bounding box center [150, 66] width 22 height 6
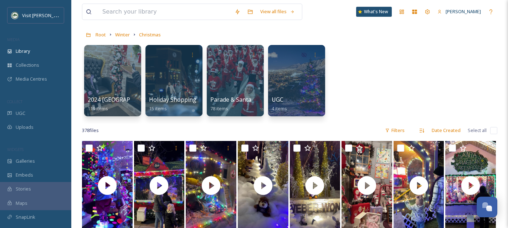
scroll to position [33, 0]
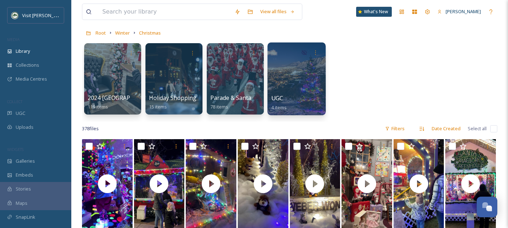
click at [294, 83] on div at bounding box center [296, 78] width 58 height 73
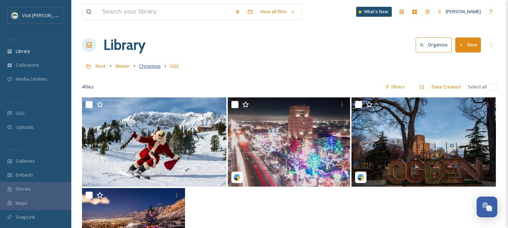
click at [146, 65] on span "Christmas" at bounding box center [150, 66] width 22 height 6
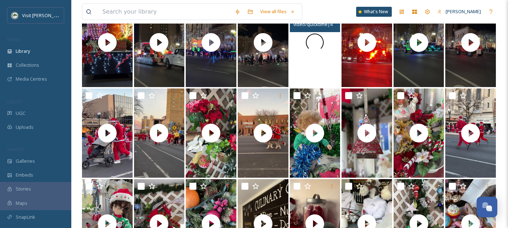
scroll to position [1719, 0]
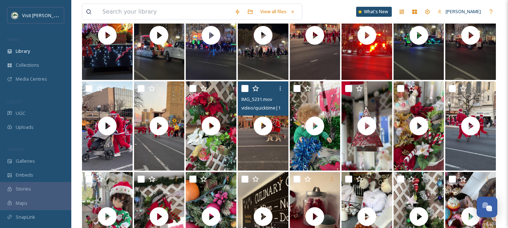
click at [244, 89] on input "checkbox" at bounding box center [244, 88] width 7 height 7
checkbox input "true"
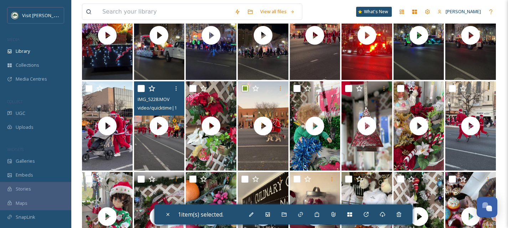
click at [139, 88] on input "checkbox" at bounding box center [140, 88] width 7 height 7
checkbox input "true"
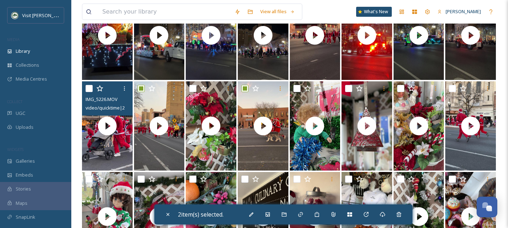
click at [85, 88] on input "checkbox" at bounding box center [88, 88] width 7 height 7
checkbox input "true"
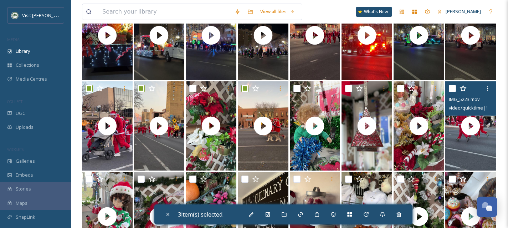
click at [456, 87] on input "checkbox" at bounding box center [451, 88] width 7 height 7
checkbox input "true"
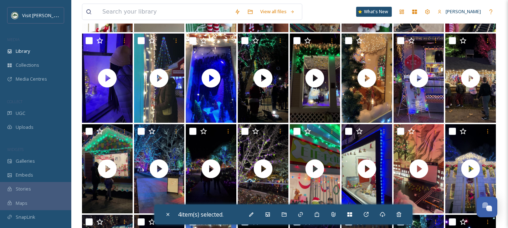
scroll to position [2119, 0]
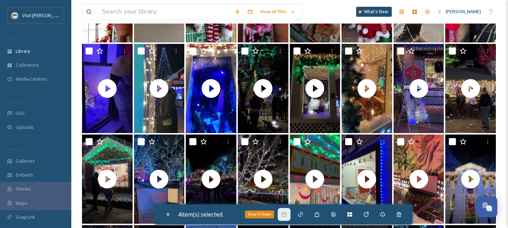
click at [284, 215] on icon at bounding box center [283, 214] width 5 height 4
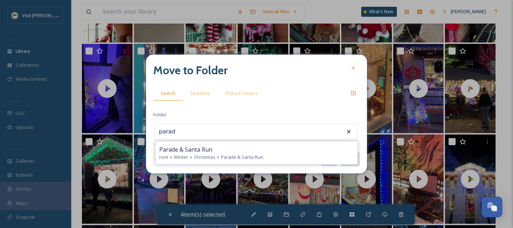
click at [194, 141] on div "Parade & Santa Run root Winter Christmas Parade & [GEOGRAPHIC_DATA]" at bounding box center [256, 152] width 202 height 23
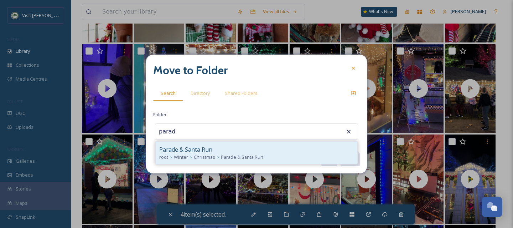
click at [194, 146] on span "Parade & Santa Run" at bounding box center [185, 149] width 53 height 9
type input "Parade & Santa Run"
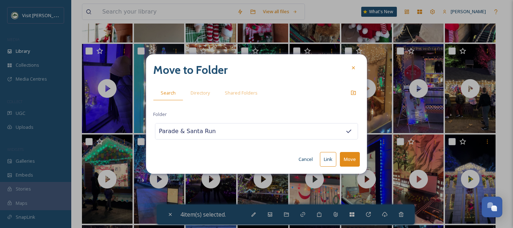
click at [351, 161] on button "Move" at bounding box center [350, 159] width 20 height 15
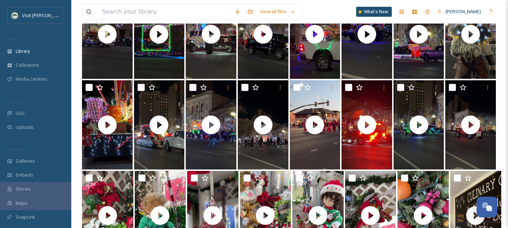
scroll to position [1608, 0]
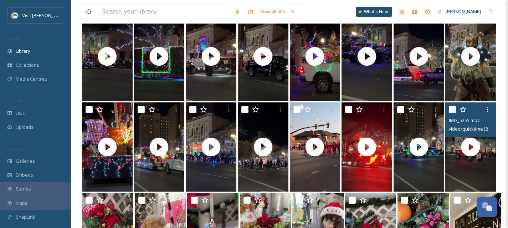
click at [450, 110] on input "checkbox" at bounding box center [451, 109] width 7 height 7
checkbox input "true"
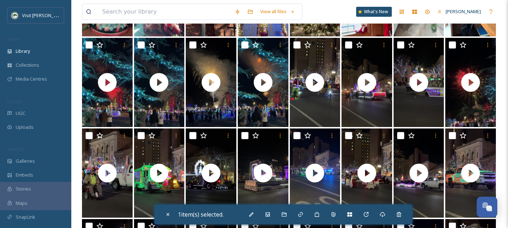
scroll to position [1401, 0]
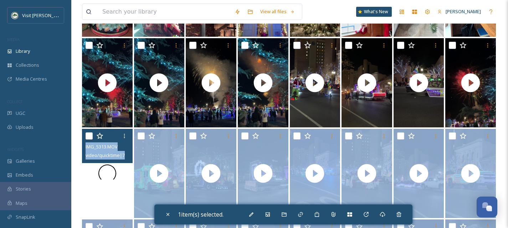
click at [127, 175] on div at bounding box center [107, 173] width 51 height 89
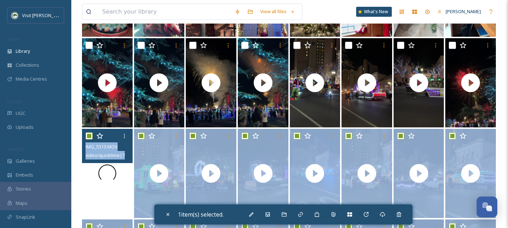
checkbox input "true"
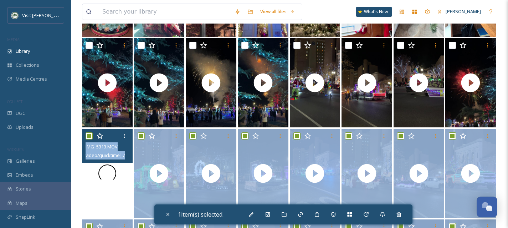
checkbox input "true"
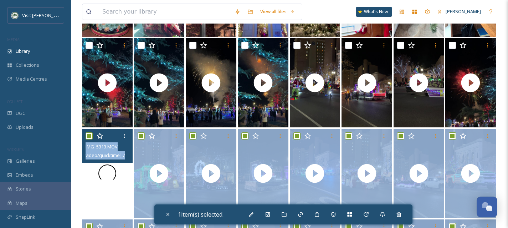
checkbox input "true"
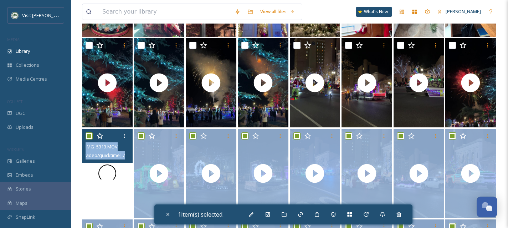
checkbox input "true"
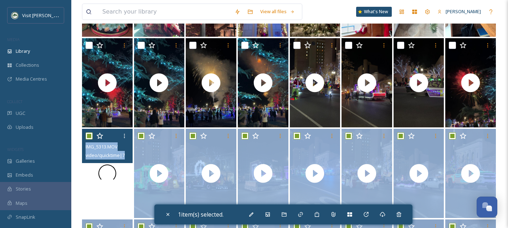
checkbox input "true"
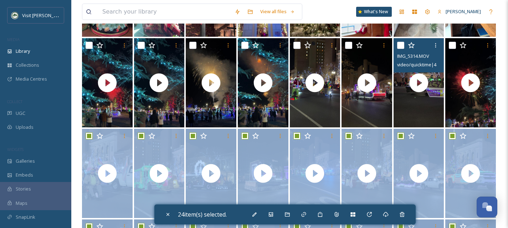
click at [401, 44] on input "checkbox" at bounding box center [400, 45] width 7 height 7
checkbox input "true"
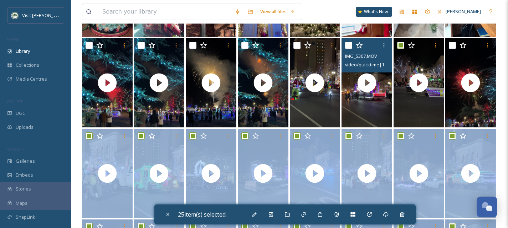
click at [347, 44] on input "checkbox" at bounding box center [348, 45] width 7 height 7
checkbox input "true"
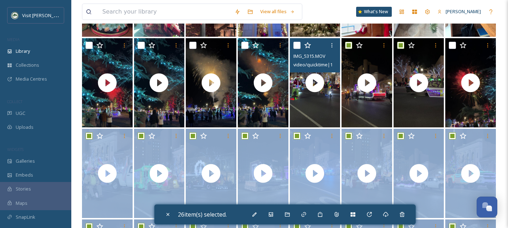
click at [296, 46] on input "checkbox" at bounding box center [296, 45] width 7 height 7
checkbox input "true"
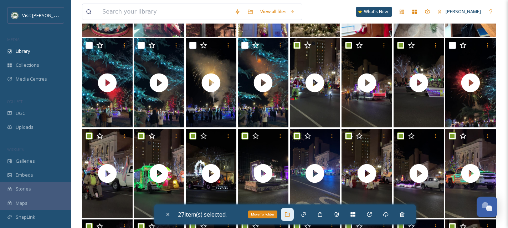
click at [286, 215] on div "Move To Folder" at bounding box center [287, 214] width 13 height 13
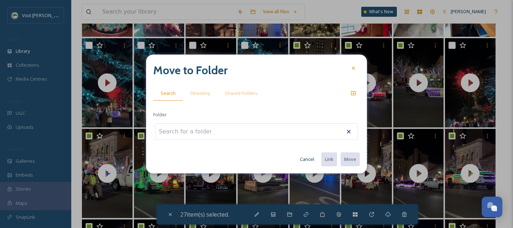
click at [226, 126] on div at bounding box center [256, 131] width 203 height 16
click at [207, 133] on input at bounding box center [194, 132] width 78 height 16
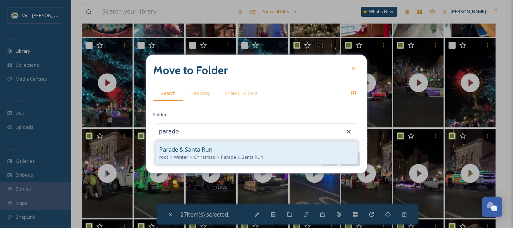
click at [210, 141] on div "Parade & Santa Run root Winter Christmas Parade & [GEOGRAPHIC_DATA]" at bounding box center [257, 152] width 202 height 22
type input "Parade & Santa Run"
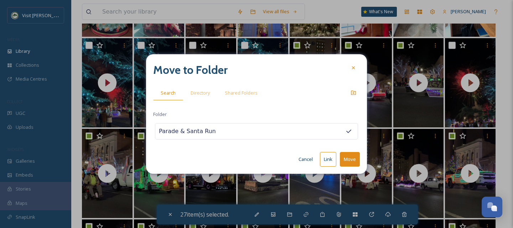
click at [352, 157] on button "Move" at bounding box center [350, 159] width 20 height 15
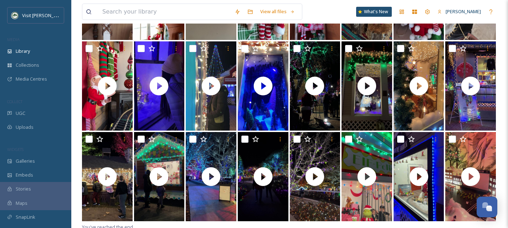
scroll to position [1762, 0]
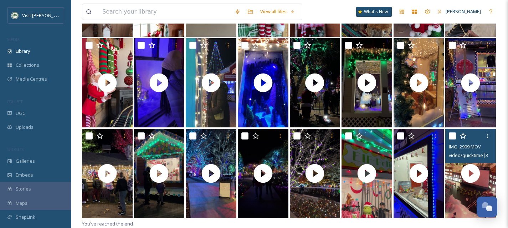
click at [451, 136] on input "checkbox" at bounding box center [451, 135] width 7 height 7
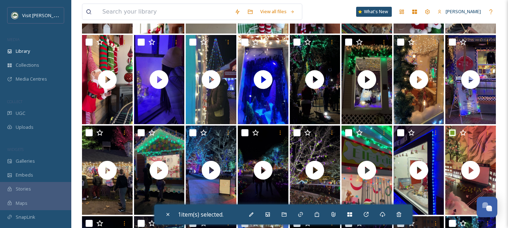
scroll to position [1816, 0]
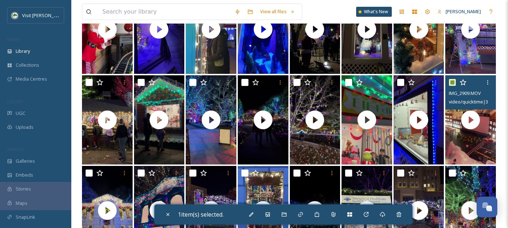
click at [450, 83] on input "checkbox" at bounding box center [451, 82] width 7 height 7
checkbox input "false"
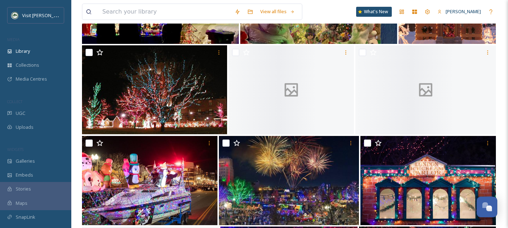
scroll to position [3572, 0]
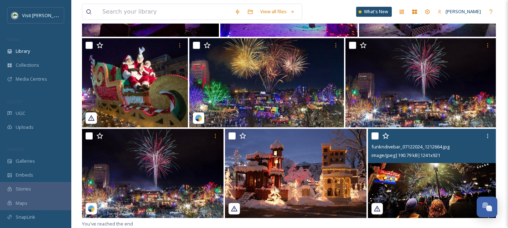
click at [374, 136] on input "checkbox" at bounding box center [374, 135] width 7 height 7
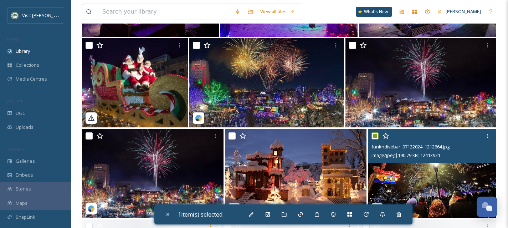
click at [374, 136] on input "checkbox" at bounding box center [374, 135] width 7 height 7
checkbox input "false"
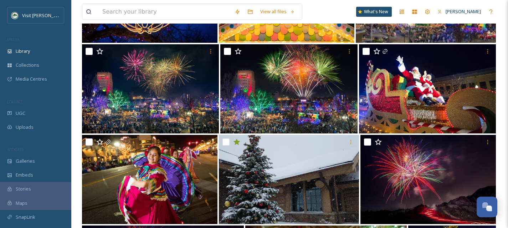
scroll to position [5918, 0]
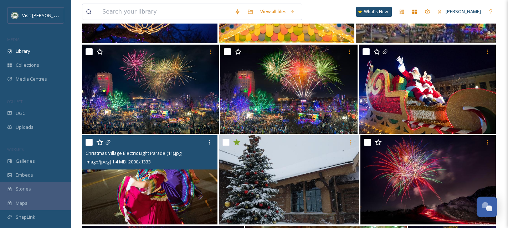
drag, startPoint x: 87, startPoint y: 142, endPoint x: 106, endPoint y: 129, distance: 22.8
click at [87, 142] on input "checkbox" at bounding box center [88, 142] width 7 height 7
checkbox input "true"
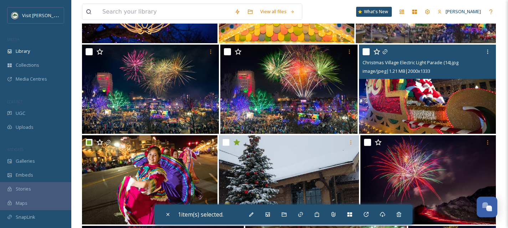
click at [364, 51] on input "checkbox" at bounding box center [365, 51] width 7 height 7
checkbox input "true"
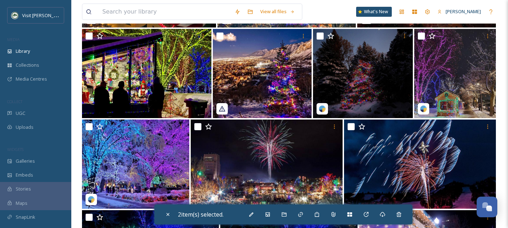
scroll to position [4227, 0]
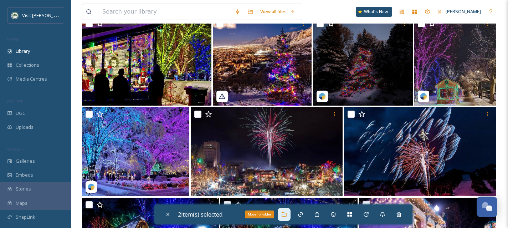
click at [289, 217] on div "Move To Folder" at bounding box center [283, 214] width 13 height 13
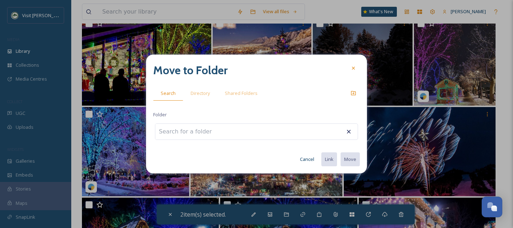
click at [200, 134] on input at bounding box center [194, 132] width 78 height 16
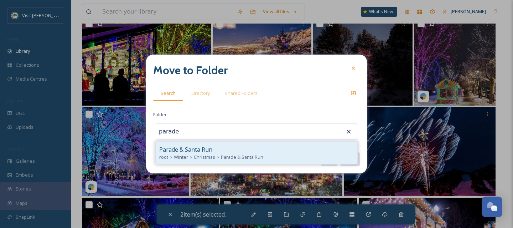
click at [214, 154] on span "Christmas" at bounding box center [204, 157] width 21 height 7
type input "Parade & Santa Run"
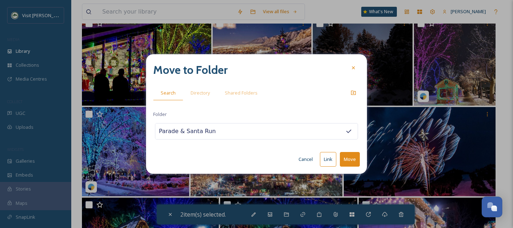
click at [349, 159] on button "Move" at bounding box center [350, 159] width 20 height 15
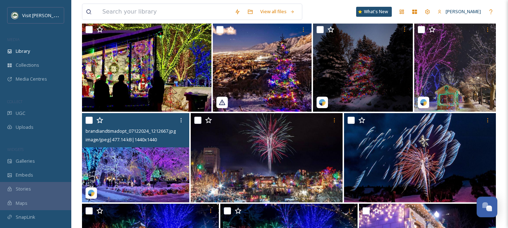
scroll to position [4220, 0]
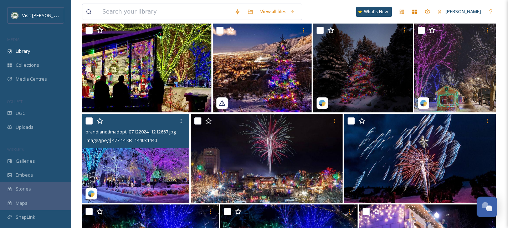
click at [90, 120] on input "checkbox" at bounding box center [88, 120] width 7 height 7
checkbox input "true"
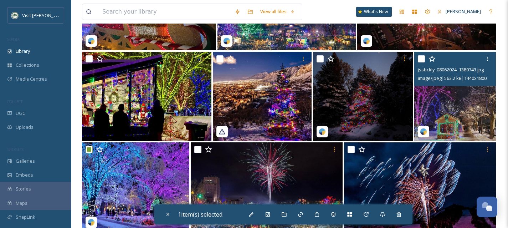
scroll to position [4190, 0]
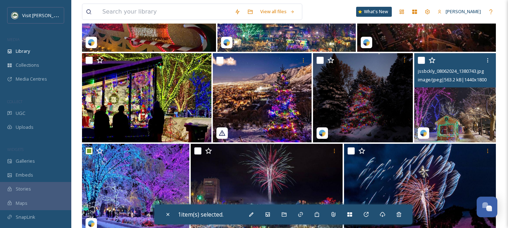
click at [420, 59] on input "checkbox" at bounding box center [420, 60] width 7 height 7
checkbox input "true"
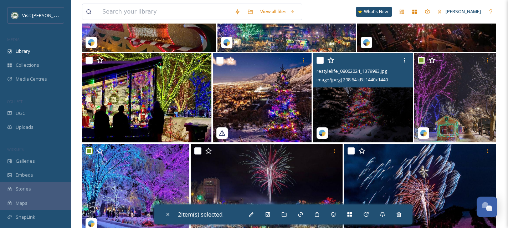
click at [320, 61] on input "checkbox" at bounding box center [319, 60] width 7 height 7
checkbox input "true"
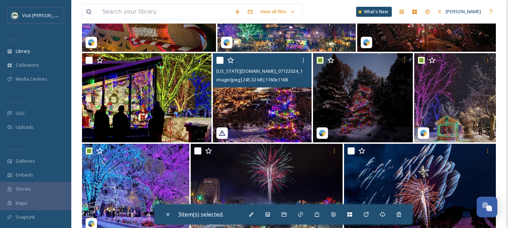
click at [217, 60] on input "checkbox" at bounding box center [219, 60] width 7 height 7
checkbox input "true"
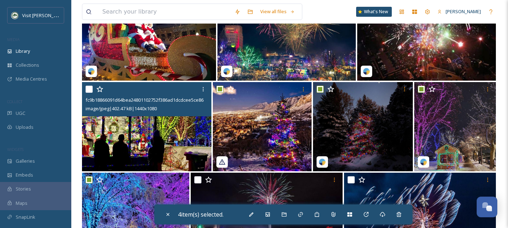
scroll to position [4161, 0]
click at [89, 90] on input "checkbox" at bounding box center [88, 88] width 7 height 7
checkbox input "true"
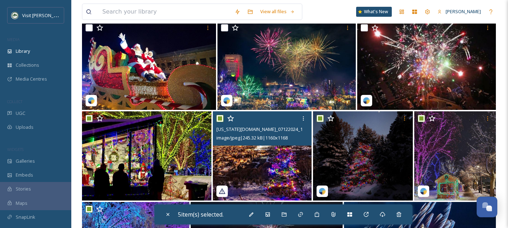
scroll to position [4112, 0]
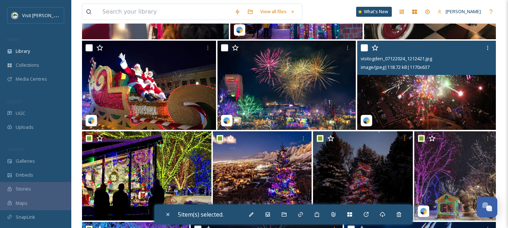
click at [365, 46] on input "checkbox" at bounding box center [363, 47] width 7 height 7
checkbox input "true"
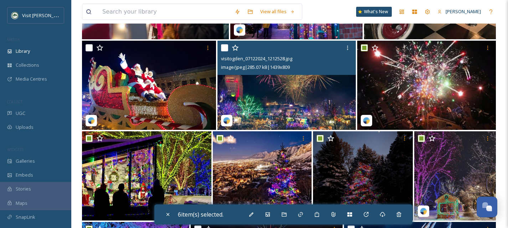
drag, startPoint x: 224, startPoint y: 46, endPoint x: 127, endPoint y: 50, distance: 97.0
click at [223, 46] on input "checkbox" at bounding box center [224, 47] width 7 height 7
checkbox input "true"
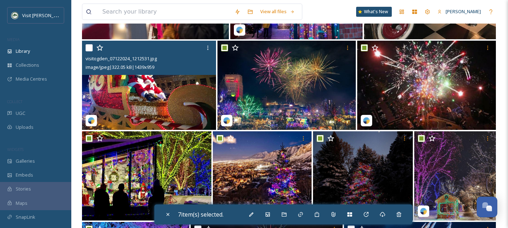
click at [85, 46] on input "checkbox" at bounding box center [88, 47] width 7 height 7
checkbox input "true"
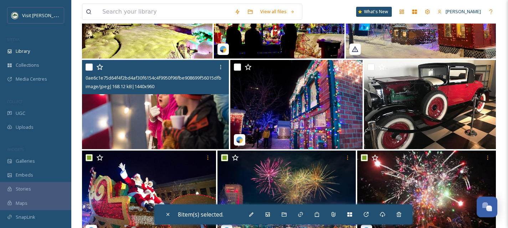
scroll to position [3975, 0]
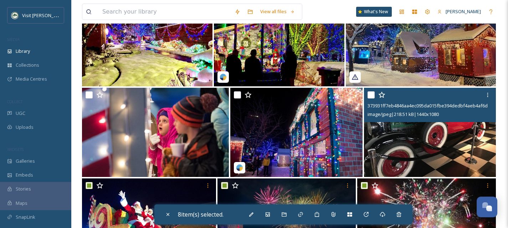
click at [371, 95] on input "checkbox" at bounding box center [370, 94] width 7 height 7
checkbox input "true"
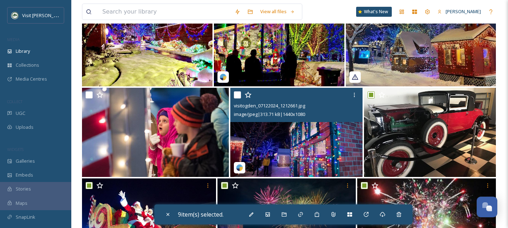
click at [235, 95] on input "checkbox" at bounding box center [237, 94] width 7 height 7
checkbox input "true"
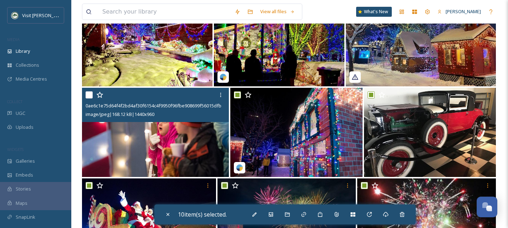
click at [90, 95] on input "checkbox" at bounding box center [88, 94] width 7 height 7
checkbox input "true"
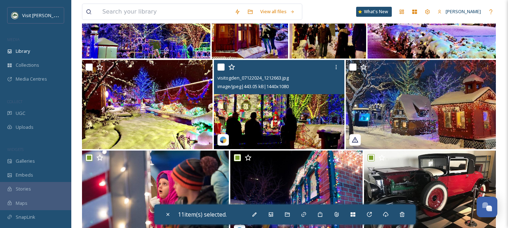
scroll to position [3912, 0]
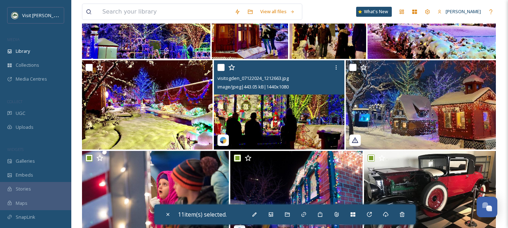
click at [222, 68] on input "checkbox" at bounding box center [220, 67] width 7 height 7
checkbox input "true"
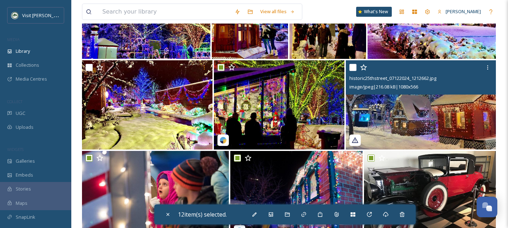
click at [353, 67] on input "checkbox" at bounding box center [352, 67] width 7 height 7
checkbox input "true"
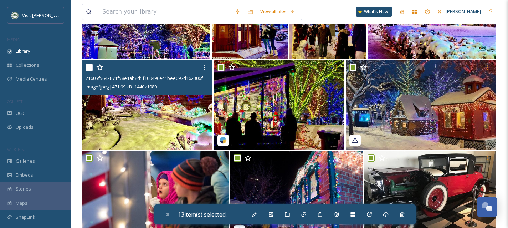
click at [90, 67] on input "checkbox" at bounding box center [88, 67] width 7 height 7
checkbox input "true"
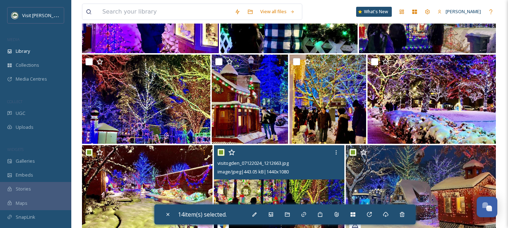
scroll to position [3827, 0]
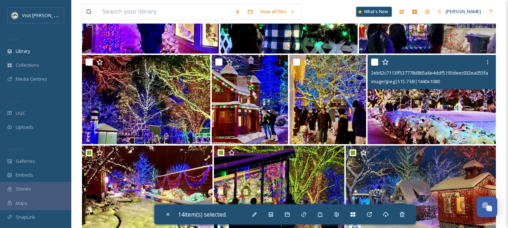
click at [372, 62] on input "checkbox" at bounding box center [374, 61] width 7 height 7
checkbox input "true"
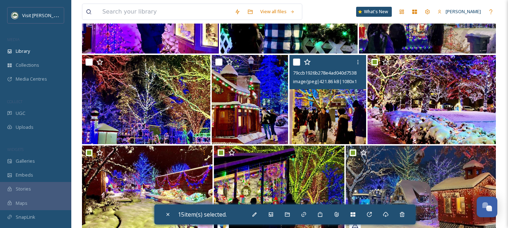
click at [292, 63] on div "79ccb1926b278e4ad040d753800e258f4d9d709092ce7683092b783be1fe2120.jpg image/jpeg…" at bounding box center [327, 72] width 76 height 34
click at [295, 62] on input "checkbox" at bounding box center [296, 61] width 7 height 7
checkbox input "true"
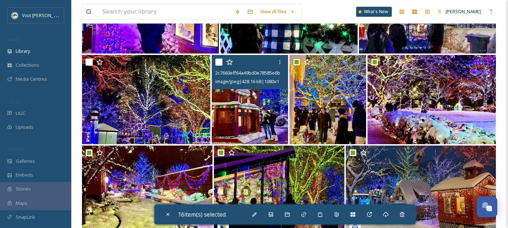
click at [218, 61] on input "checkbox" at bounding box center [218, 61] width 7 height 7
checkbox input "true"
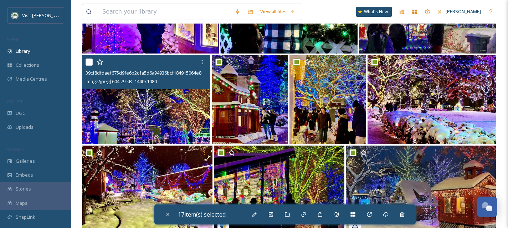
click at [87, 62] on input "checkbox" at bounding box center [88, 61] width 7 height 7
checkbox input "true"
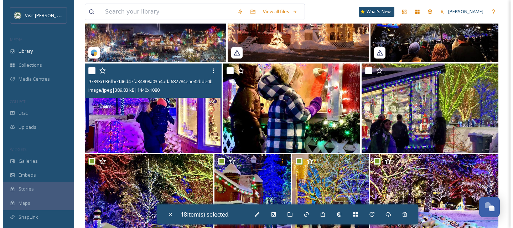
scroll to position [3712, 0]
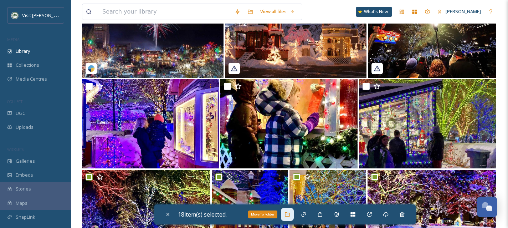
click at [289, 216] on icon at bounding box center [287, 214] width 6 height 6
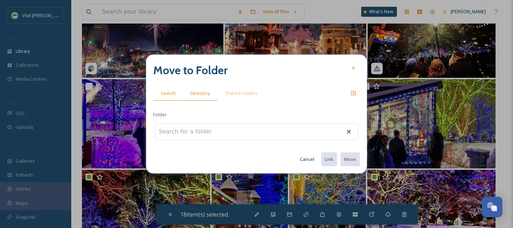
click at [200, 95] on span "Directory" at bounding box center [200, 93] width 19 height 7
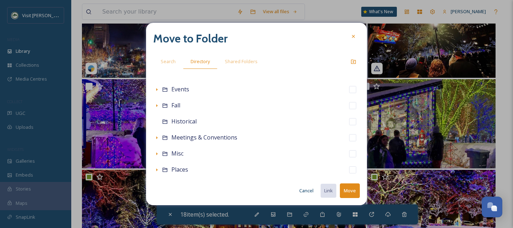
scroll to position [158, 0]
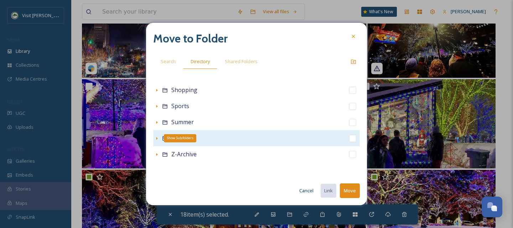
click at [155, 137] on icon at bounding box center [157, 138] width 6 height 6
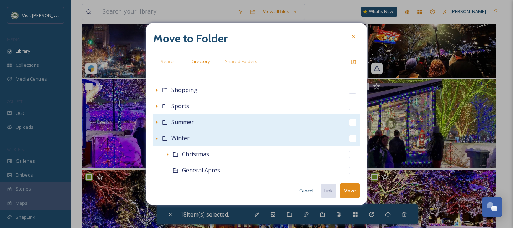
scroll to position [171, 0]
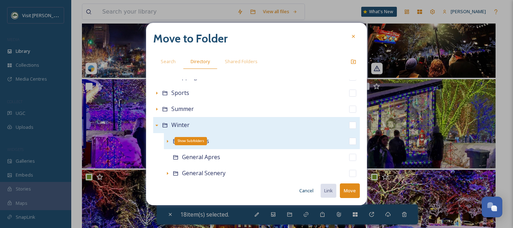
click at [169, 142] on icon at bounding box center [168, 141] width 6 height 6
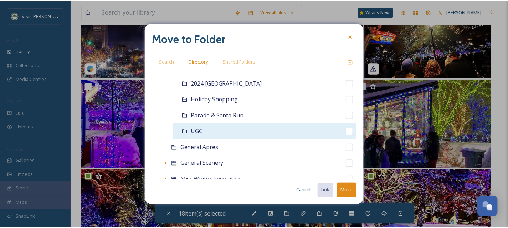
scroll to position [252, 0]
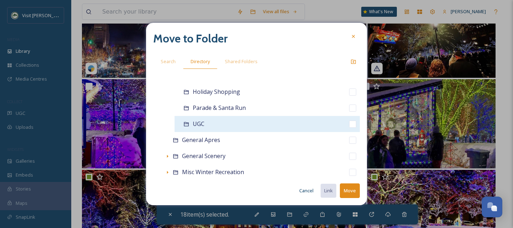
click at [349, 124] on input "checkbox" at bounding box center [352, 123] width 7 height 7
checkbox input "true"
checkbox input "false"
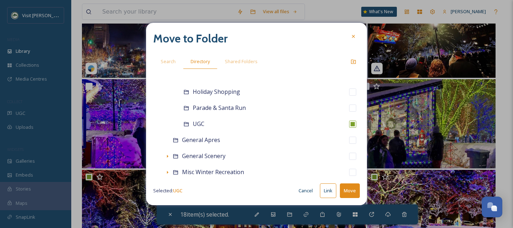
click at [356, 189] on button "Move" at bounding box center [350, 190] width 20 height 15
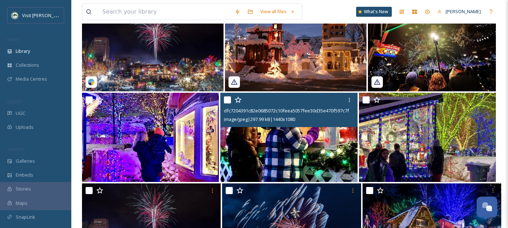
scroll to position [3697, 0]
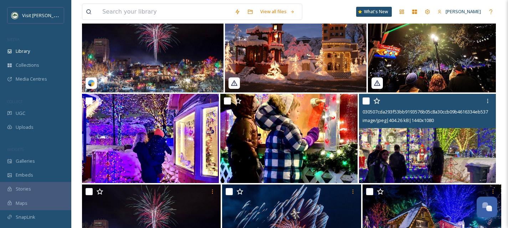
click at [366, 101] on input "checkbox" at bounding box center [365, 100] width 7 height 7
checkbox input "true"
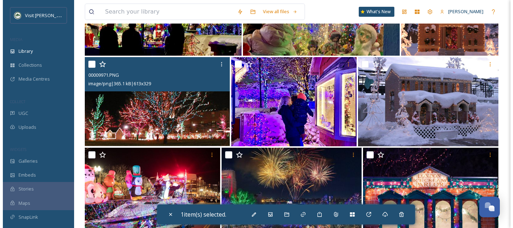
scroll to position [3268, 0]
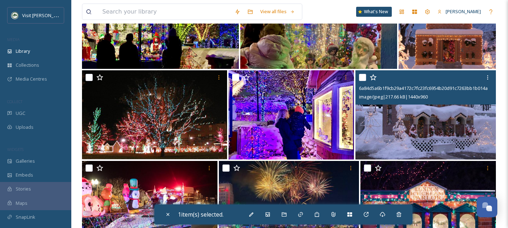
click at [383, 129] on img at bounding box center [425, 114] width 140 height 89
checkbox input "true"
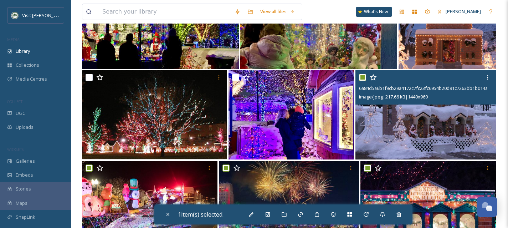
checkbox input "true"
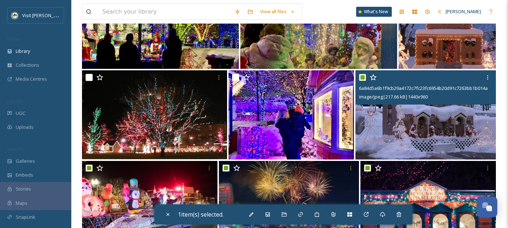
checkbox input "true"
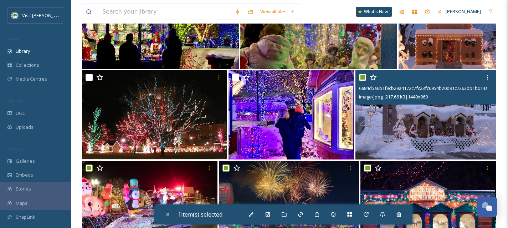
checkbox input "true"
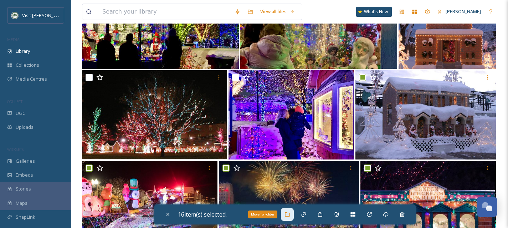
click at [293, 213] on div "Move To Folder" at bounding box center [287, 214] width 13 height 13
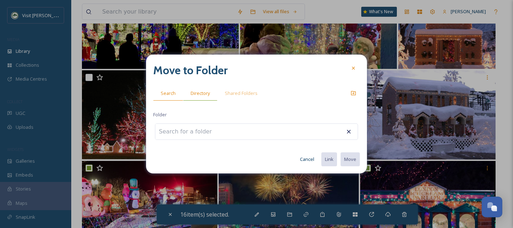
click at [202, 90] on span "Directory" at bounding box center [200, 93] width 19 height 7
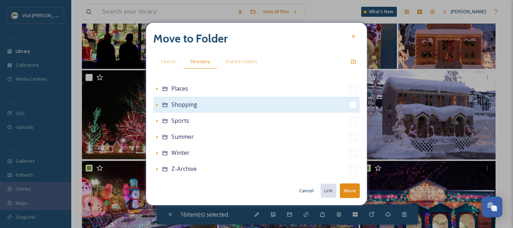
scroll to position [158, 0]
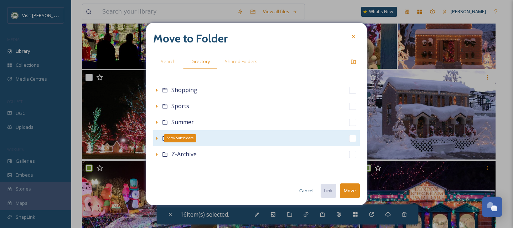
click at [155, 140] on icon at bounding box center [157, 138] width 6 height 6
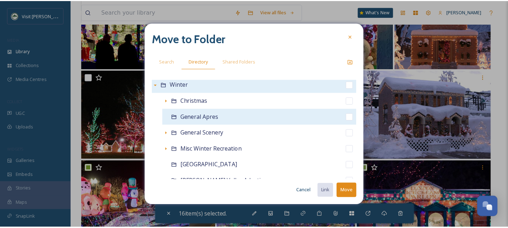
scroll to position [215, 0]
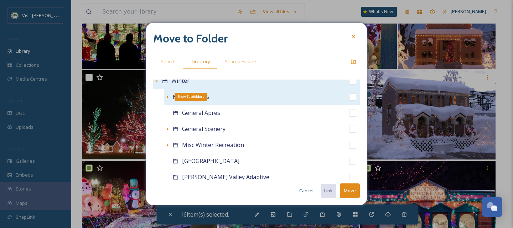
click at [168, 98] on icon at bounding box center [168, 97] width 6 height 6
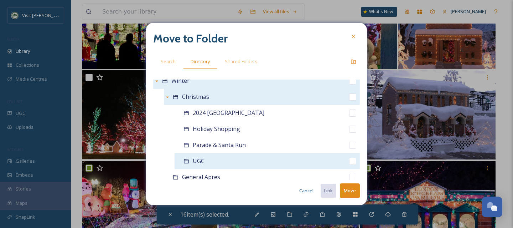
click at [349, 161] on input "checkbox" at bounding box center [352, 160] width 7 height 7
checkbox input "true"
checkbox input "false"
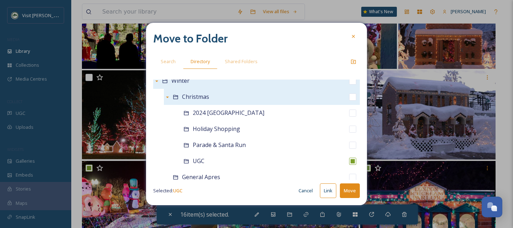
click at [353, 193] on button "Move" at bounding box center [350, 190] width 20 height 15
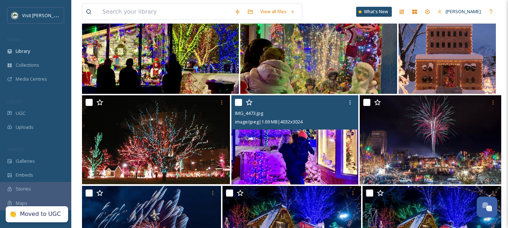
scroll to position [3231, 0]
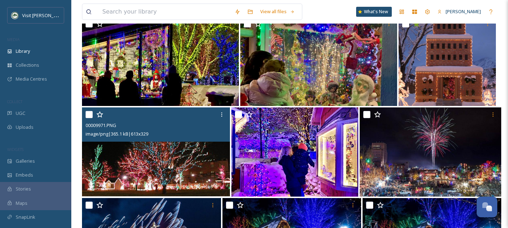
click at [89, 116] on input "checkbox" at bounding box center [88, 114] width 7 height 7
checkbox input "true"
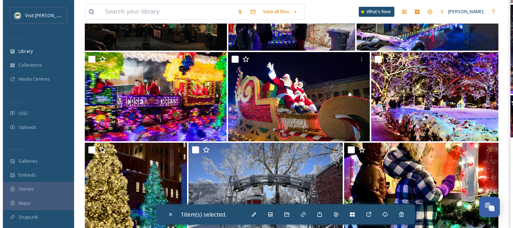
scroll to position [2983, 0]
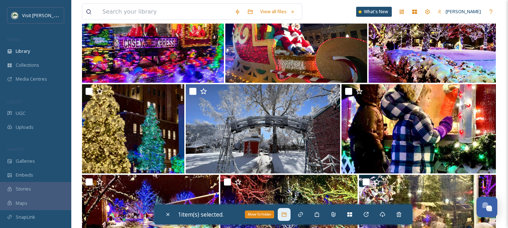
click at [286, 216] on icon at bounding box center [283, 214] width 5 height 4
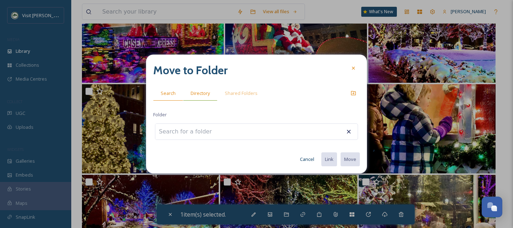
click at [203, 97] on div "Directory" at bounding box center [200, 93] width 34 height 15
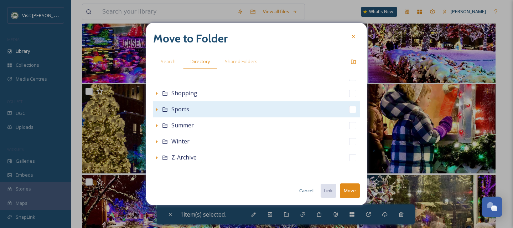
scroll to position [158, 0]
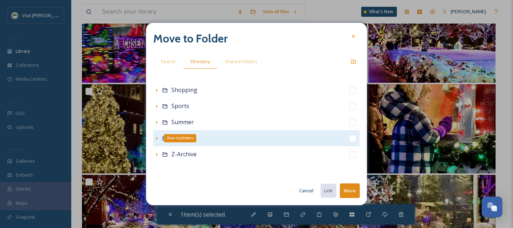
click at [156, 139] on icon at bounding box center [157, 138] width 6 height 6
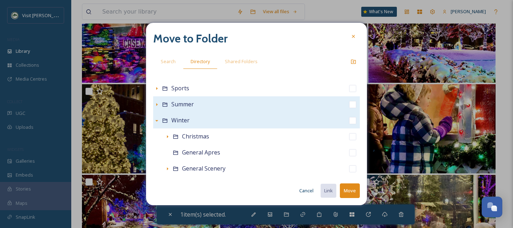
scroll to position [198, 0]
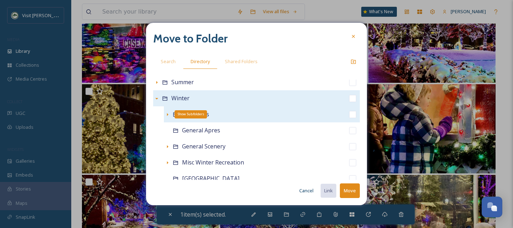
click at [168, 114] on icon at bounding box center [167, 114] width 1 height 3
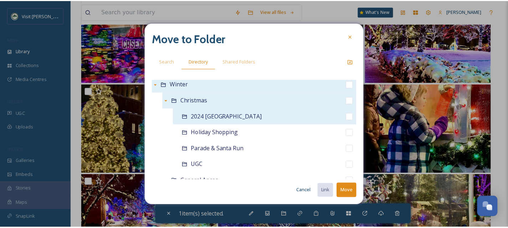
scroll to position [212, 0]
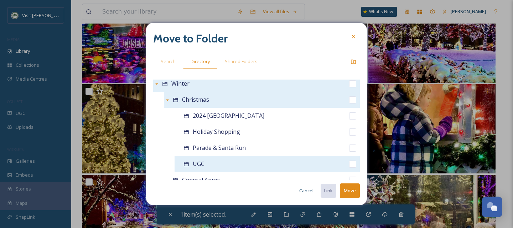
click at [349, 163] on input "checkbox" at bounding box center [352, 163] width 7 height 7
checkbox input "true"
checkbox input "false"
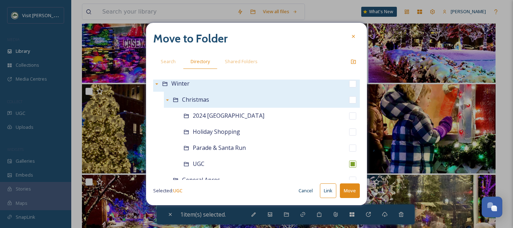
click at [358, 194] on button "Move" at bounding box center [350, 190] width 20 height 15
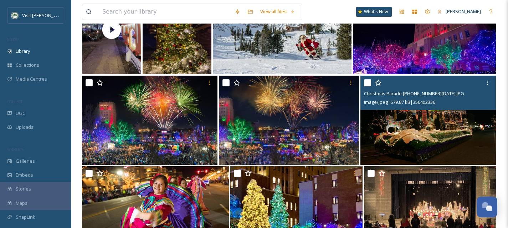
scroll to position [2448, 0]
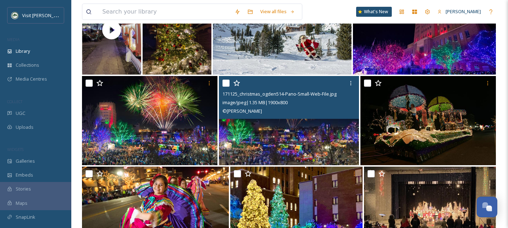
click at [223, 81] on input "checkbox" at bounding box center [225, 82] width 7 height 7
checkbox input "true"
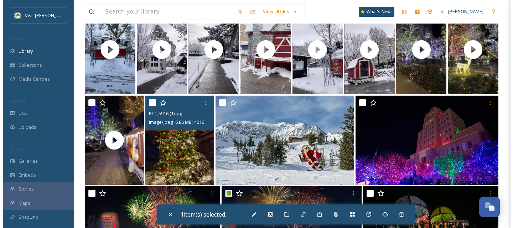
scroll to position [2338, 0]
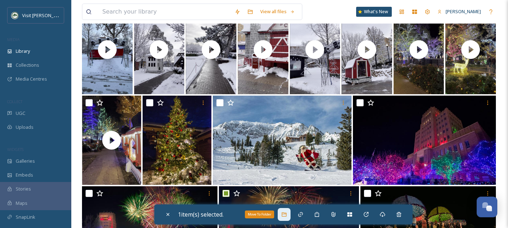
click at [284, 215] on icon at bounding box center [284, 214] width 6 height 6
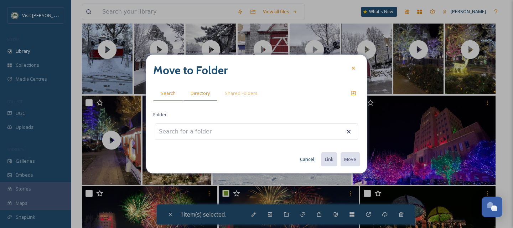
click at [199, 92] on span "Directory" at bounding box center [200, 93] width 19 height 7
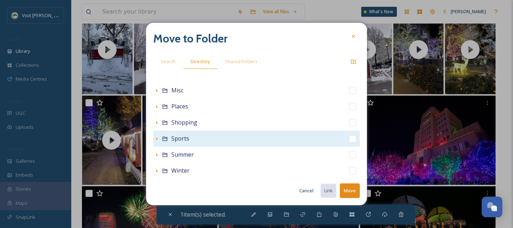
scroll to position [158, 0]
click at [158, 137] on icon at bounding box center [157, 138] width 6 height 6
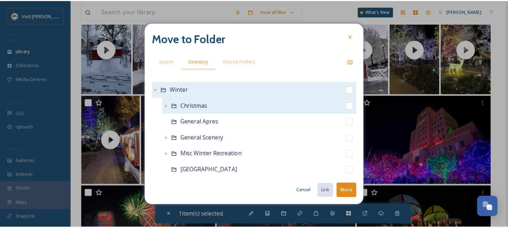
scroll to position [207, 0]
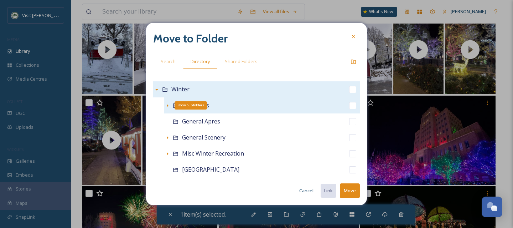
click at [165, 104] on icon at bounding box center [168, 106] width 6 height 6
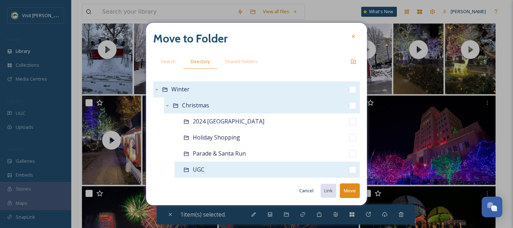
click at [349, 170] on input "checkbox" at bounding box center [352, 169] width 7 height 7
checkbox input "true"
checkbox input "false"
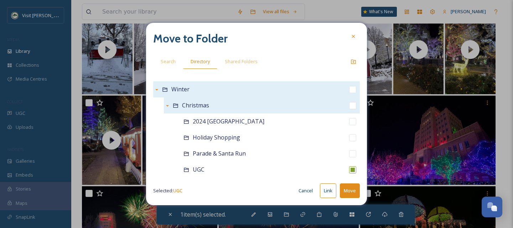
click at [355, 189] on button "Move" at bounding box center [350, 190] width 20 height 15
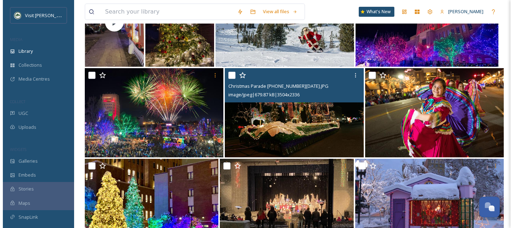
scroll to position [2453, 0]
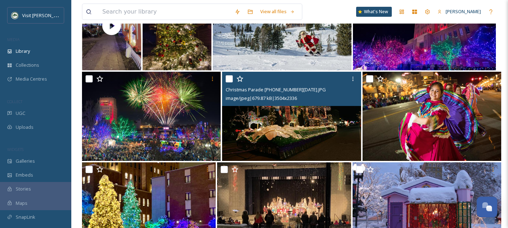
click at [228, 77] on input "checkbox" at bounding box center [228, 78] width 7 height 7
checkbox input "true"
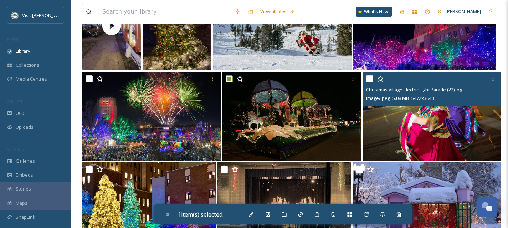
click at [370, 79] on input "checkbox" at bounding box center [369, 78] width 7 height 7
checkbox input "true"
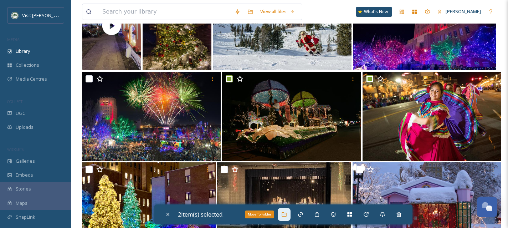
click at [290, 213] on div "Move To Folder" at bounding box center [283, 214] width 13 height 13
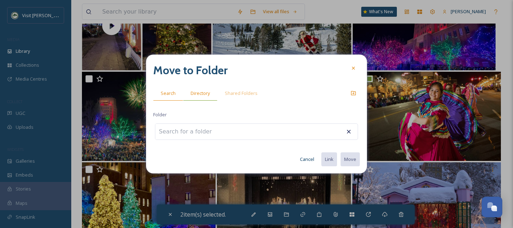
click at [193, 91] on span "Directory" at bounding box center [200, 93] width 19 height 7
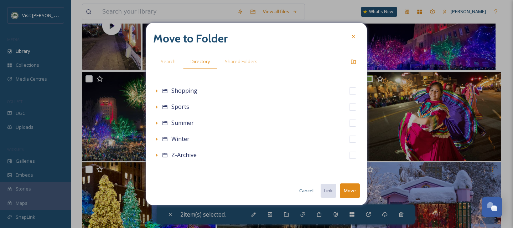
scroll to position [158, 0]
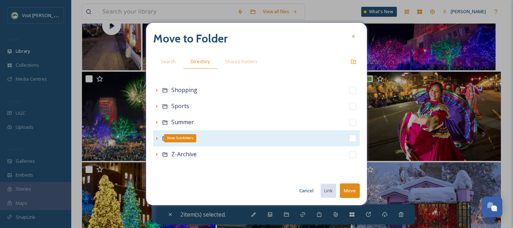
click at [157, 138] on icon at bounding box center [156, 138] width 1 height 3
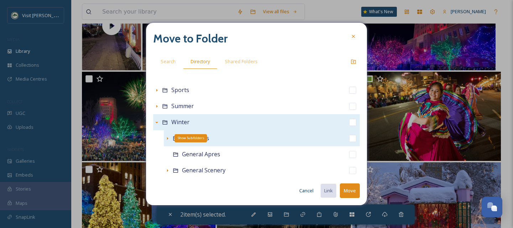
click at [169, 139] on icon at bounding box center [168, 138] width 6 height 6
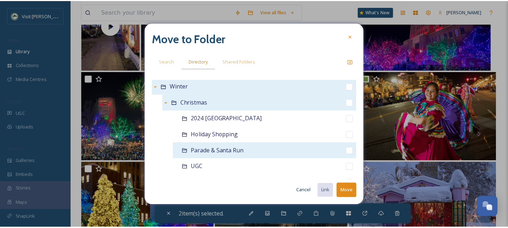
scroll to position [225, 0]
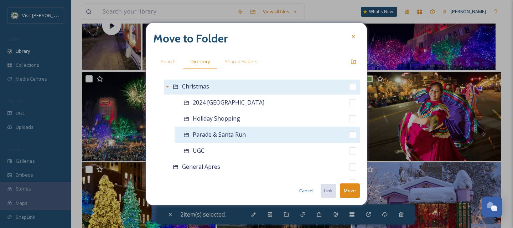
click at [349, 134] on input "checkbox" at bounding box center [352, 134] width 7 height 7
checkbox input "true"
checkbox input "false"
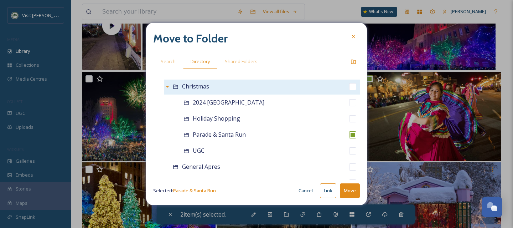
click at [351, 184] on button "Move" at bounding box center [350, 190] width 20 height 15
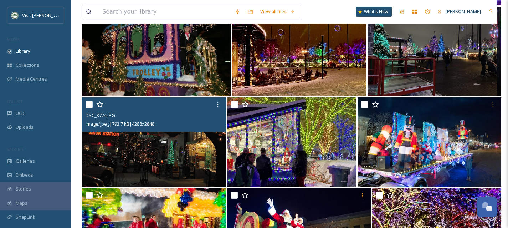
scroll to position [2692, 0]
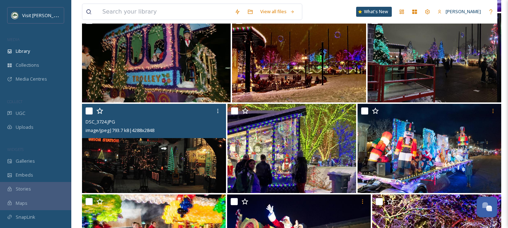
click at [87, 109] on input "checkbox" at bounding box center [88, 110] width 7 height 7
checkbox input "true"
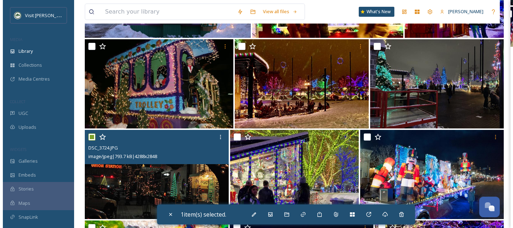
scroll to position [2664, 0]
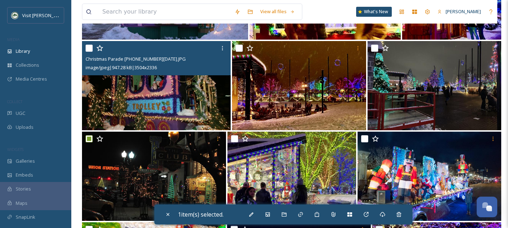
click at [91, 50] on input "checkbox" at bounding box center [88, 48] width 7 height 7
checkbox input "true"
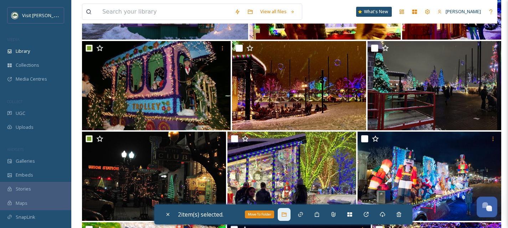
click at [281, 217] on div "Move To Folder" at bounding box center [283, 214] width 13 height 13
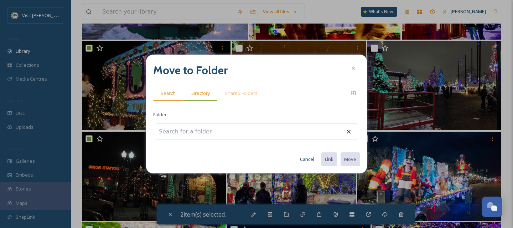
click at [204, 94] on span "Directory" at bounding box center [200, 93] width 19 height 7
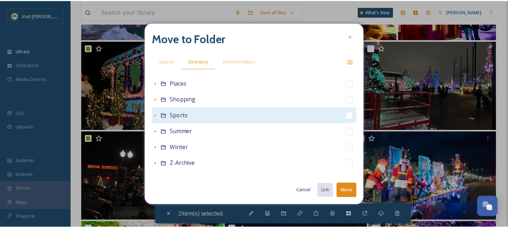
scroll to position [158, 0]
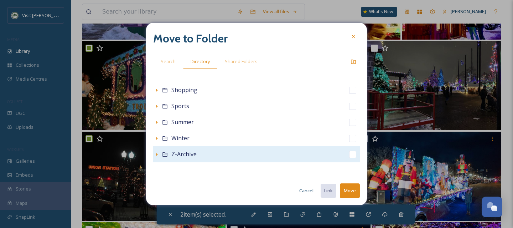
click at [350, 153] on input "checkbox" at bounding box center [352, 154] width 7 height 7
checkbox input "true"
checkbox input "false"
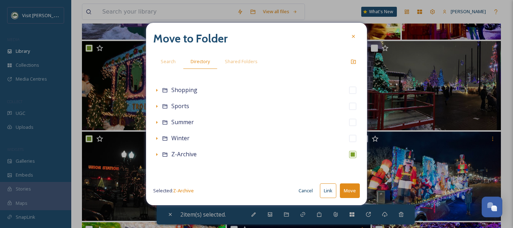
click at [349, 191] on button "Move" at bounding box center [350, 190] width 20 height 15
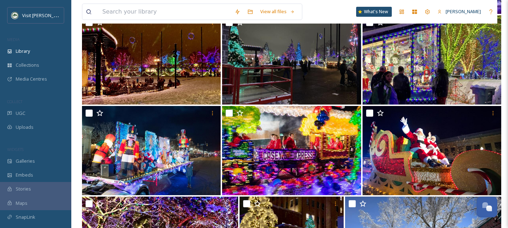
scroll to position [2678, 0]
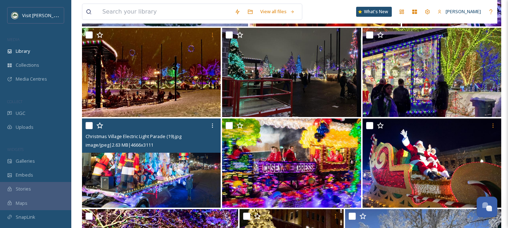
click at [87, 126] on input "checkbox" at bounding box center [88, 125] width 7 height 7
checkbox input "true"
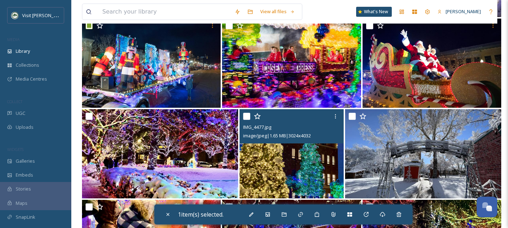
scroll to position [2777, 0]
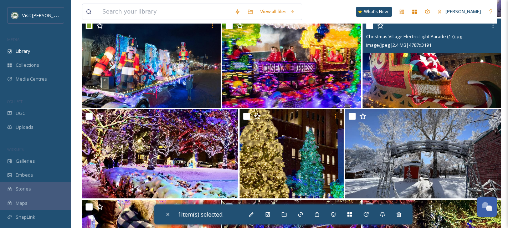
click at [423, 81] on img at bounding box center [431, 63] width 139 height 89
checkbox input "true"
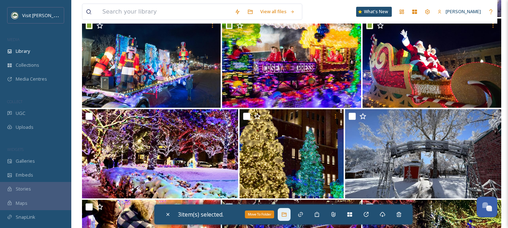
click at [285, 216] on icon at bounding box center [284, 214] width 6 height 6
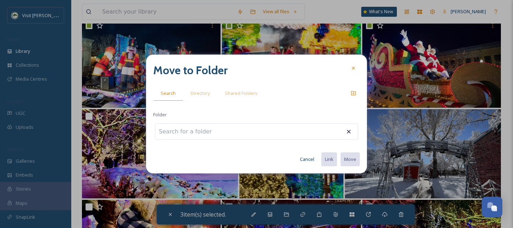
click at [196, 130] on input at bounding box center [194, 132] width 78 height 16
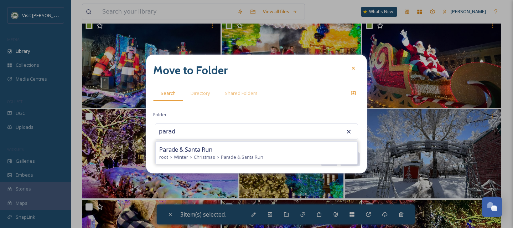
drag, startPoint x: 191, startPoint y: 149, endPoint x: 201, endPoint y: 150, distance: 9.7
click at [191, 149] on span "Parade & Santa Run" at bounding box center [185, 149] width 53 height 9
type input "Parade & Santa Run"
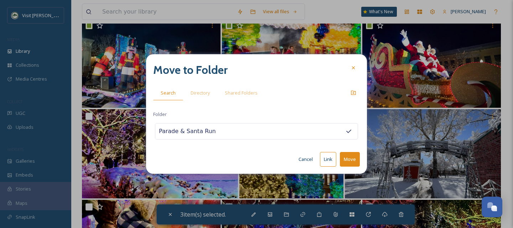
click at [354, 156] on button "Move" at bounding box center [350, 159] width 20 height 15
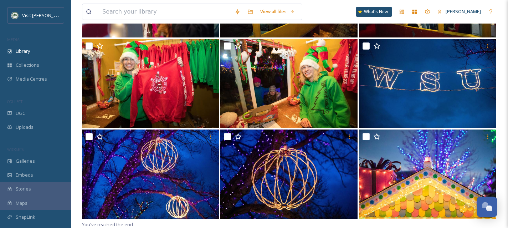
scroll to position [4477, 0]
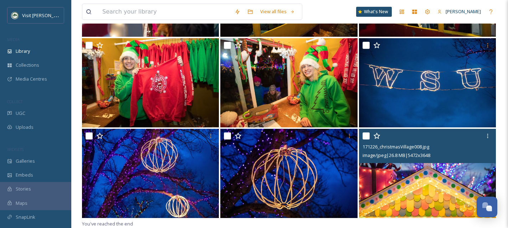
click at [369, 136] on input "checkbox" at bounding box center [365, 135] width 7 height 7
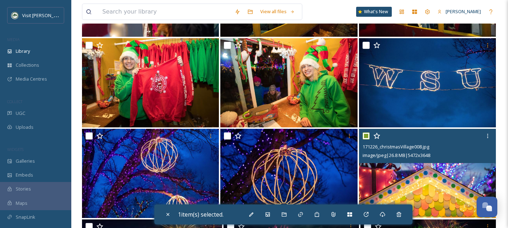
click at [368, 136] on input "checkbox" at bounding box center [365, 135] width 7 height 7
checkbox input "false"
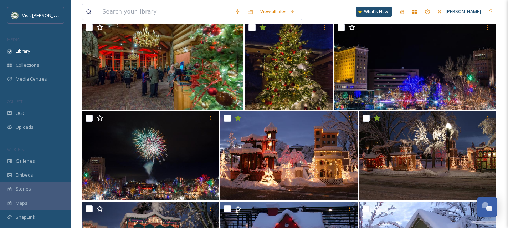
scroll to position [4867, 0]
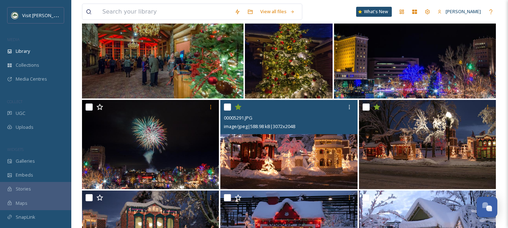
click at [328, 170] on img at bounding box center [288, 144] width 137 height 89
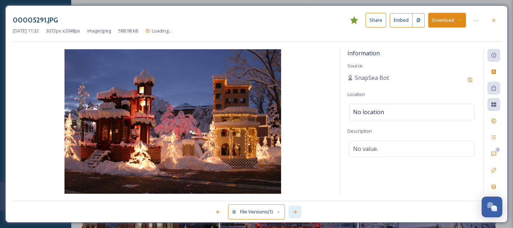
click at [293, 211] on icon at bounding box center [295, 212] width 6 height 6
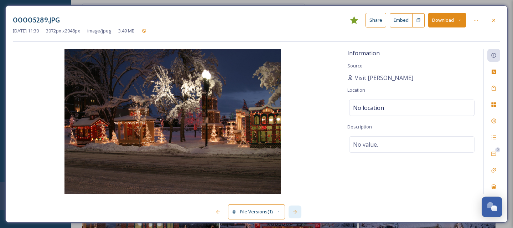
click at [293, 211] on icon at bounding box center [295, 212] width 6 height 6
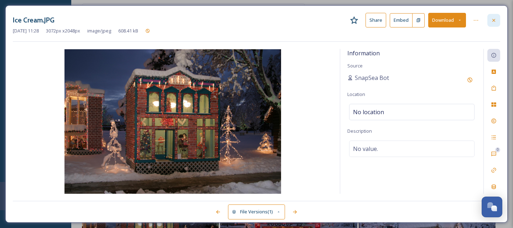
click at [488, 25] on div at bounding box center [493, 20] width 13 height 13
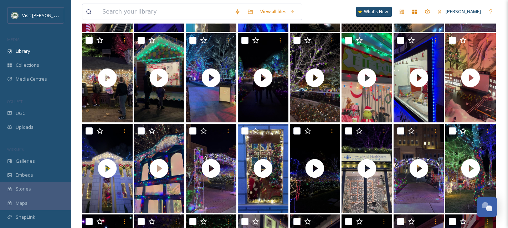
scroll to position [1834, 0]
